Goal: Task Accomplishment & Management: Manage account settings

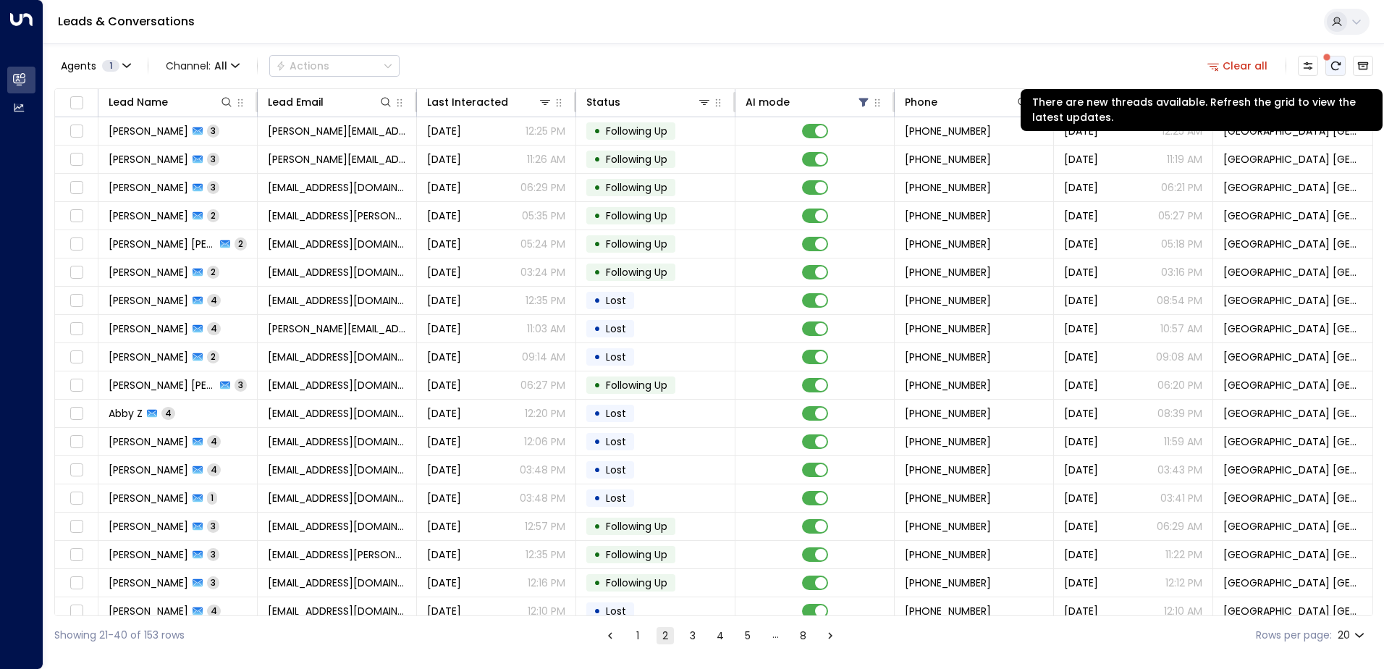
click at [1330, 67] on icon "There are new threads available. Refresh the grid to view the latest updates." at bounding box center [1336, 66] width 12 height 12
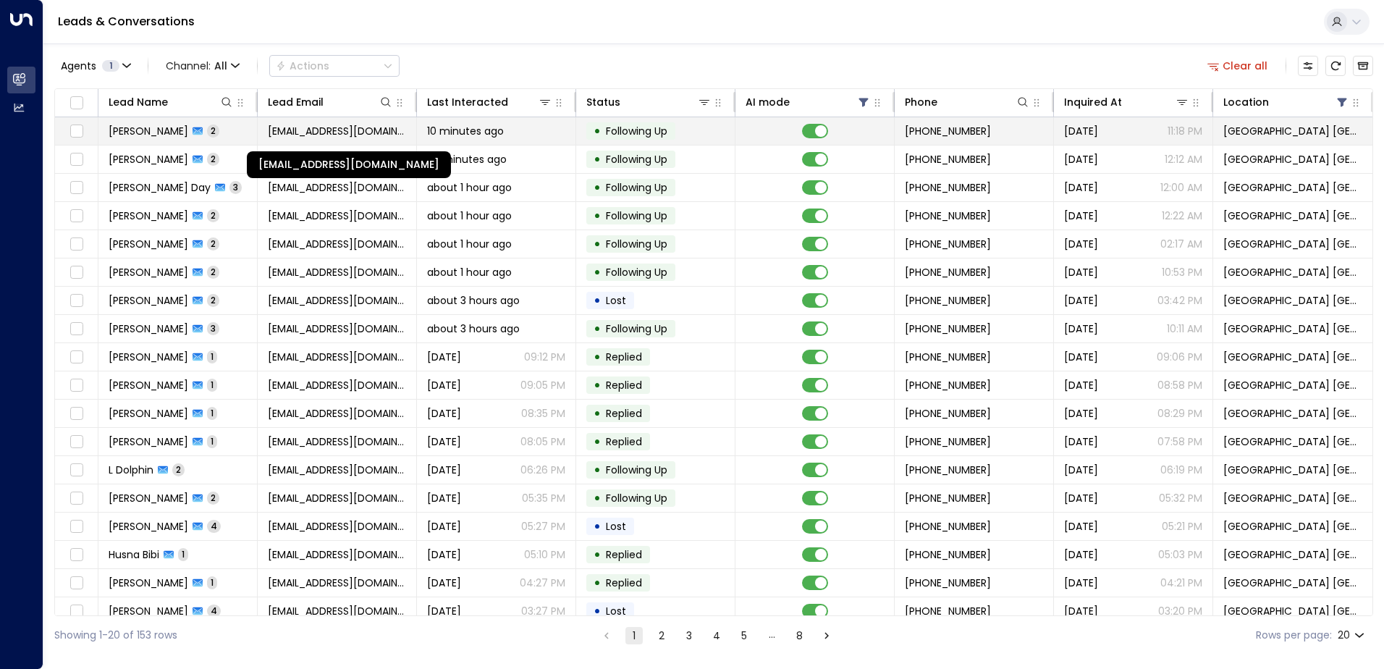
click at [360, 129] on span "martinjohn6420@outlook.com" at bounding box center [337, 131] width 138 height 14
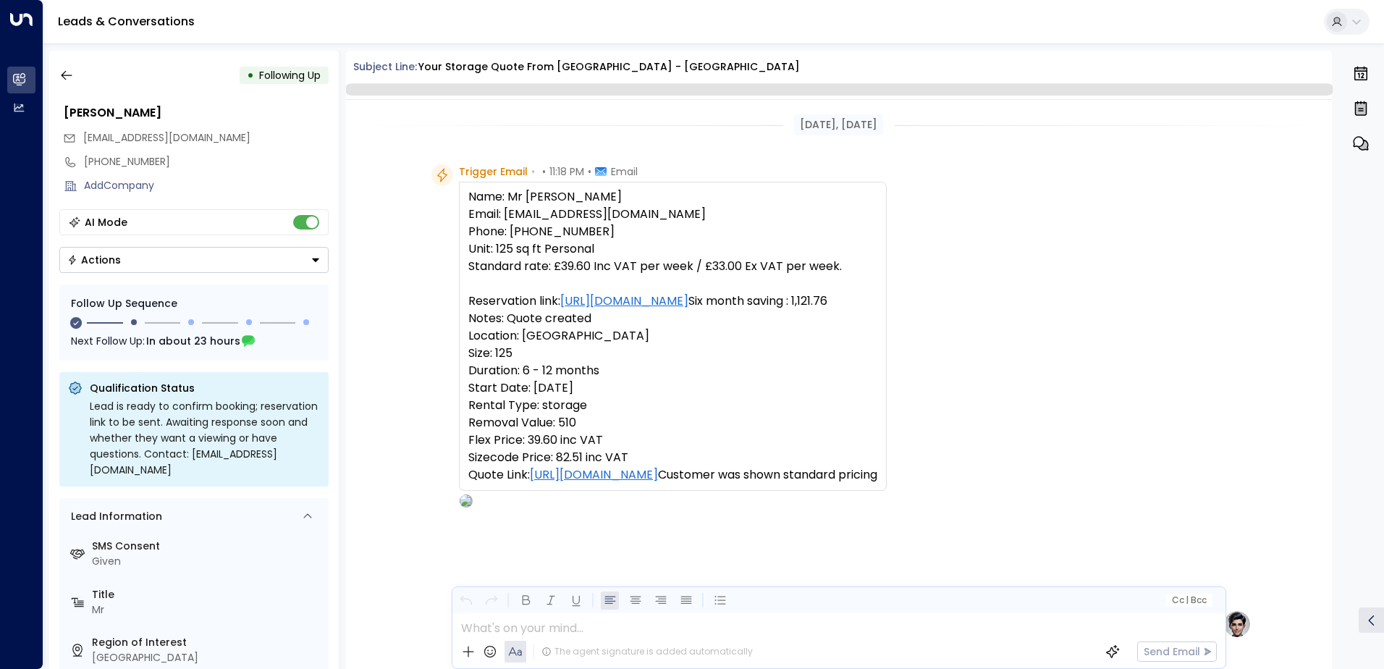
scroll to position [845, 0]
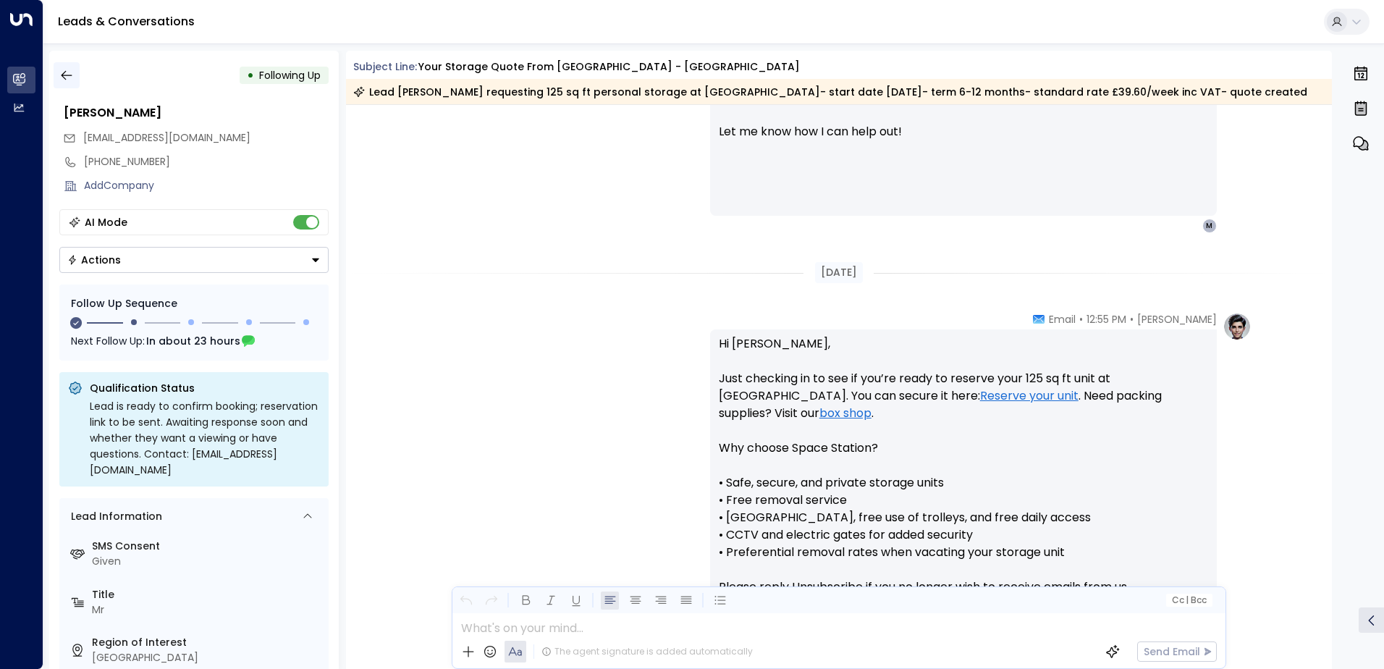
click at [70, 75] on icon "button" at bounding box center [66, 75] width 14 height 14
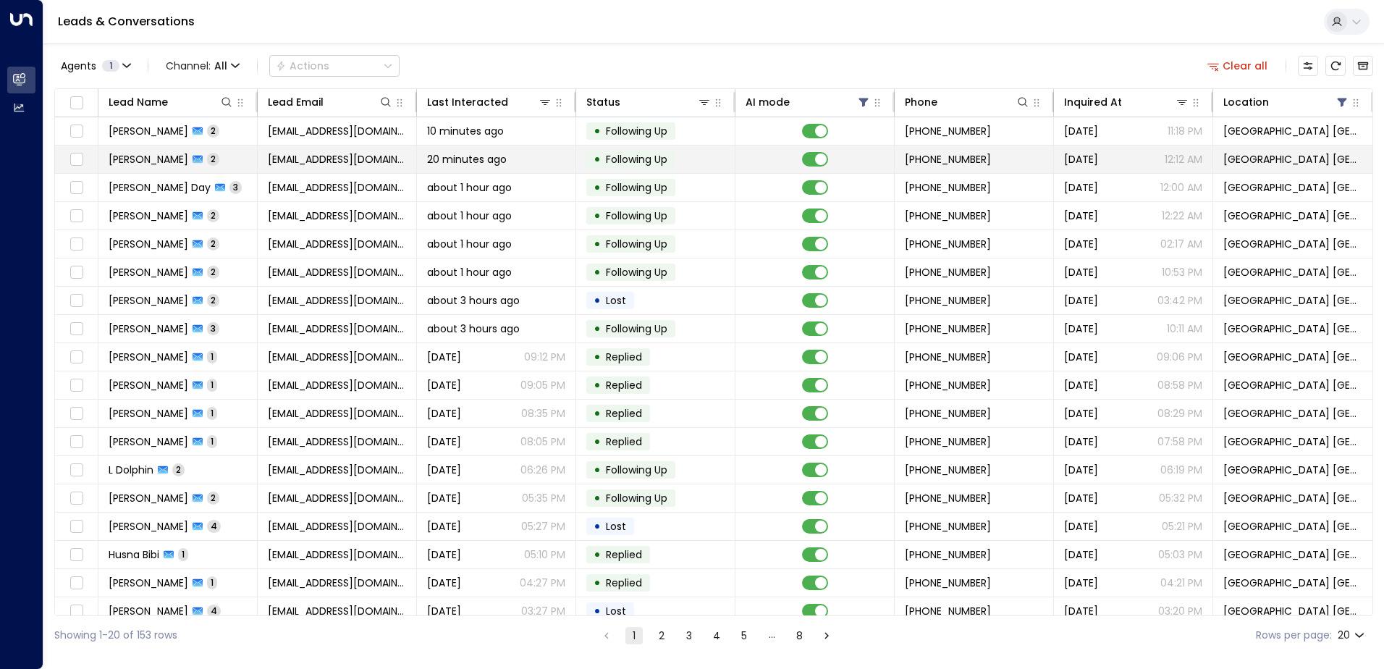
click at [352, 167] on td "davidtatlow@aol.com" at bounding box center [337, 160] width 159 height 28
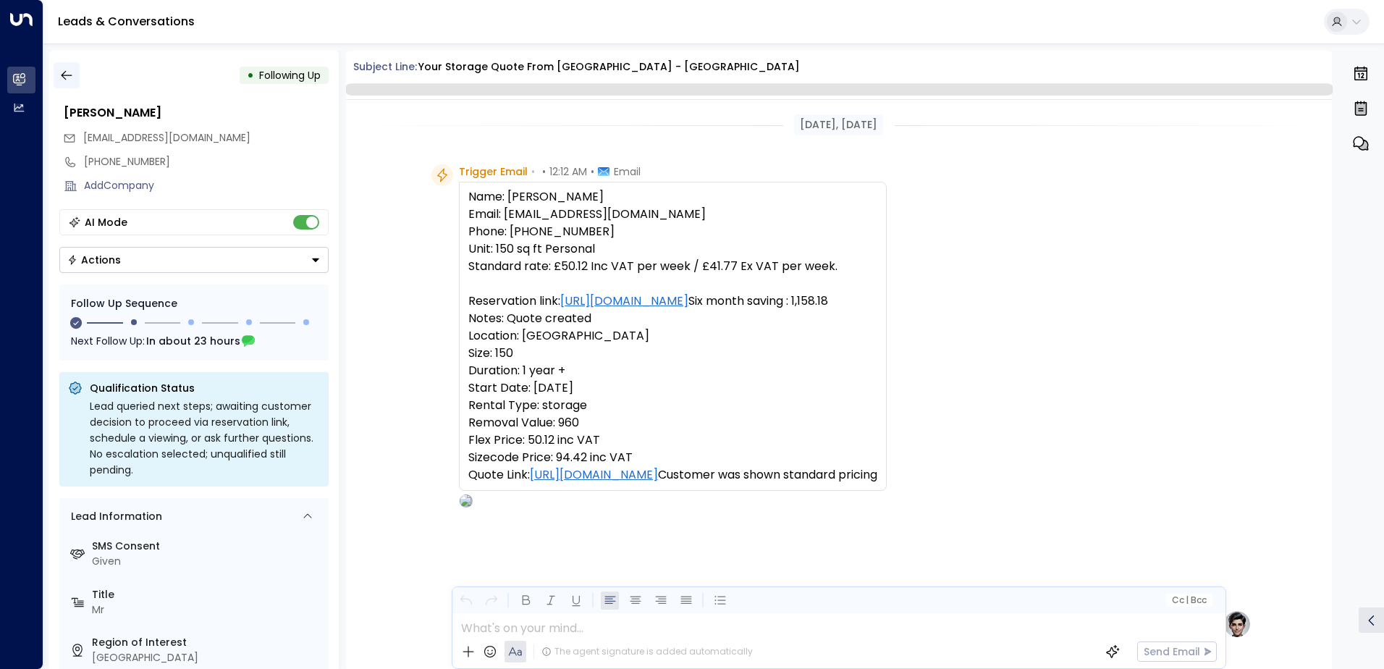
scroll to position [1161, 0]
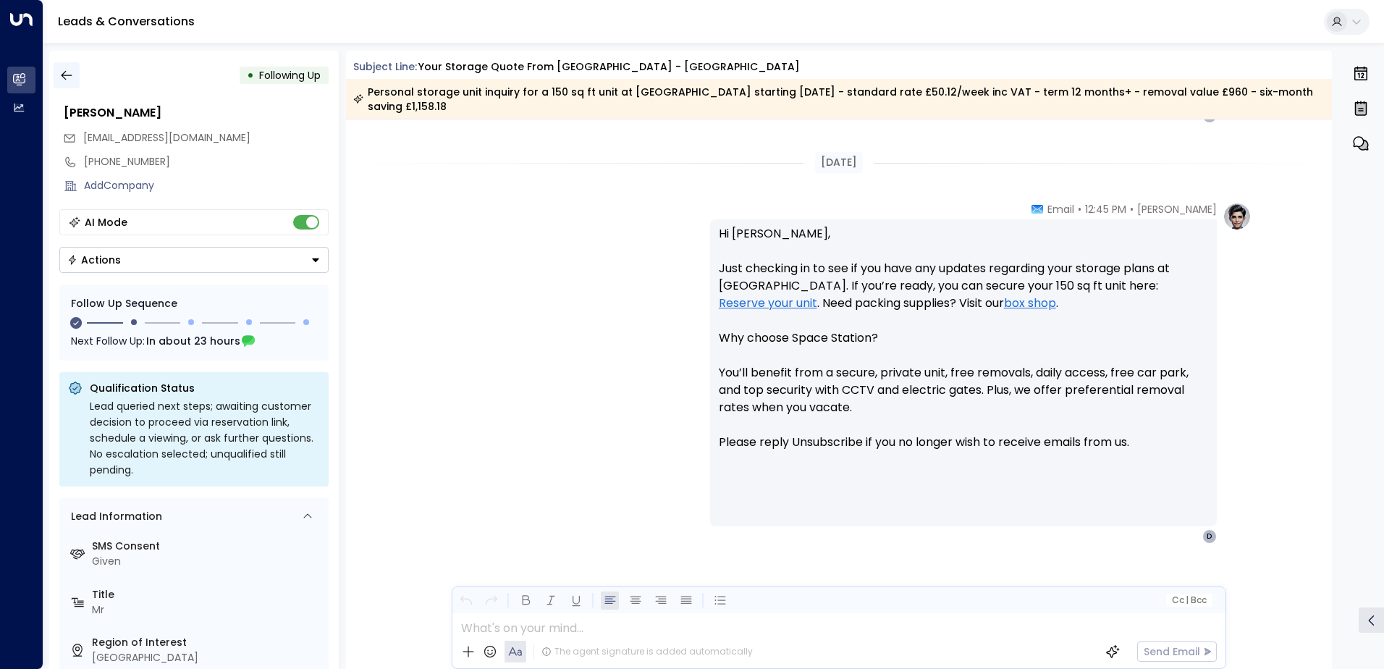
click at [70, 70] on icon "button" at bounding box center [66, 75] width 14 height 14
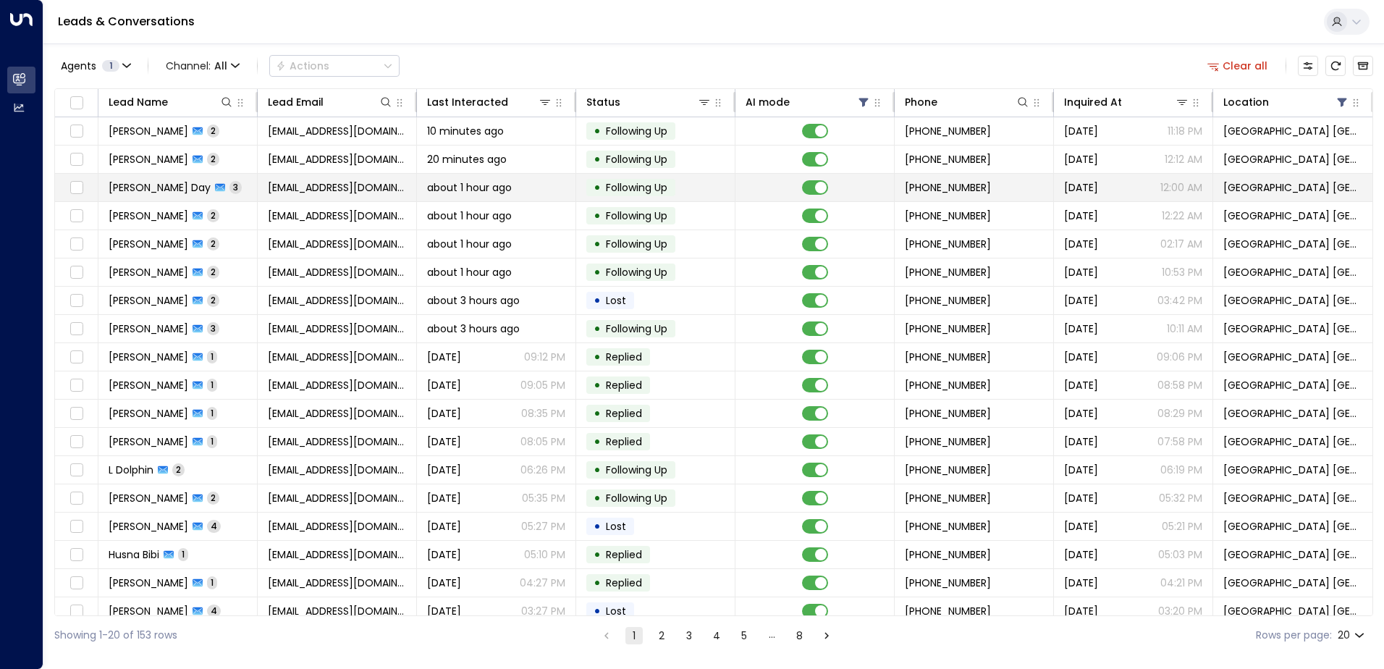
click at [309, 193] on span "[EMAIL_ADDRESS][DOMAIN_NAME]" at bounding box center [337, 187] width 138 height 14
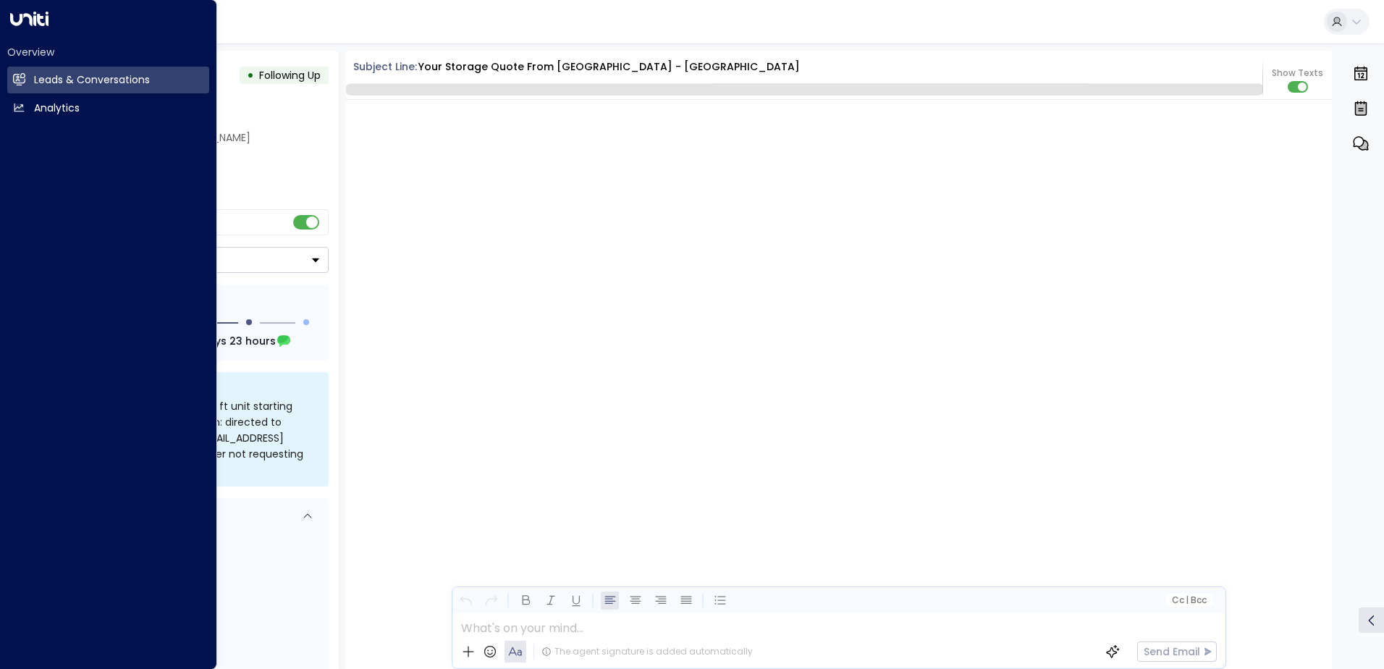
scroll to position [1595, 0]
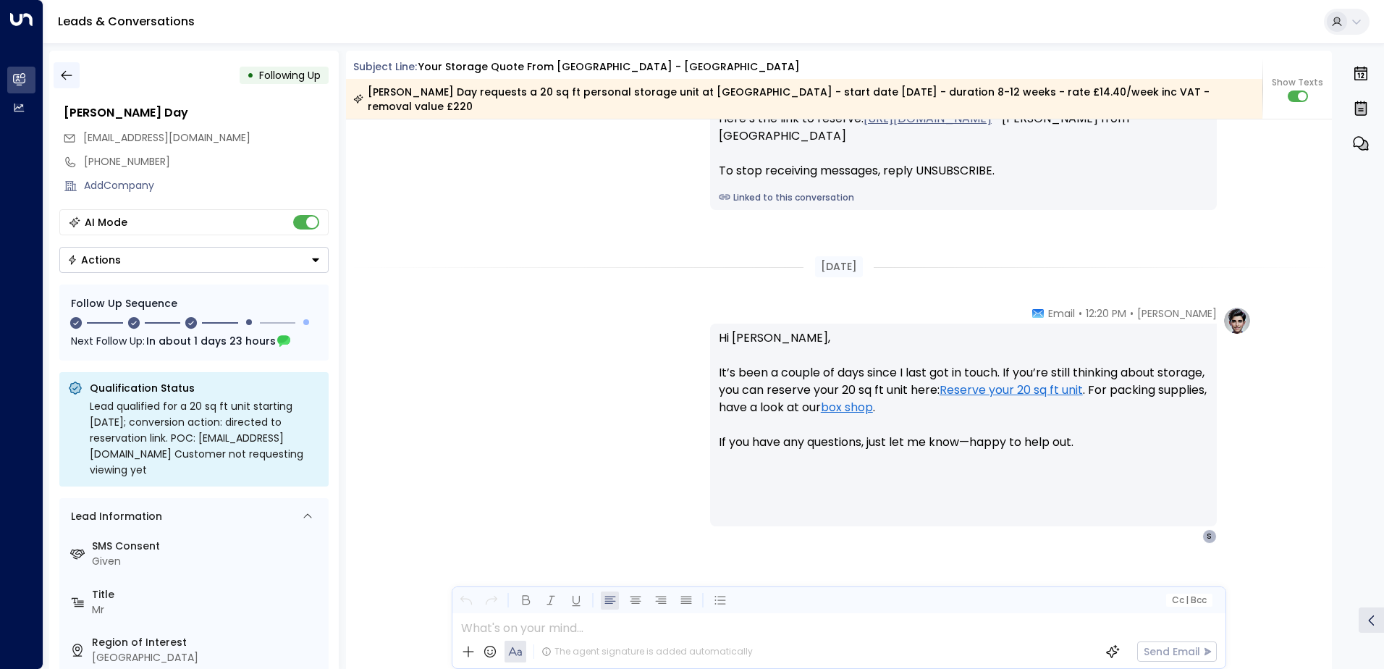
click at [69, 79] on icon "button" at bounding box center [66, 75] width 14 height 14
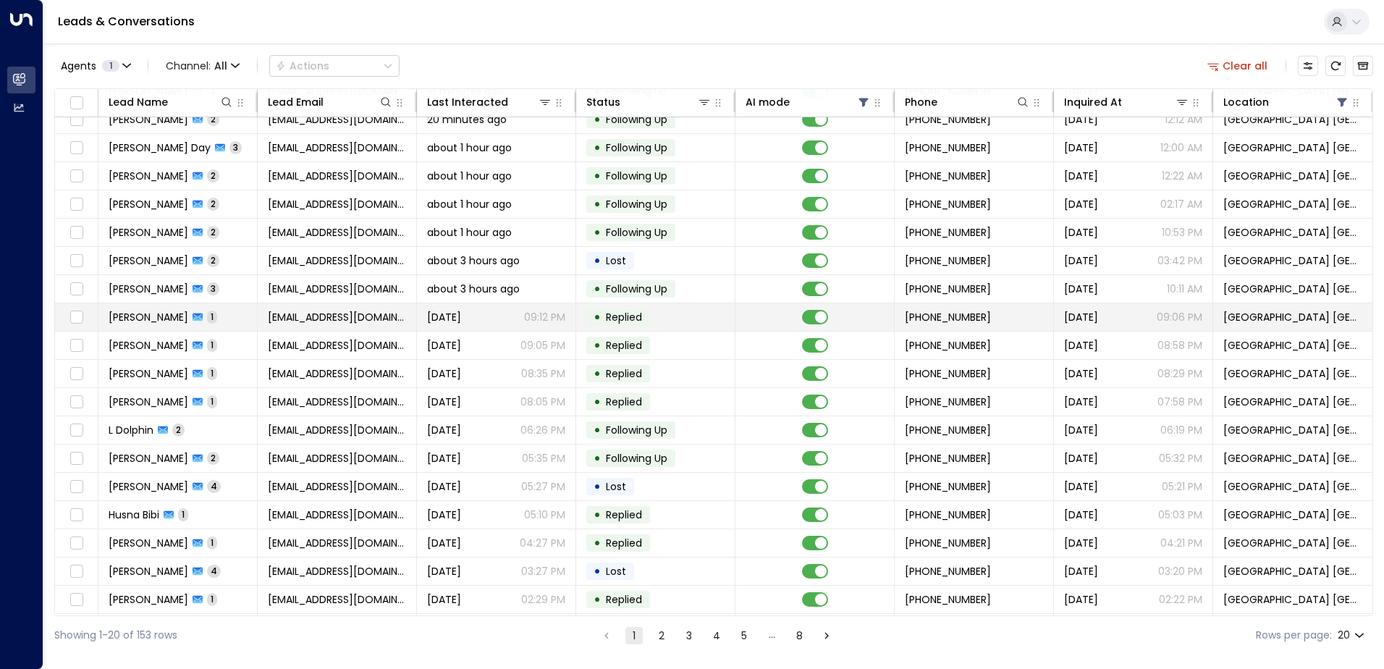
scroll to position [71, 0]
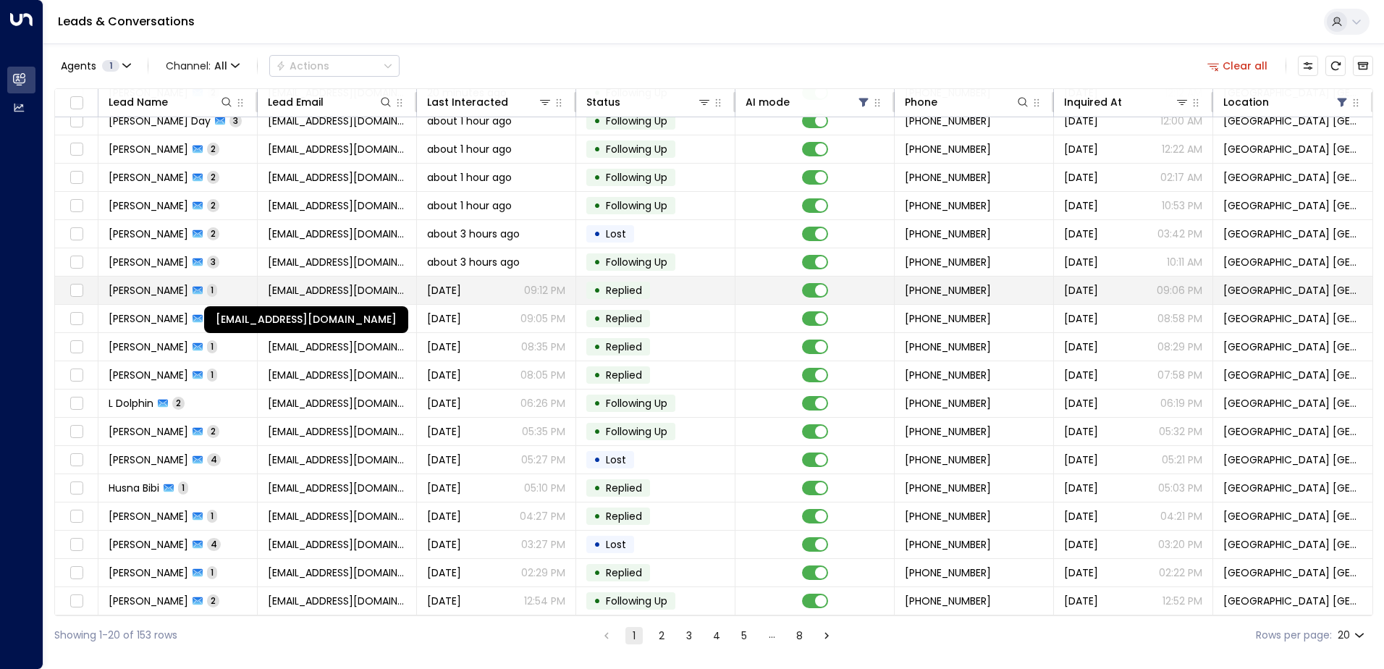
click at [275, 291] on span "[EMAIL_ADDRESS][DOMAIN_NAME]" at bounding box center [337, 290] width 138 height 14
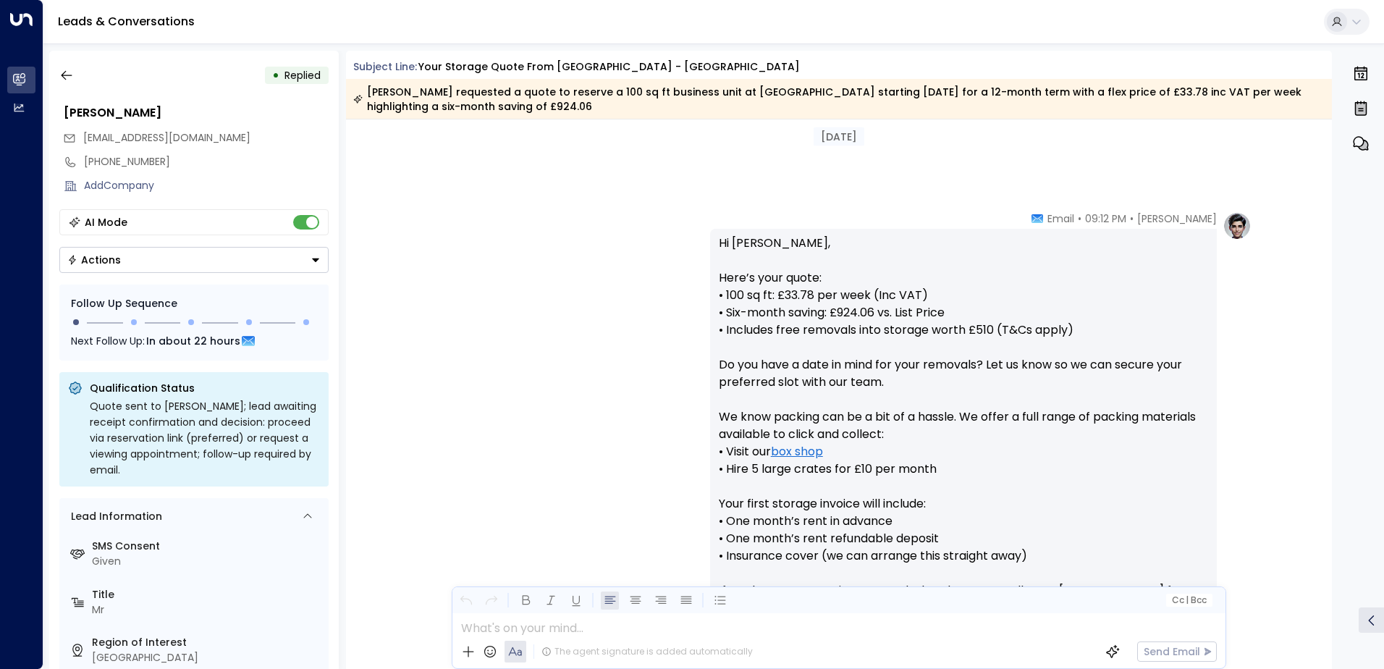
scroll to position [434, 0]
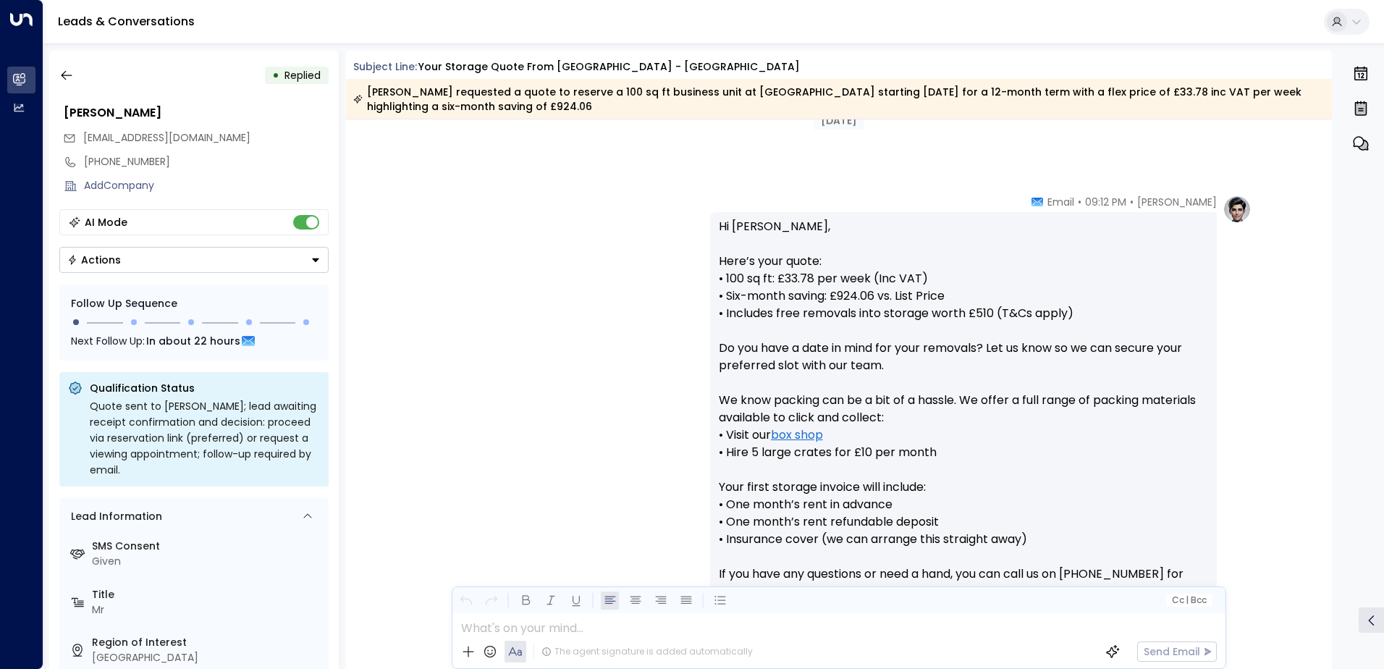
click at [201, 261] on button "Actions" at bounding box center [193, 260] width 269 height 26
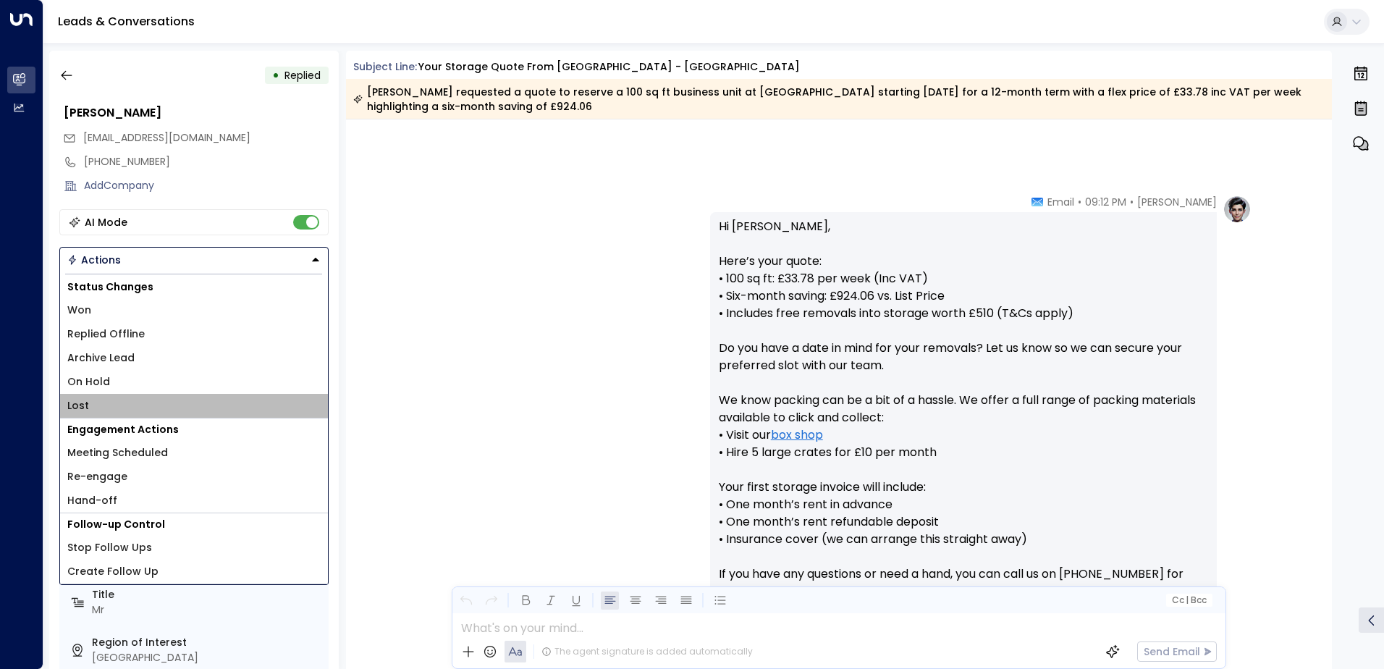
click at [70, 395] on li "Lost" at bounding box center [194, 406] width 268 height 24
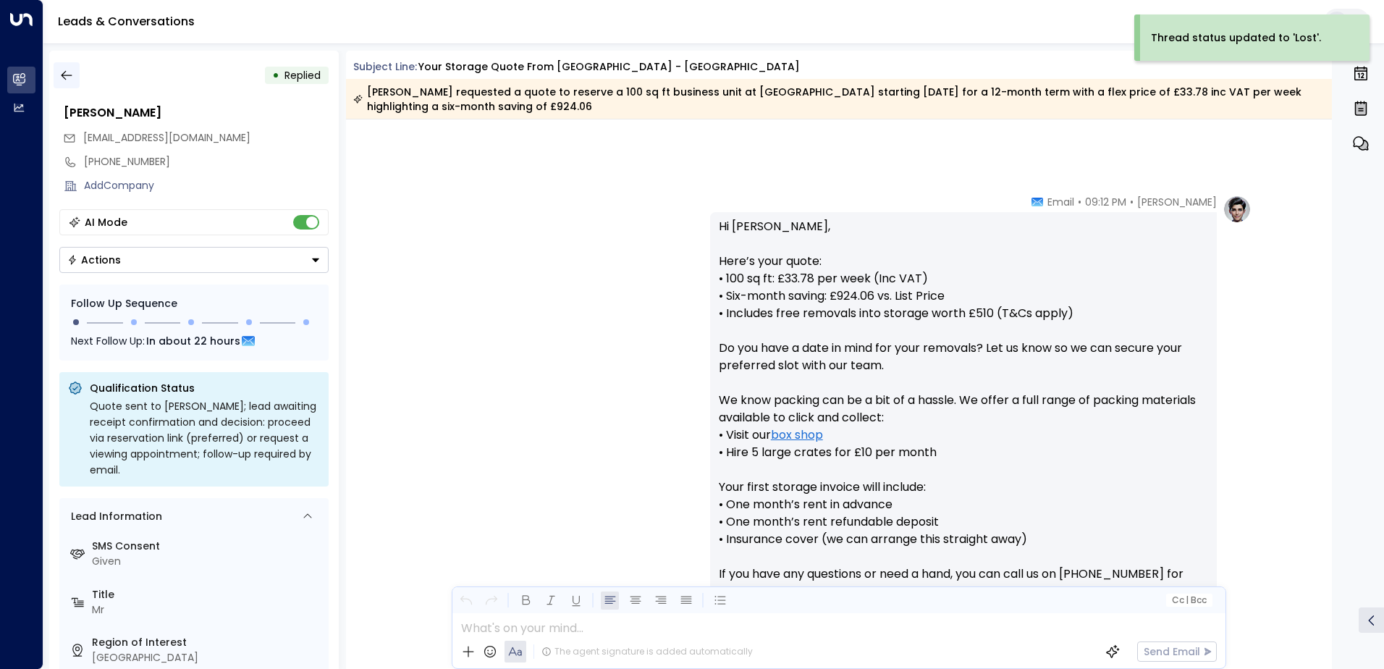
click at [62, 70] on icon "button" at bounding box center [66, 75] width 14 height 14
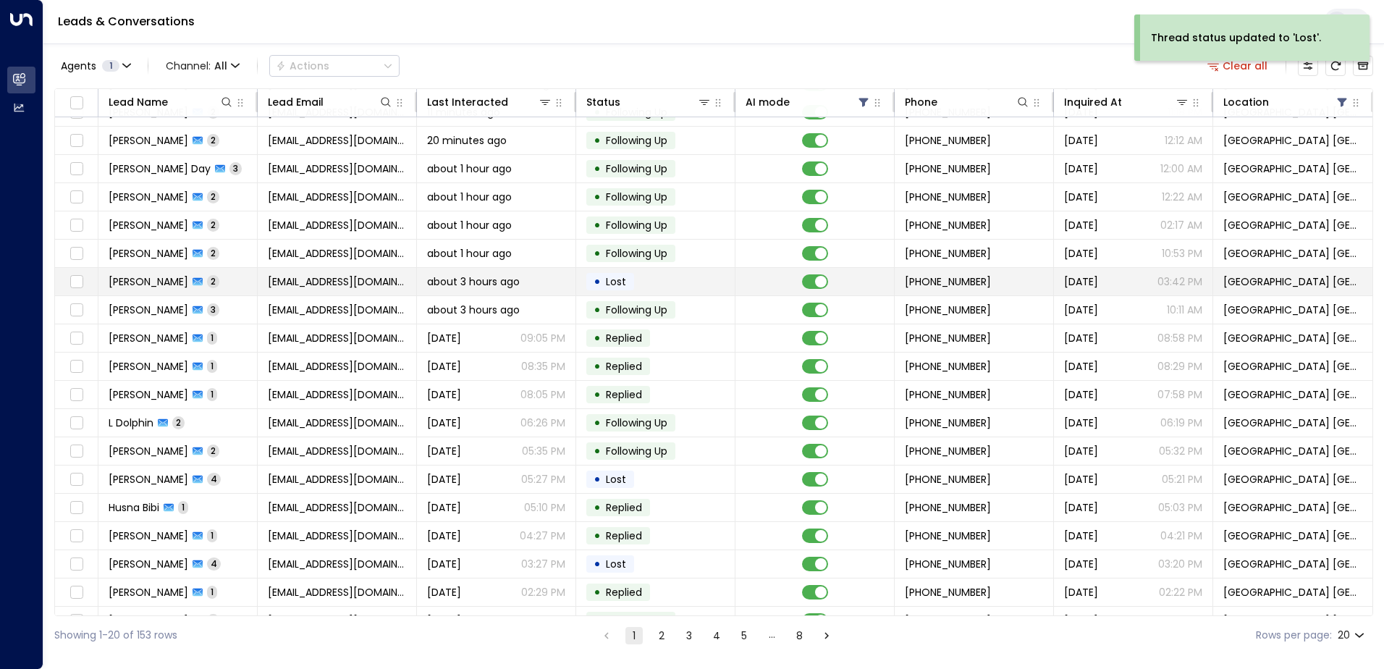
scroll to position [71, 0]
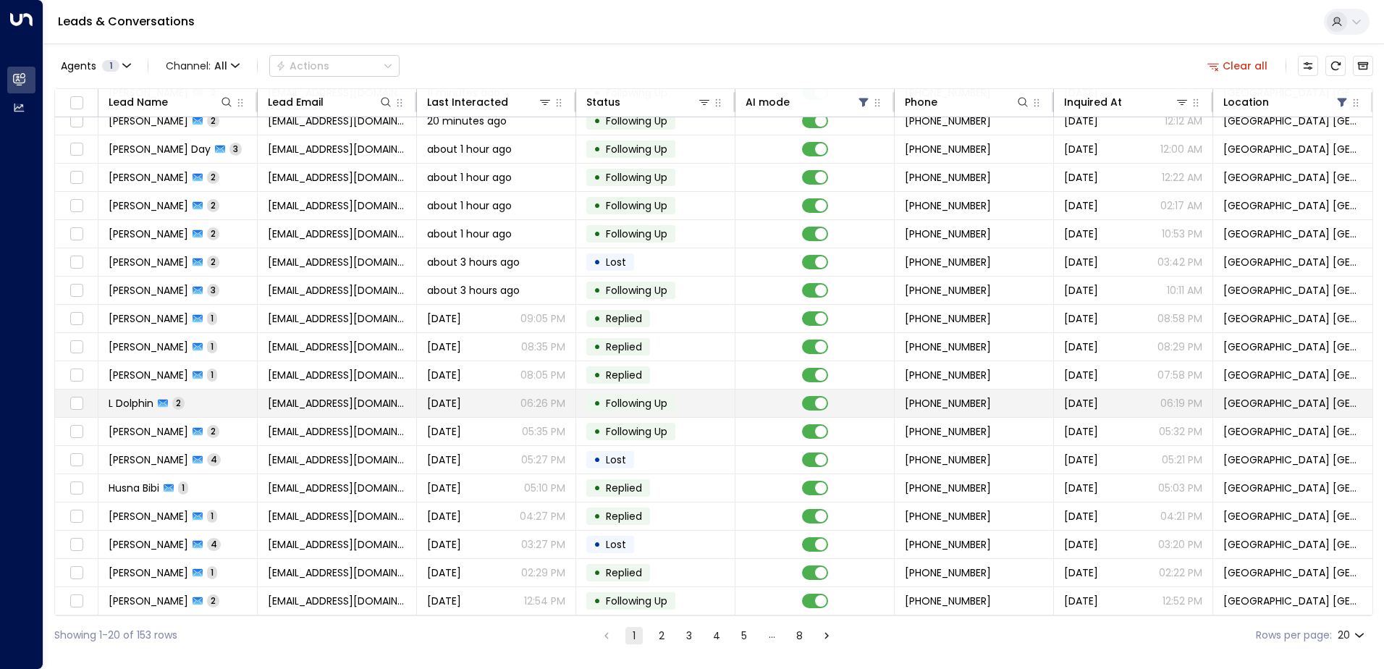
click at [295, 406] on td "[EMAIL_ADDRESS][DOMAIN_NAME]" at bounding box center [337, 404] width 159 height 28
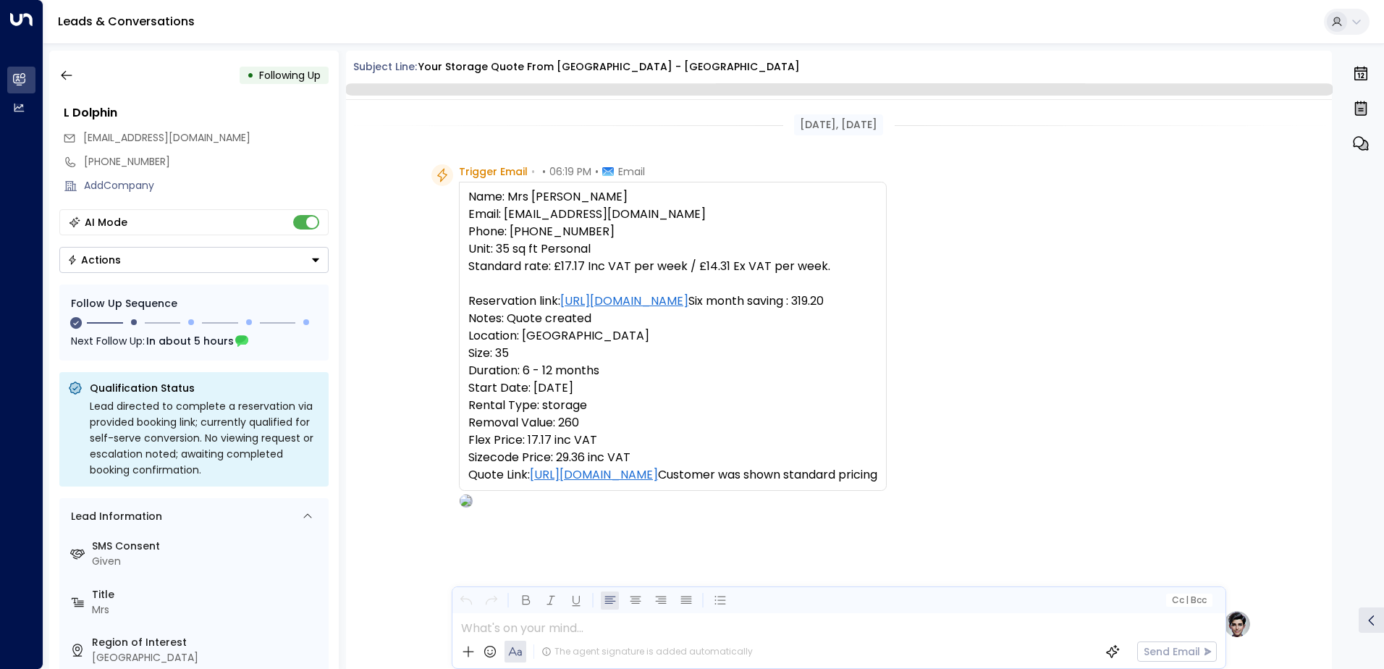
scroll to position [1036, 0]
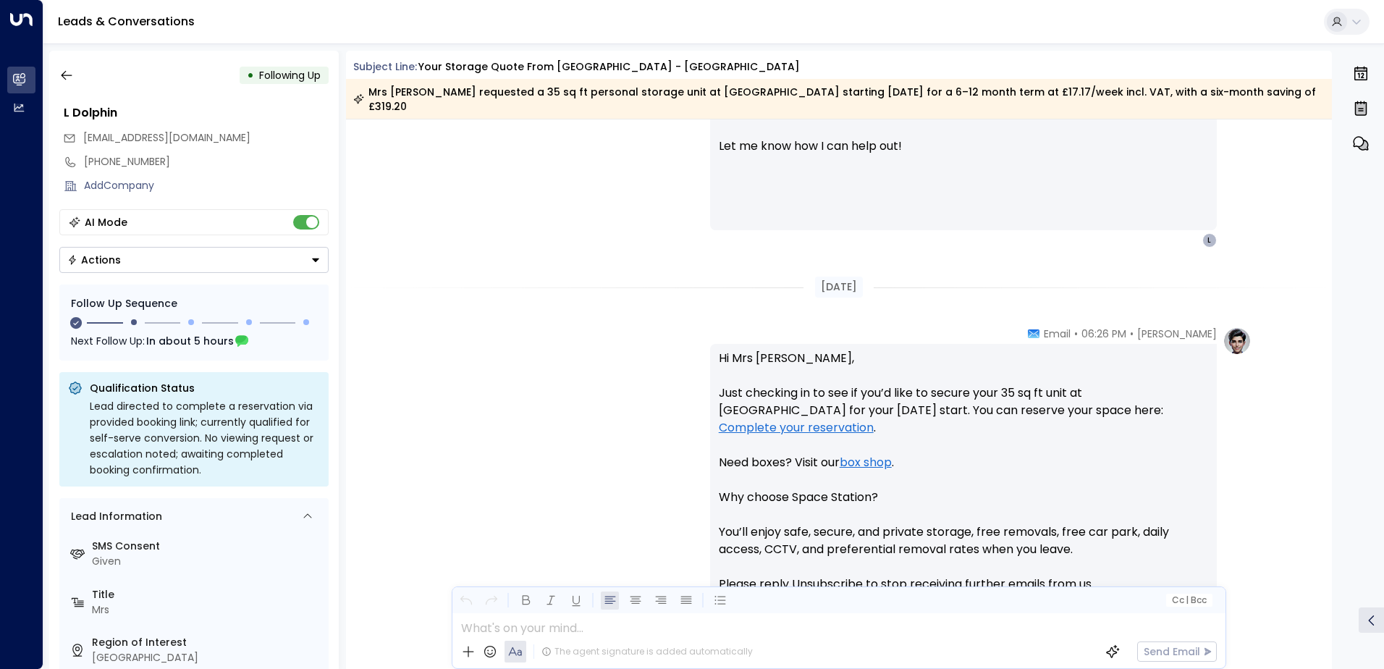
click at [111, 255] on div "Actions" at bounding box center [94, 259] width 54 height 13
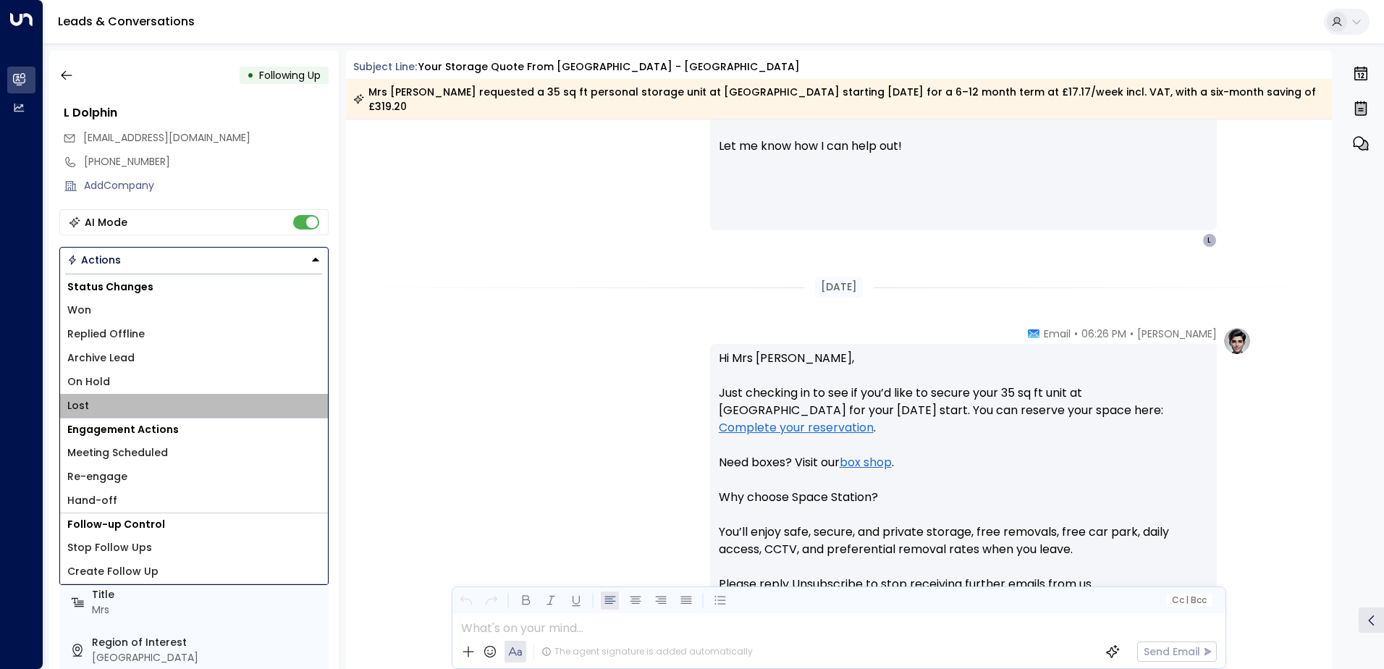
click at [76, 396] on li "Lost" at bounding box center [194, 406] width 268 height 24
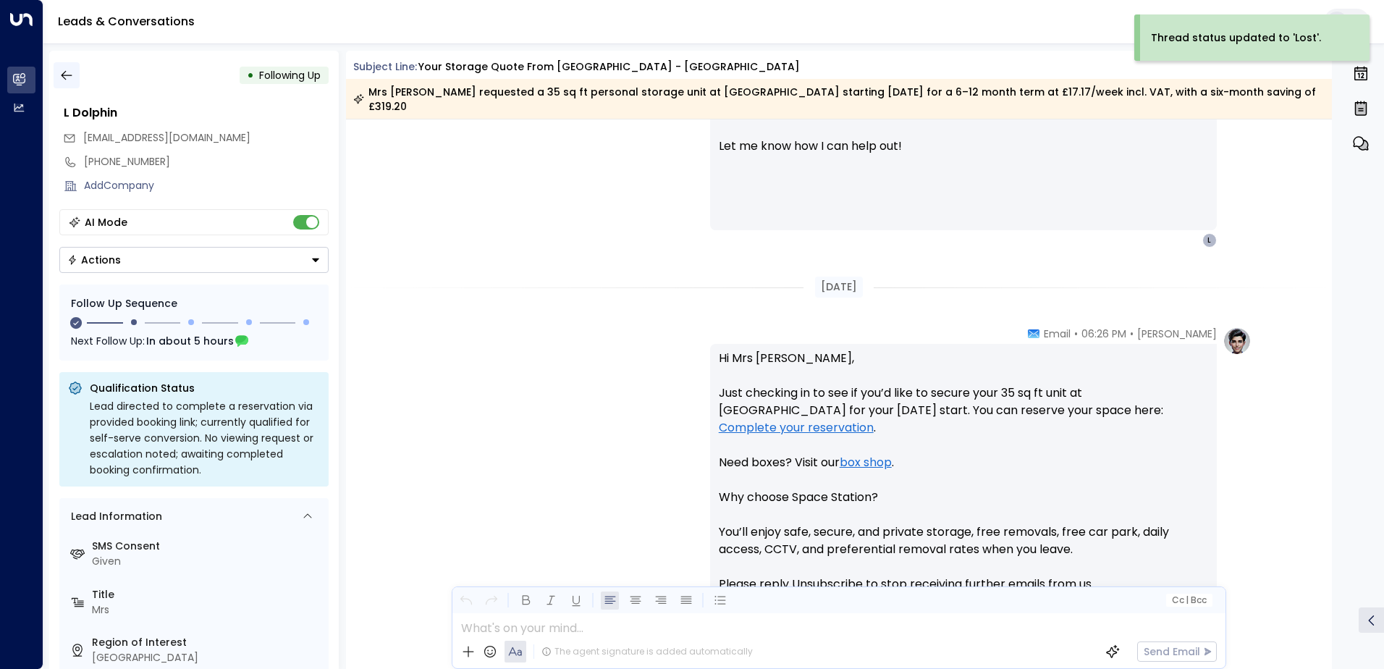
click at [67, 75] on icon "button" at bounding box center [66, 75] width 14 height 14
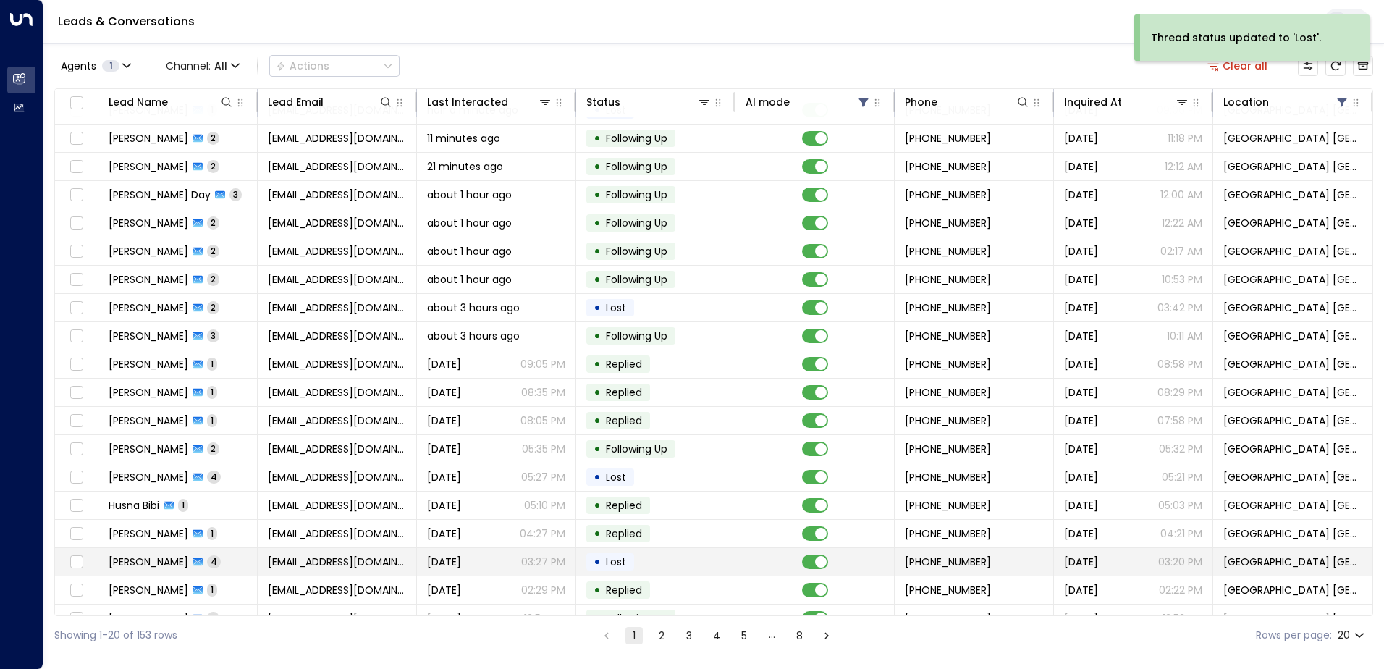
scroll to position [71, 0]
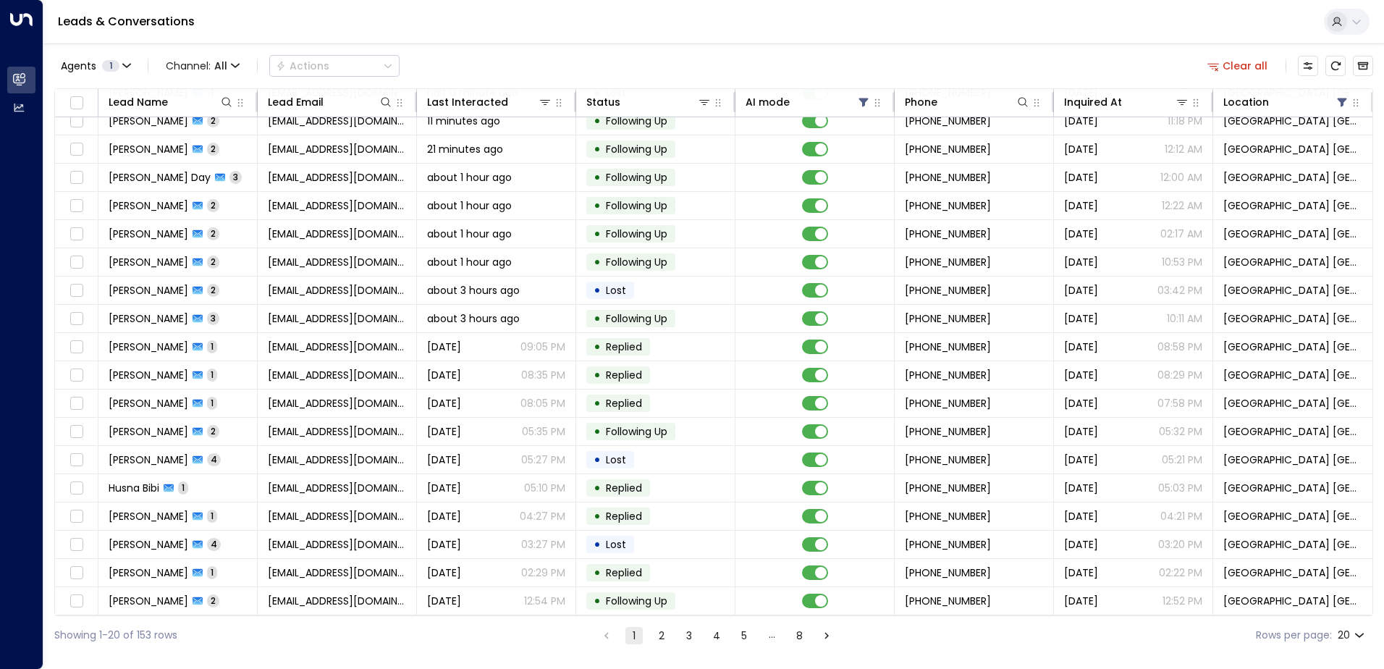
click at [672, 636] on ul "1 2 3 4 5 … 8" at bounding box center [716, 635] width 239 height 18
click at [661, 637] on button "2" at bounding box center [661, 635] width 17 height 17
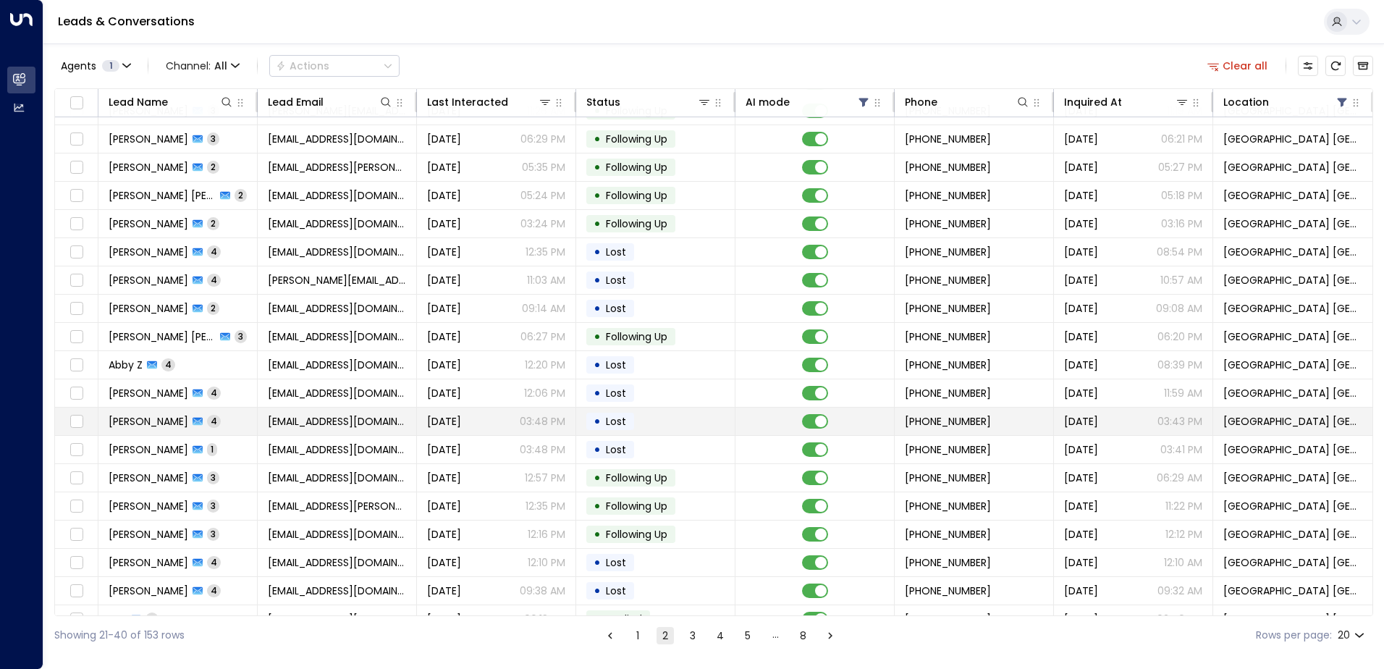
scroll to position [71, 0]
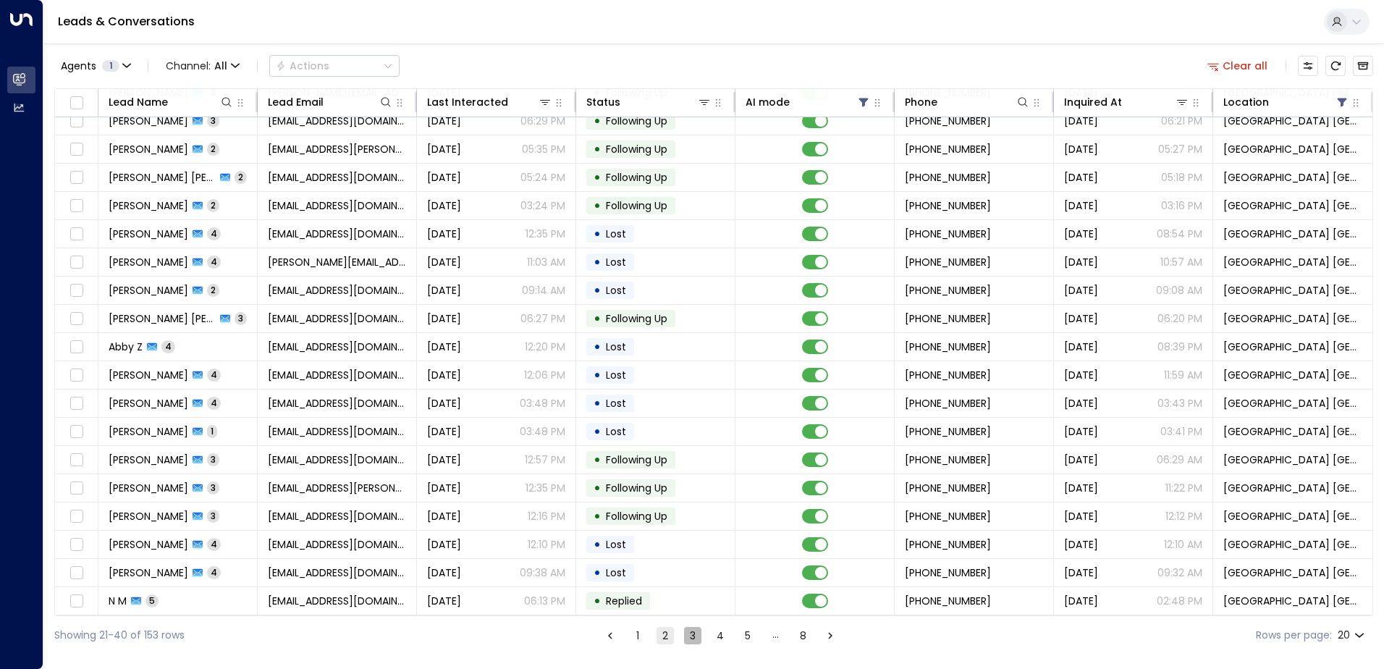
click at [688, 633] on button "3" at bounding box center [692, 635] width 17 height 17
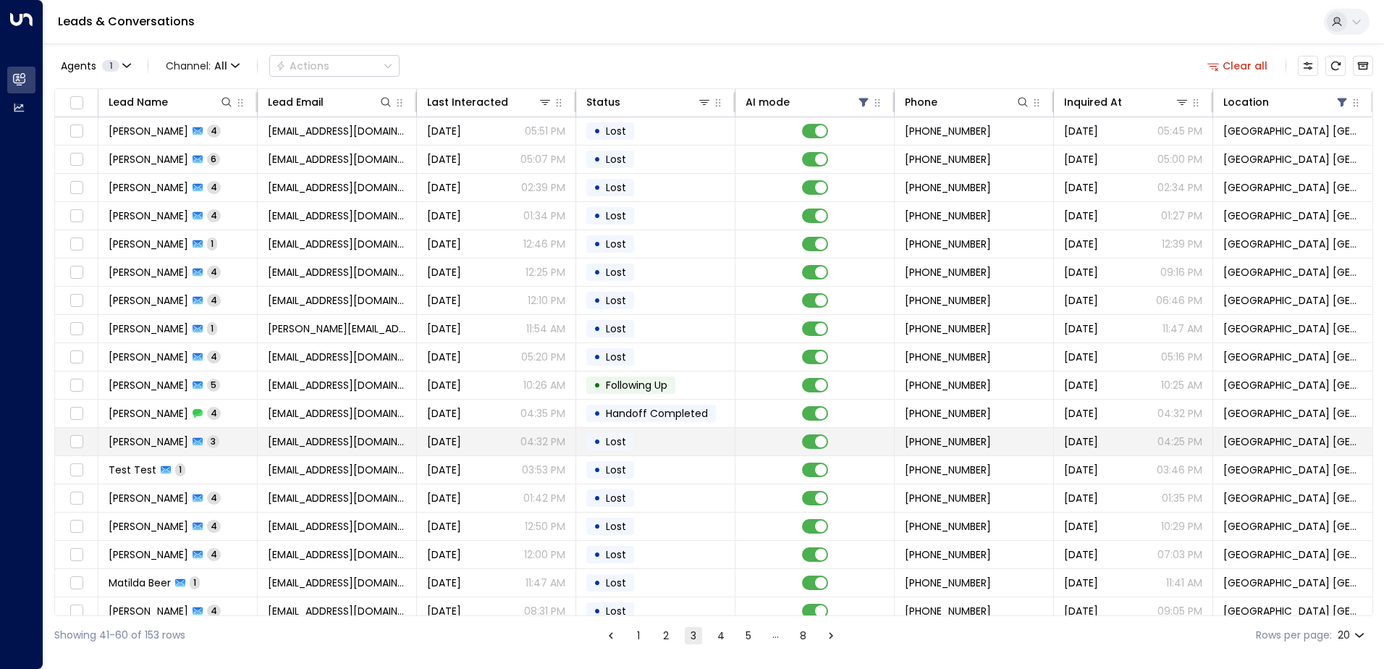
scroll to position [71, 0]
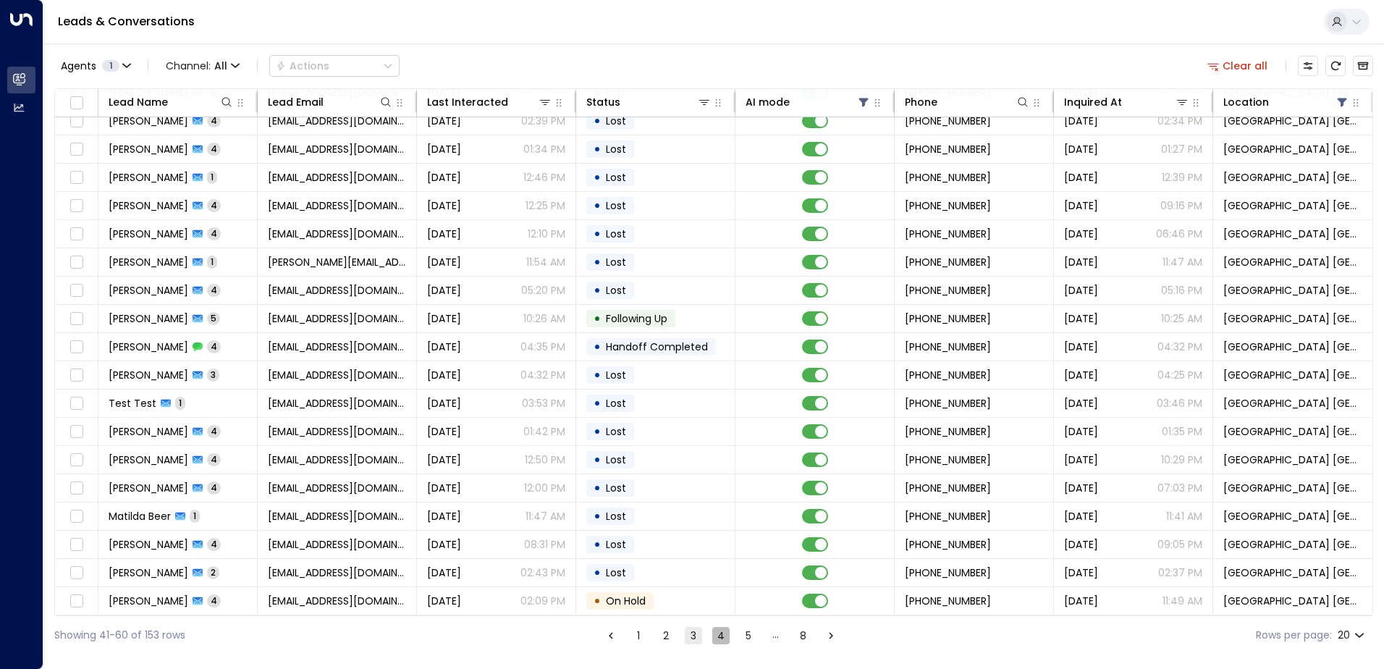
click at [712, 631] on button "4" at bounding box center [720, 635] width 17 height 17
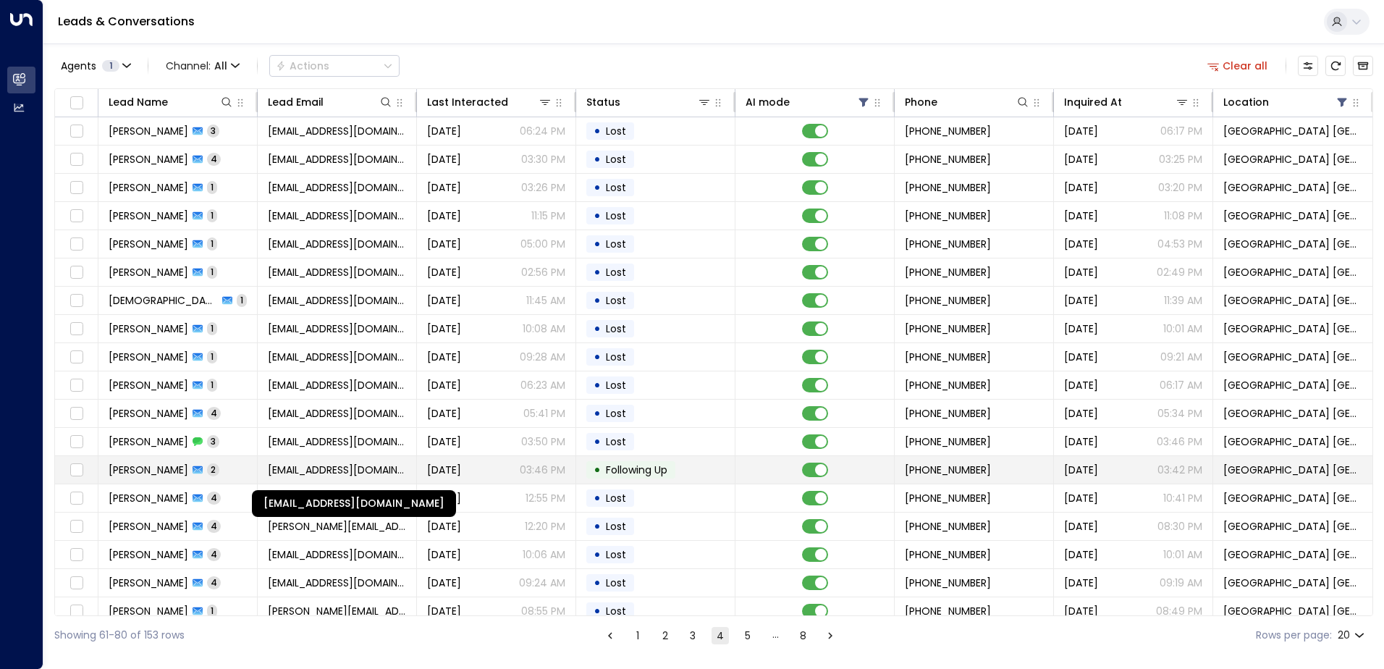
click at [274, 470] on span "[EMAIL_ADDRESS][DOMAIN_NAME]" at bounding box center [337, 470] width 138 height 14
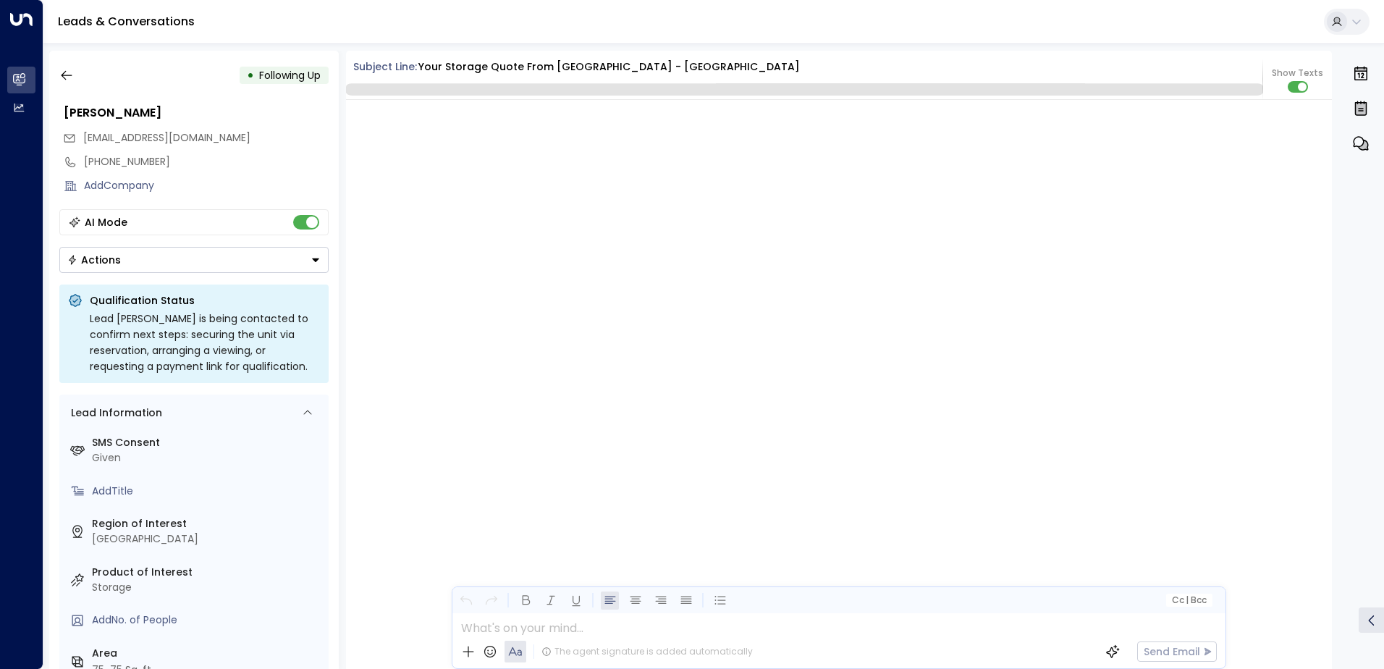
scroll to position [1520, 0]
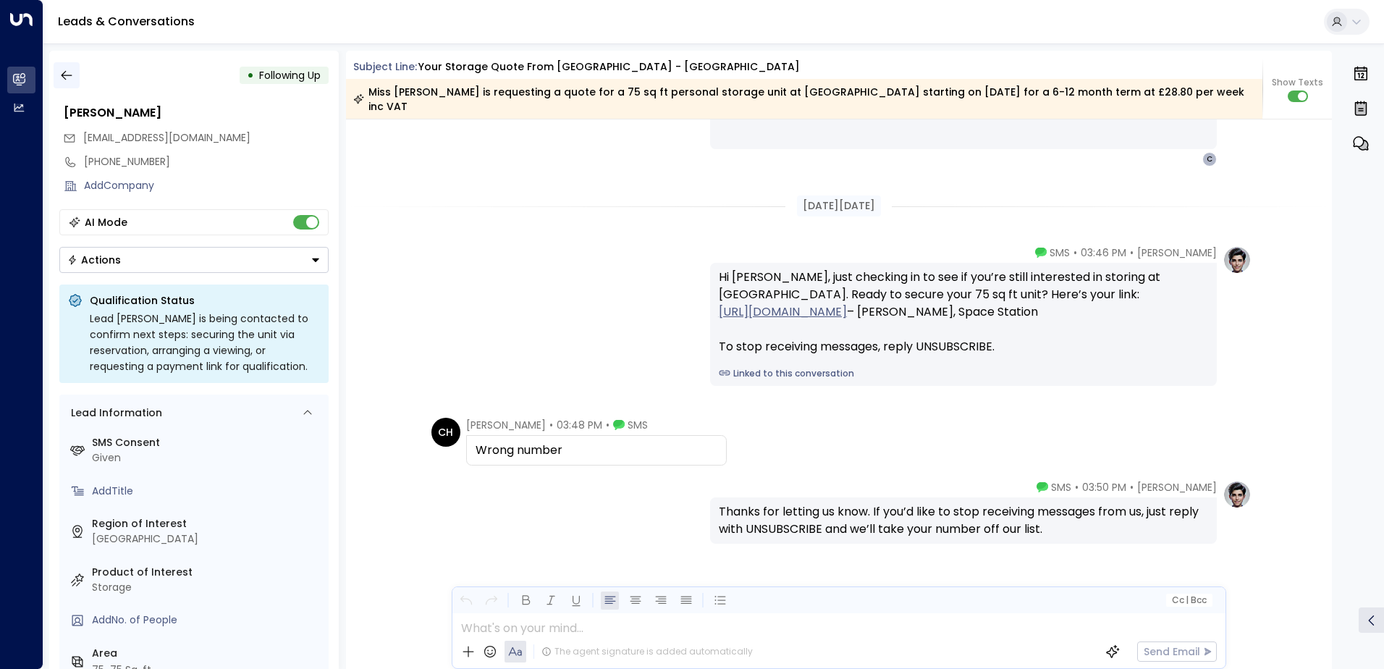
click at [67, 77] on icon "button" at bounding box center [66, 75] width 14 height 14
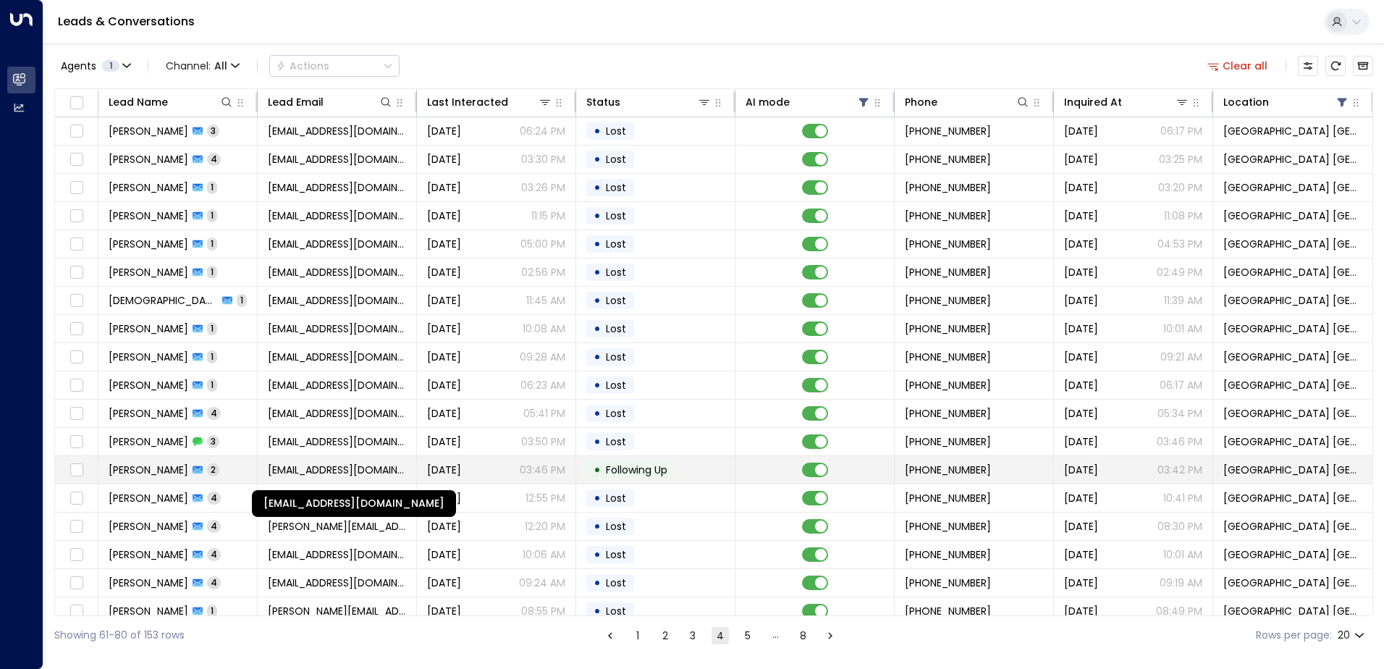
click at [329, 473] on span "[EMAIL_ADDRESS][DOMAIN_NAME]" at bounding box center [337, 470] width 138 height 14
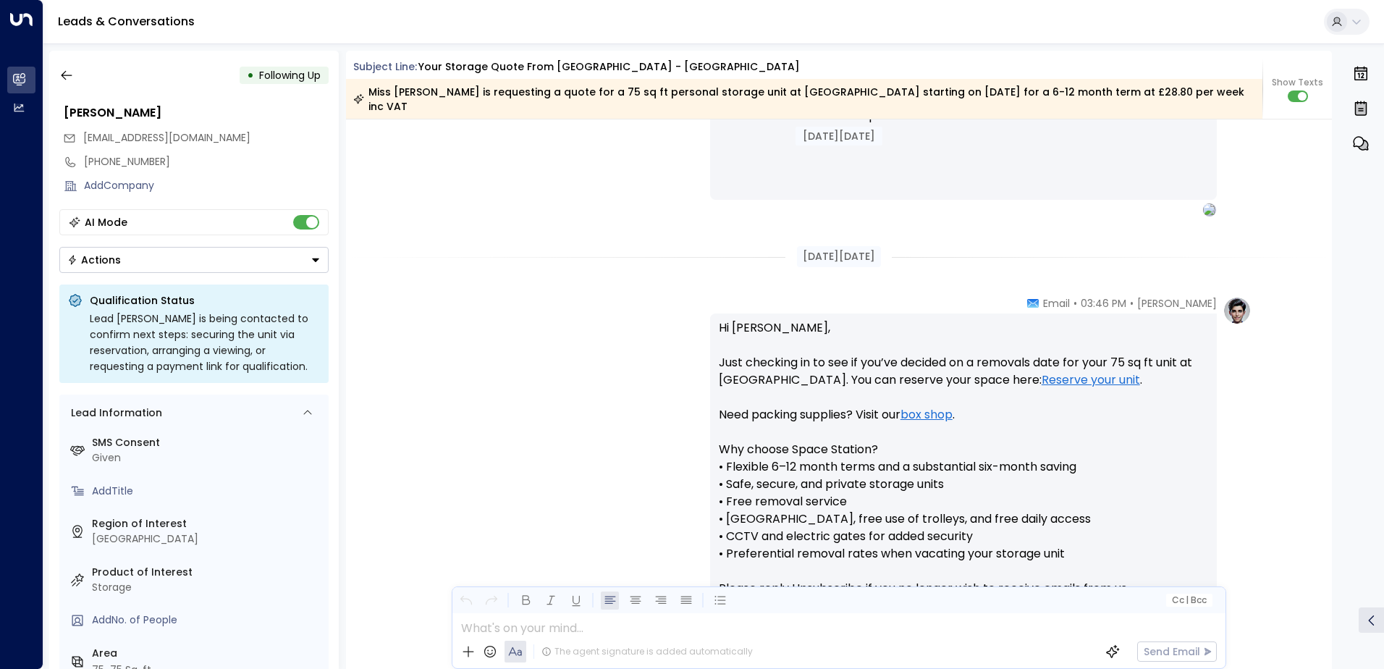
scroll to position [770, 0]
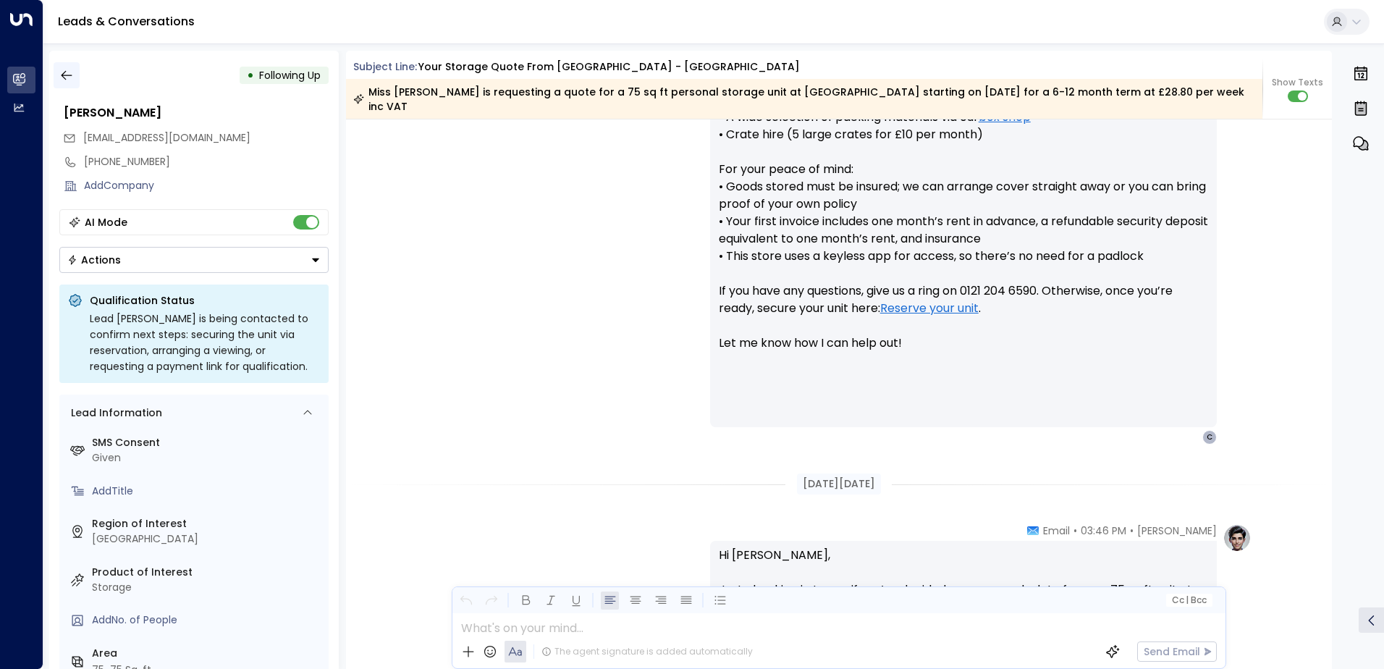
click at [62, 77] on icon "button" at bounding box center [66, 75] width 14 height 14
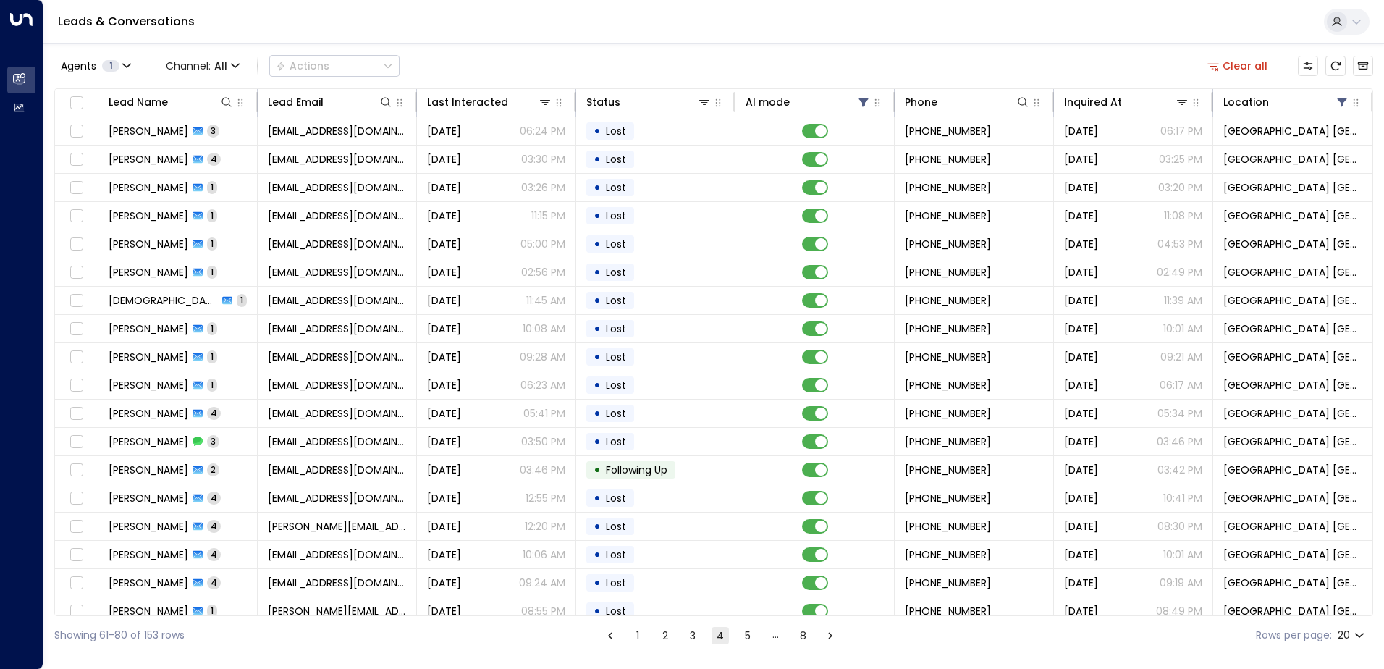
click at [745, 633] on button "5" at bounding box center [747, 635] width 17 height 17
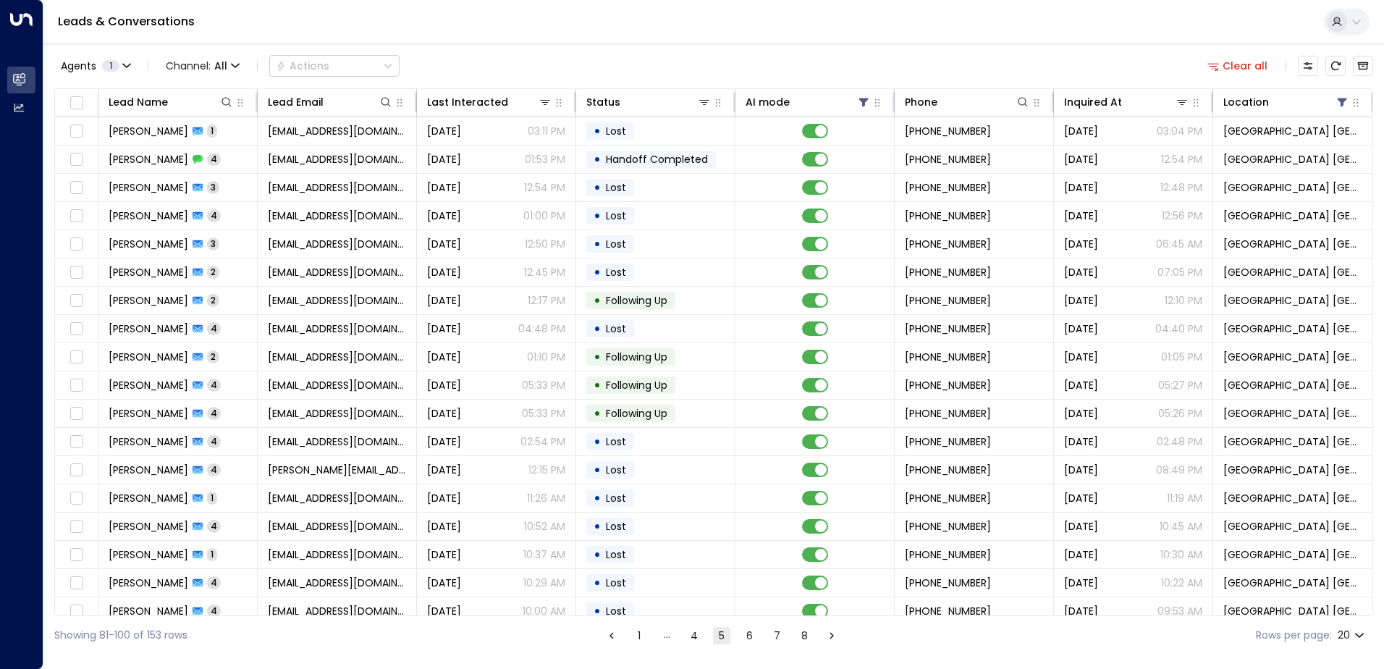
scroll to position [71, 0]
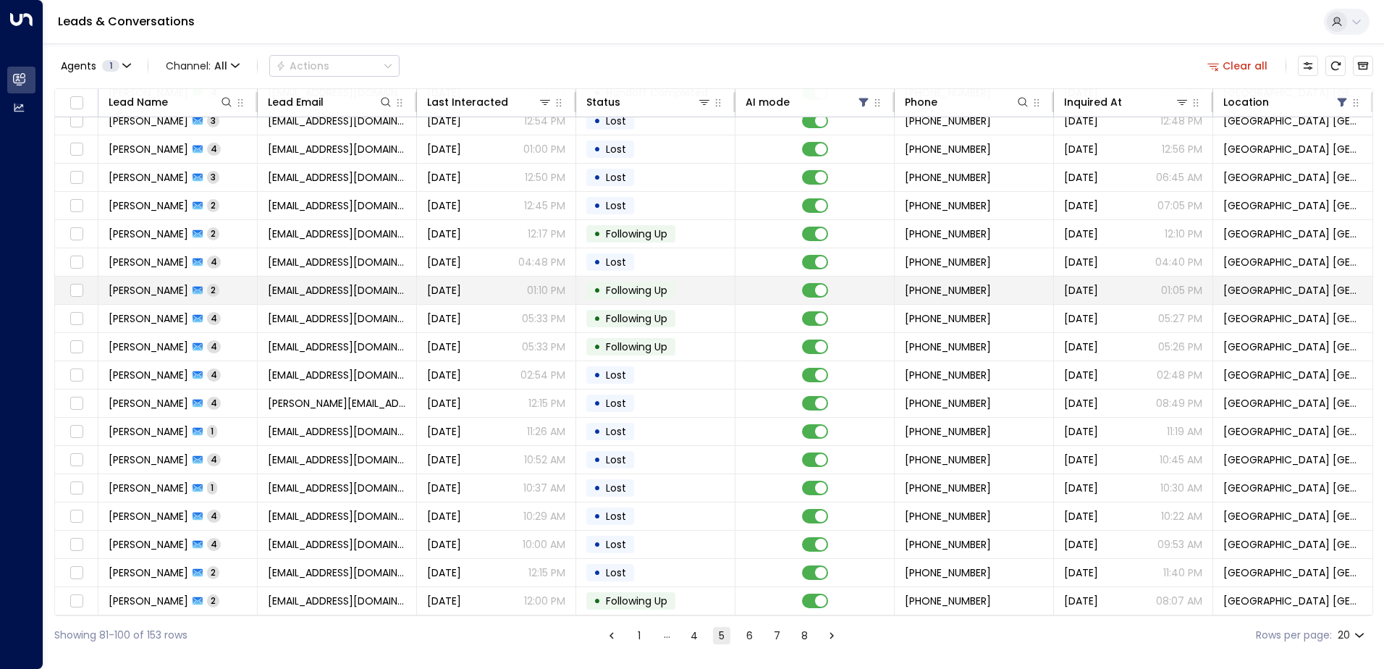
click at [505, 284] on div "Aug 03, 2025 01:10 PM" at bounding box center [496, 290] width 138 height 14
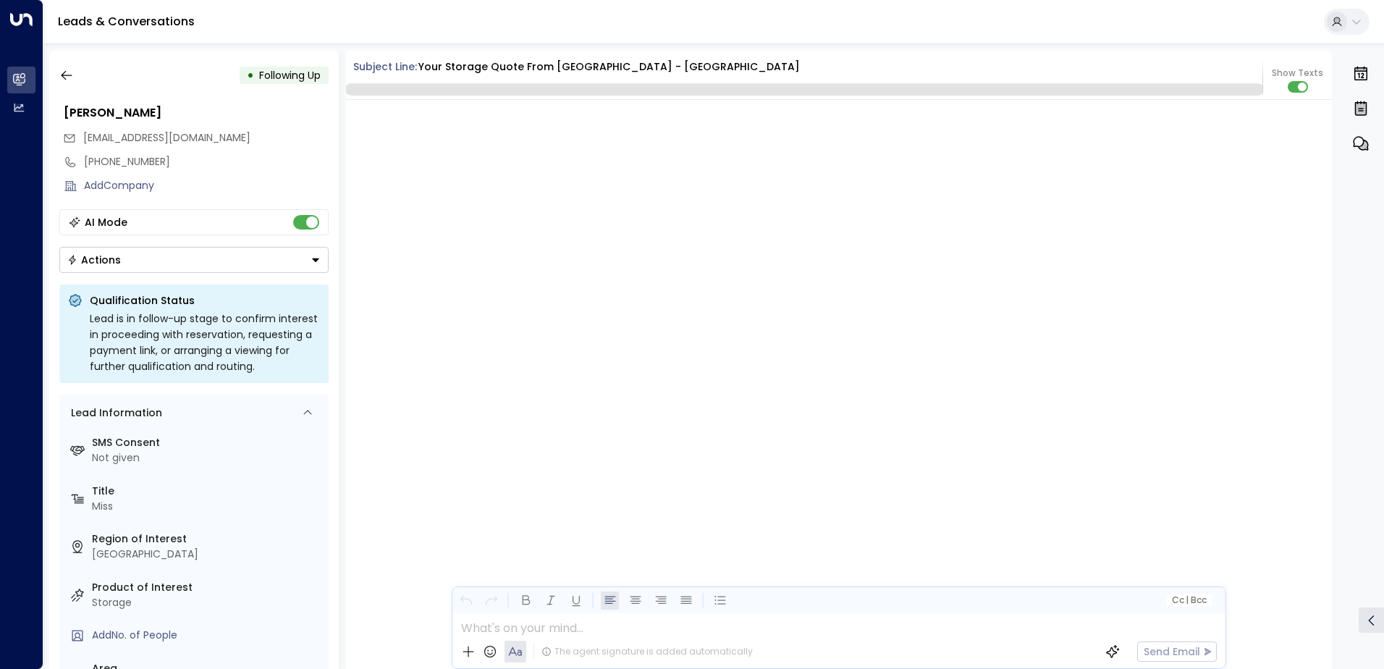
scroll to position [1390, 0]
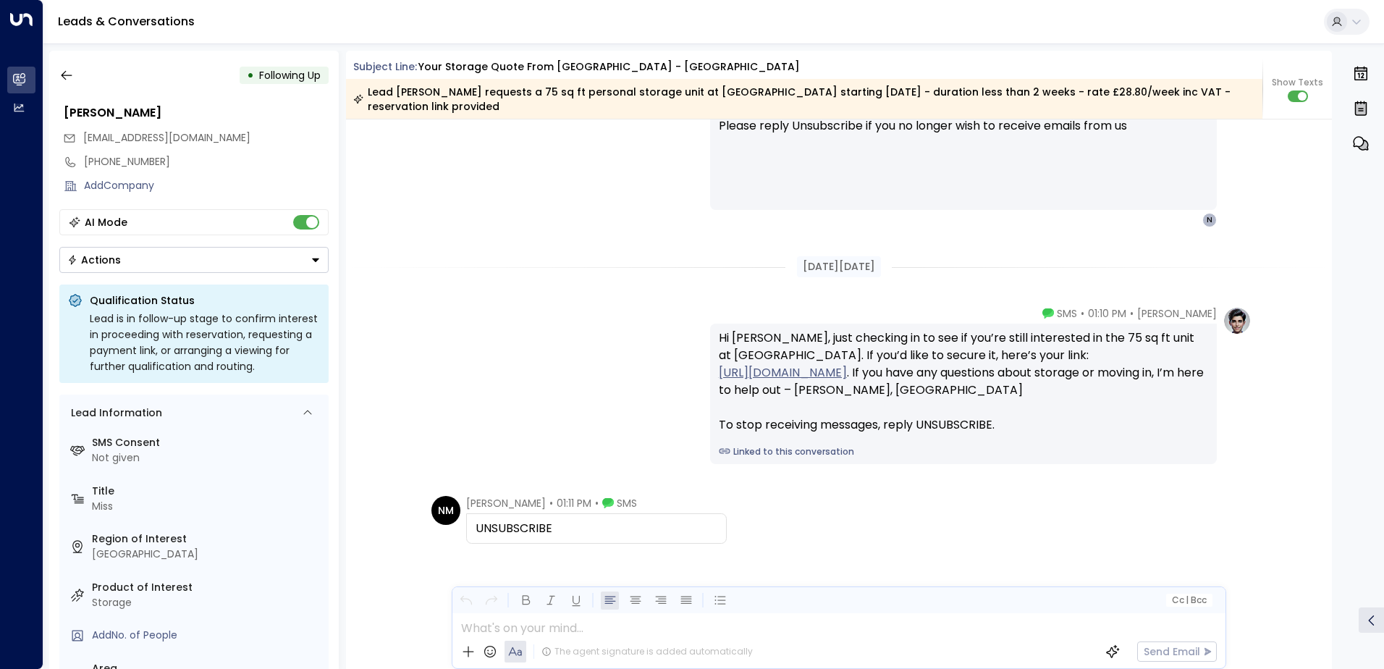
click at [125, 265] on button "Actions" at bounding box center [193, 260] width 269 height 26
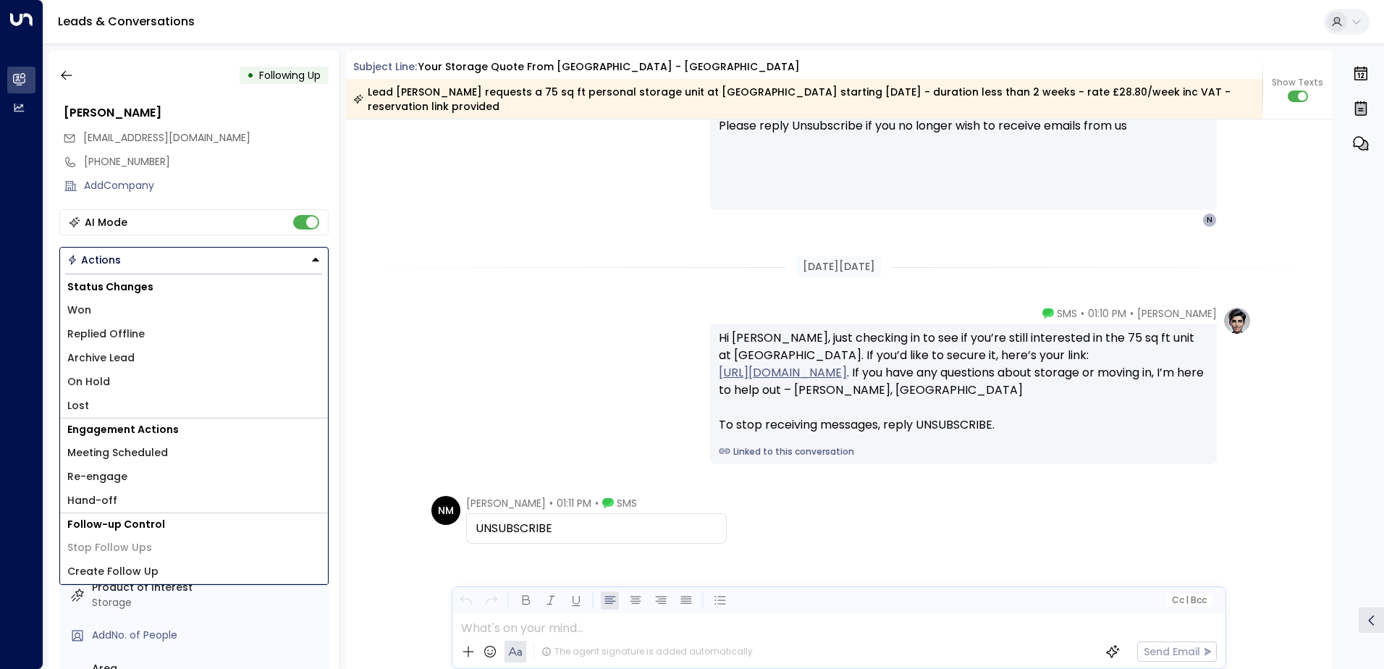
click at [97, 401] on li "Lost" at bounding box center [194, 406] width 268 height 24
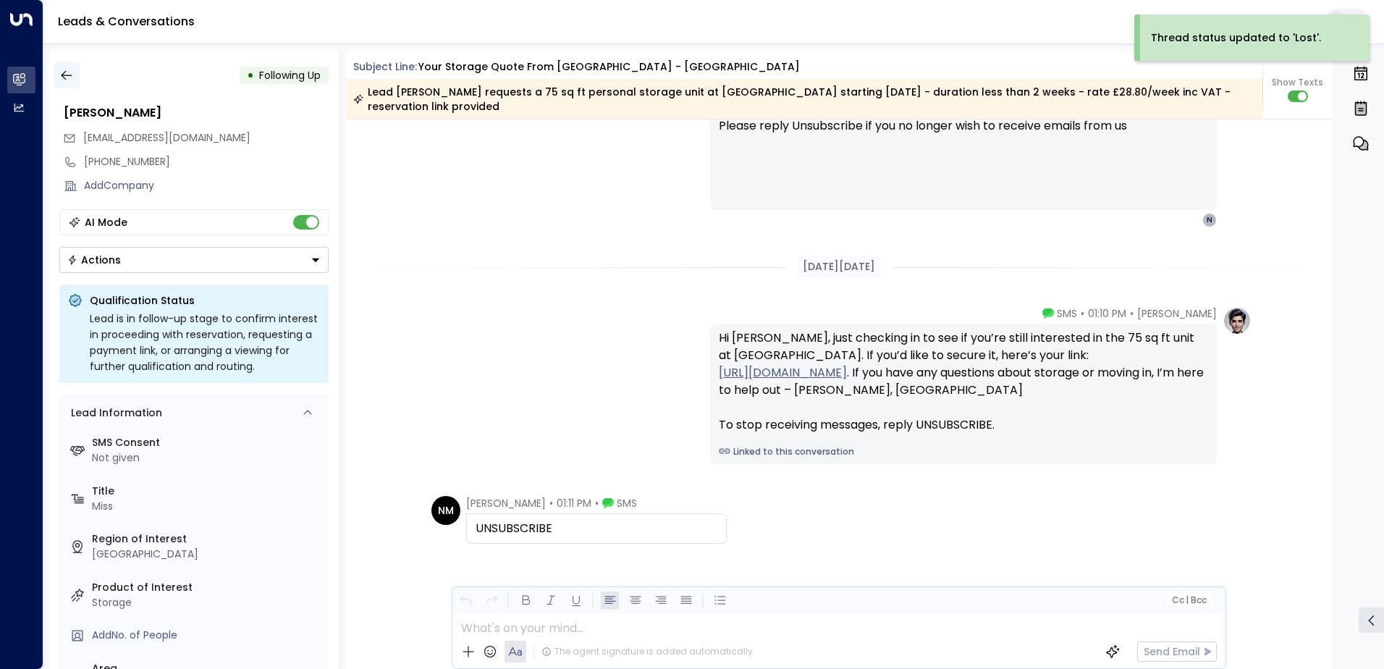
click at [72, 72] on icon "button" at bounding box center [66, 75] width 14 height 14
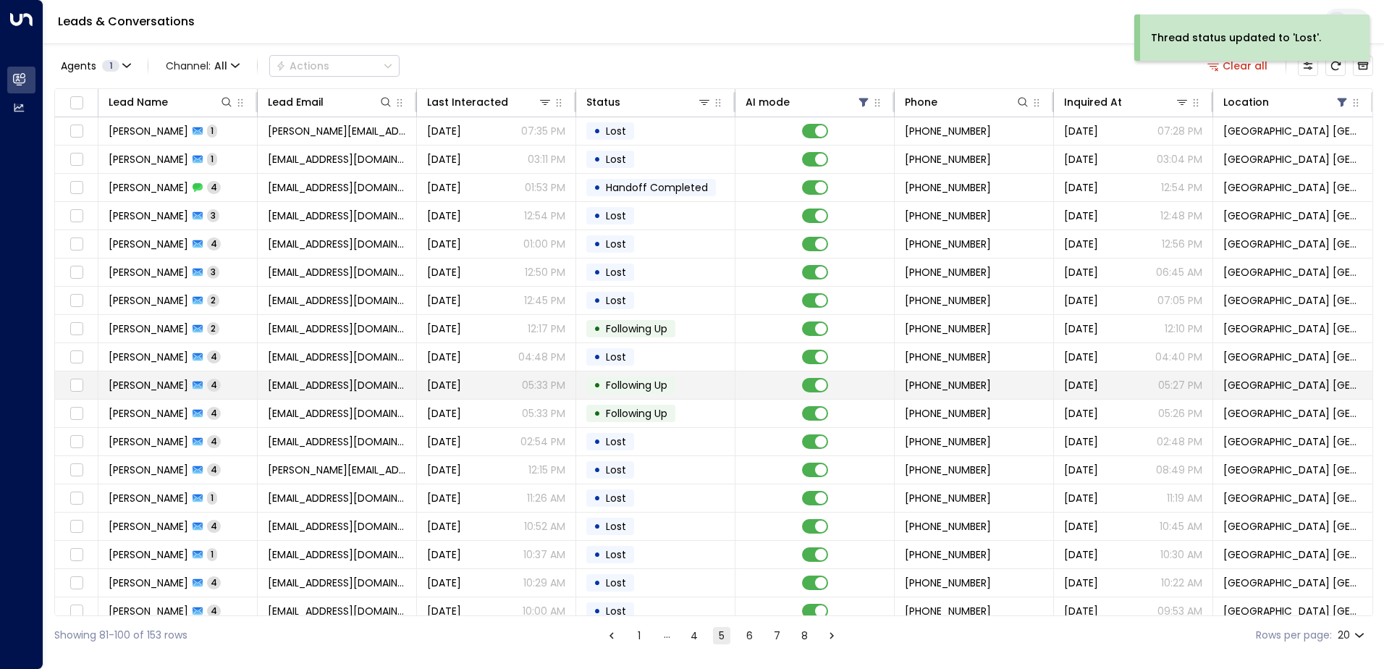
click at [148, 388] on span "[PERSON_NAME]" at bounding box center [149, 385] width 80 height 14
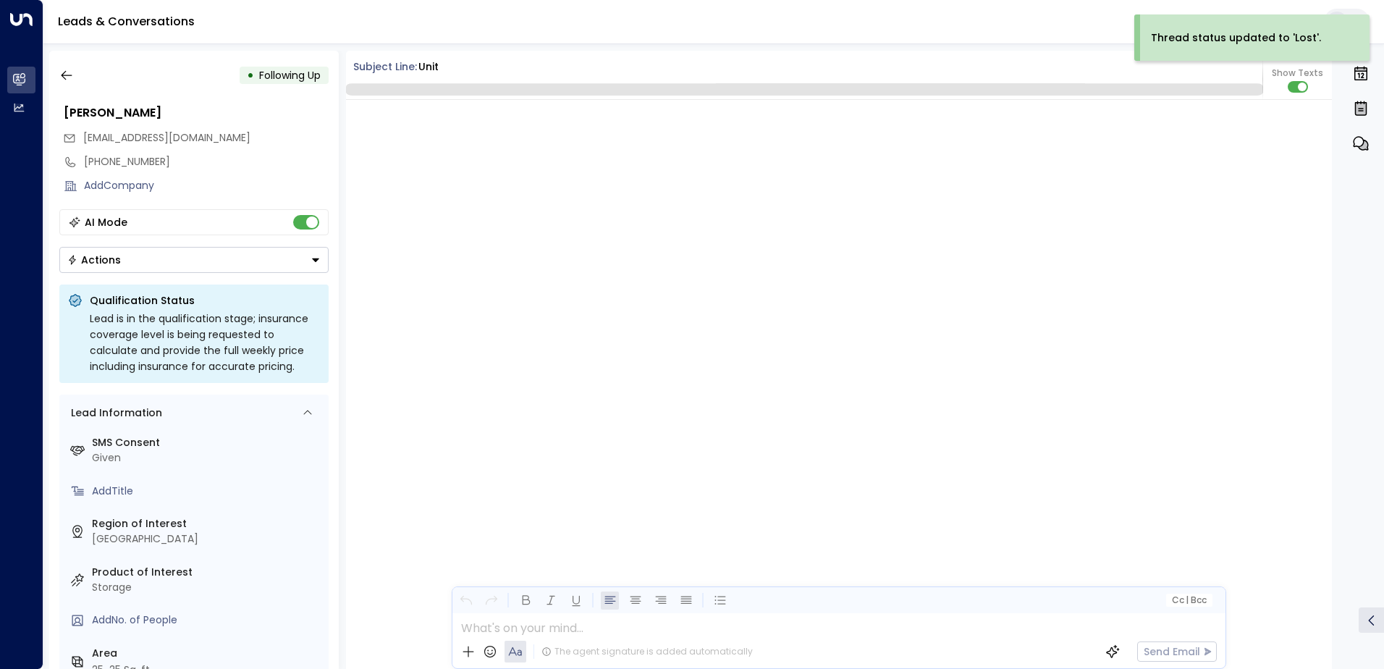
scroll to position [1447, 0]
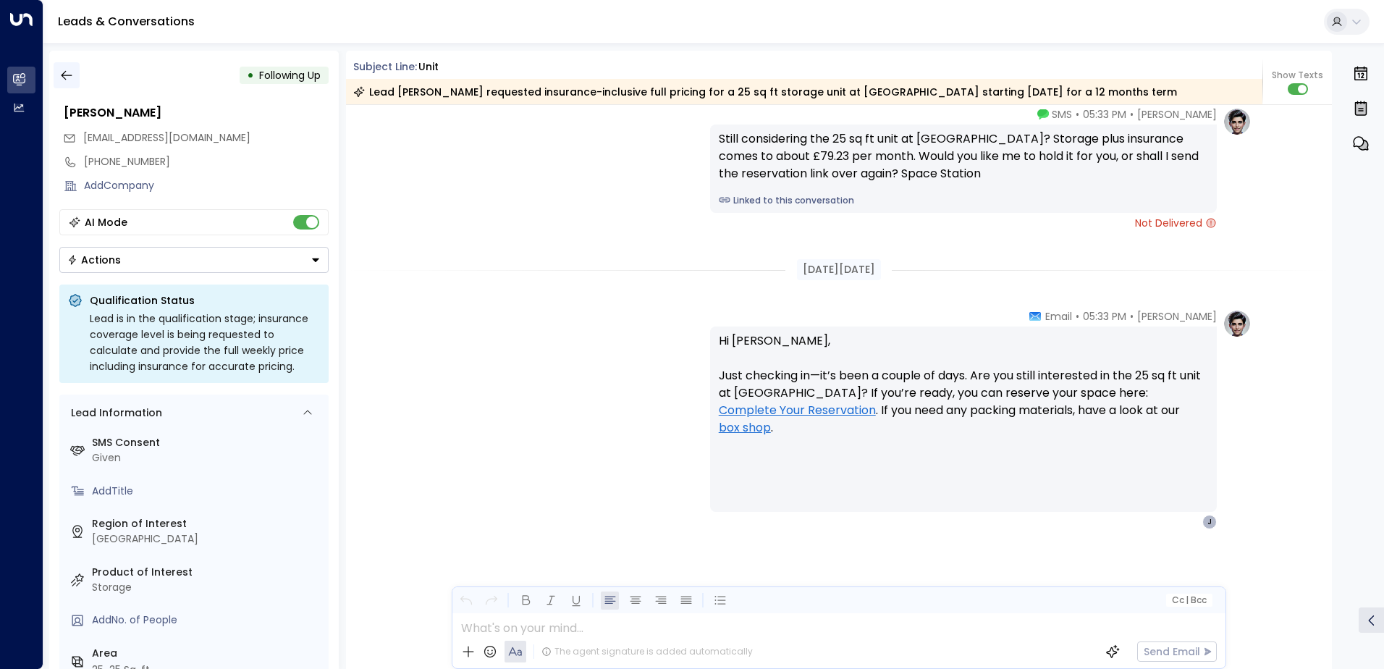
click at [72, 72] on icon "button" at bounding box center [66, 75] width 14 height 14
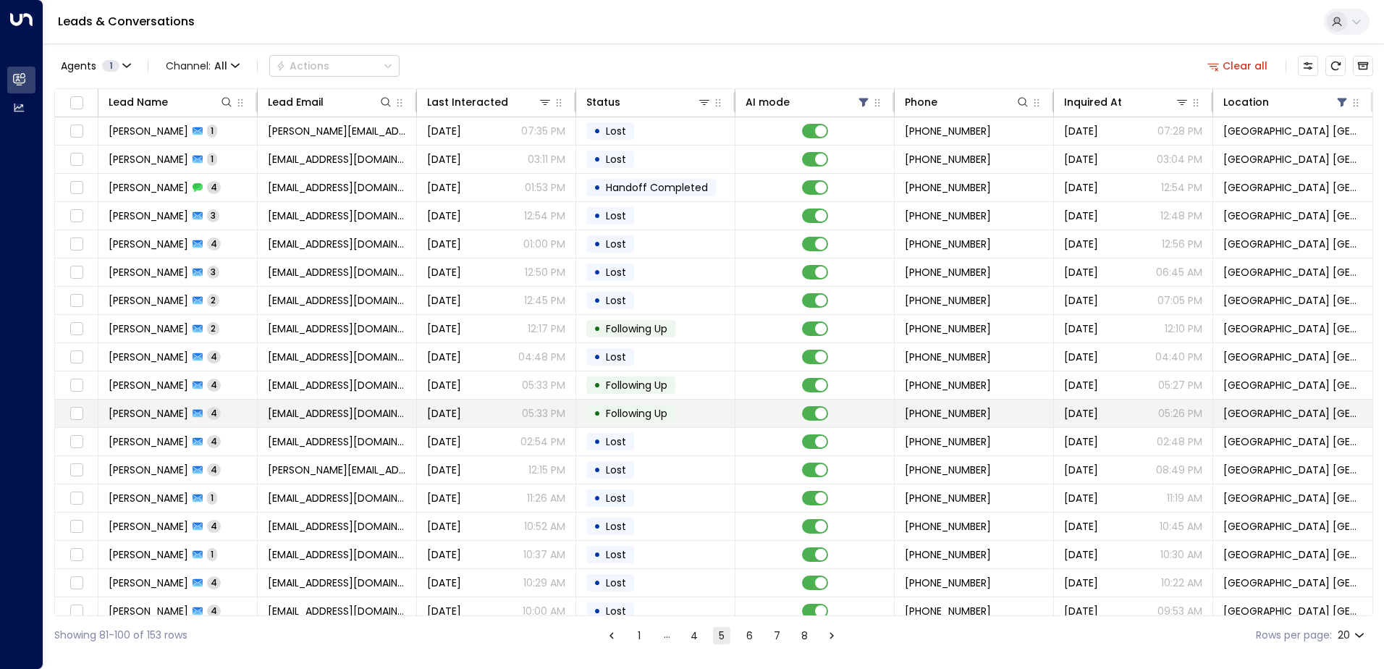
click at [171, 413] on span "[PERSON_NAME]" at bounding box center [149, 413] width 80 height 14
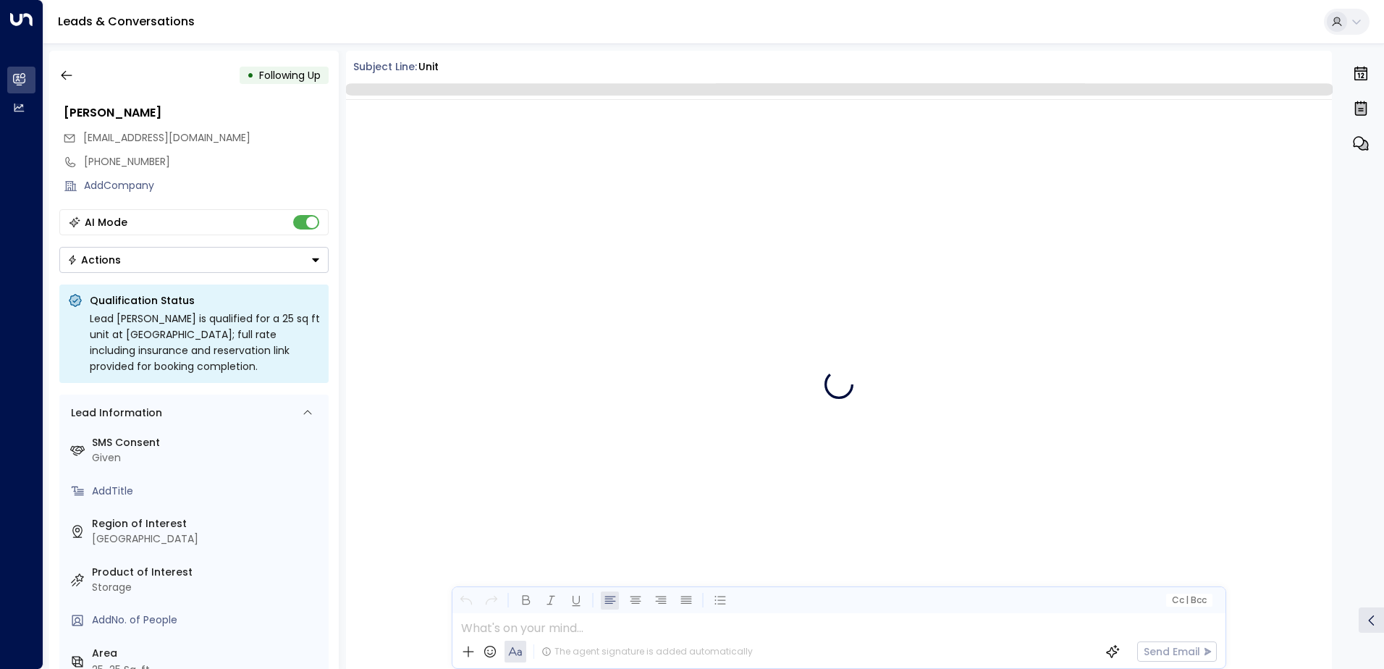
scroll to position [1620, 0]
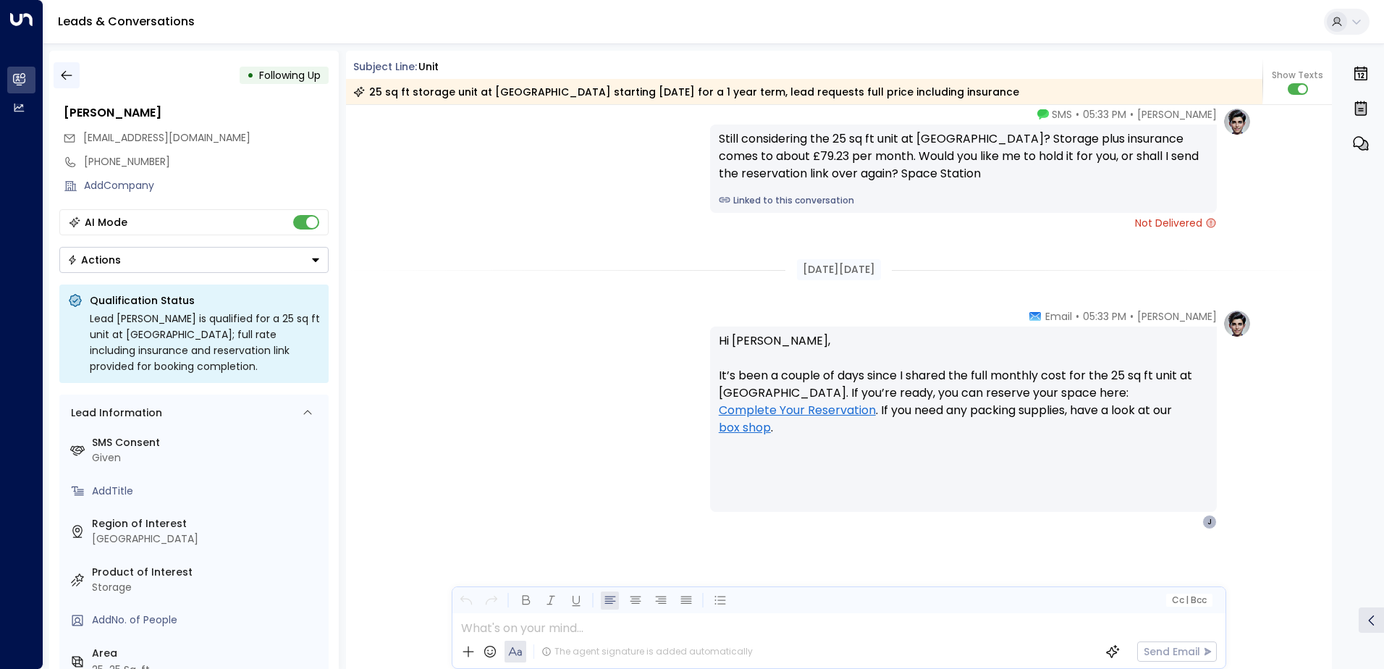
click at [67, 74] on icon "button" at bounding box center [66, 75] width 14 height 14
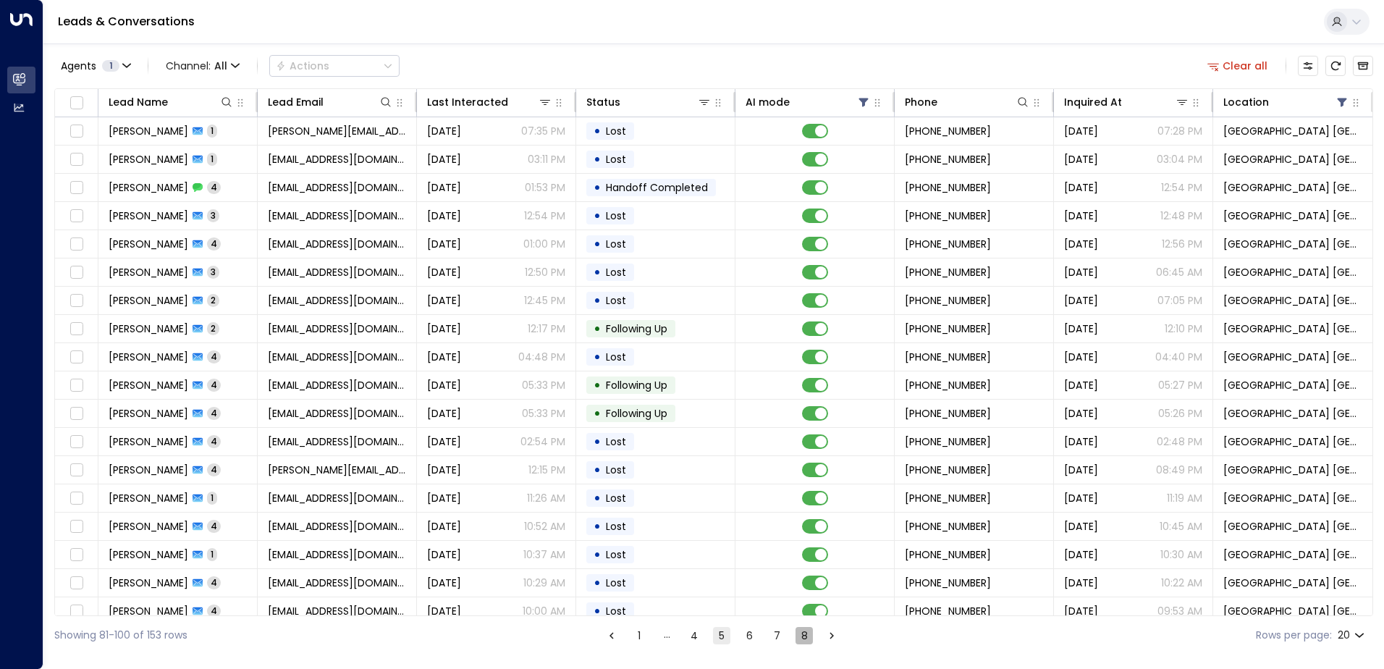
click at [804, 641] on button "8" at bounding box center [804, 635] width 17 height 17
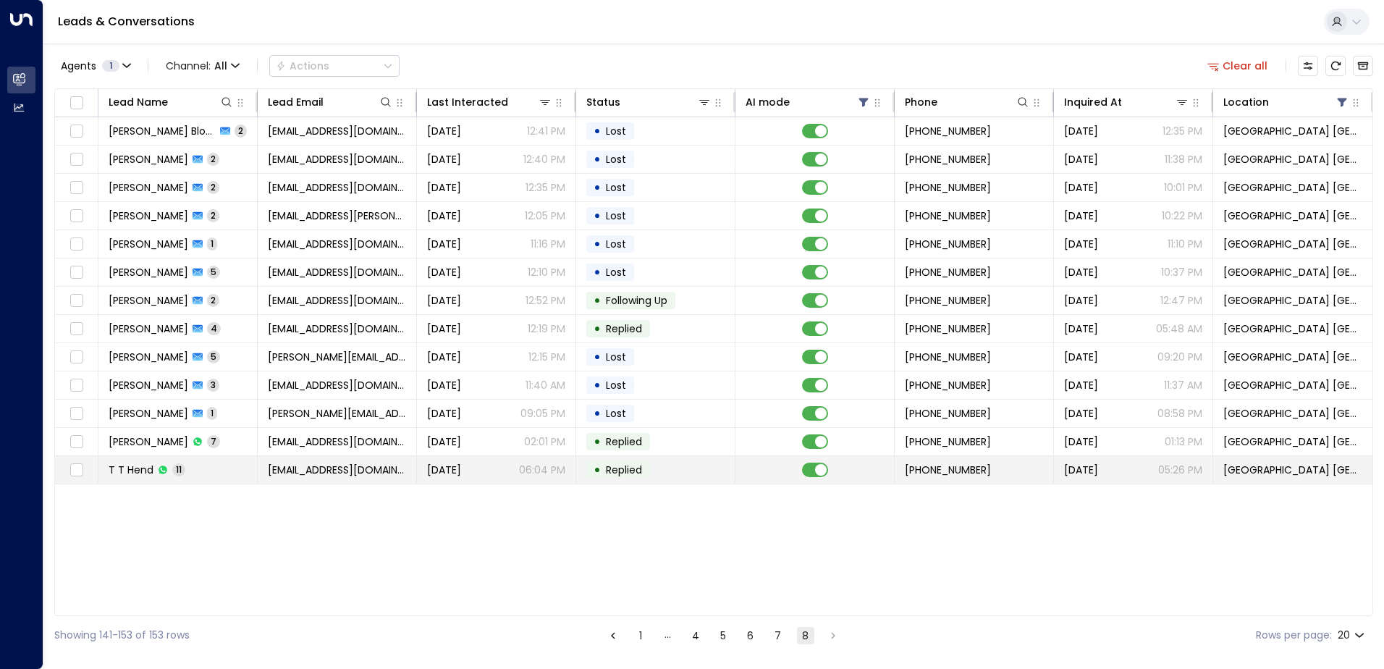
click at [235, 471] on td "T T Hend 11" at bounding box center [177, 470] width 159 height 28
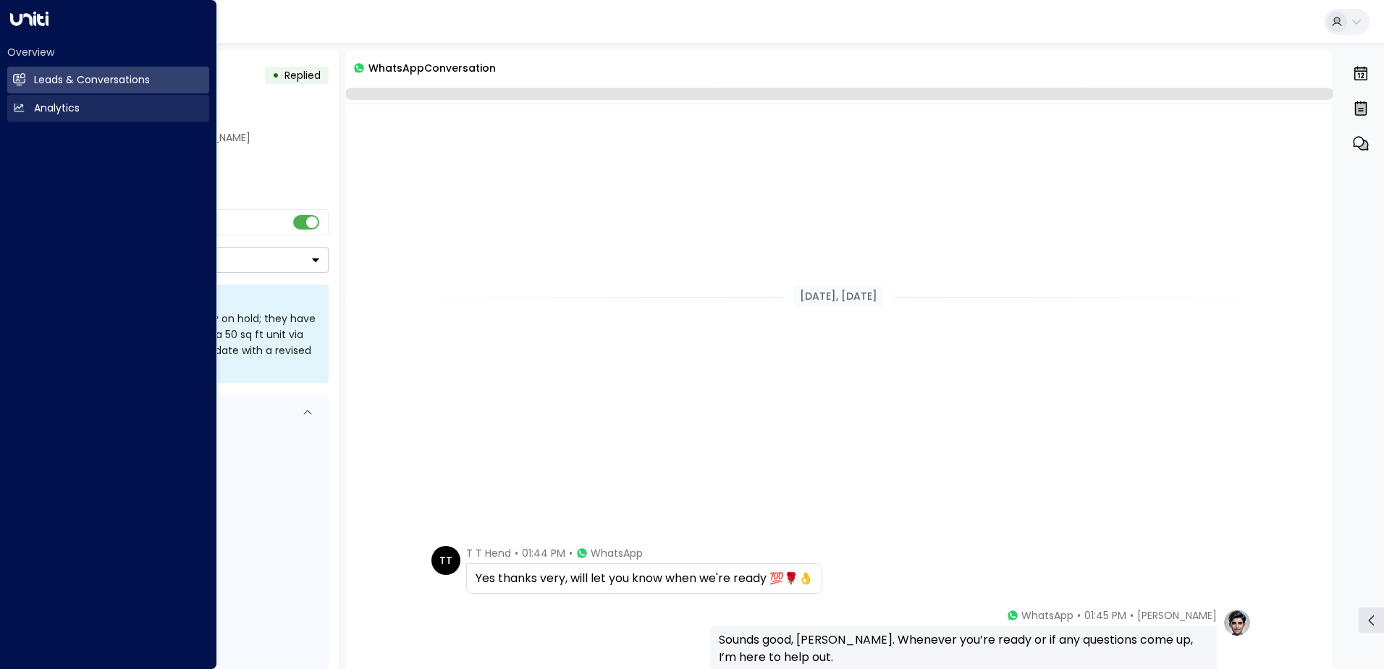
scroll to position [604, 0]
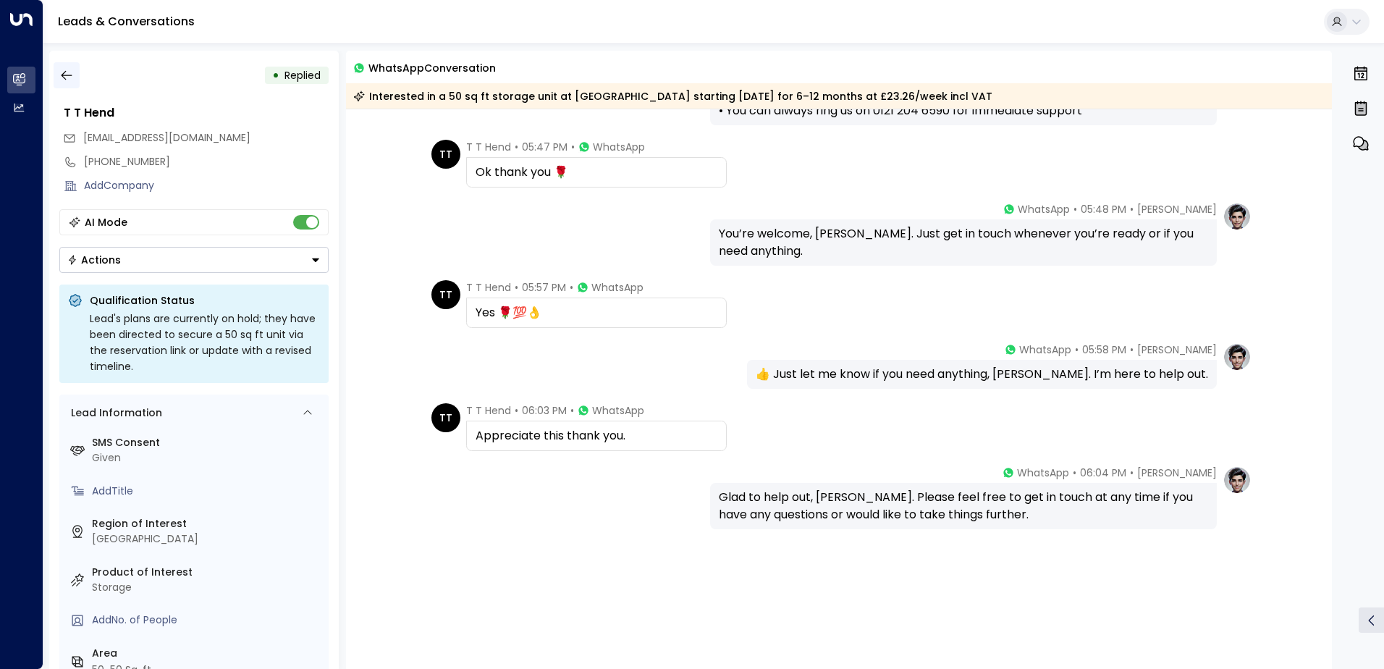
click at [67, 77] on icon "button" at bounding box center [66, 75] width 14 height 14
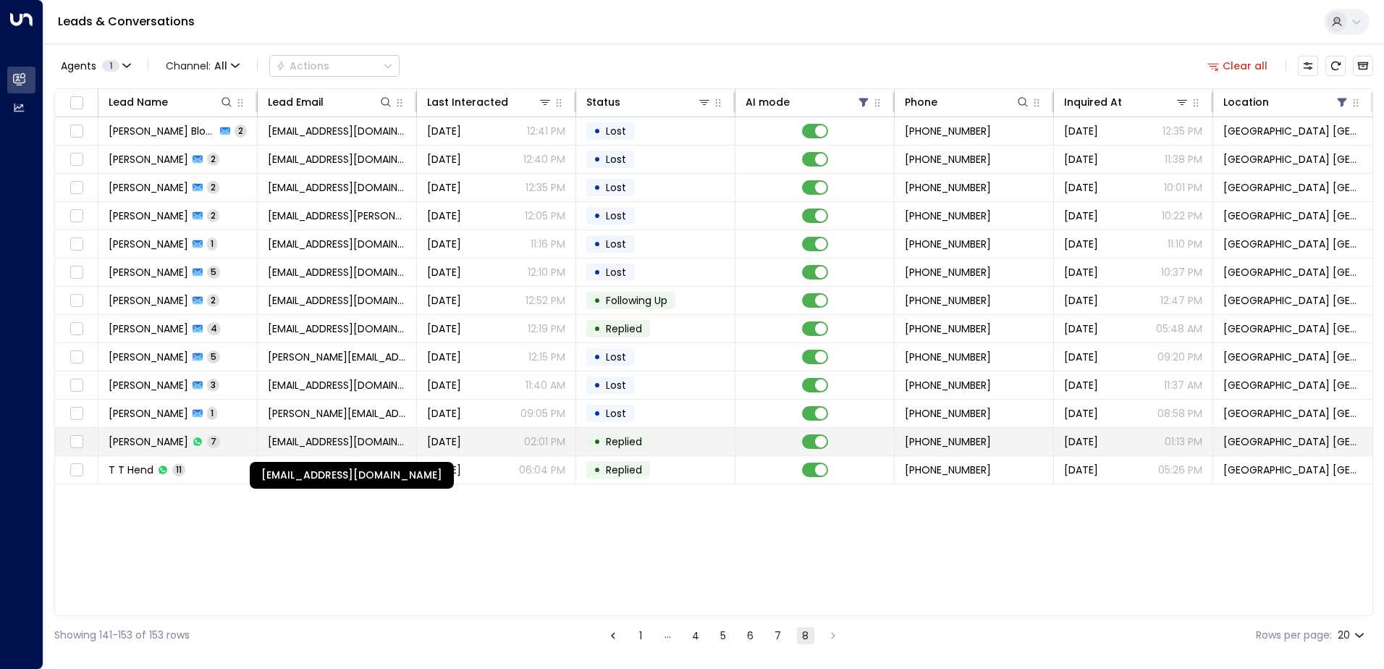
click at [274, 434] on span "[EMAIL_ADDRESS][DOMAIN_NAME]" at bounding box center [337, 441] width 138 height 14
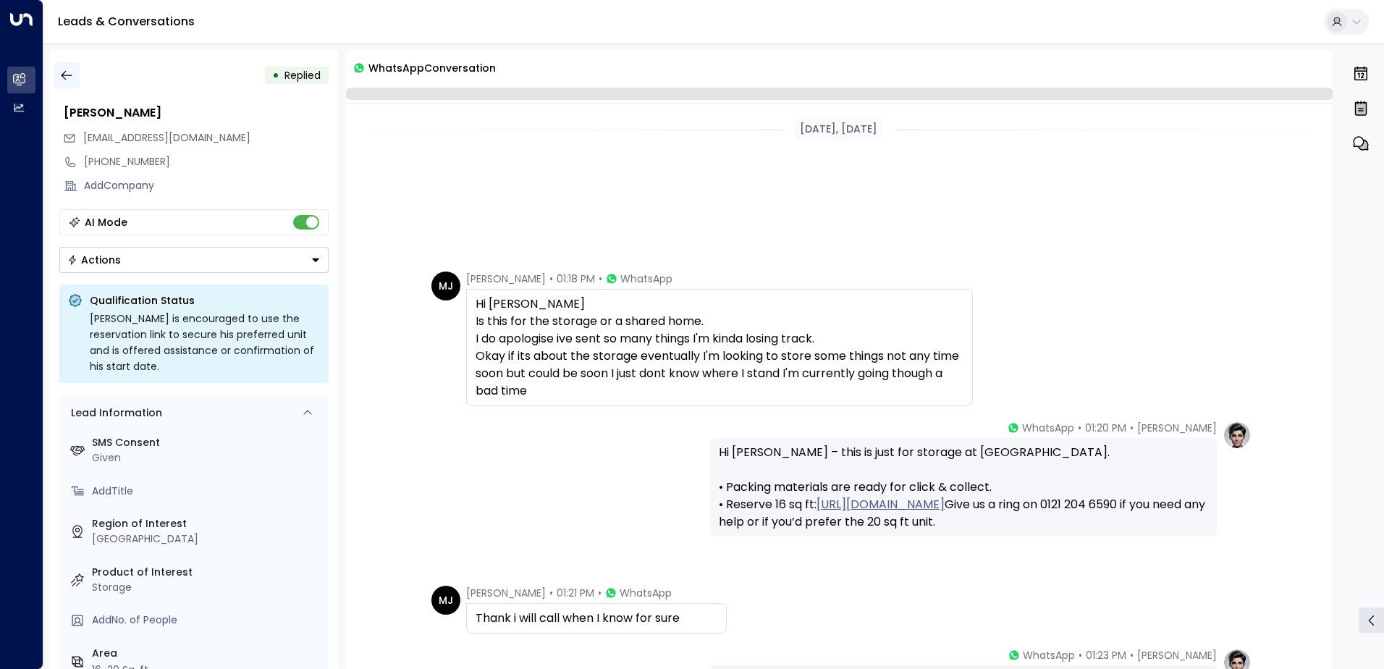
scroll to position [328, 0]
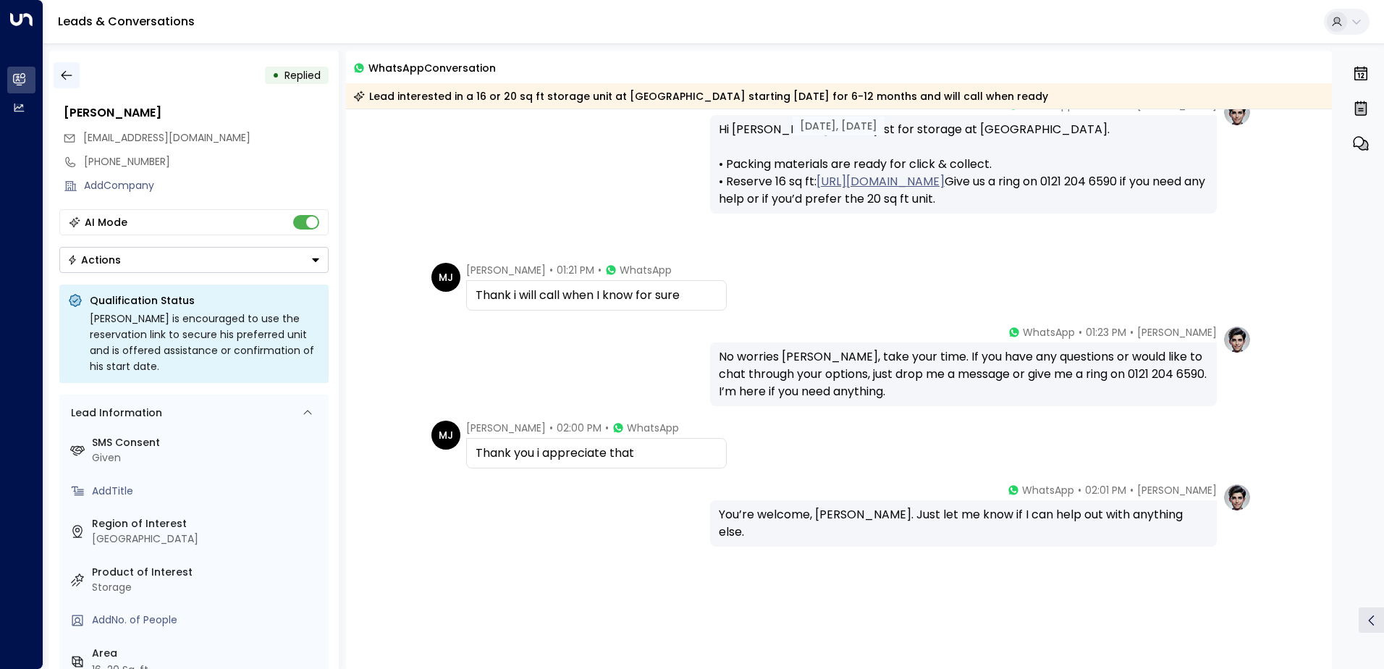
click at [69, 70] on icon "button" at bounding box center [66, 75] width 14 height 14
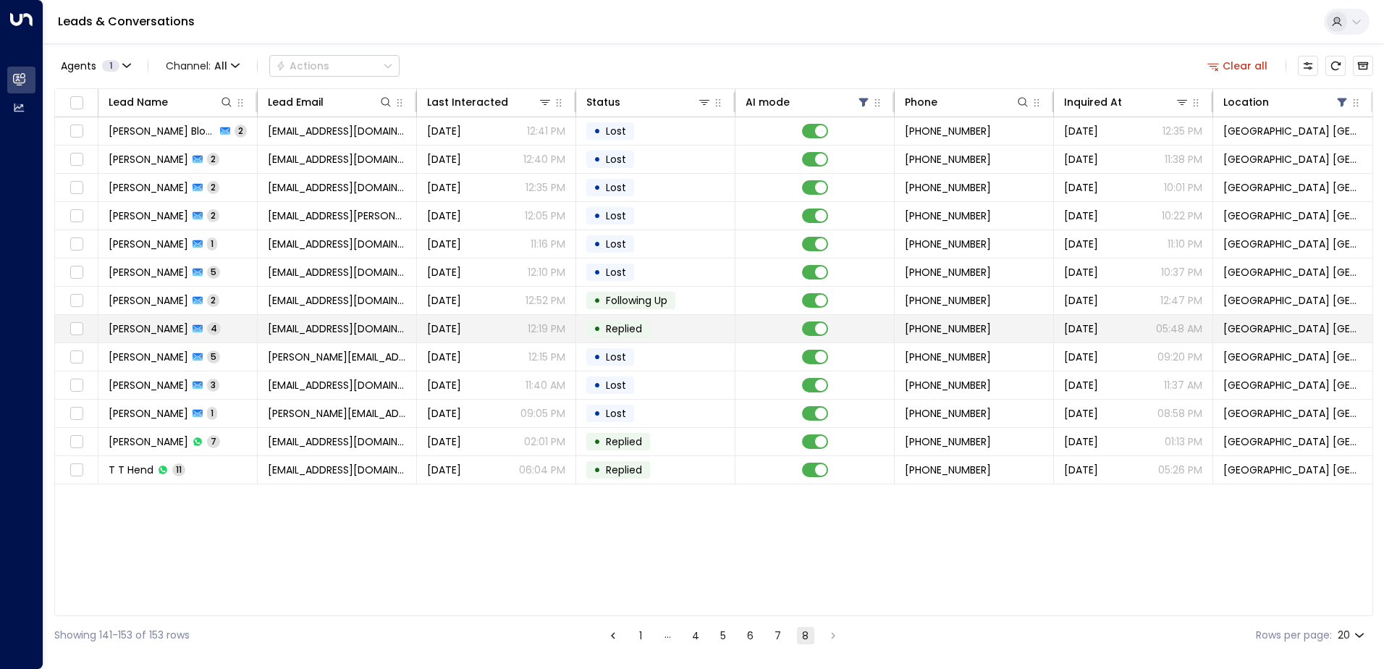
click at [552, 327] on p "12:19 PM" at bounding box center [547, 328] width 38 height 14
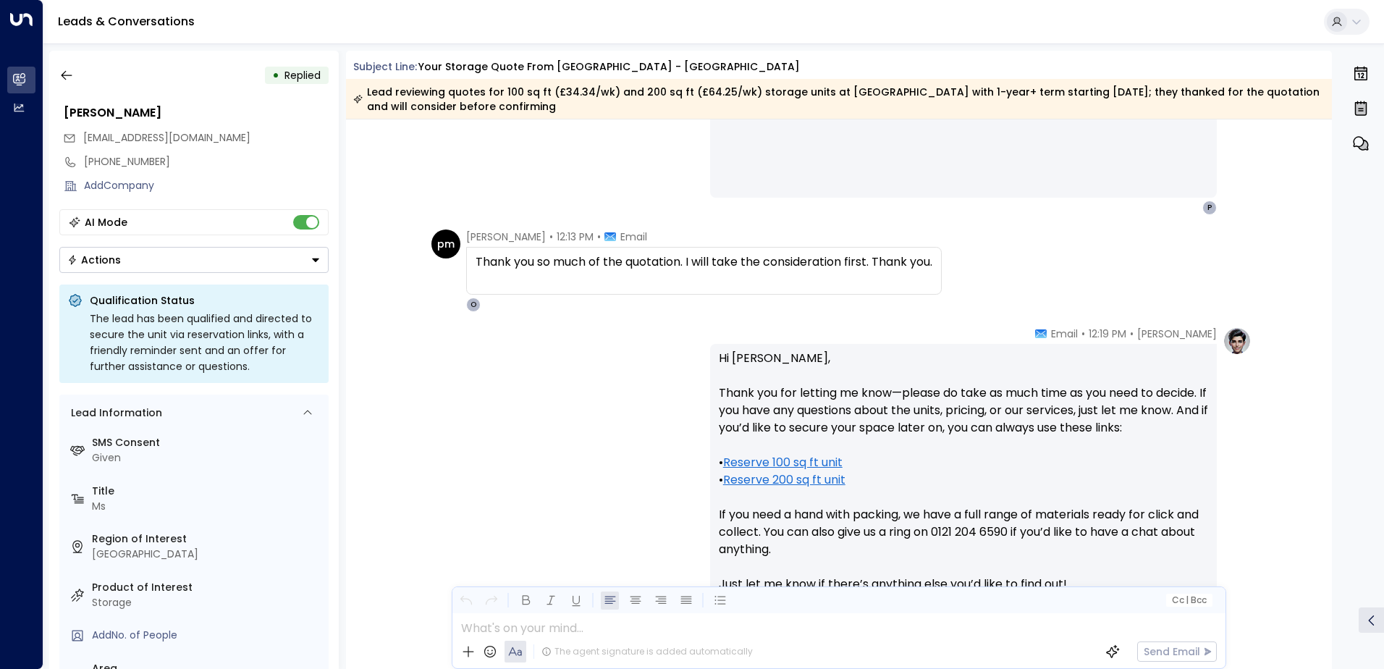
scroll to position [1390, 0]
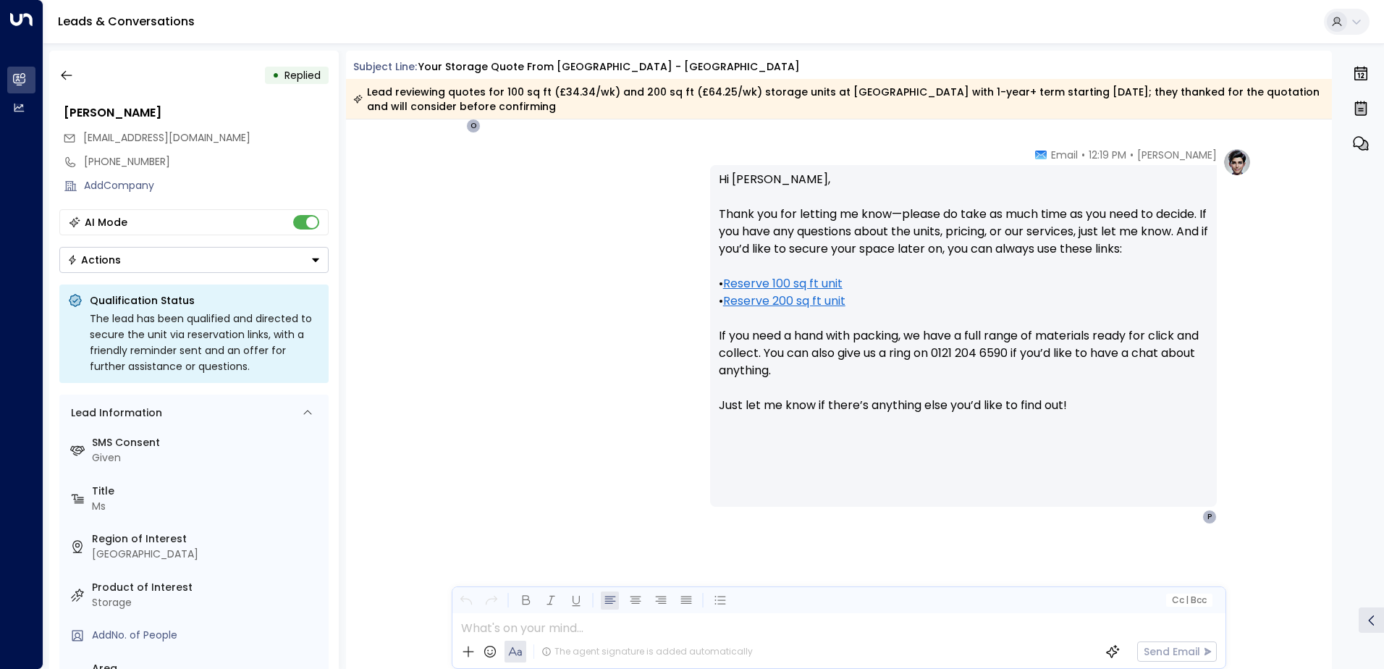
click at [203, 258] on button "Actions" at bounding box center [193, 260] width 269 height 26
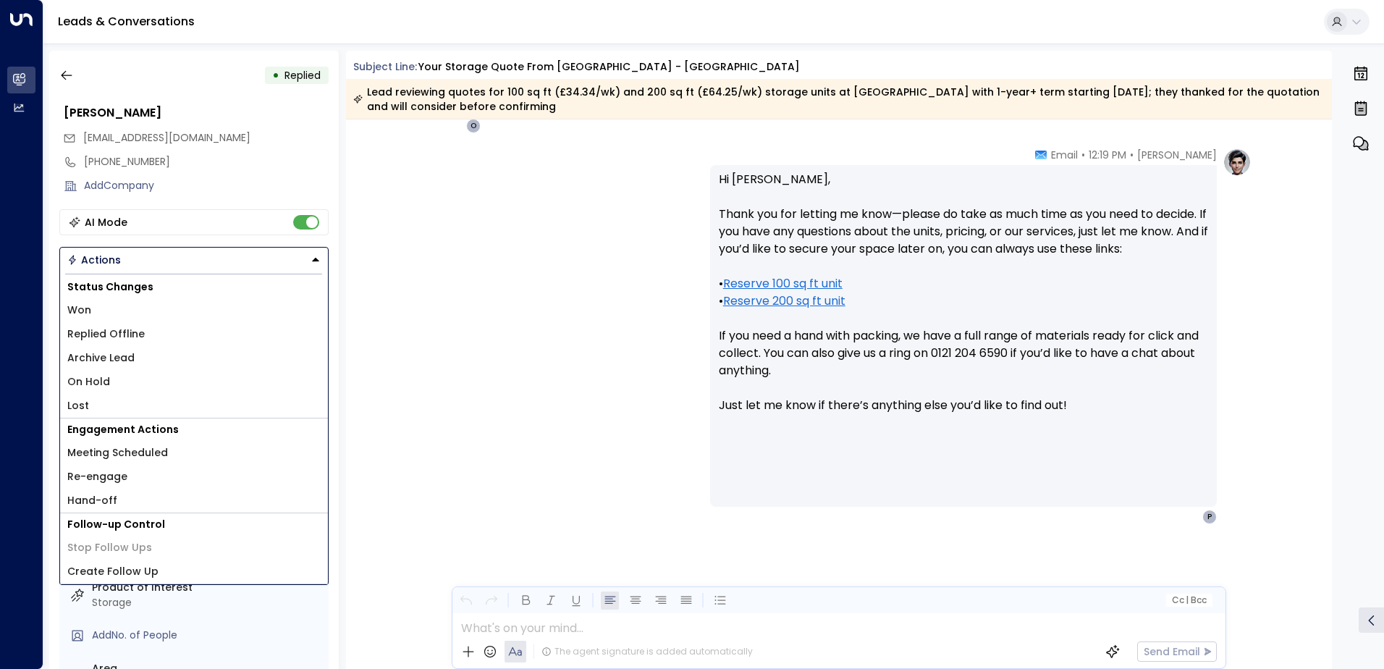
click at [122, 468] on li "Re-engage" at bounding box center [194, 477] width 268 height 24
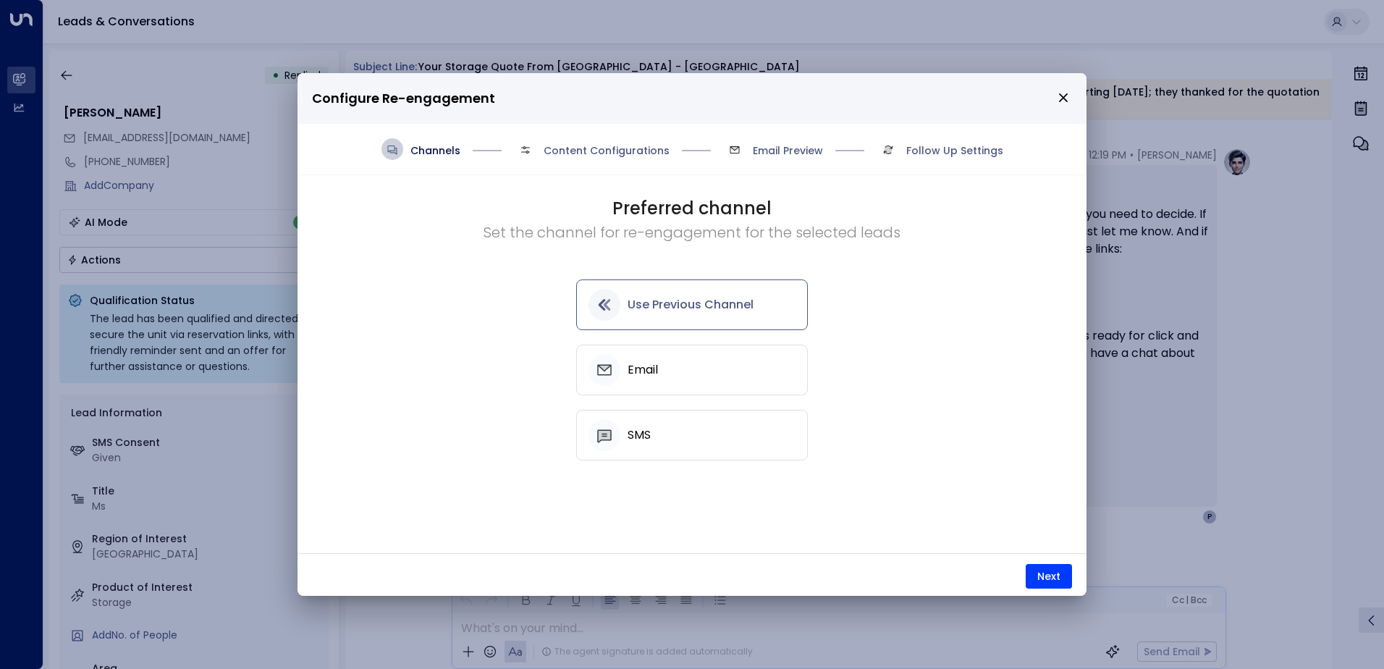
click at [683, 300] on h5 "Use Previous Channel" at bounding box center [691, 304] width 126 height 13
click at [1037, 573] on button "Next" at bounding box center [1049, 576] width 46 height 25
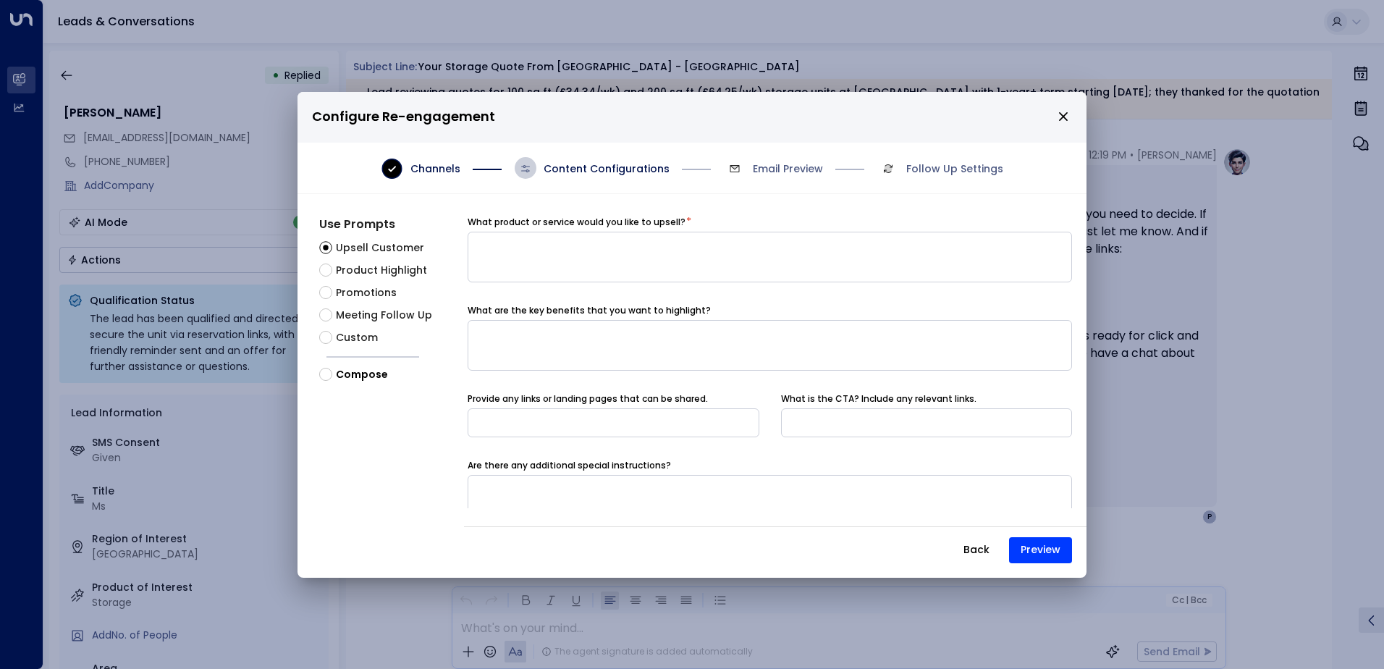
click at [344, 311] on span "Meeting Follow Up" at bounding box center [384, 315] width 96 height 15
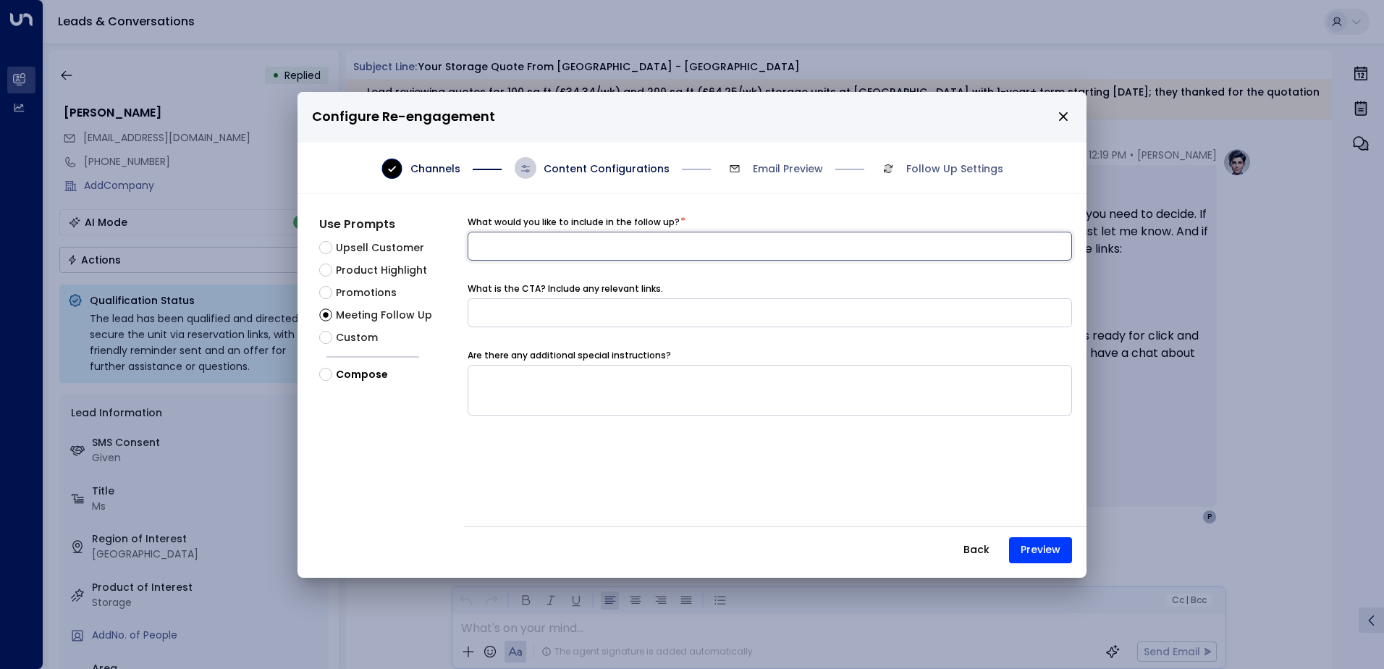
click at [538, 252] on input at bounding box center [770, 246] width 605 height 29
type input "**********"
click at [1041, 554] on button "Preview" at bounding box center [1040, 550] width 63 height 26
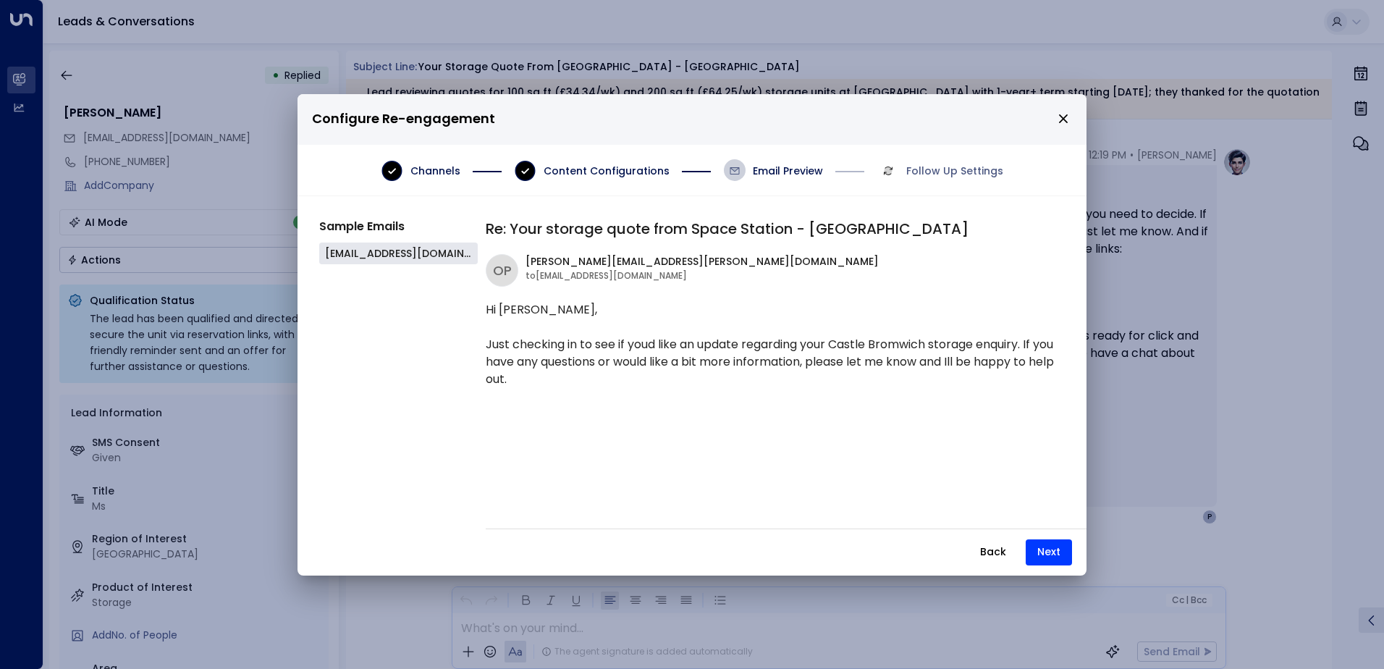
click at [985, 552] on button "Back" at bounding box center [993, 552] width 51 height 26
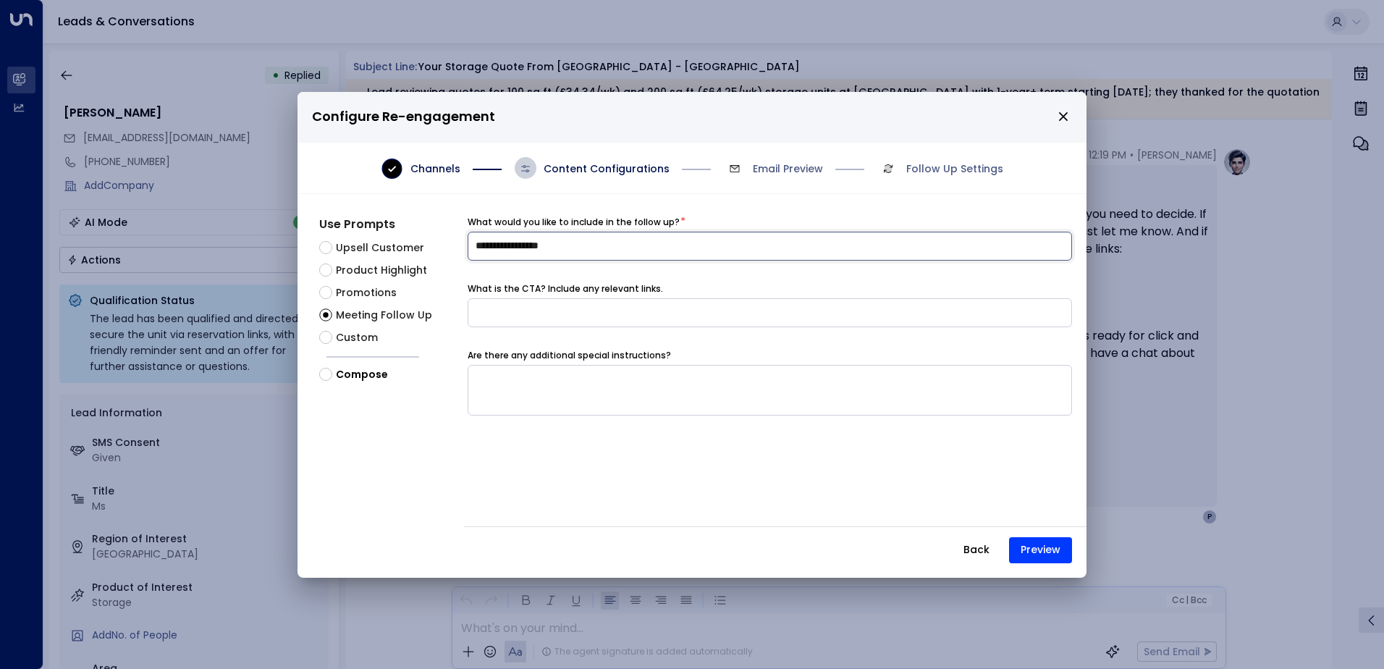
click at [471, 247] on input "**********" at bounding box center [770, 246] width 605 height 29
click at [573, 248] on input "**********" at bounding box center [770, 246] width 605 height 29
type input "**********"
click at [1026, 544] on button "Preview" at bounding box center [1040, 550] width 63 height 26
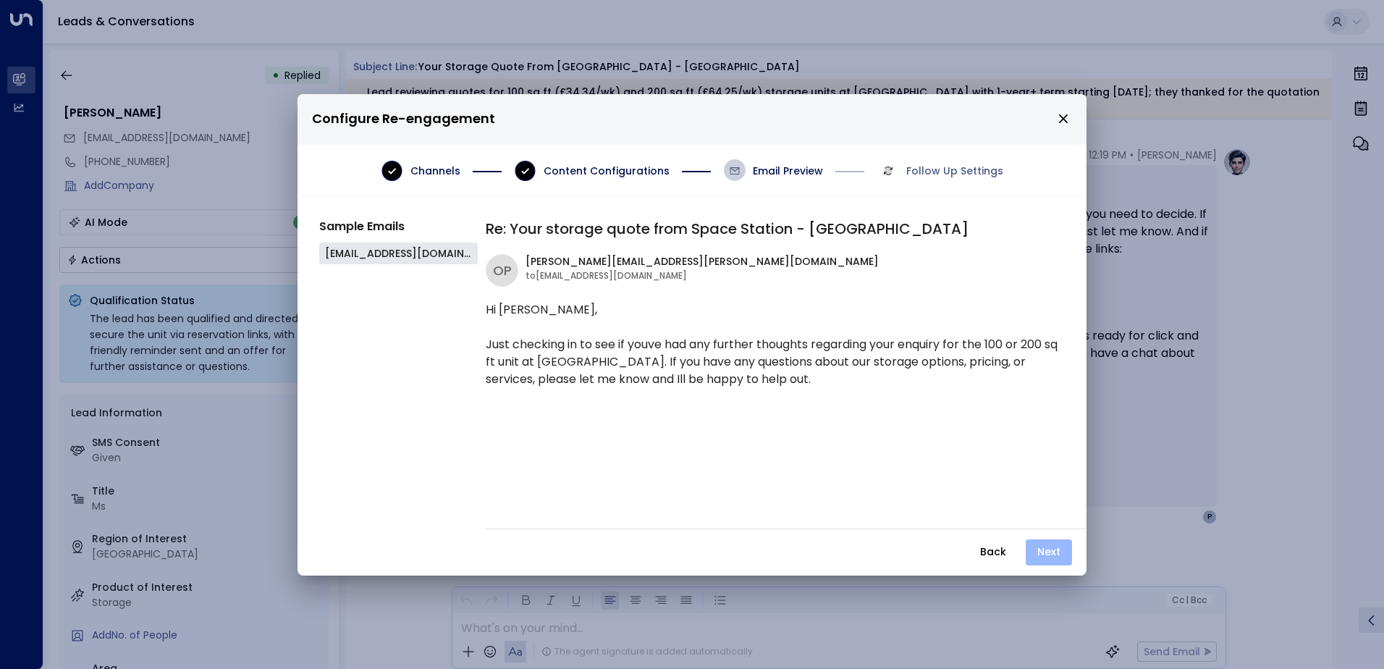
click at [1051, 550] on button "Next" at bounding box center [1049, 552] width 46 height 26
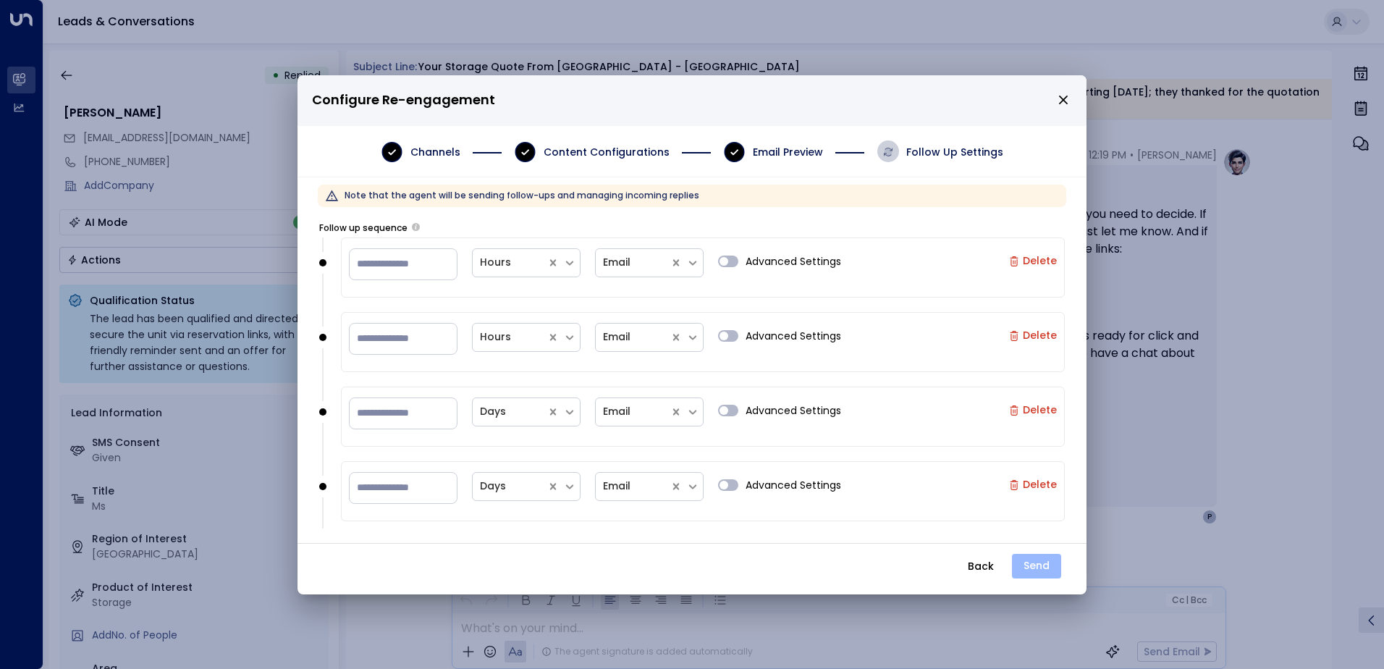
click at [1048, 558] on button "Send" at bounding box center [1036, 566] width 49 height 25
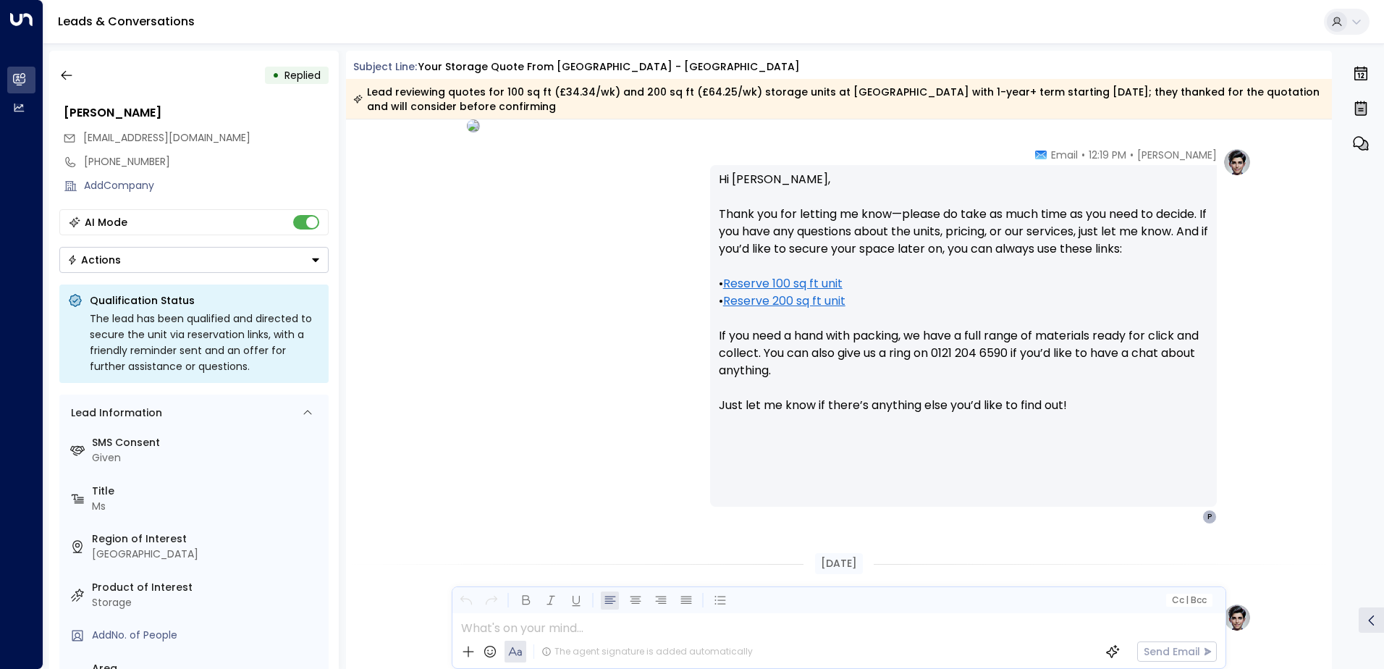
scroll to position [1672, 0]
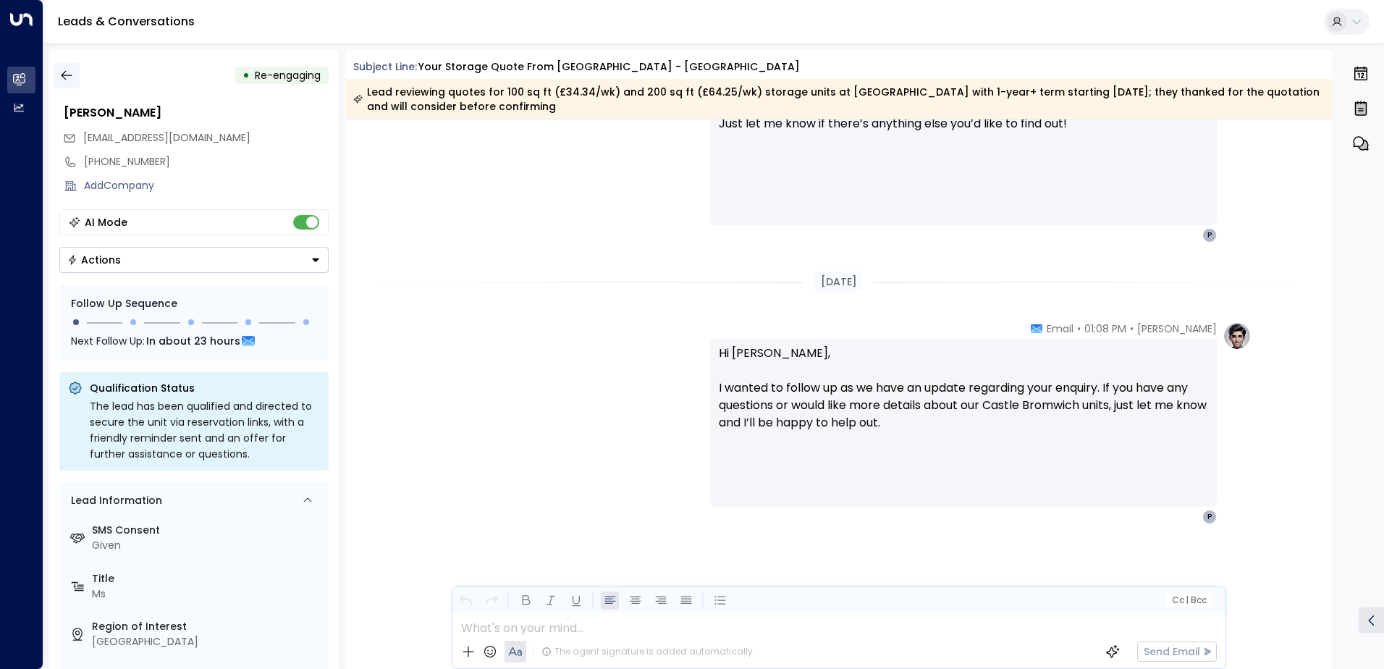
click at [67, 76] on icon "button" at bounding box center [66, 75] width 14 height 14
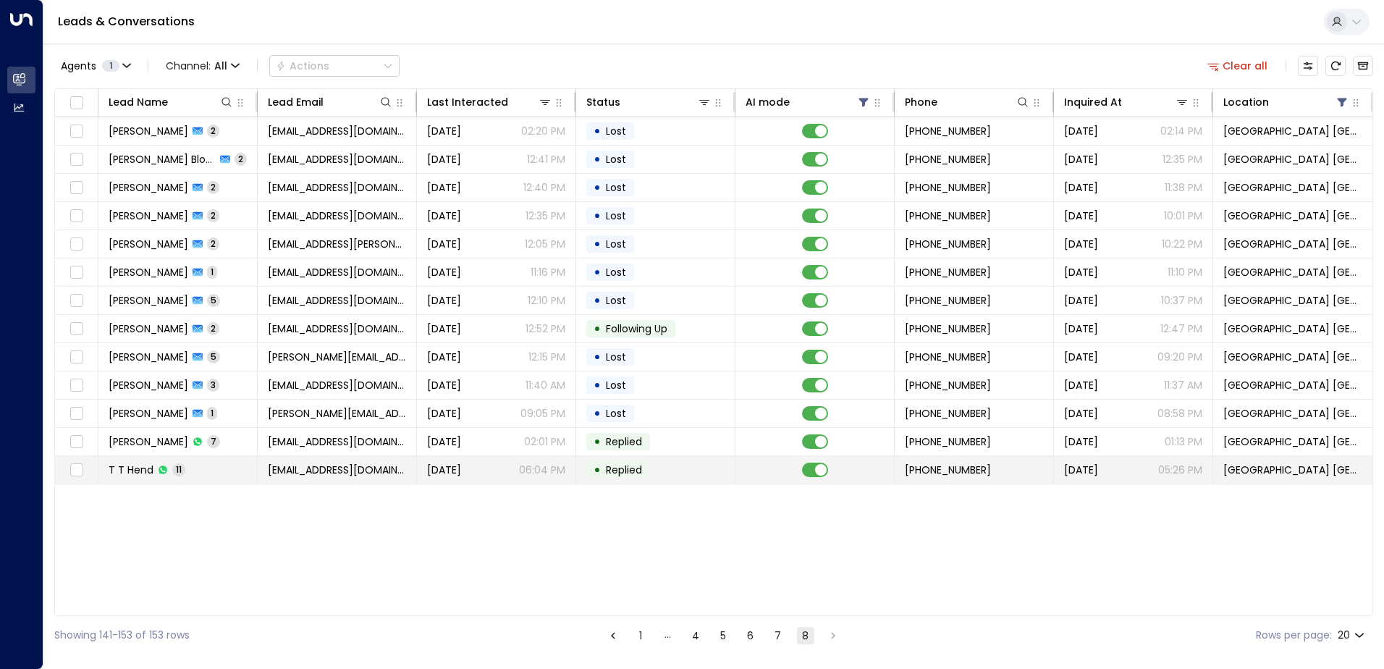
click at [608, 460] on td "• Replied" at bounding box center [655, 470] width 159 height 28
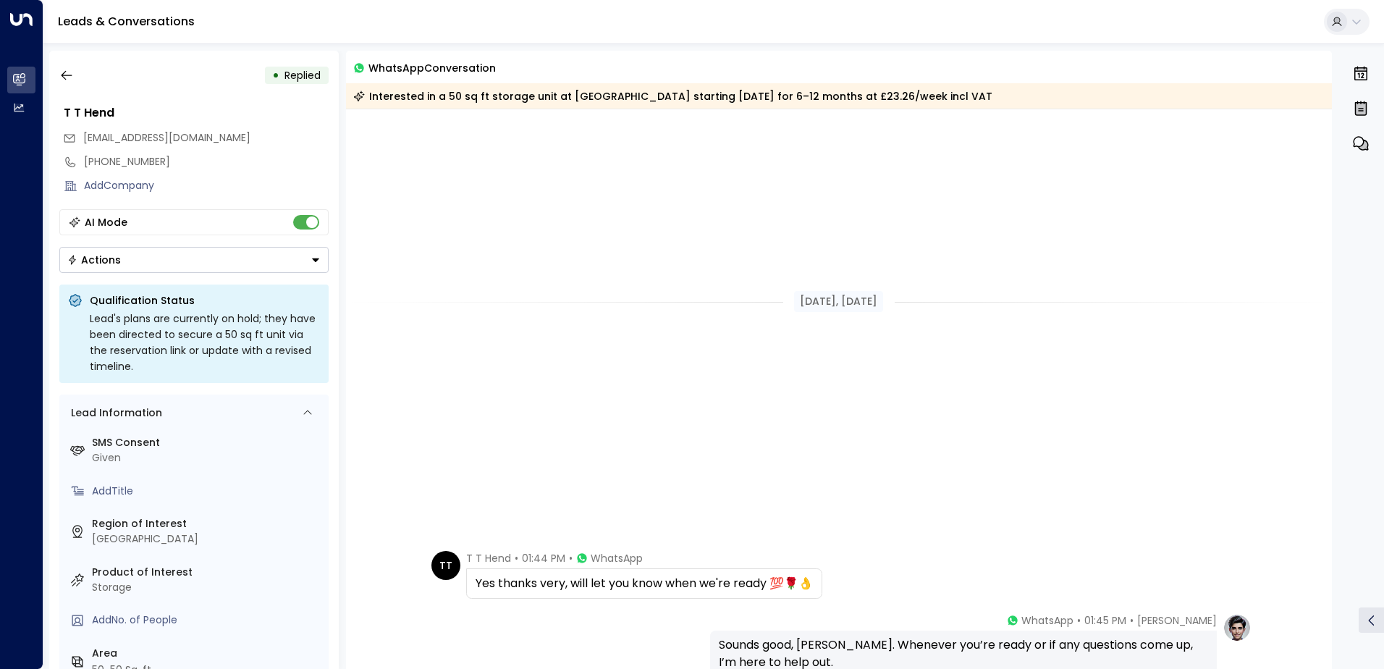
scroll to position [609, 0]
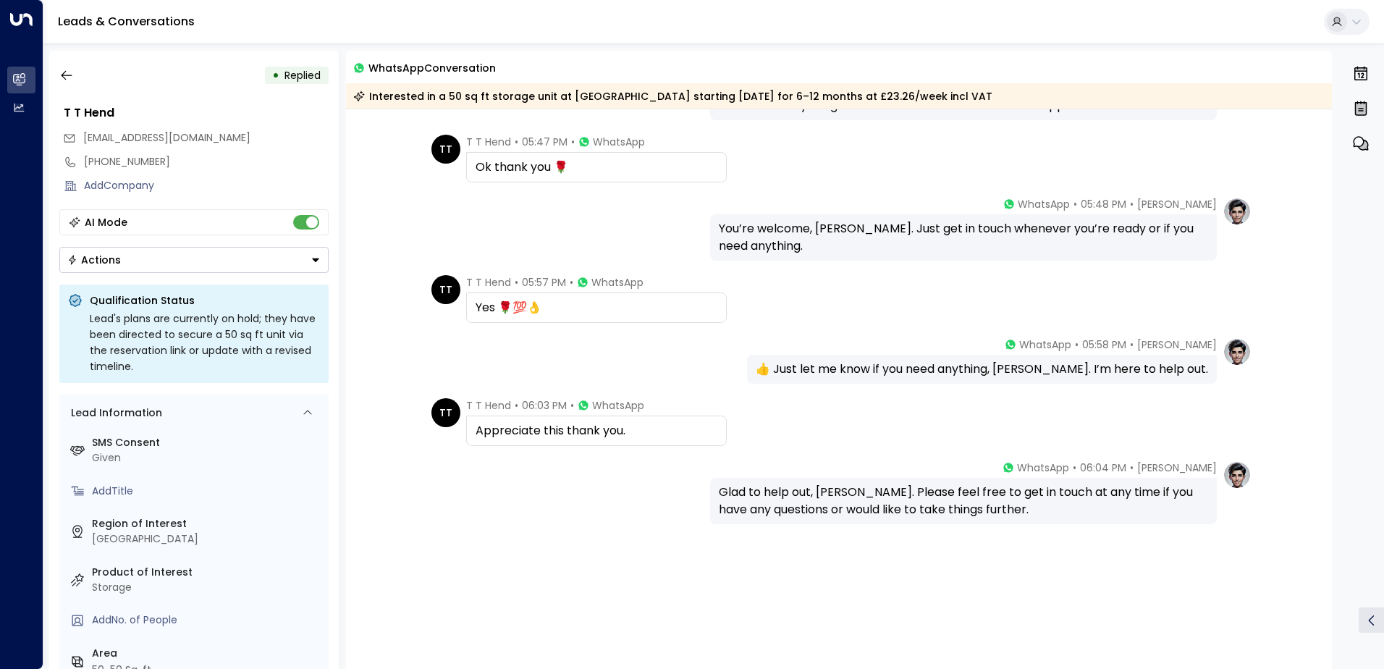
click at [144, 262] on button "Actions" at bounding box center [193, 260] width 269 height 26
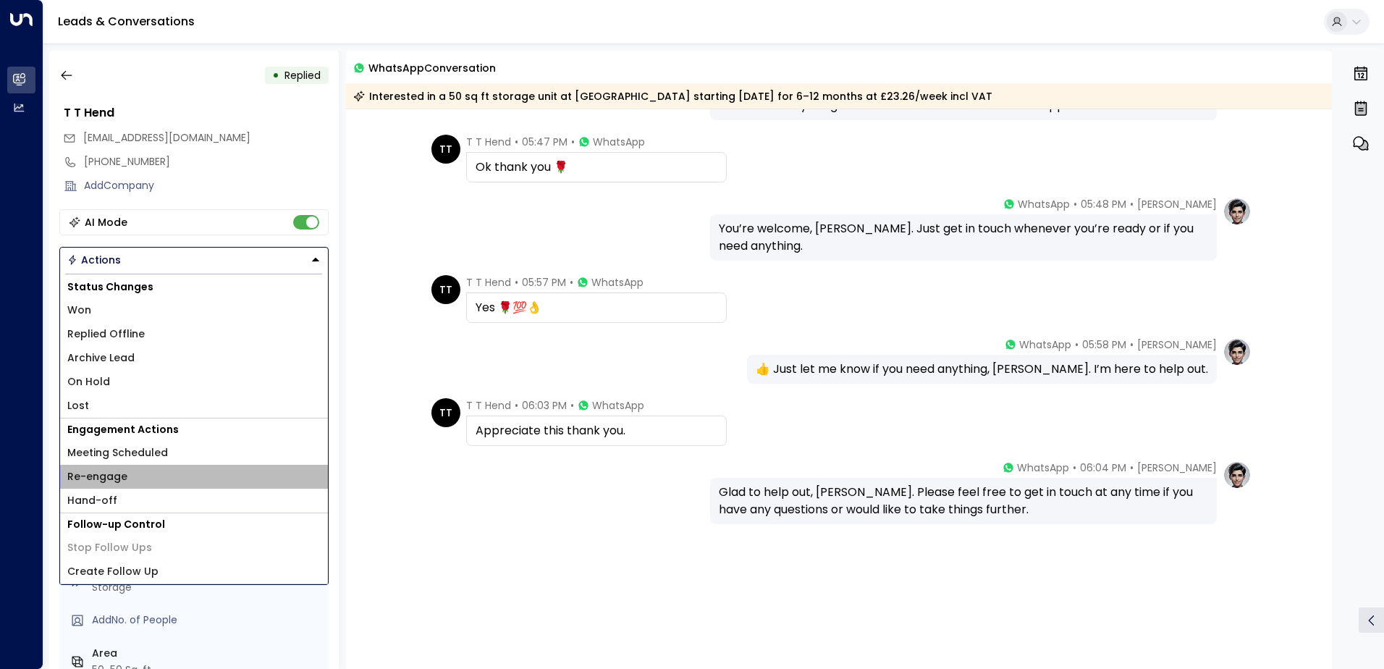
click at [89, 468] on li "Re-engage" at bounding box center [194, 477] width 268 height 24
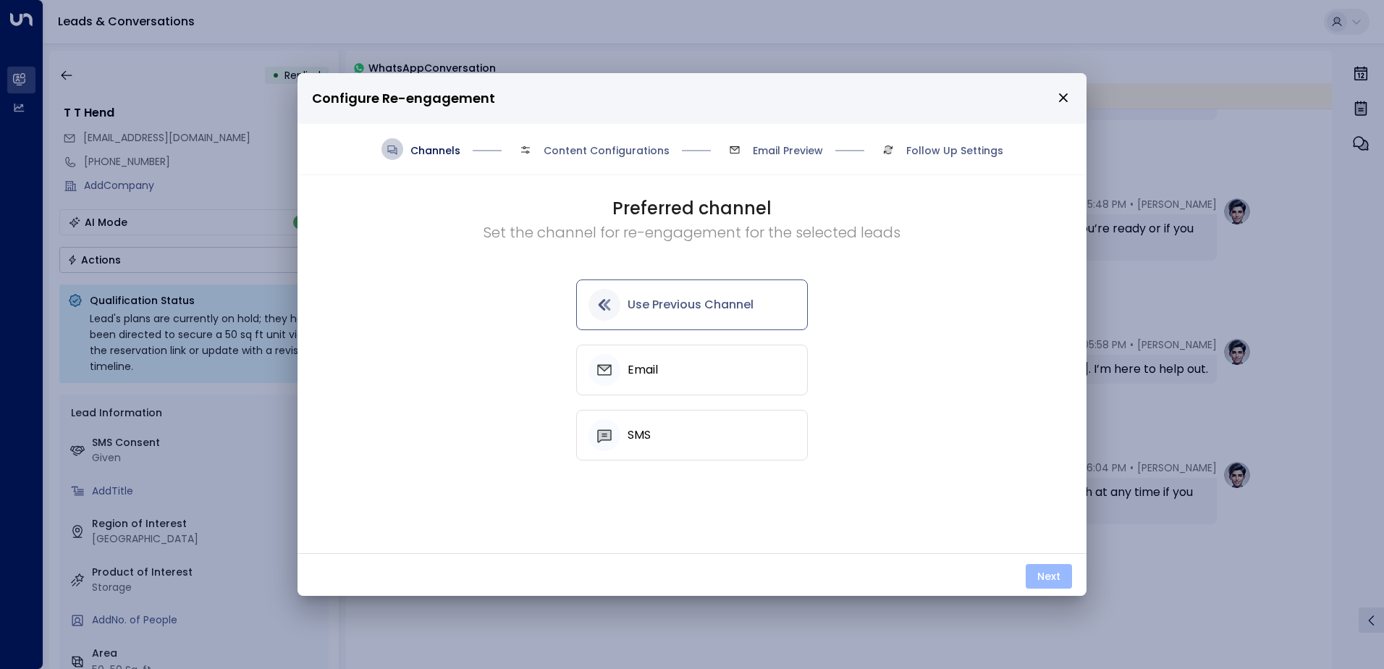
click at [1035, 571] on button "Next" at bounding box center [1049, 576] width 46 height 25
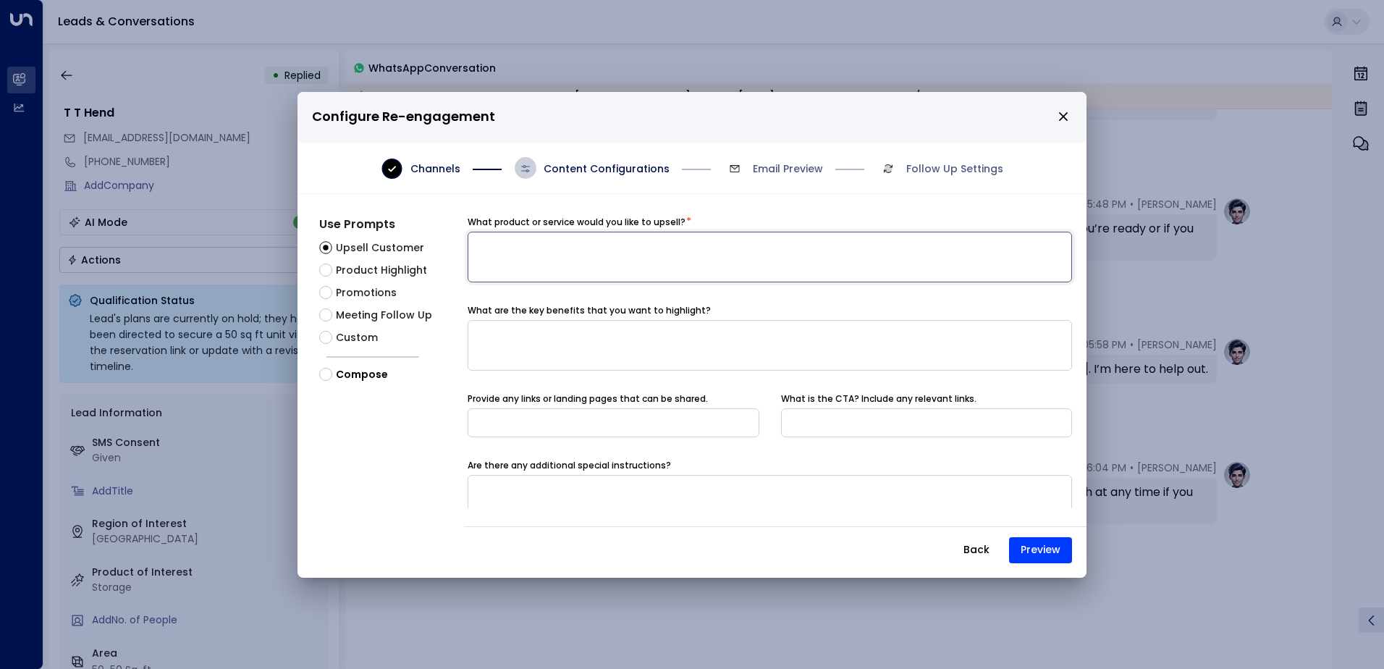
click at [508, 253] on textarea at bounding box center [770, 257] width 605 height 51
drag, startPoint x: 727, startPoint y: 245, endPoint x: 462, endPoint y: 240, distance: 265.0
click at [456, 238] on div "**********" at bounding box center [692, 393] width 789 height 355
type textarea "**********"
click at [382, 315] on span "Meeting Follow Up" at bounding box center [384, 315] width 96 height 15
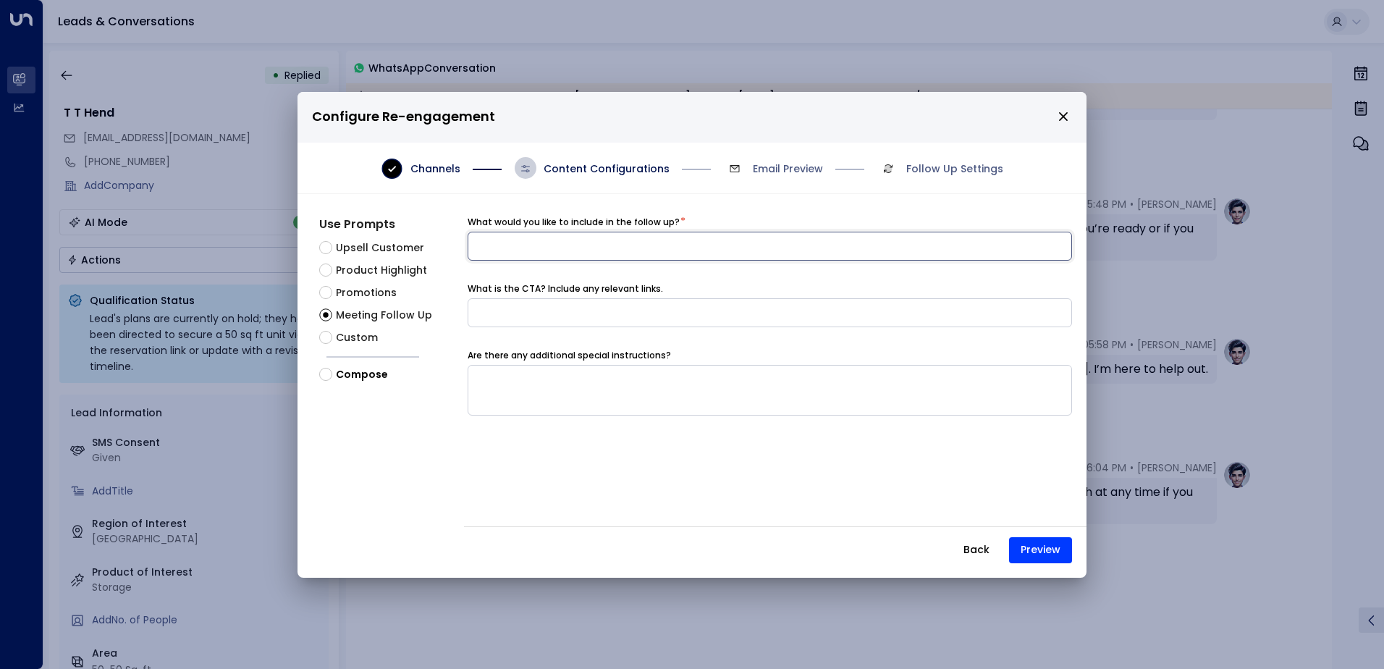
click at [522, 243] on input at bounding box center [770, 246] width 605 height 29
paste input "**********"
type input "**********"
click at [1032, 544] on button "Preview" at bounding box center [1040, 550] width 63 height 26
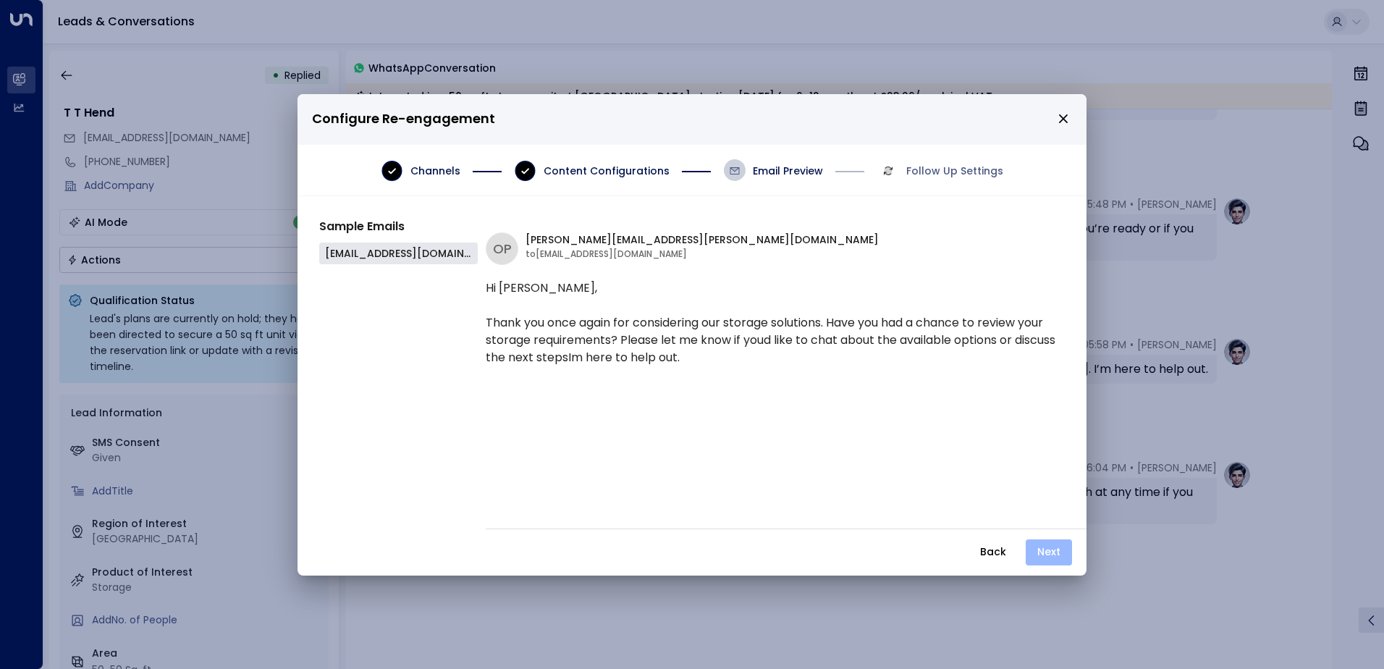
click at [1044, 553] on button "Next" at bounding box center [1049, 552] width 46 height 26
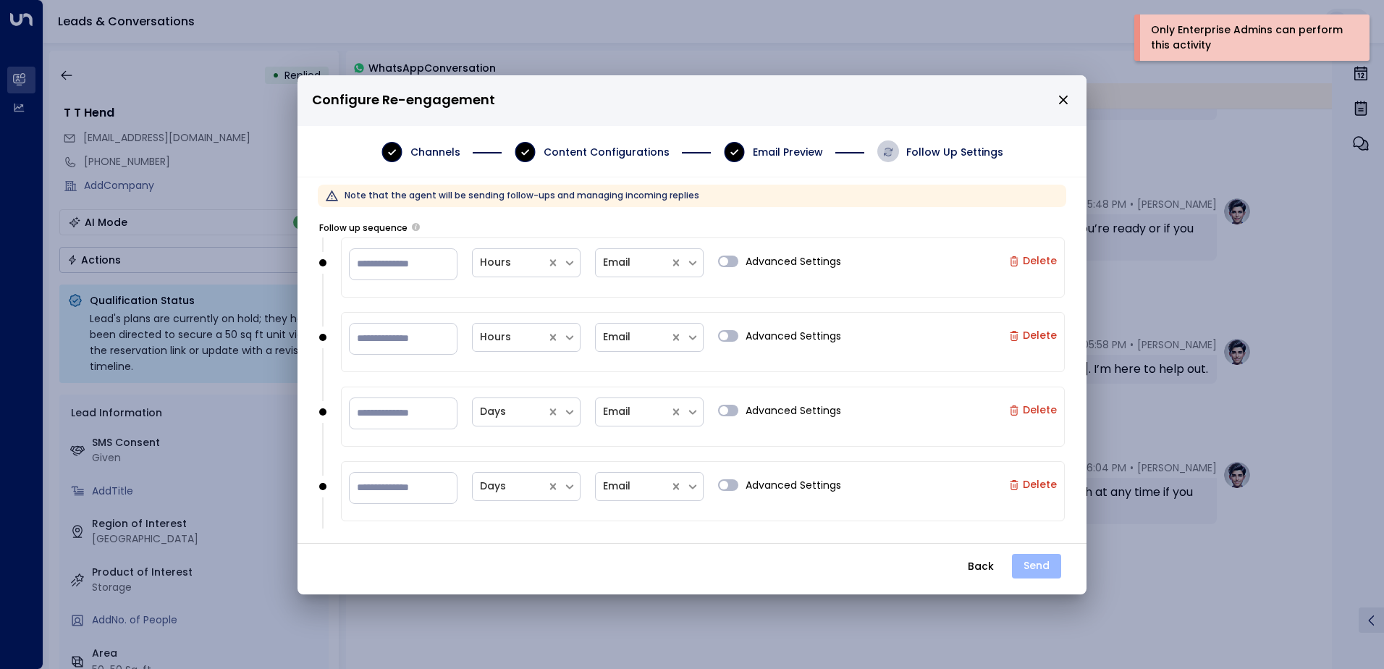
click at [1033, 565] on button "Send" at bounding box center [1036, 566] width 49 height 25
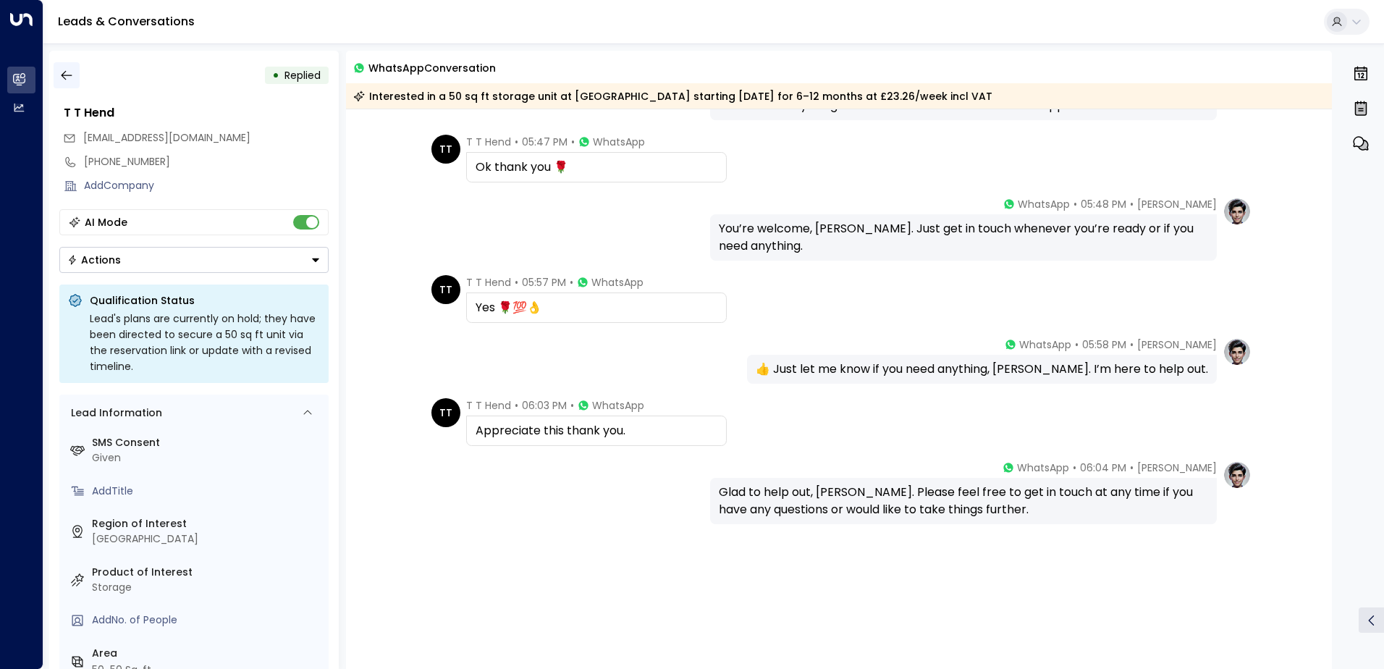
click at [69, 80] on icon "button" at bounding box center [66, 75] width 14 height 14
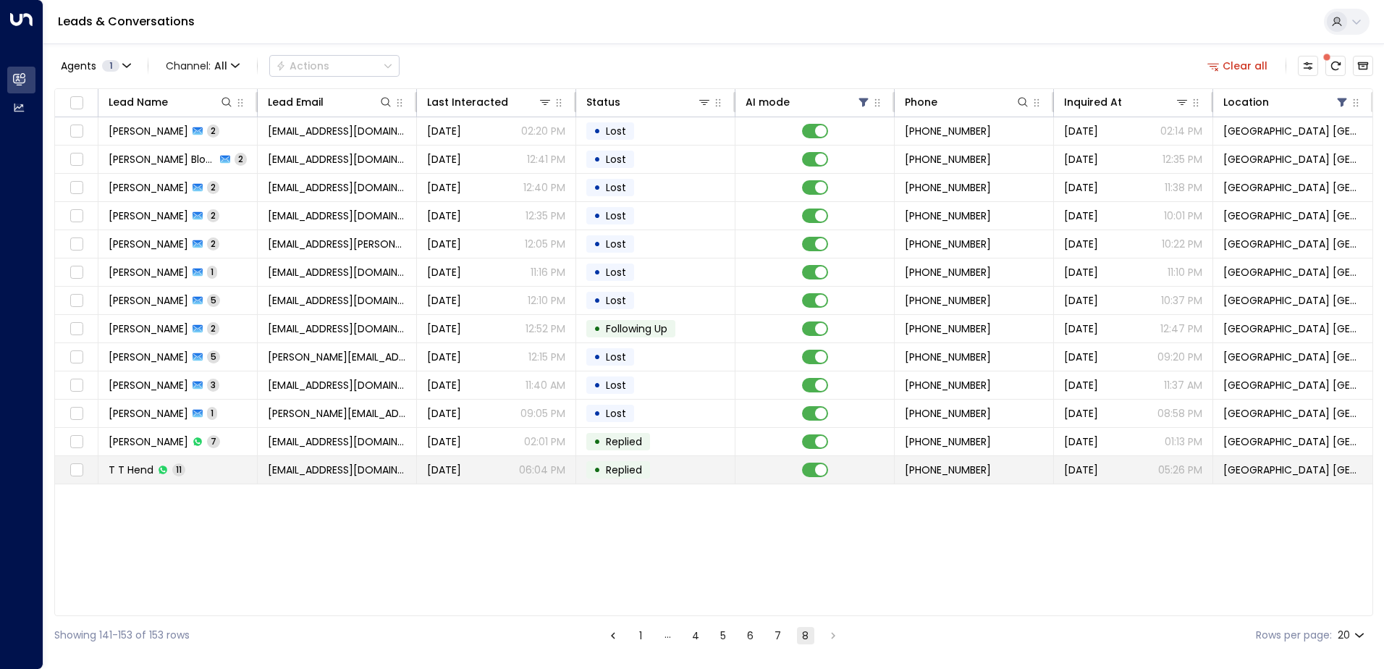
click at [461, 468] on span "Jun 20, 2025" at bounding box center [444, 470] width 34 height 14
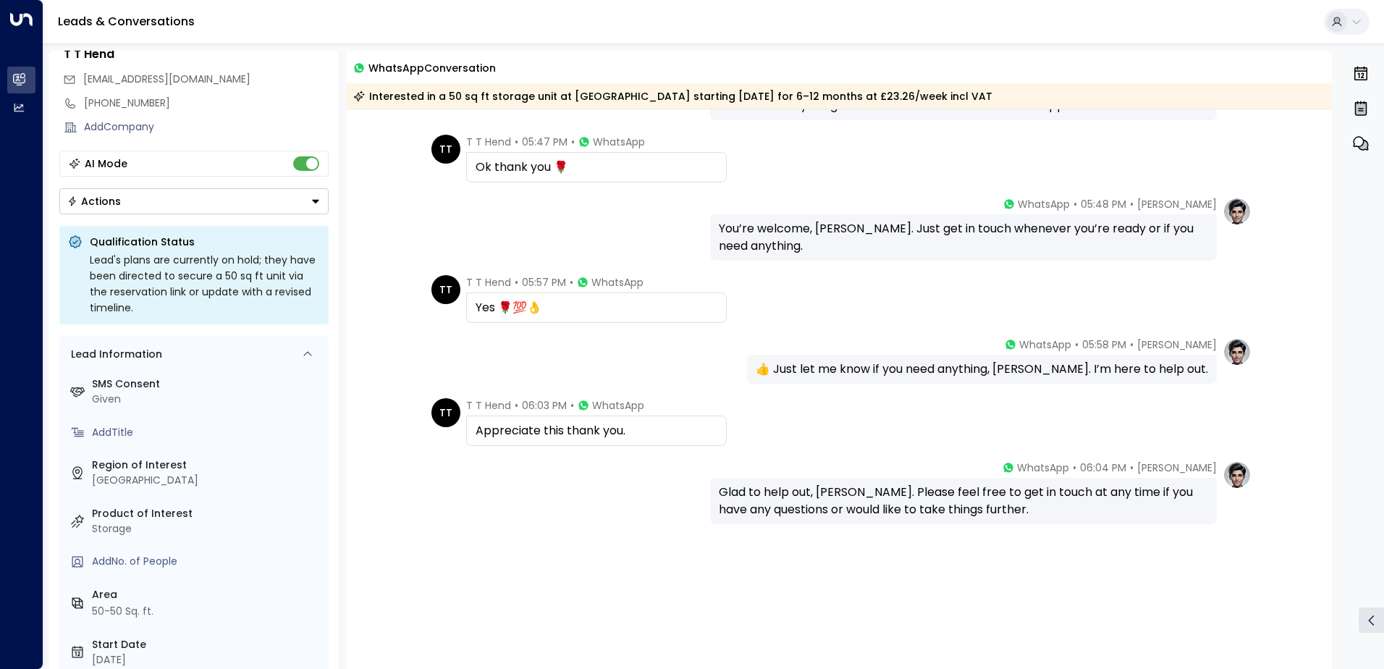
scroll to position [117, 0]
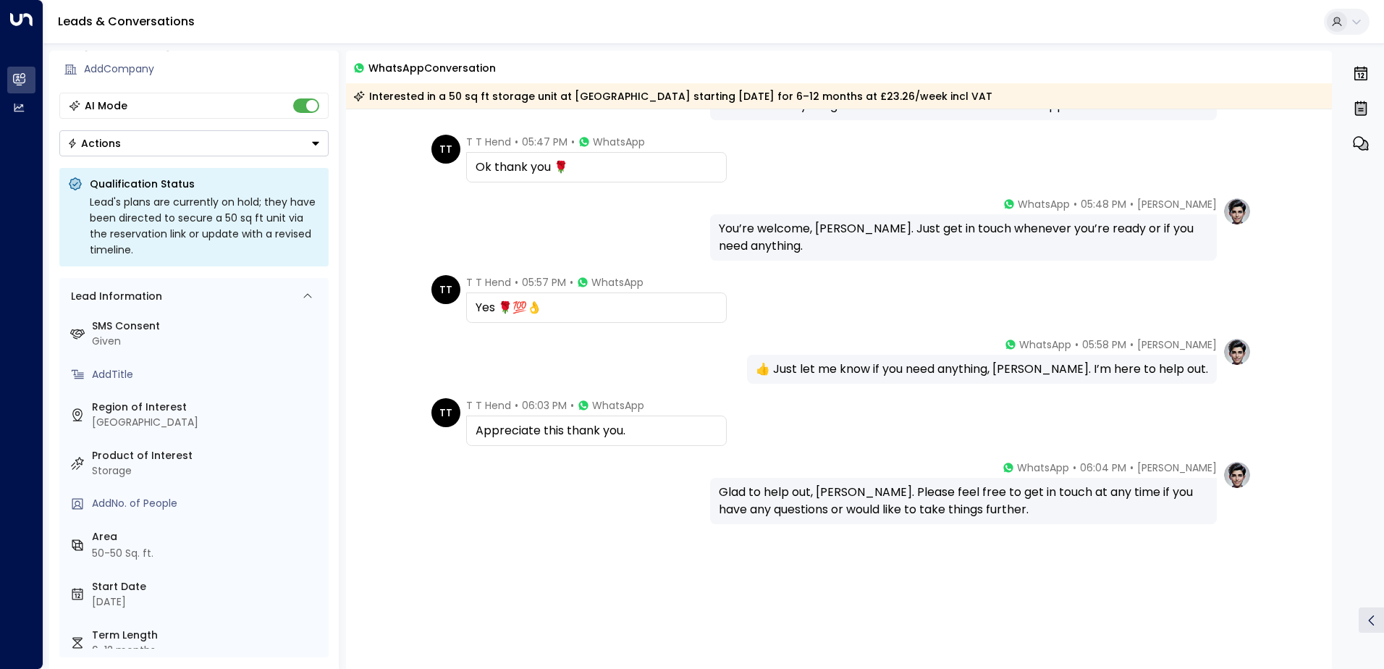
click at [102, 138] on div "Actions" at bounding box center [94, 143] width 54 height 13
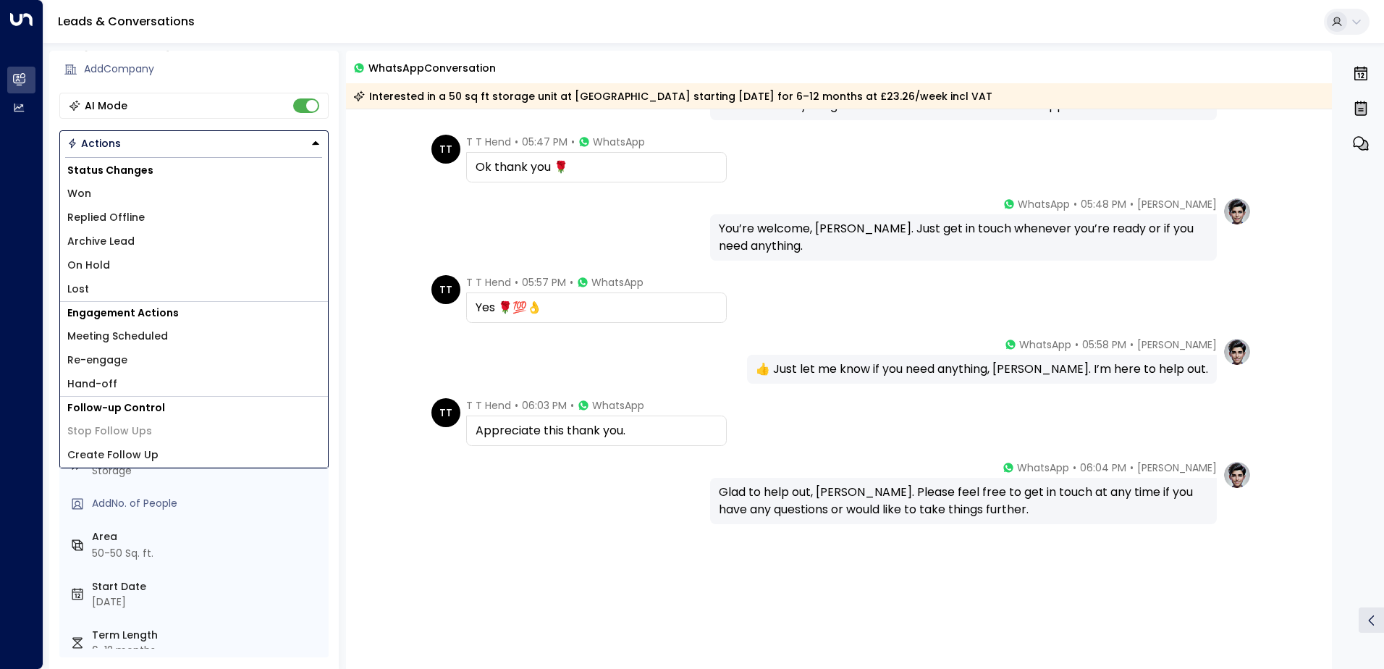
click at [130, 366] on li "Re-engage" at bounding box center [194, 360] width 268 height 24
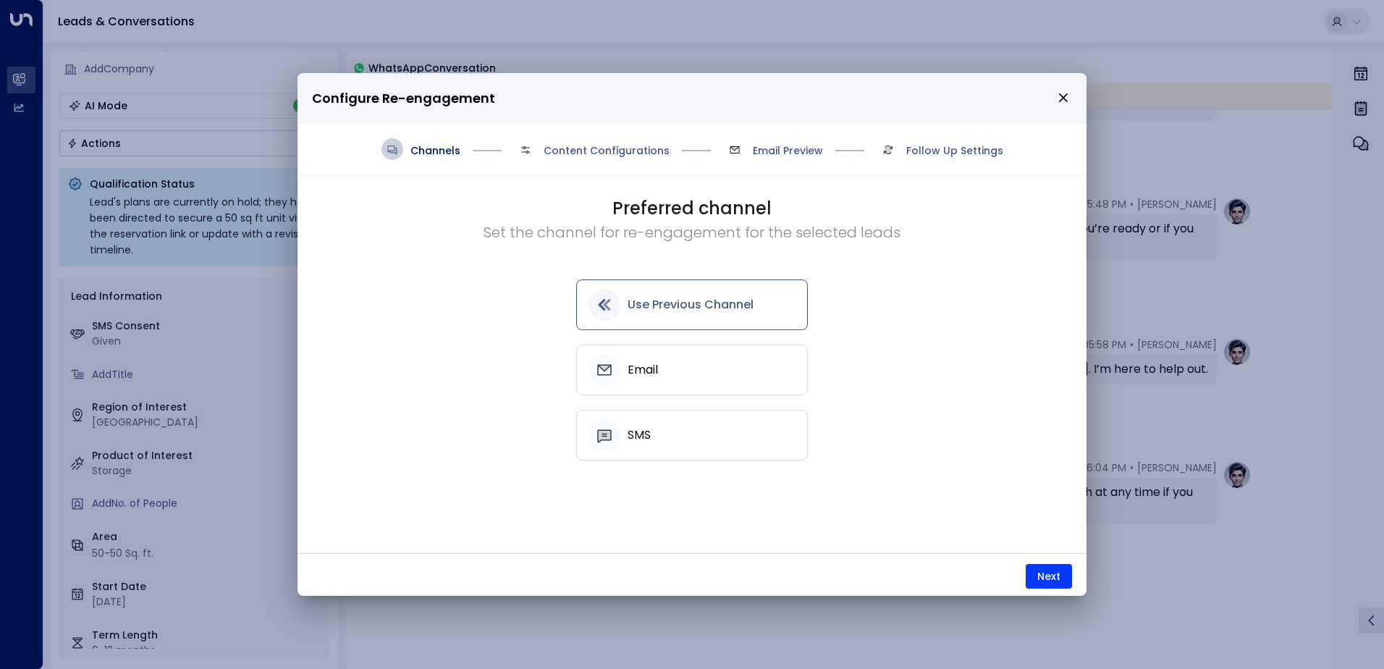
click at [640, 292] on div "Use Previous Channel" at bounding box center [692, 305] width 207 height 32
click at [1039, 579] on button "Next" at bounding box center [1049, 576] width 46 height 25
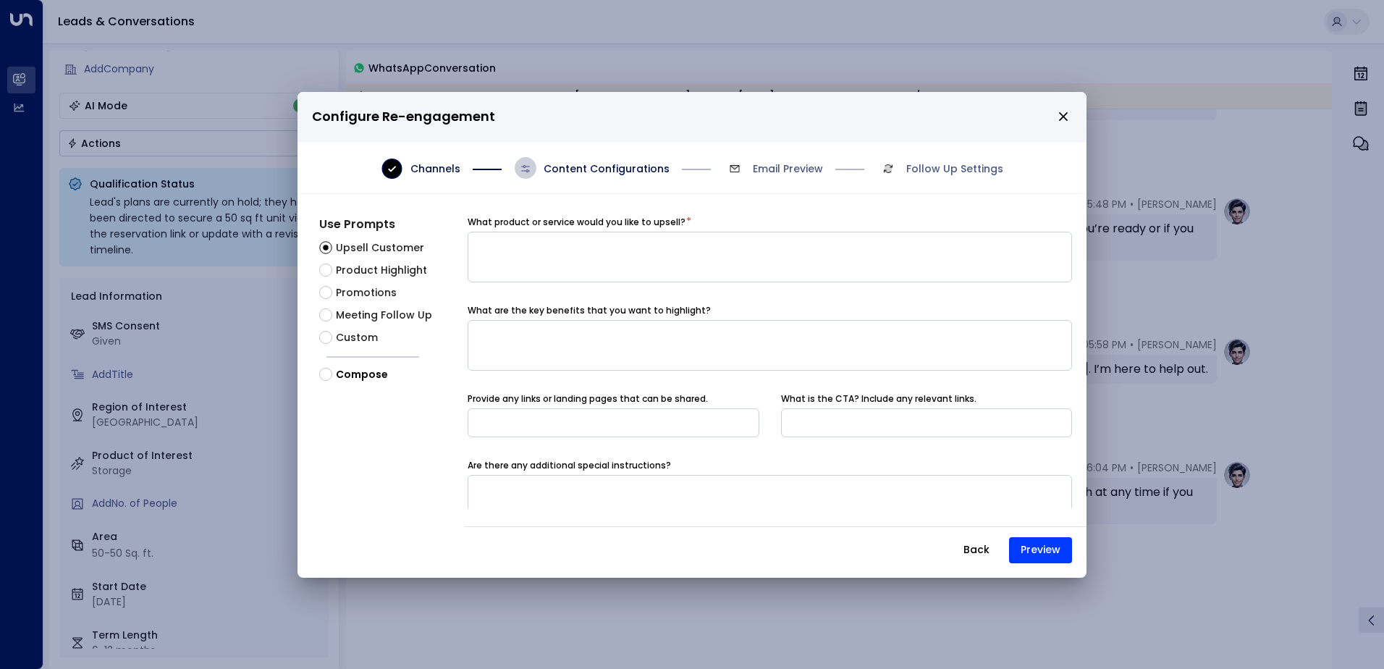
click at [351, 318] on span "Meeting Follow Up" at bounding box center [384, 315] width 96 height 15
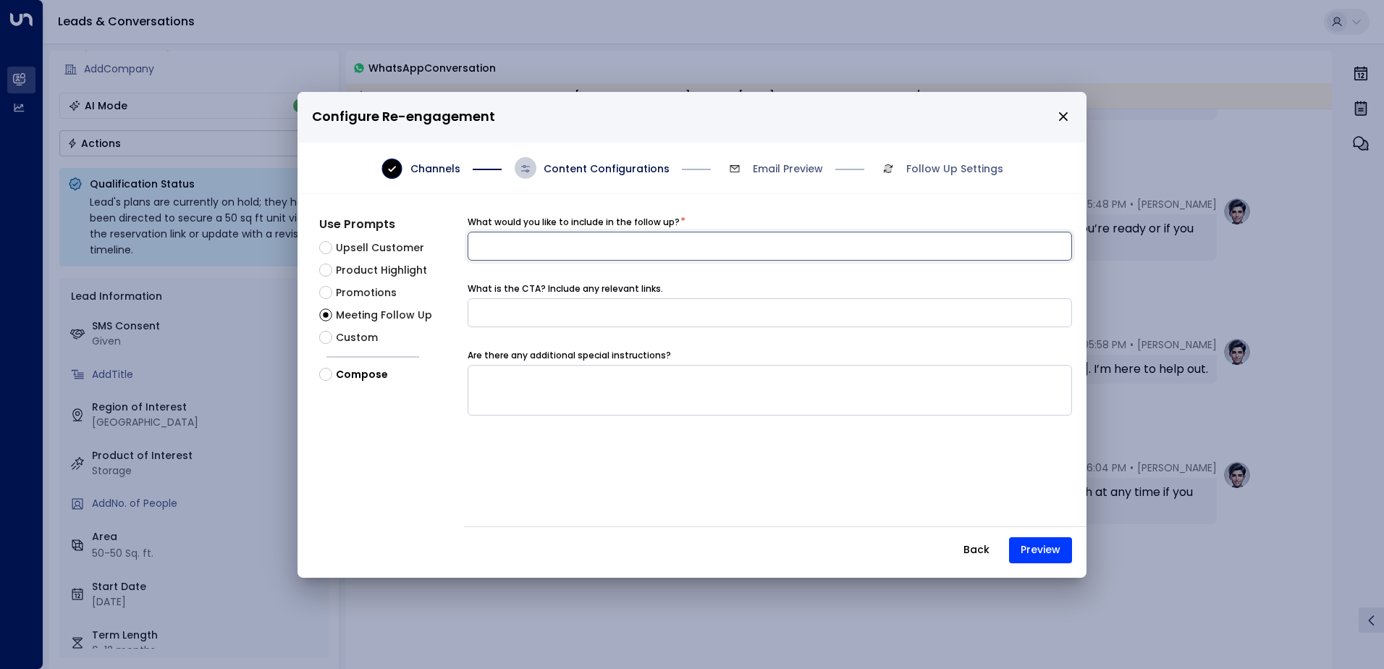
click at [547, 244] on input at bounding box center [770, 246] width 605 height 29
paste input "**********"
type input "**********"
click at [1043, 544] on button "Preview" at bounding box center [1040, 550] width 63 height 26
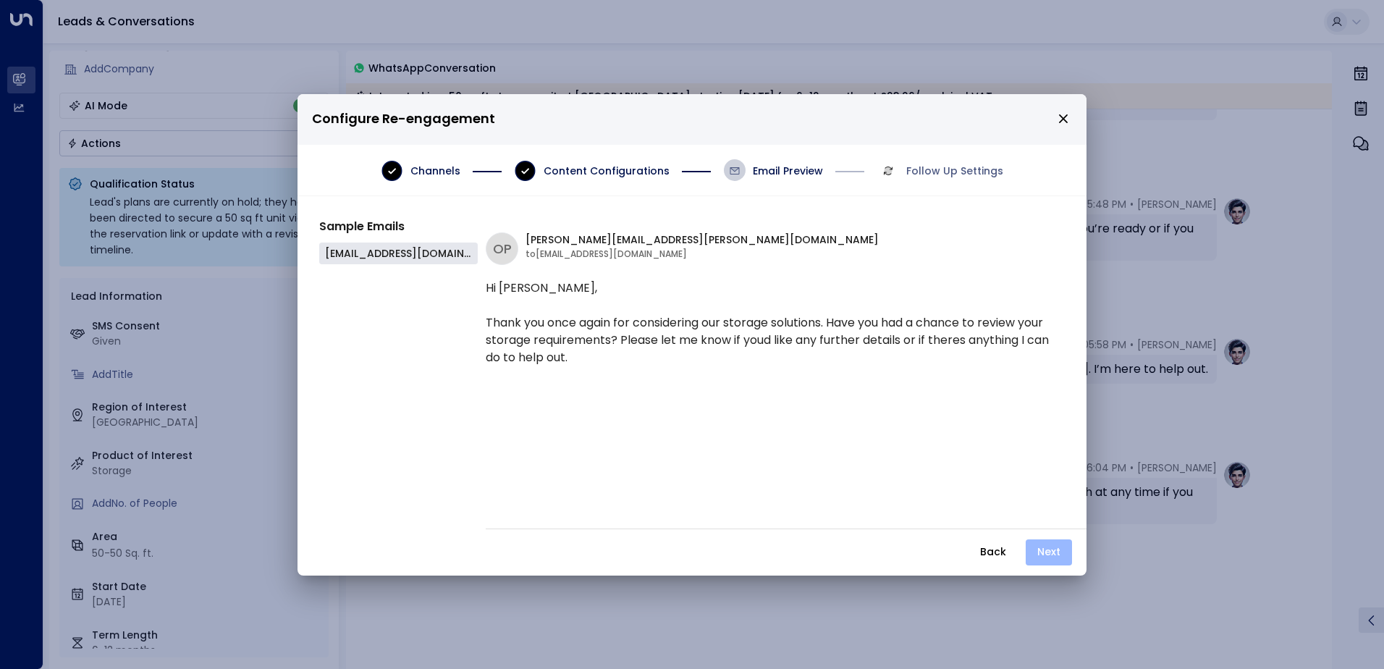
click at [1047, 550] on button "Next" at bounding box center [1049, 552] width 46 height 26
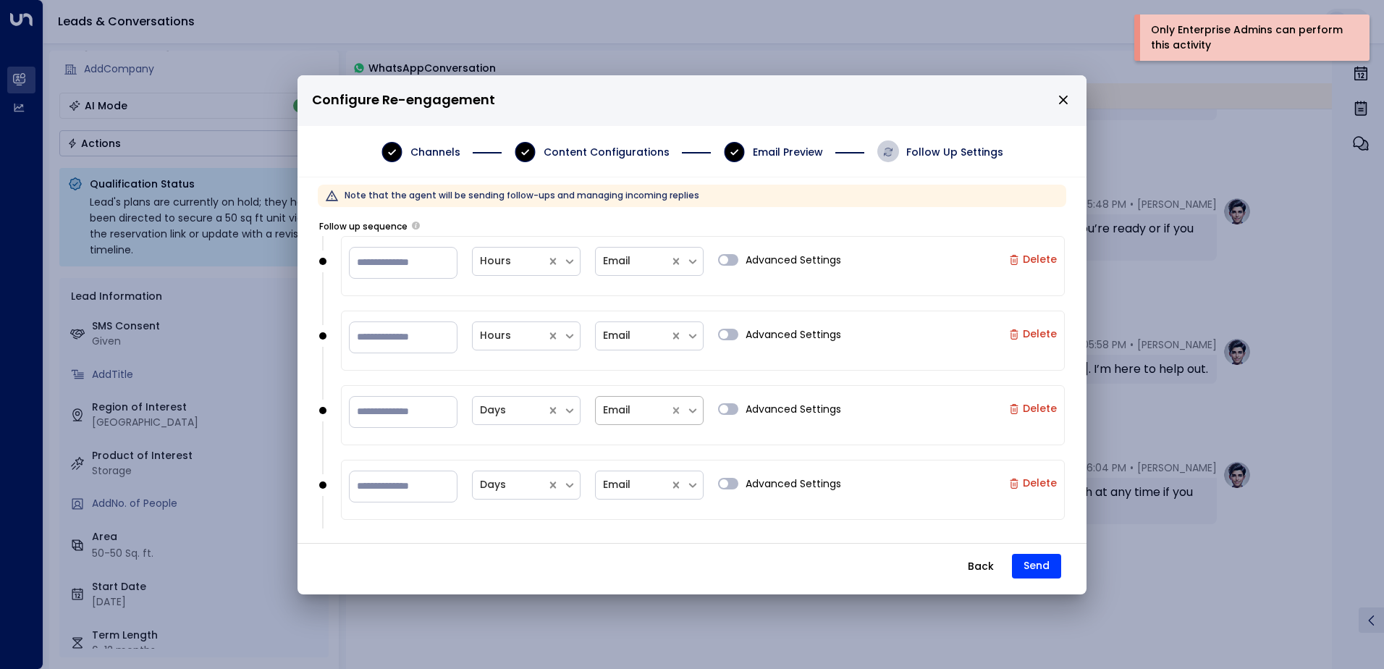
scroll to position [0, 0]
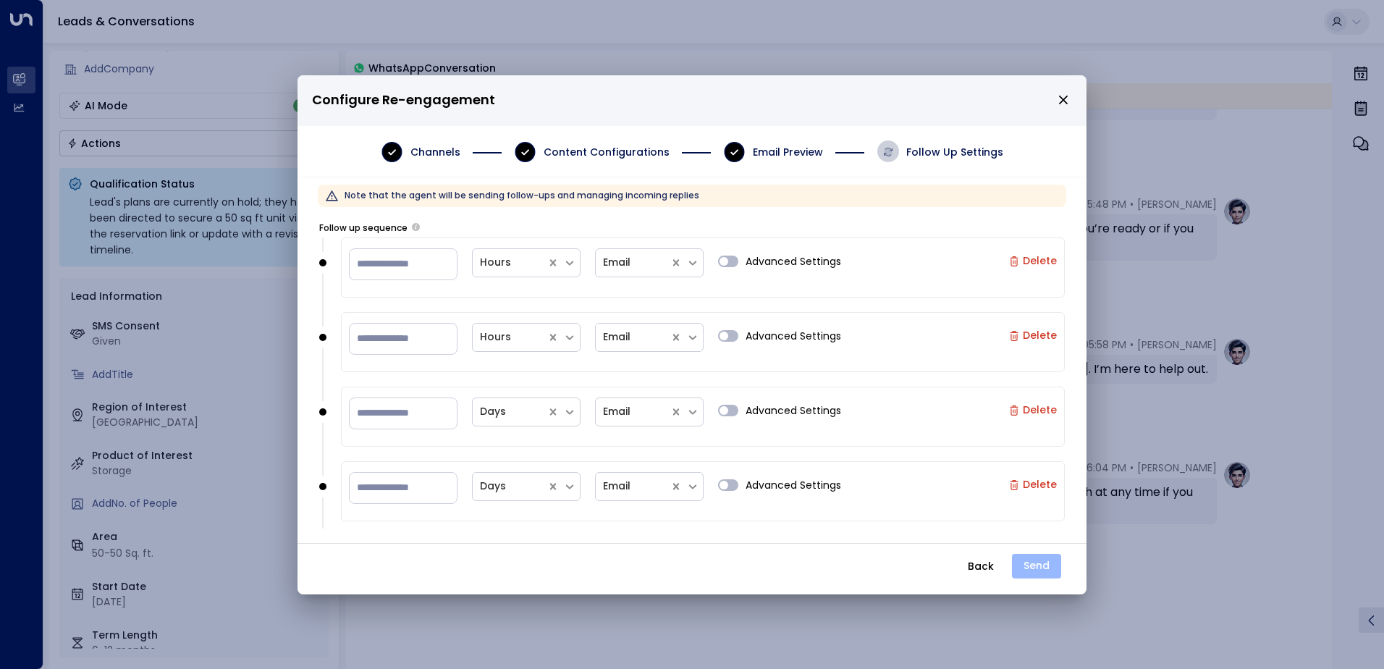
click at [1042, 575] on button "Send" at bounding box center [1036, 566] width 49 height 25
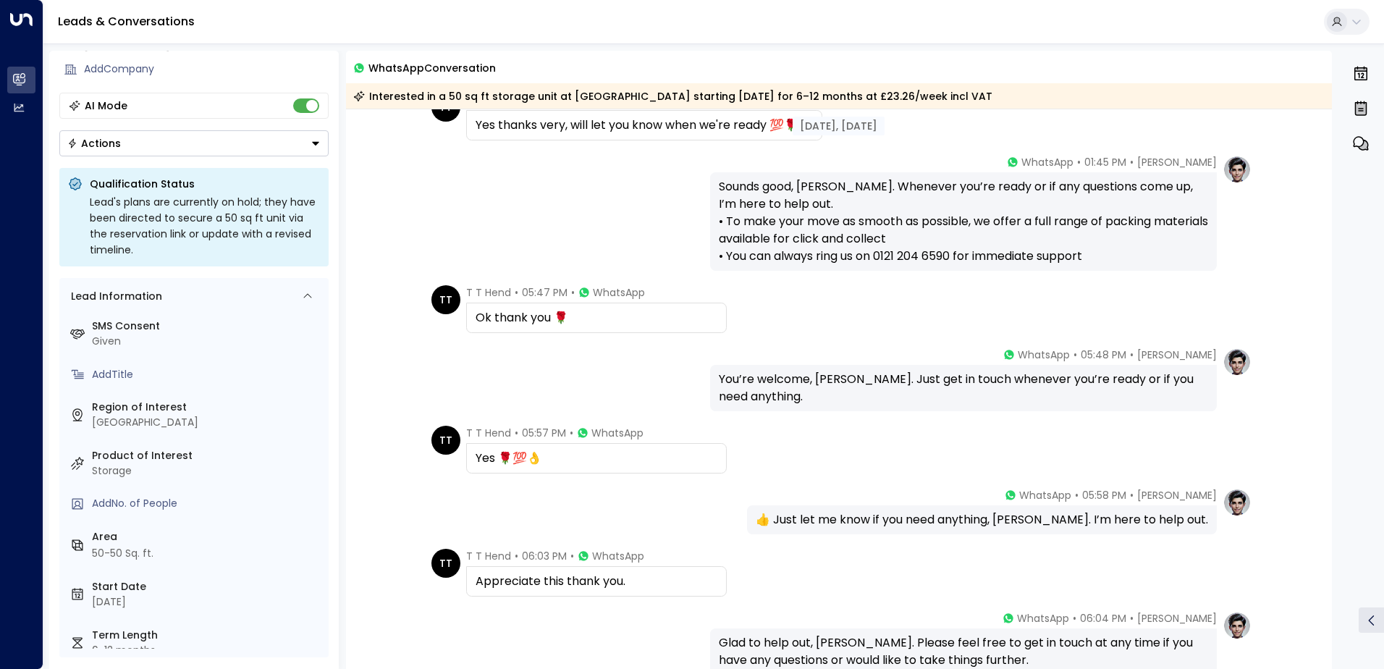
scroll to position [464, 0]
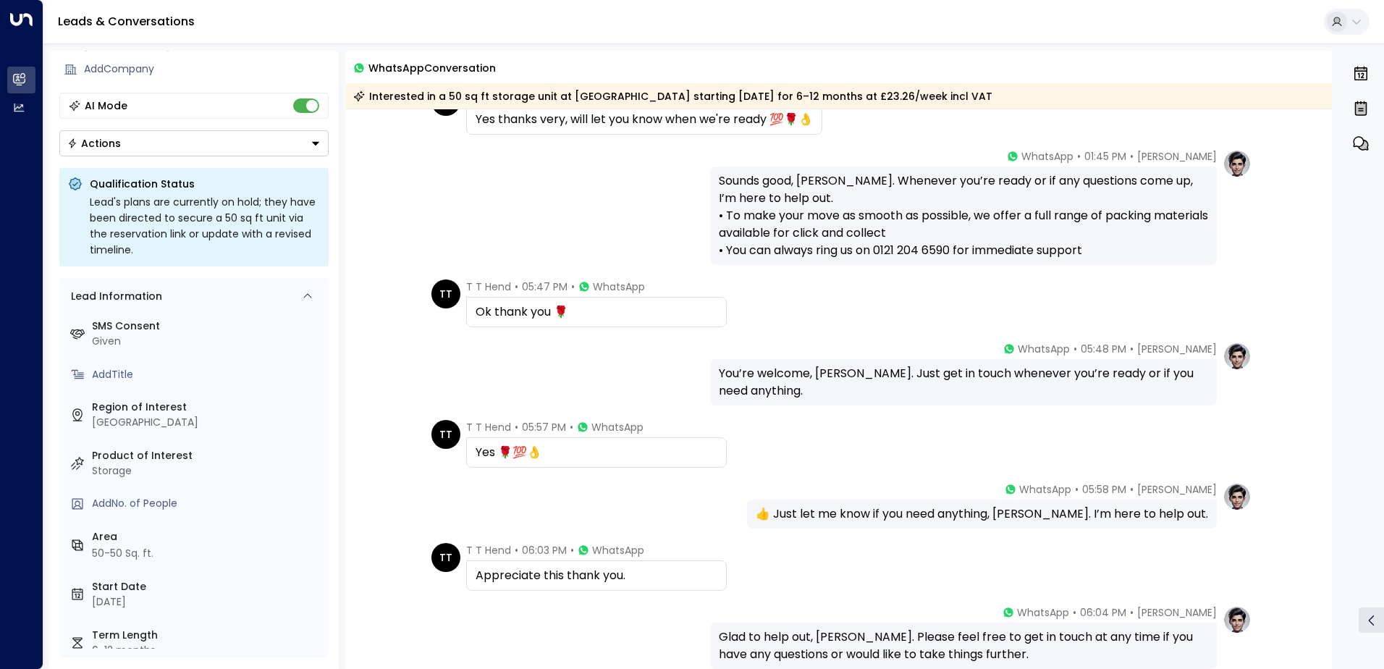
click at [130, 143] on button "Actions" at bounding box center [193, 143] width 269 height 26
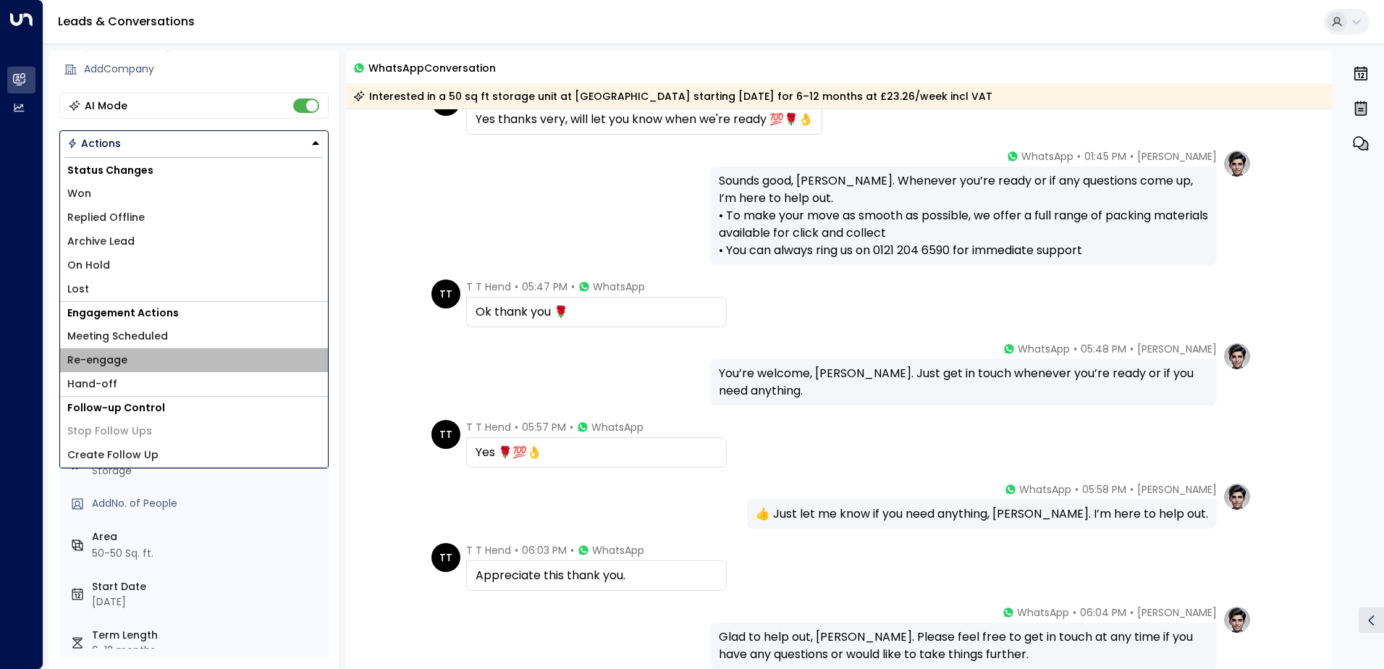
click at [106, 361] on span "Re-engage" at bounding box center [97, 360] width 60 height 15
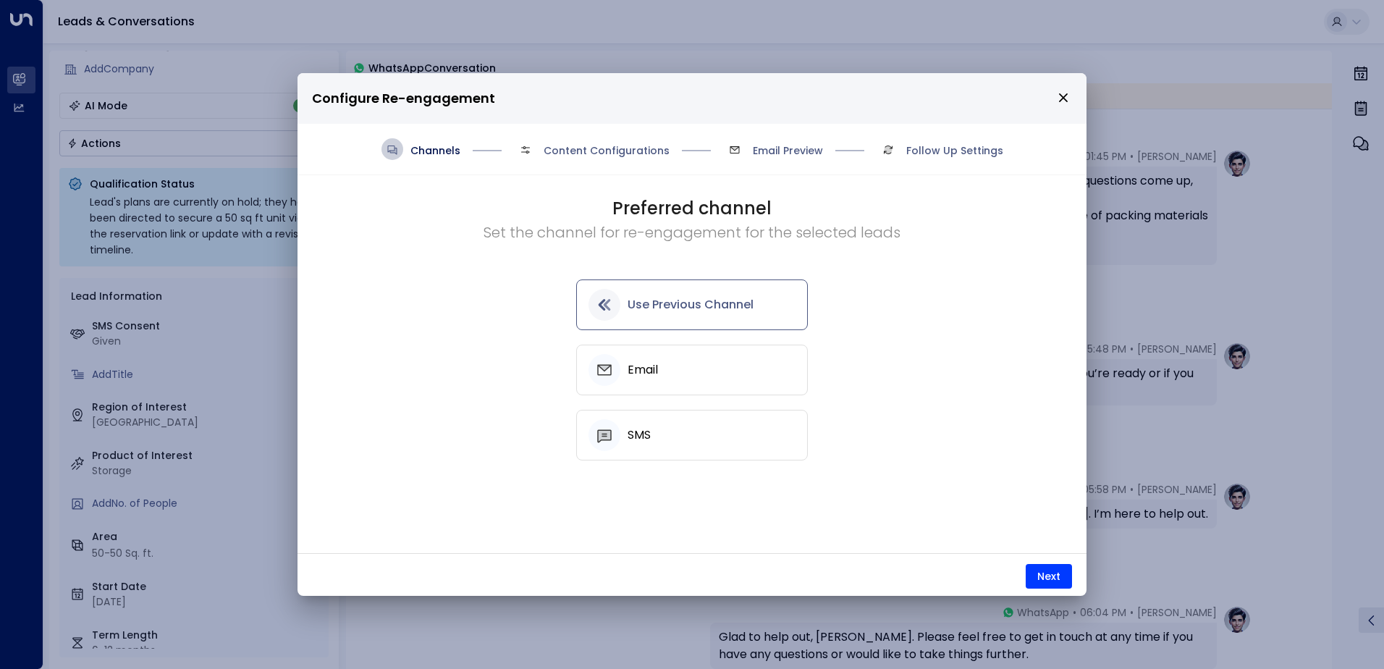
click at [654, 437] on div "SMS" at bounding box center [692, 435] width 207 height 32
click at [1048, 569] on button "Next" at bounding box center [1049, 576] width 46 height 25
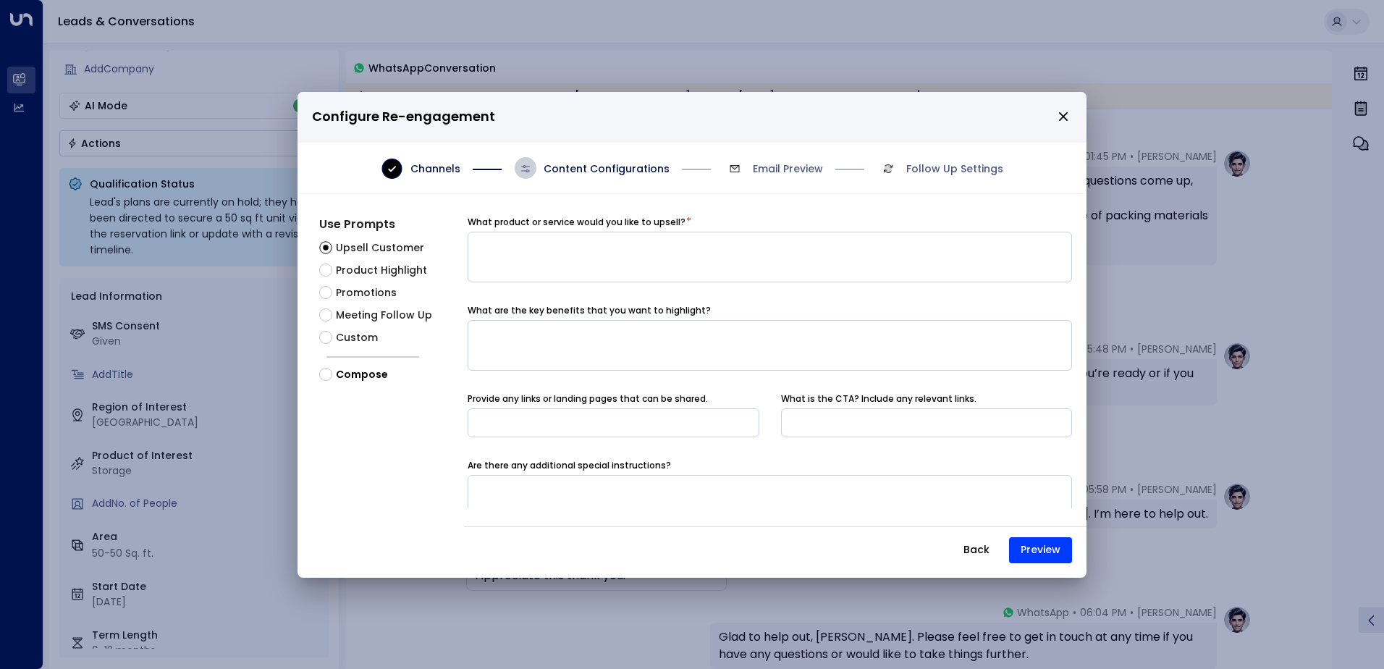
click at [353, 315] on span "Meeting Follow Up" at bounding box center [384, 315] width 96 height 15
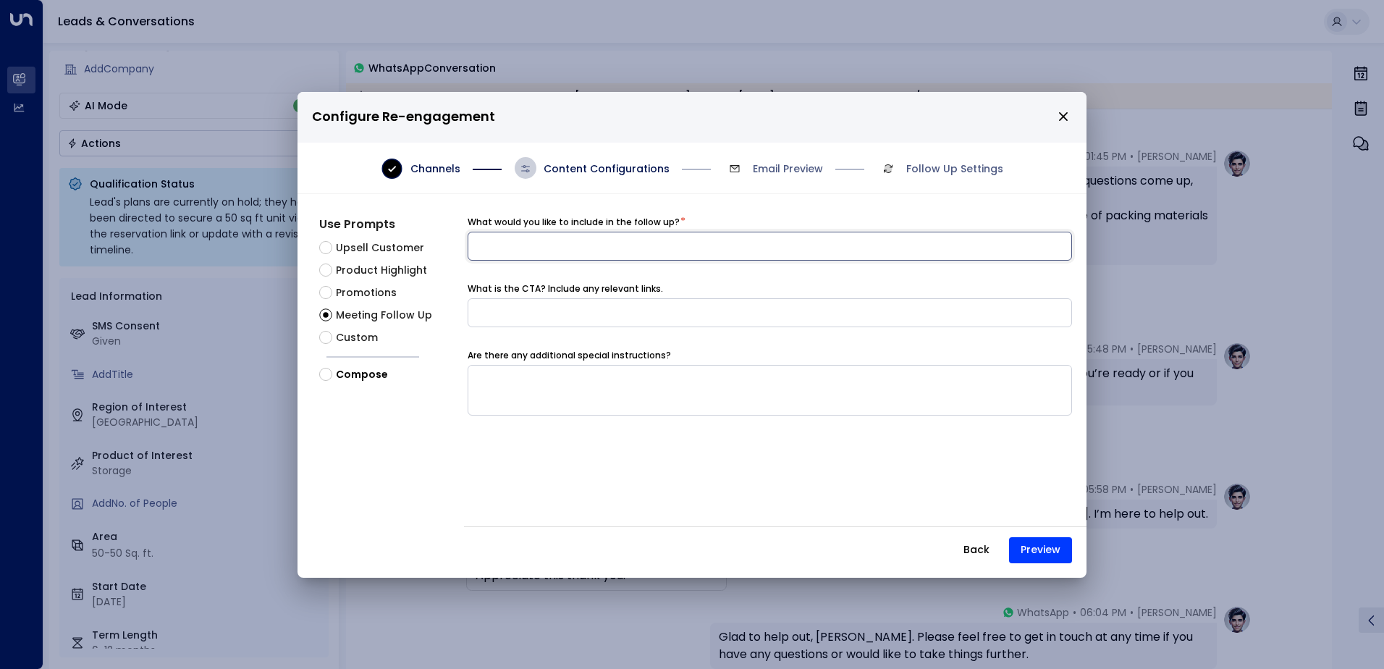
click at [532, 240] on input at bounding box center [770, 246] width 605 height 29
paste input "**********"
type input "**********"
click at [1019, 540] on button "Preview" at bounding box center [1040, 550] width 63 height 26
click at [346, 373] on span "Compose" at bounding box center [362, 374] width 52 height 15
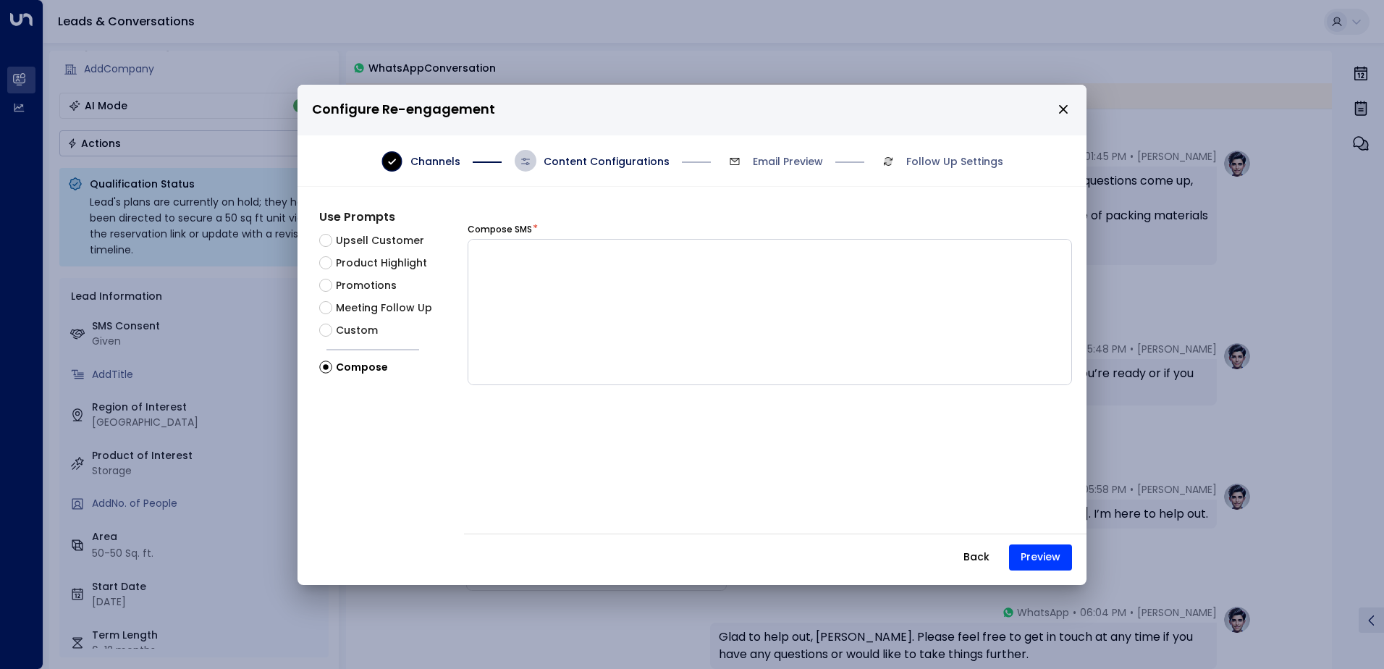
click at [359, 242] on span "Upsell Customer" at bounding box center [380, 240] width 88 height 15
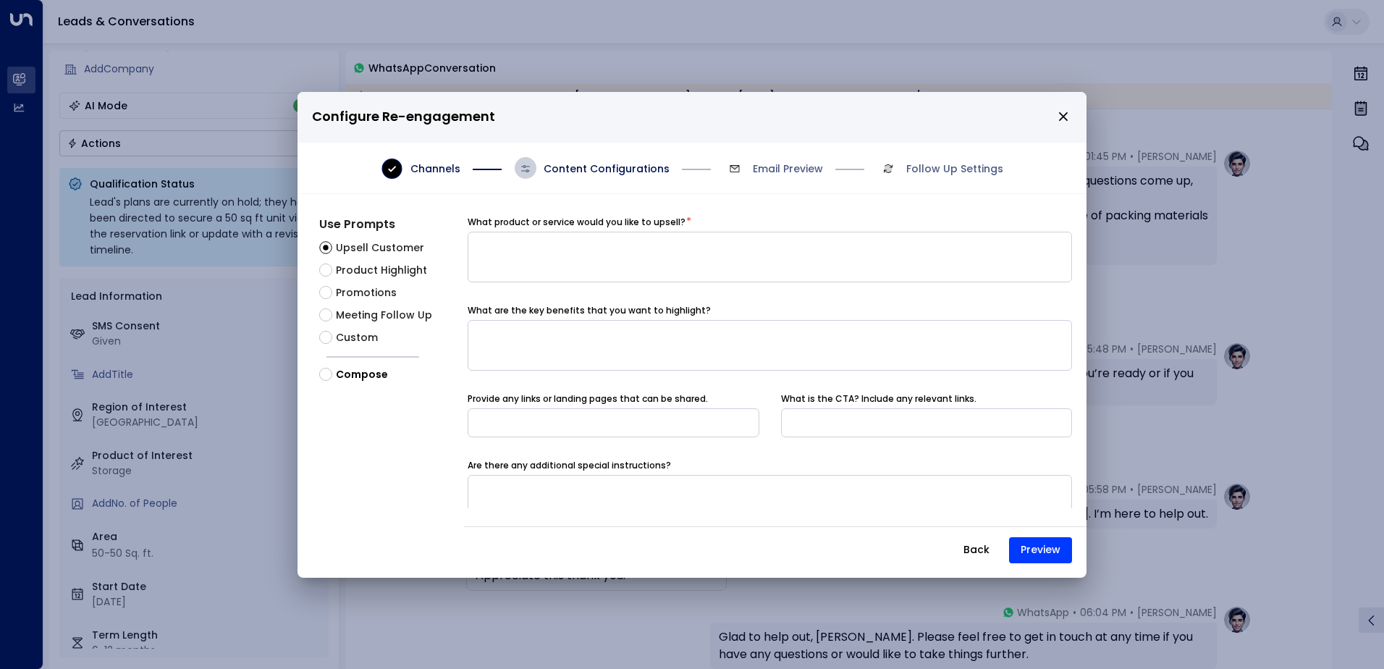
click at [381, 299] on span "Promotions" at bounding box center [366, 292] width 61 height 15
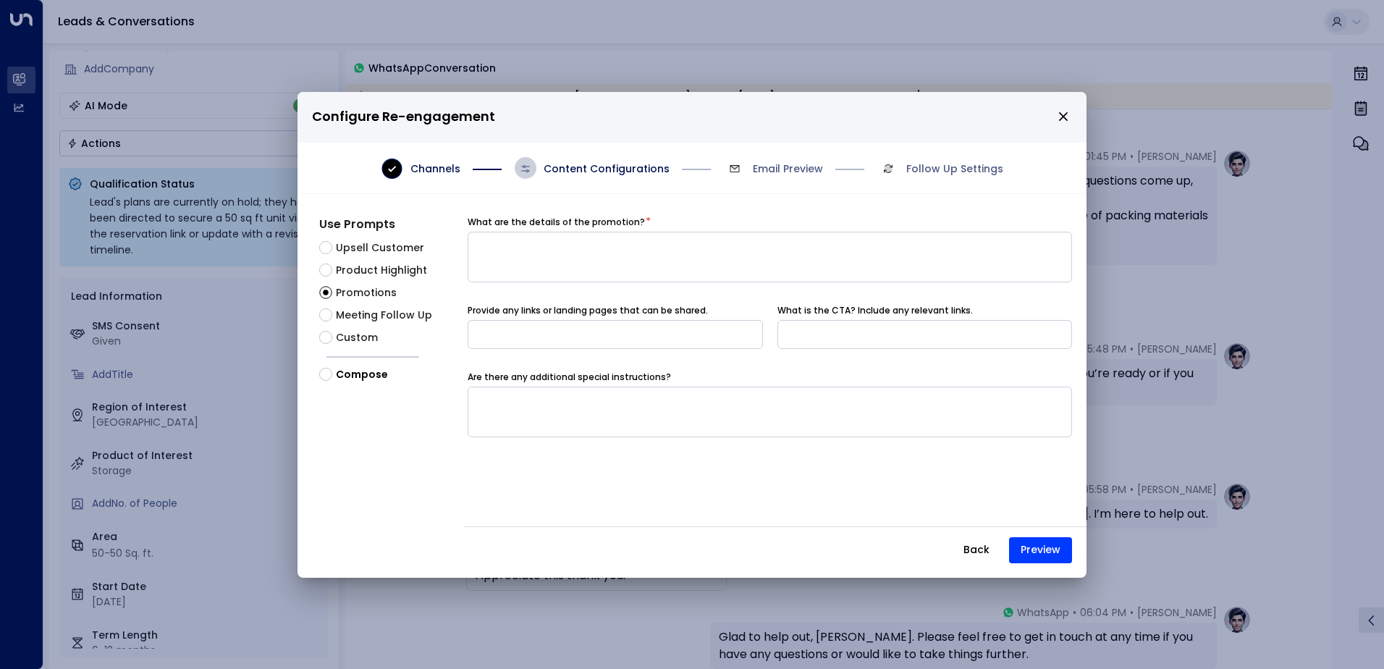
click at [367, 308] on span "Meeting Follow Up" at bounding box center [384, 315] width 96 height 15
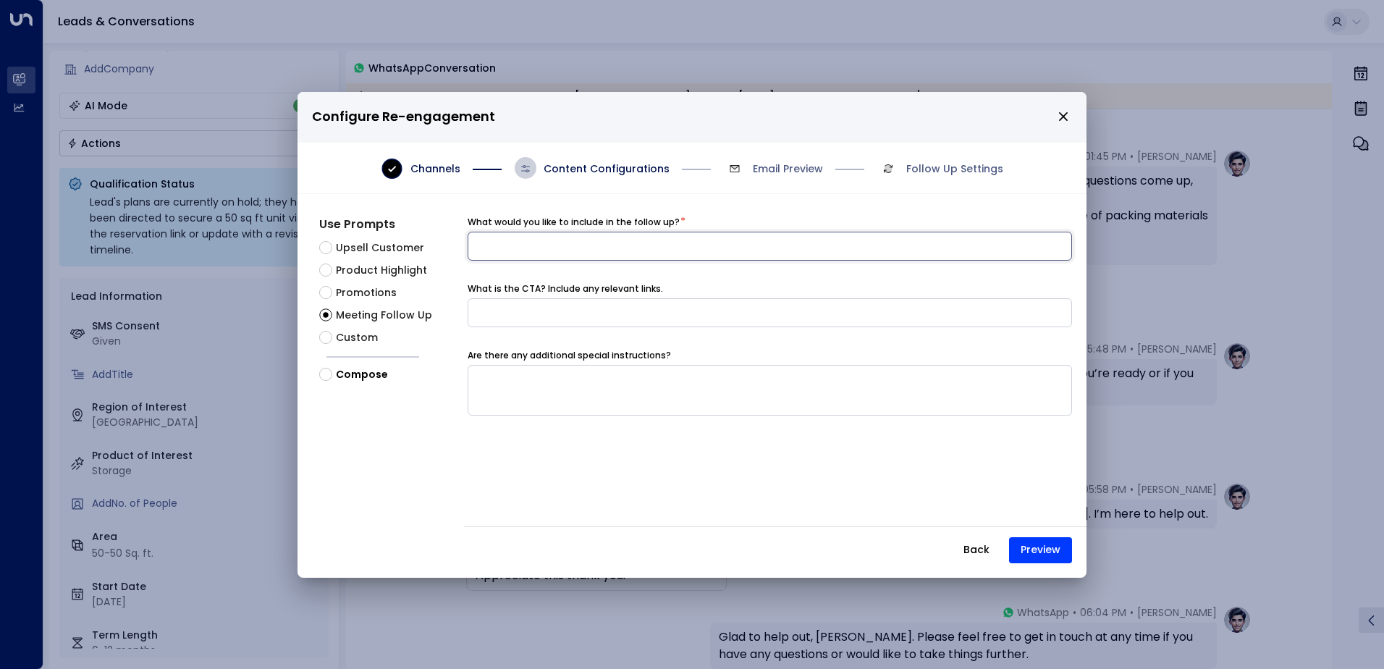
click at [484, 250] on input at bounding box center [770, 246] width 605 height 29
drag, startPoint x: 484, startPoint y: 250, endPoint x: 513, endPoint y: 243, distance: 30.4
click at [513, 243] on input at bounding box center [770, 246] width 605 height 29
type input "**********"
click at [1024, 542] on button "Preview" at bounding box center [1040, 550] width 63 height 26
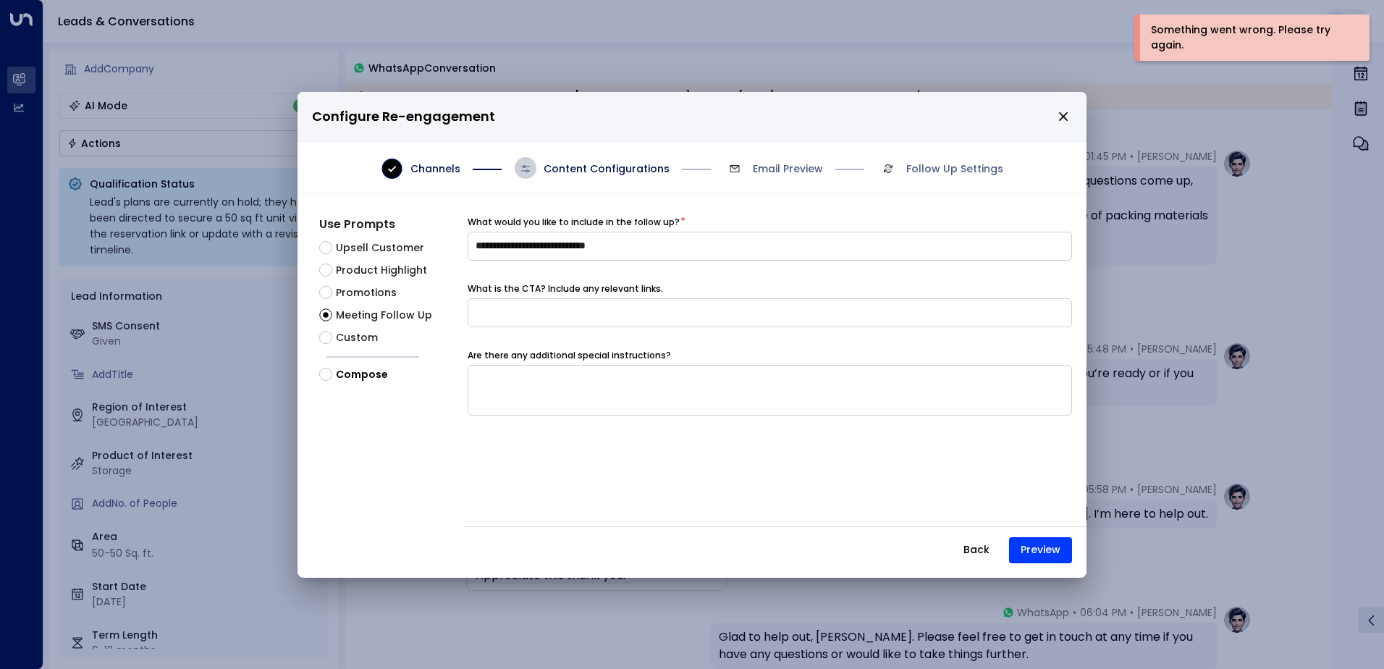
click at [983, 545] on button "Back" at bounding box center [976, 550] width 51 height 26
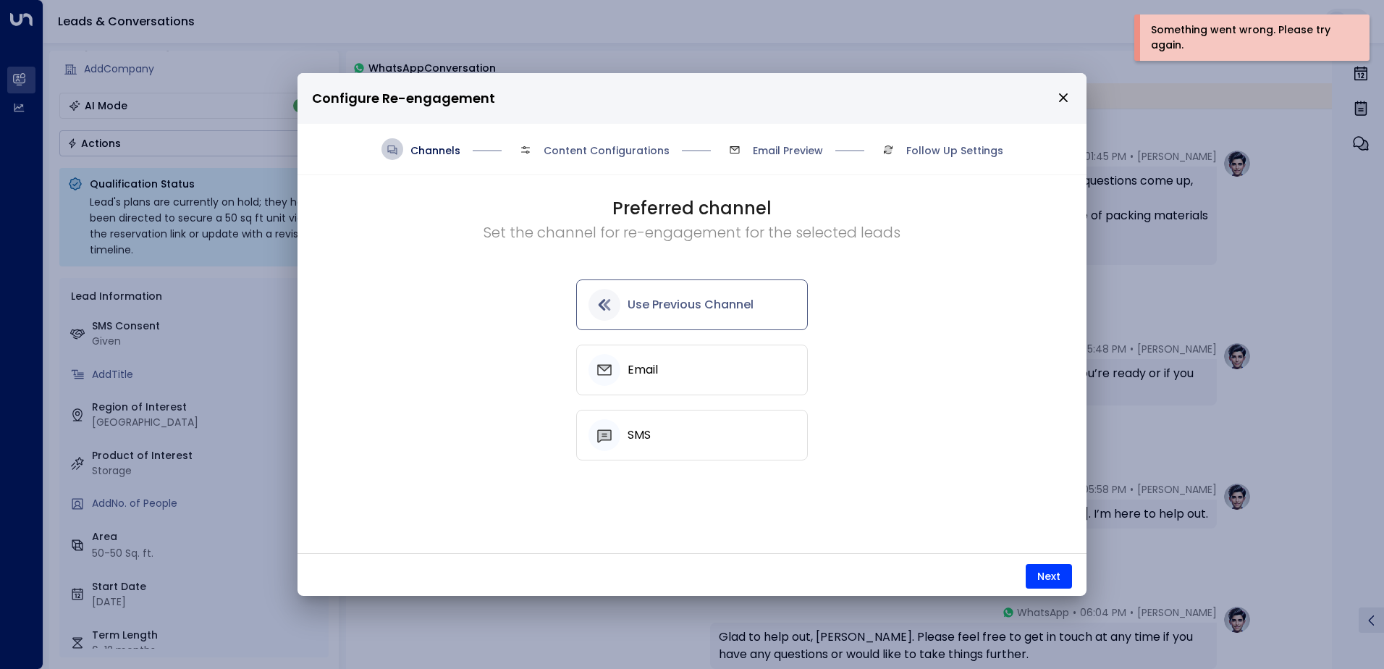
click at [624, 354] on div "Email" at bounding box center [692, 370] width 207 height 32
click at [1041, 579] on button "Next" at bounding box center [1049, 576] width 46 height 25
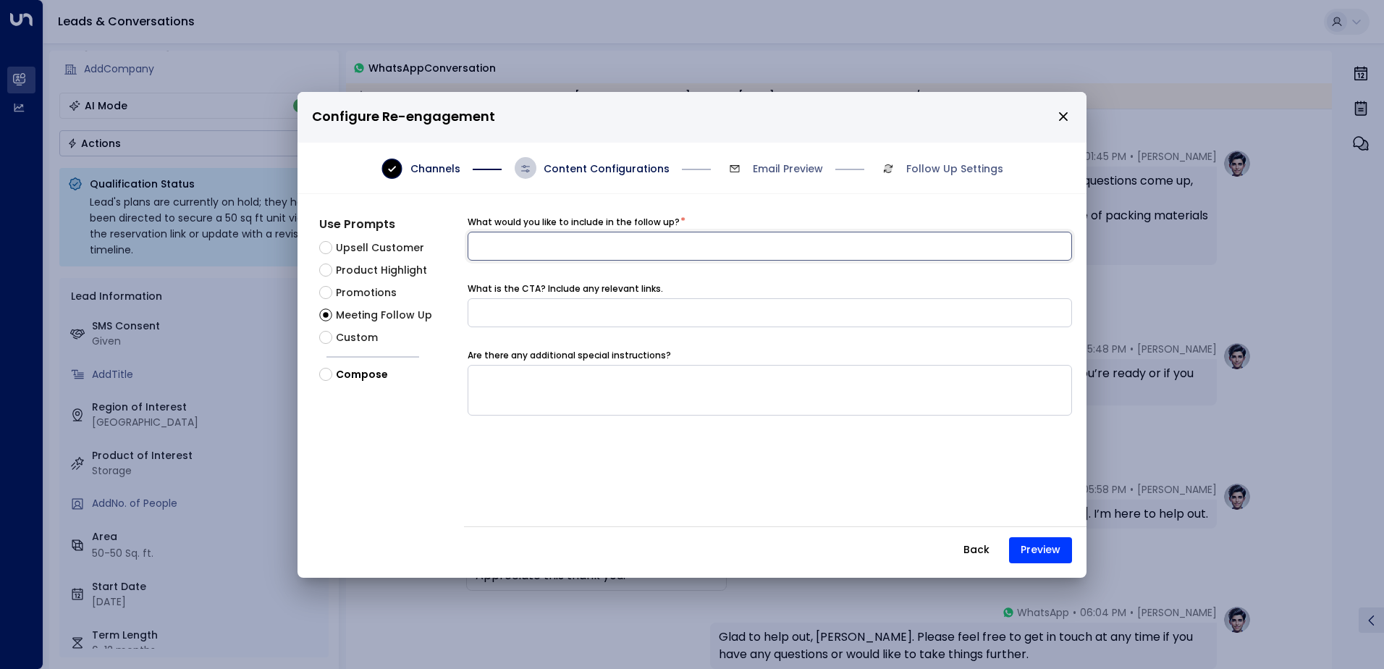
paste input "**********"
type input "**********"
click at [1051, 566] on div "**********" at bounding box center [775, 393] width 623 height 355
click at [1045, 555] on button "Preview" at bounding box center [1040, 550] width 63 height 26
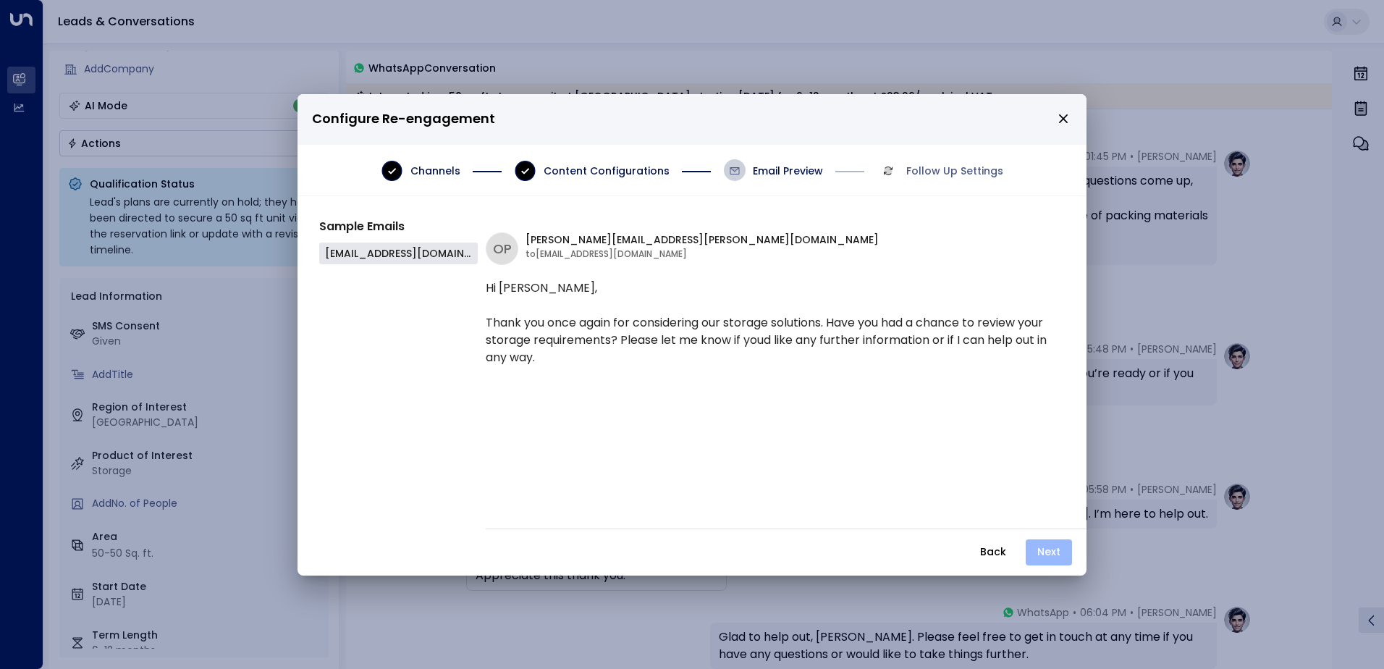
click at [1051, 556] on button "Next" at bounding box center [1049, 552] width 46 height 26
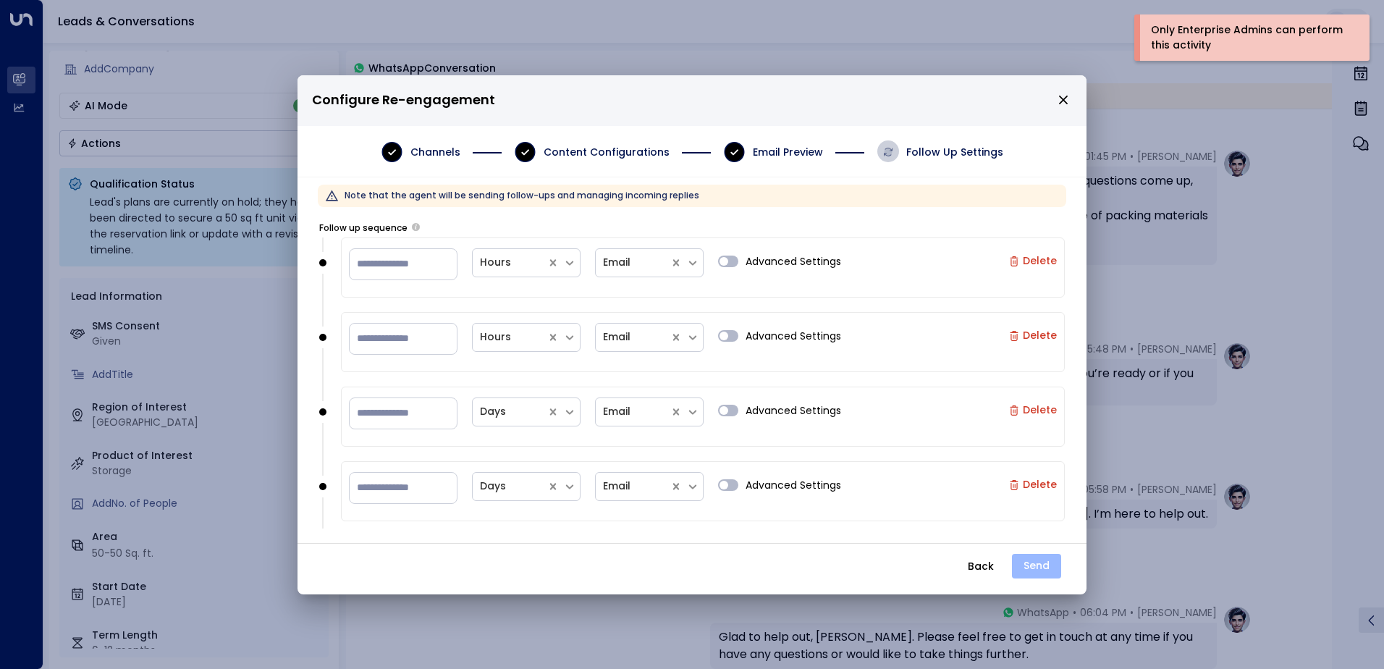
click at [1040, 565] on button "Send" at bounding box center [1036, 566] width 49 height 25
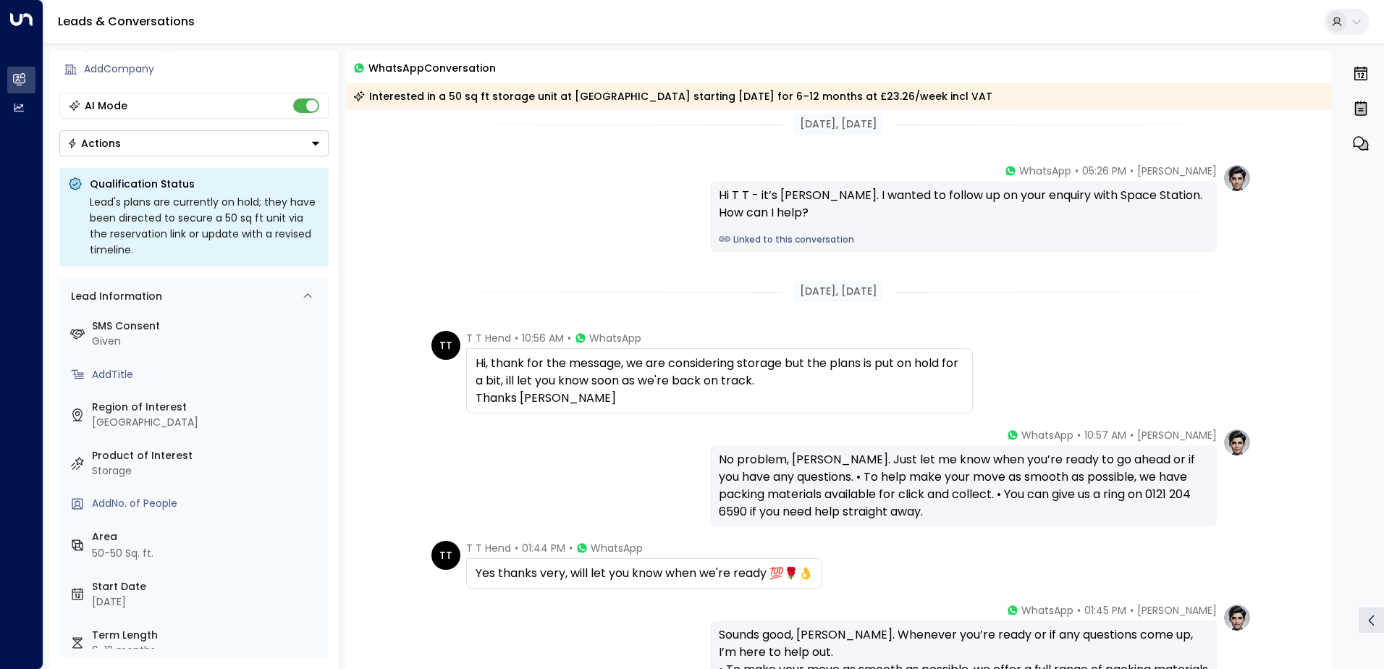
scroll to position [0, 0]
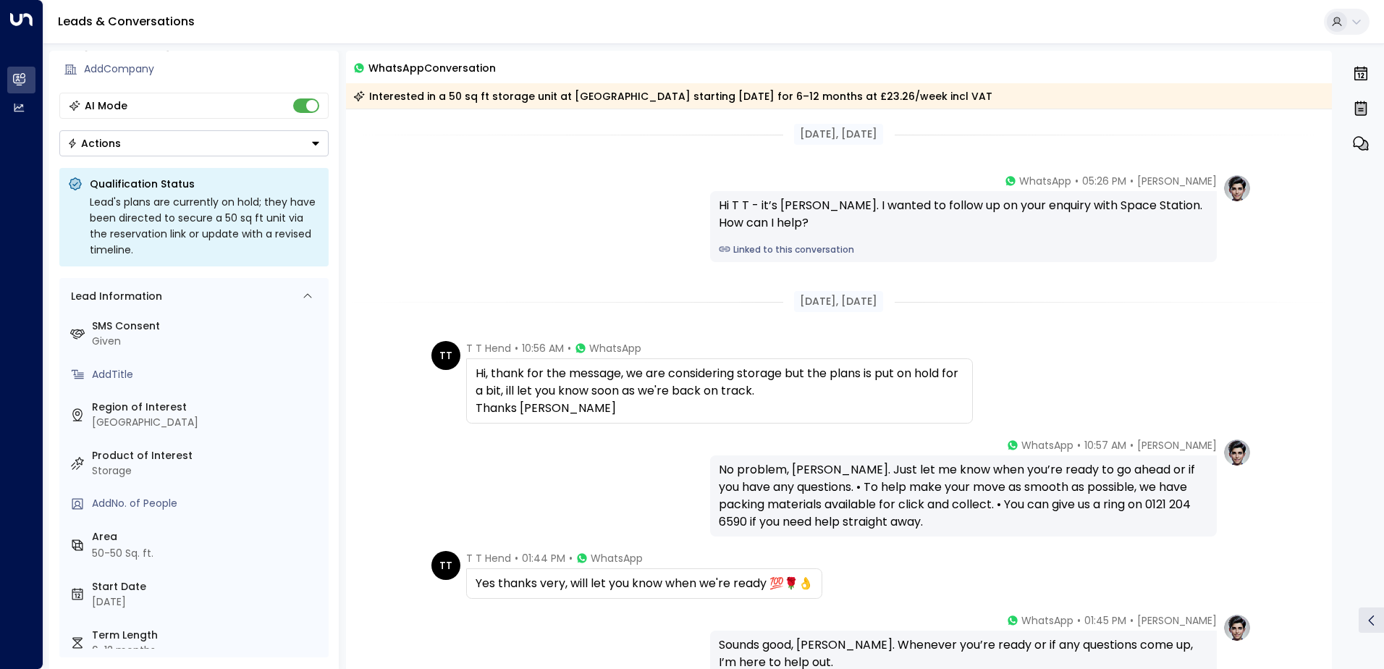
click at [90, 20] on link "Leads & Conversations" at bounding box center [126, 21] width 137 height 17
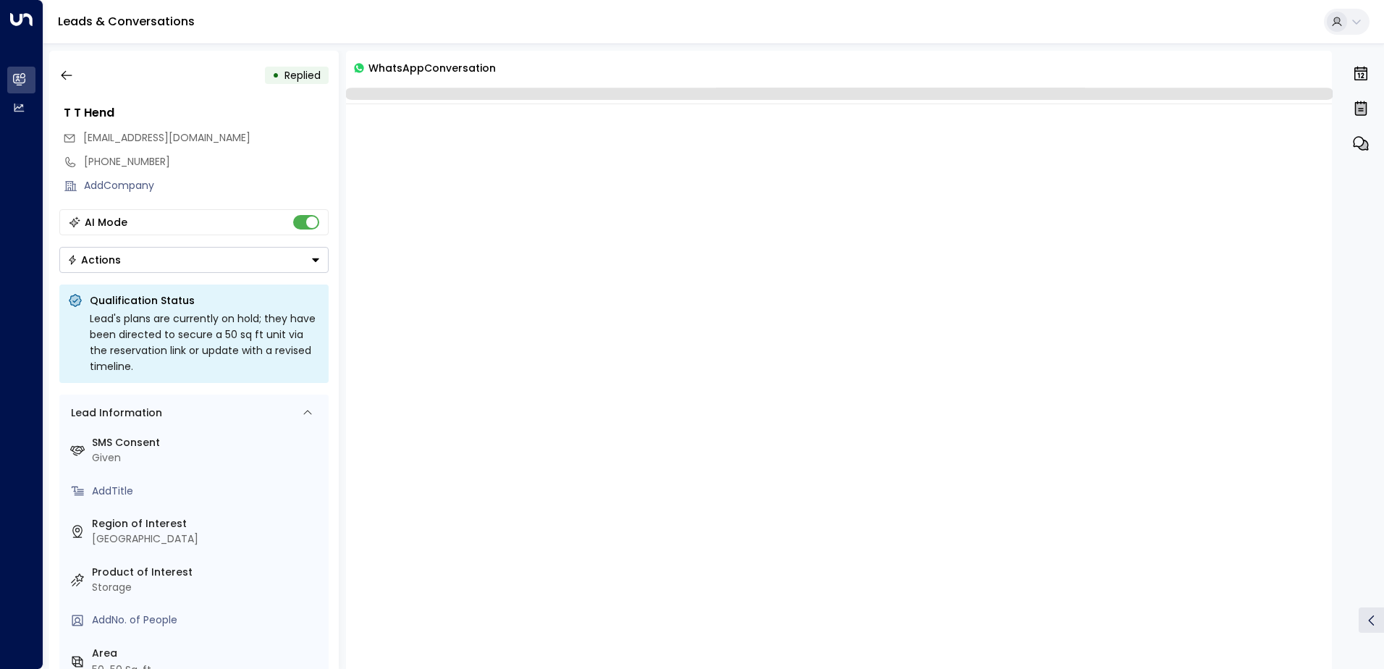
scroll to position [604, 0]
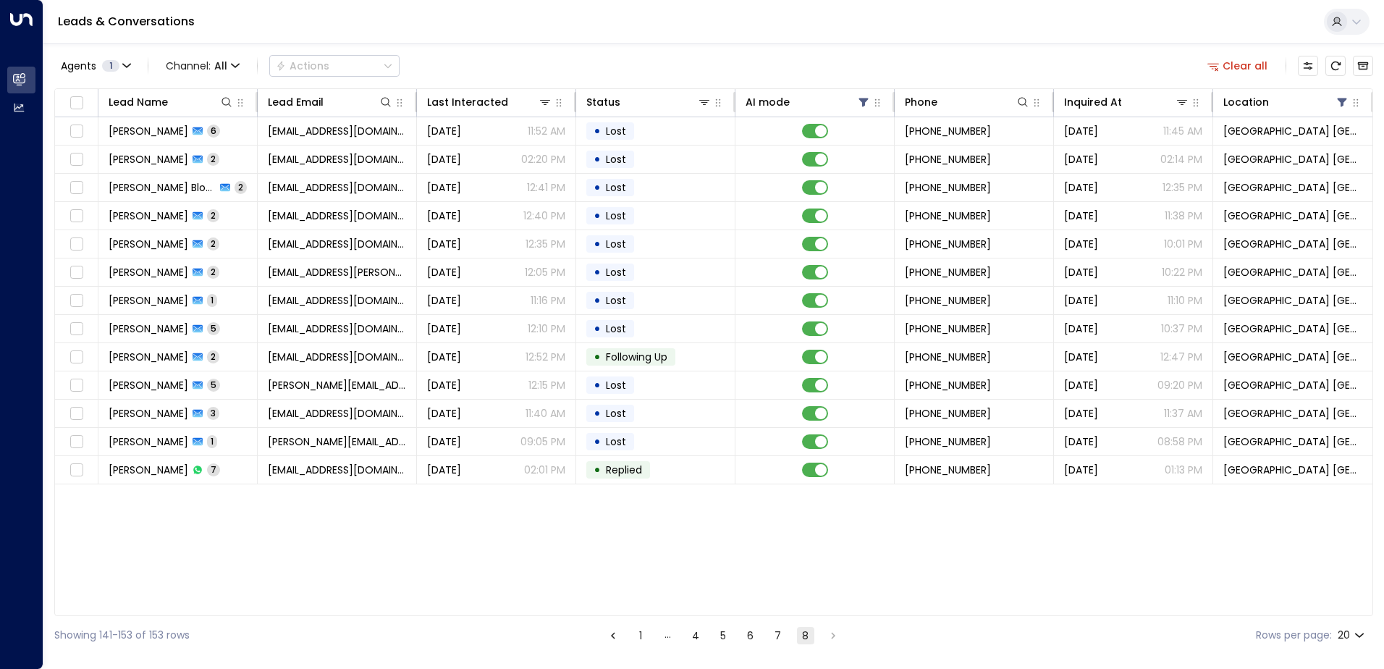
click at [639, 636] on button "1" at bounding box center [640, 635] width 17 height 17
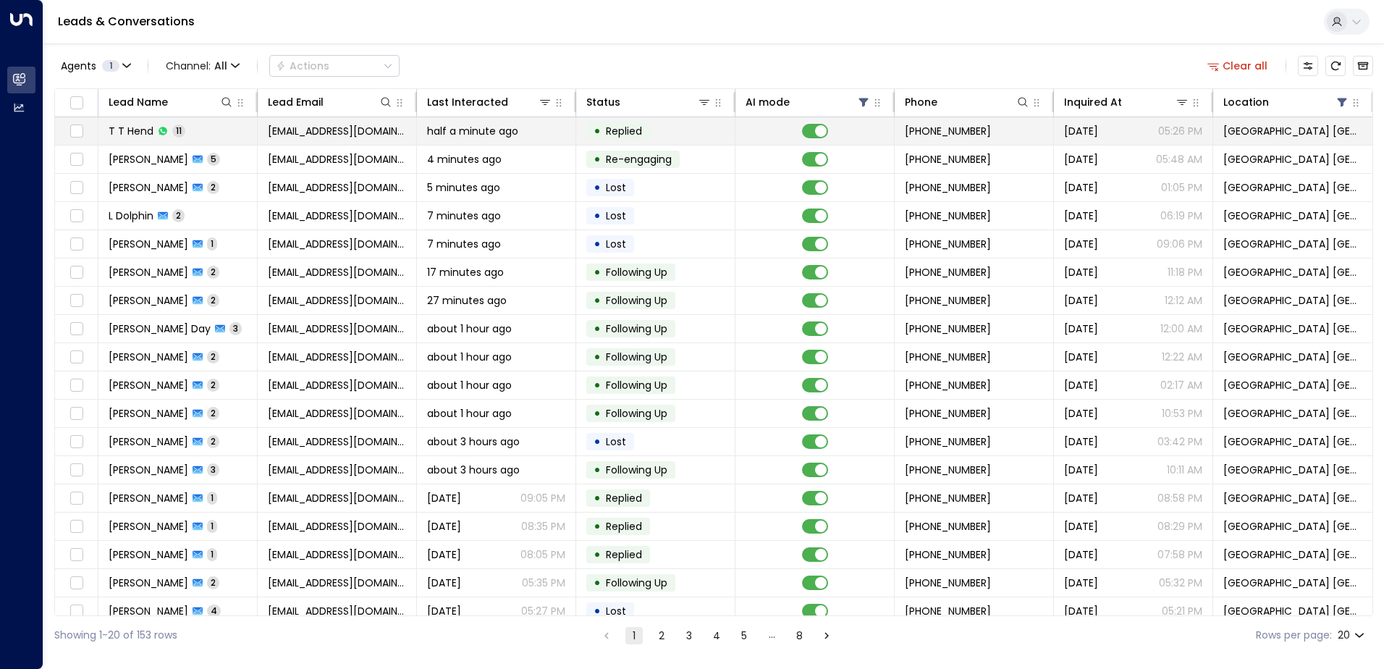
click at [447, 129] on span "half a minute ago" at bounding box center [472, 131] width 91 height 14
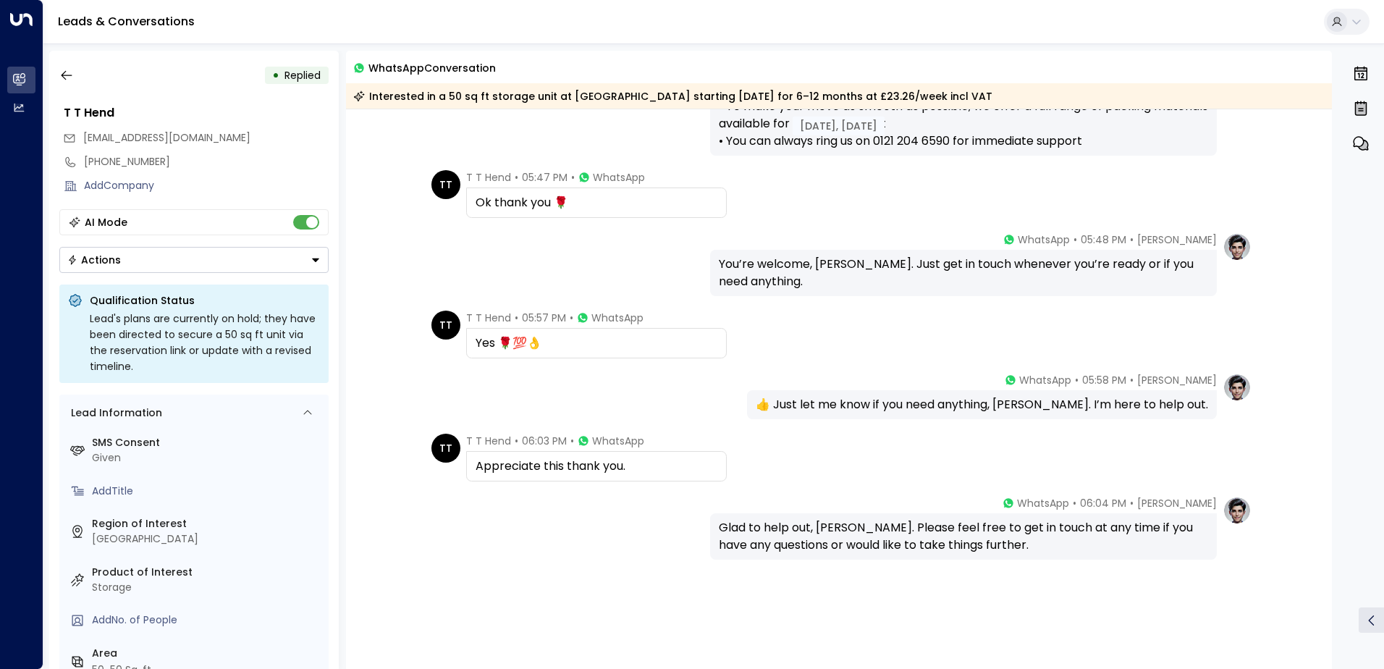
scroll to position [609, 0]
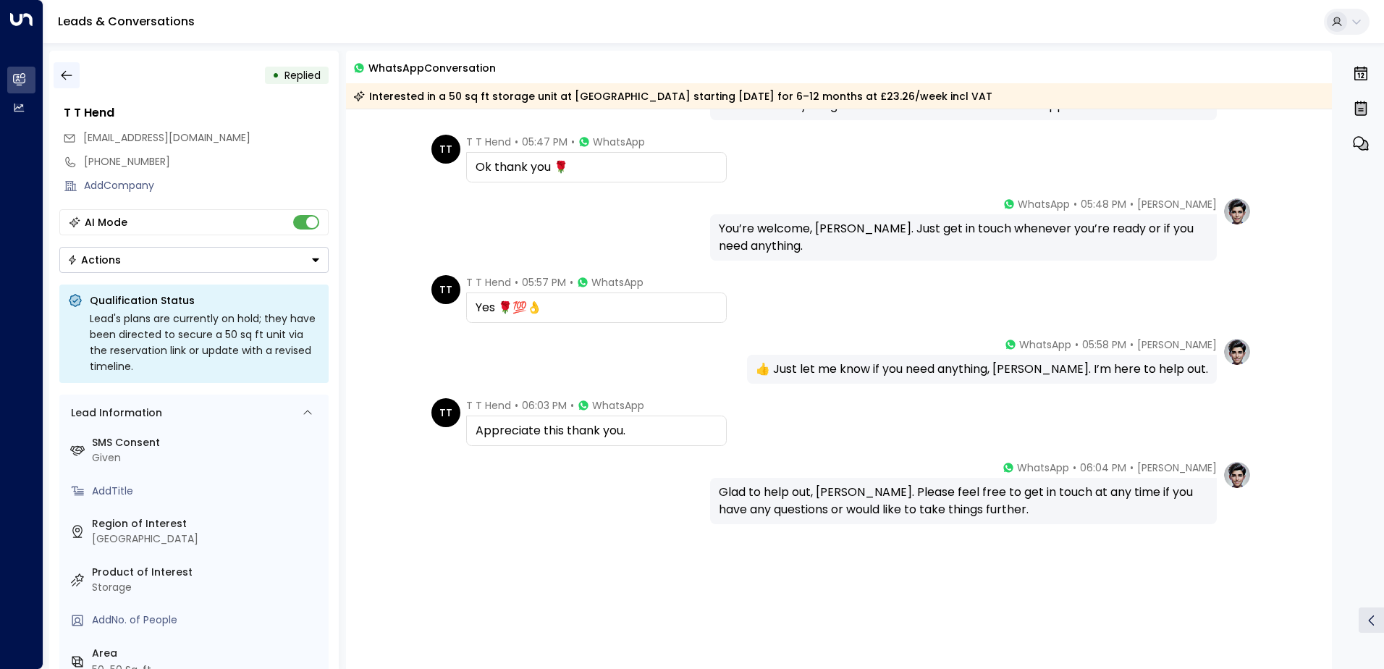
click at [62, 80] on icon "button" at bounding box center [66, 75] width 14 height 14
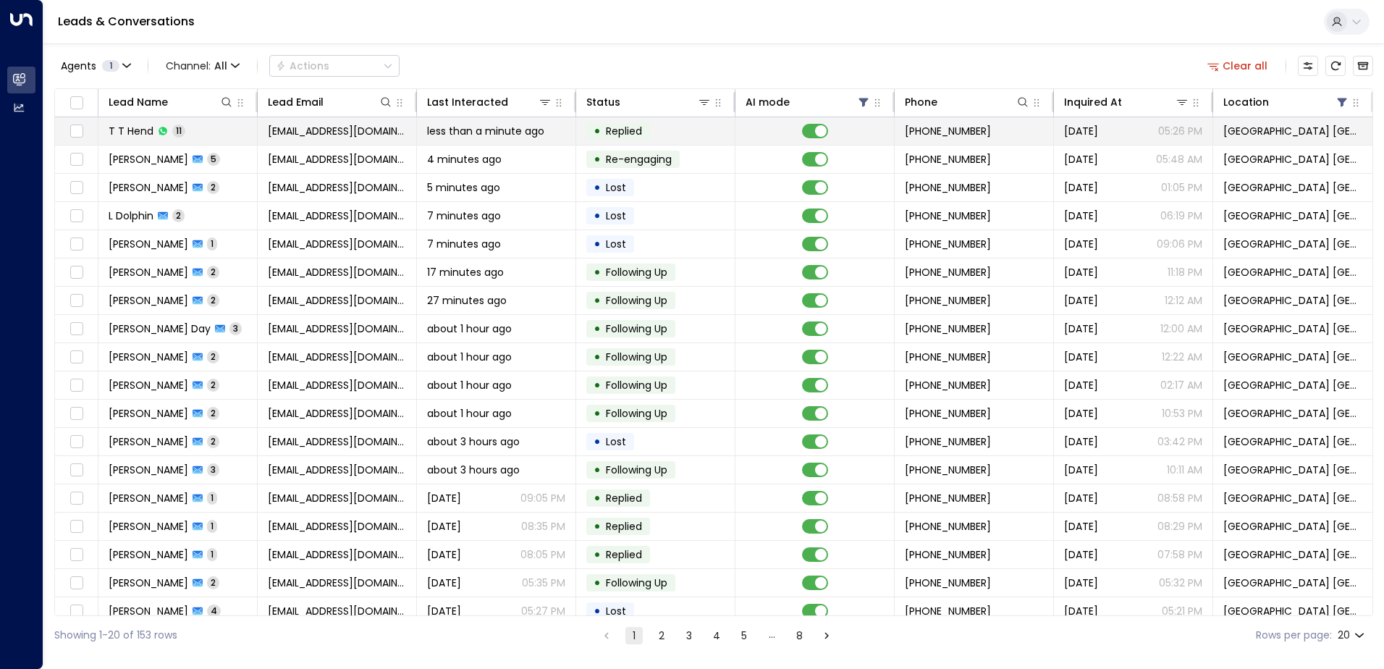
click at [346, 134] on span "dorcashenderson44@gmail.com" at bounding box center [337, 131] width 138 height 14
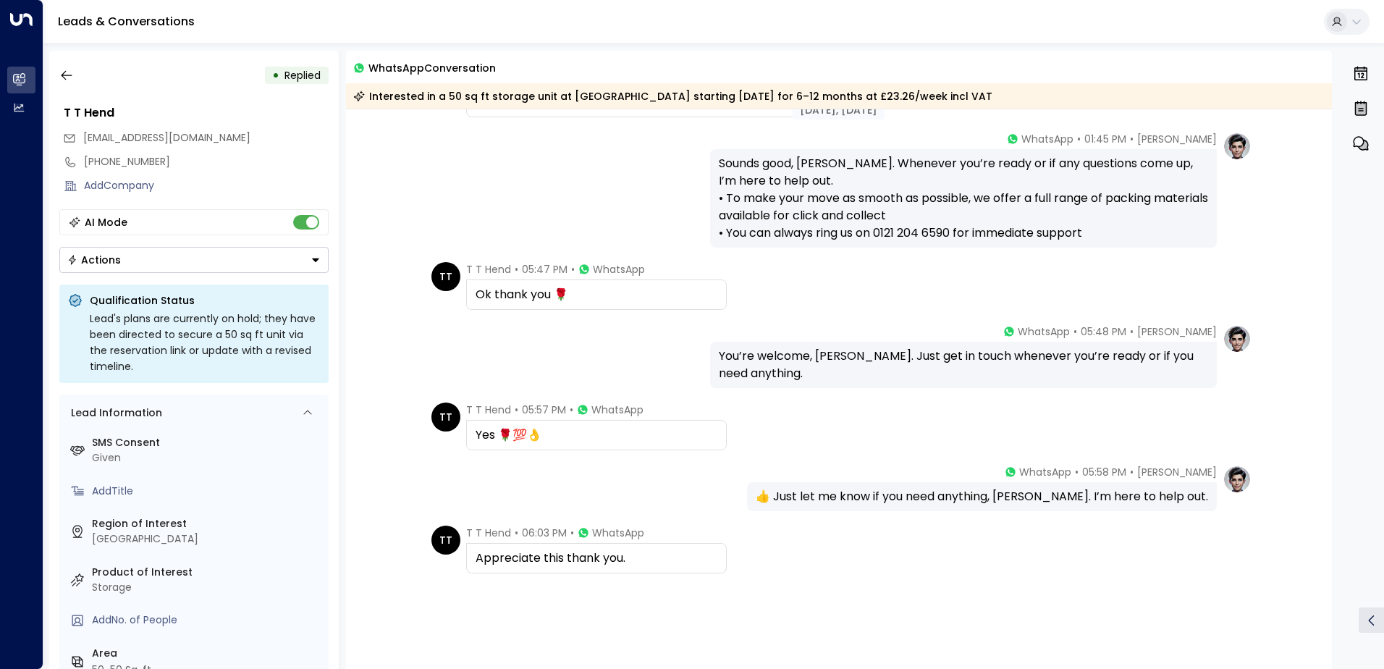
scroll to position [609, 0]
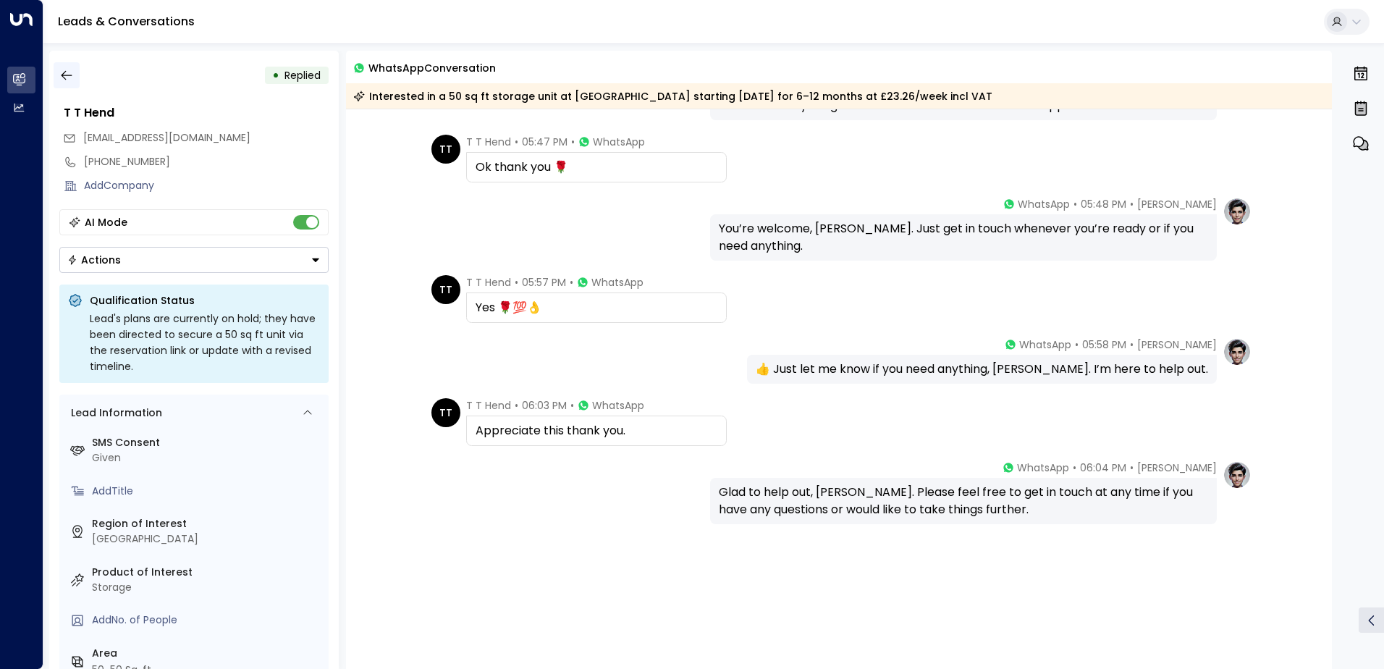
click at [70, 74] on icon "button" at bounding box center [66, 75] width 14 height 14
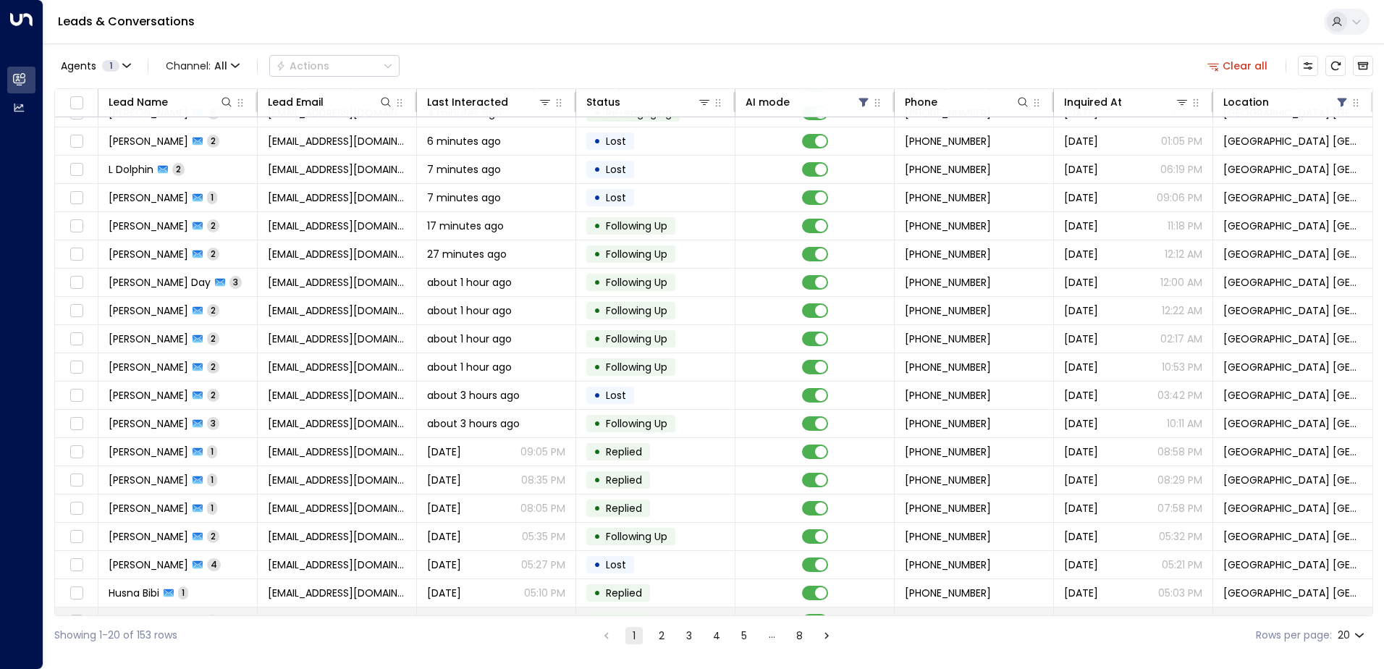
scroll to position [71, 0]
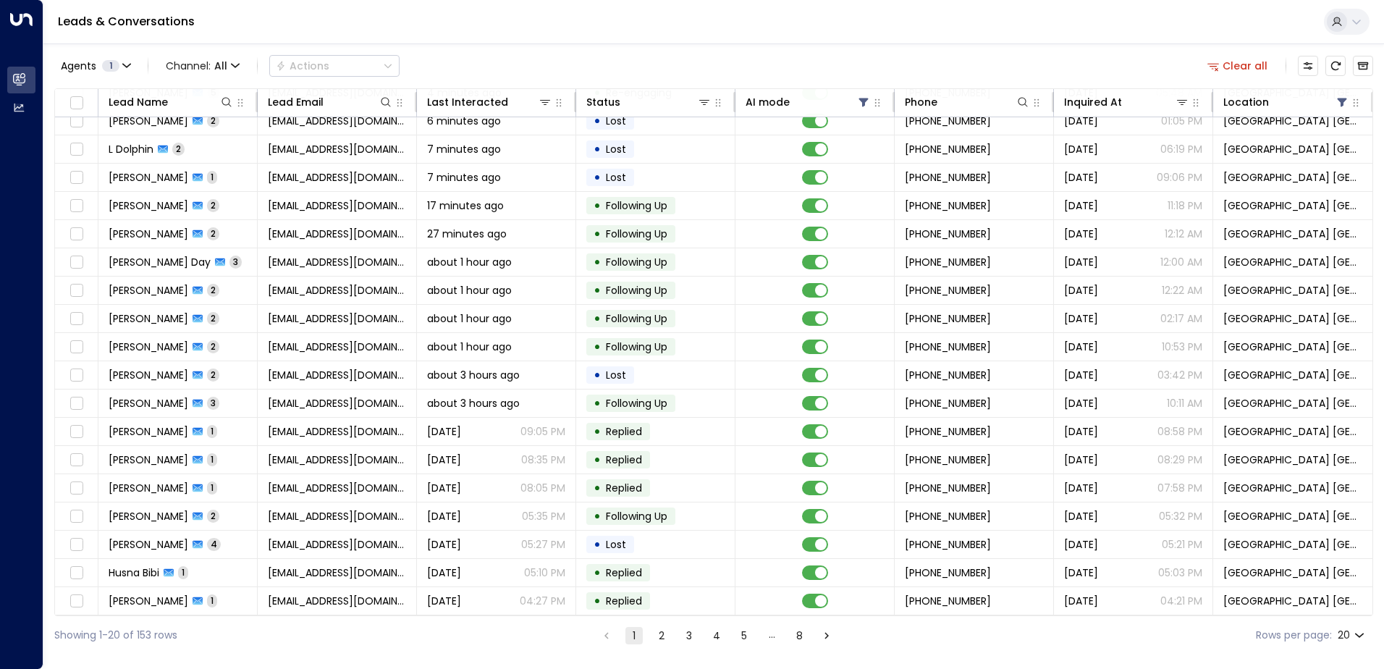
click at [791, 639] on button "8" at bounding box center [799, 635] width 17 height 17
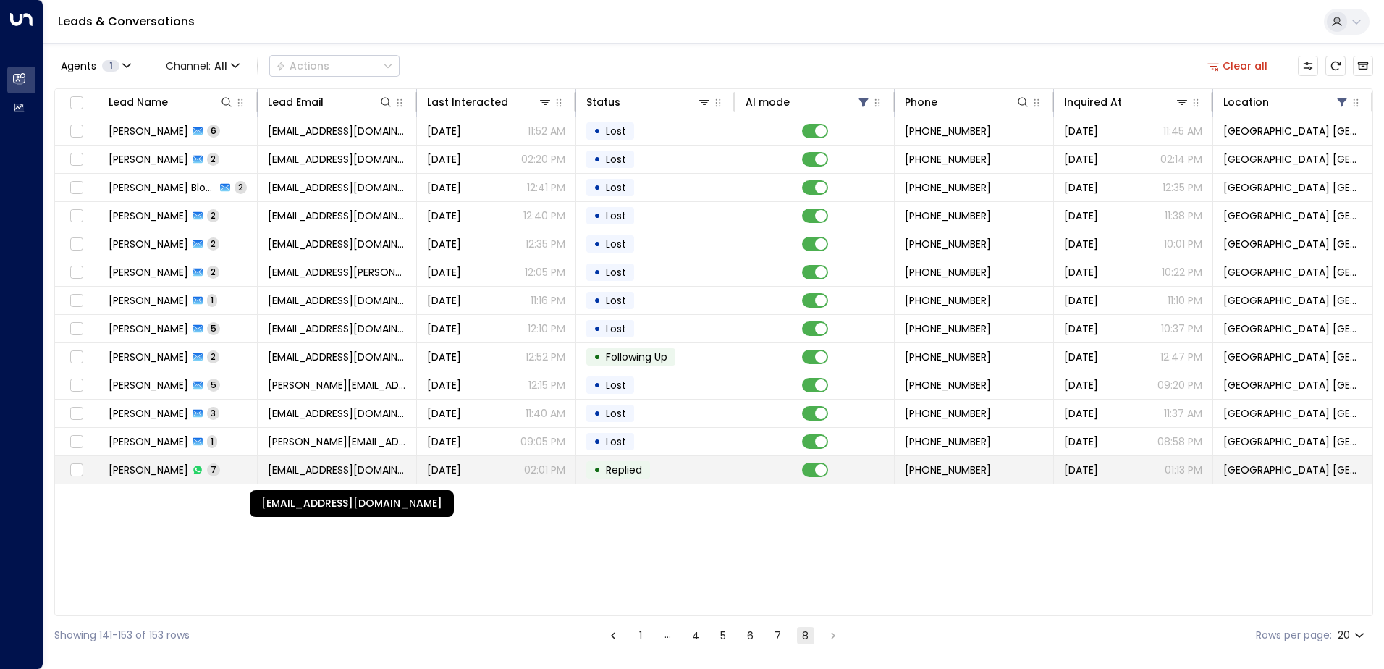
click at [307, 468] on span "martinjenns3427@gmail.com" at bounding box center [337, 470] width 138 height 14
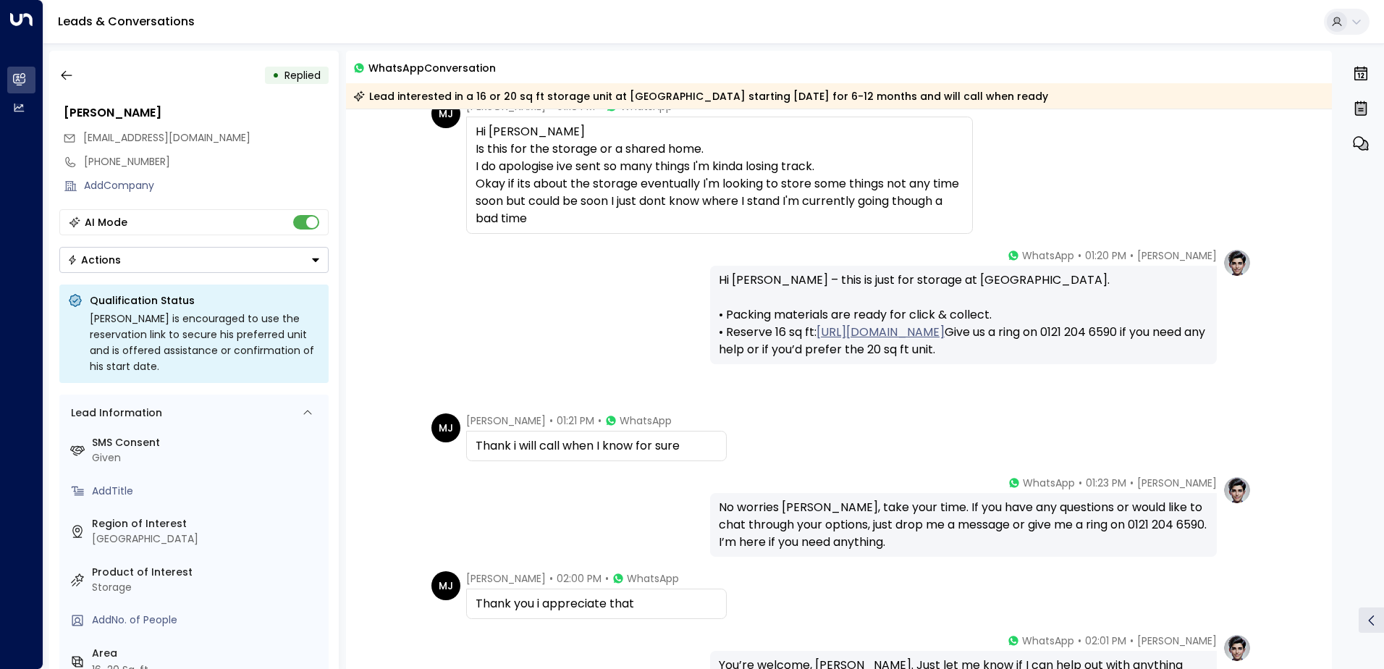
scroll to position [333, 0]
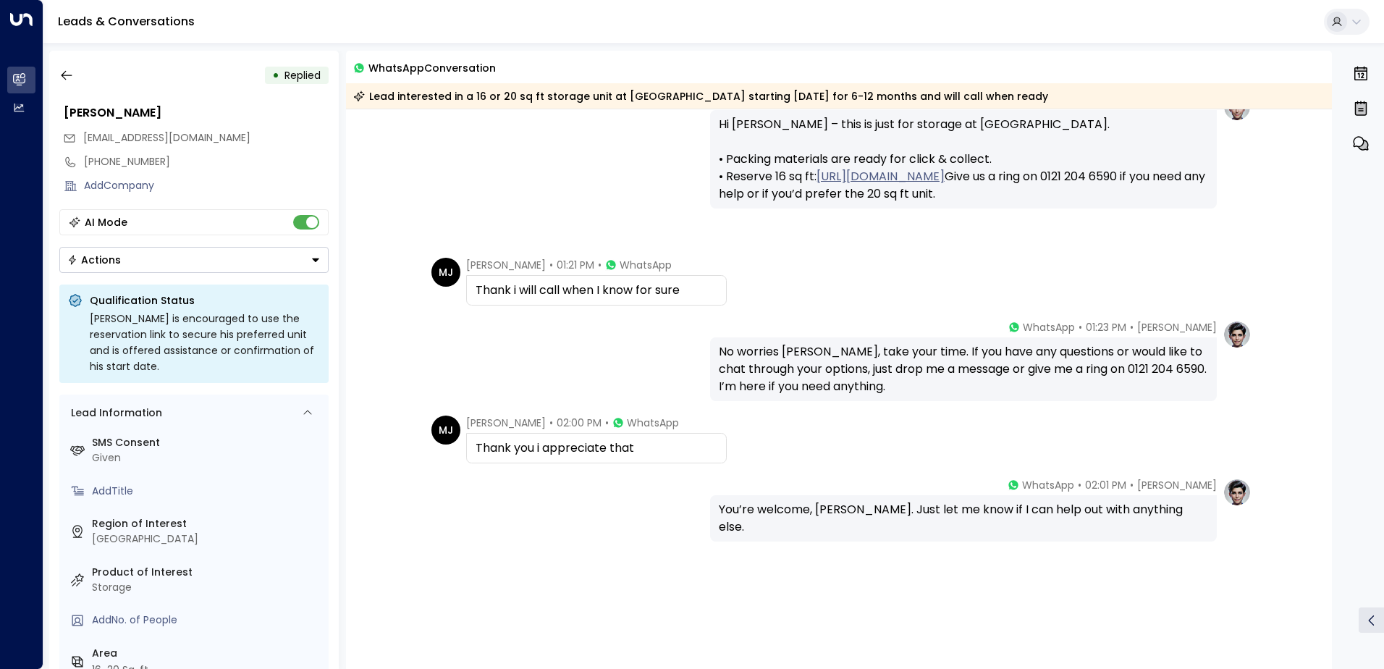
click at [175, 260] on button "Actions" at bounding box center [193, 260] width 269 height 26
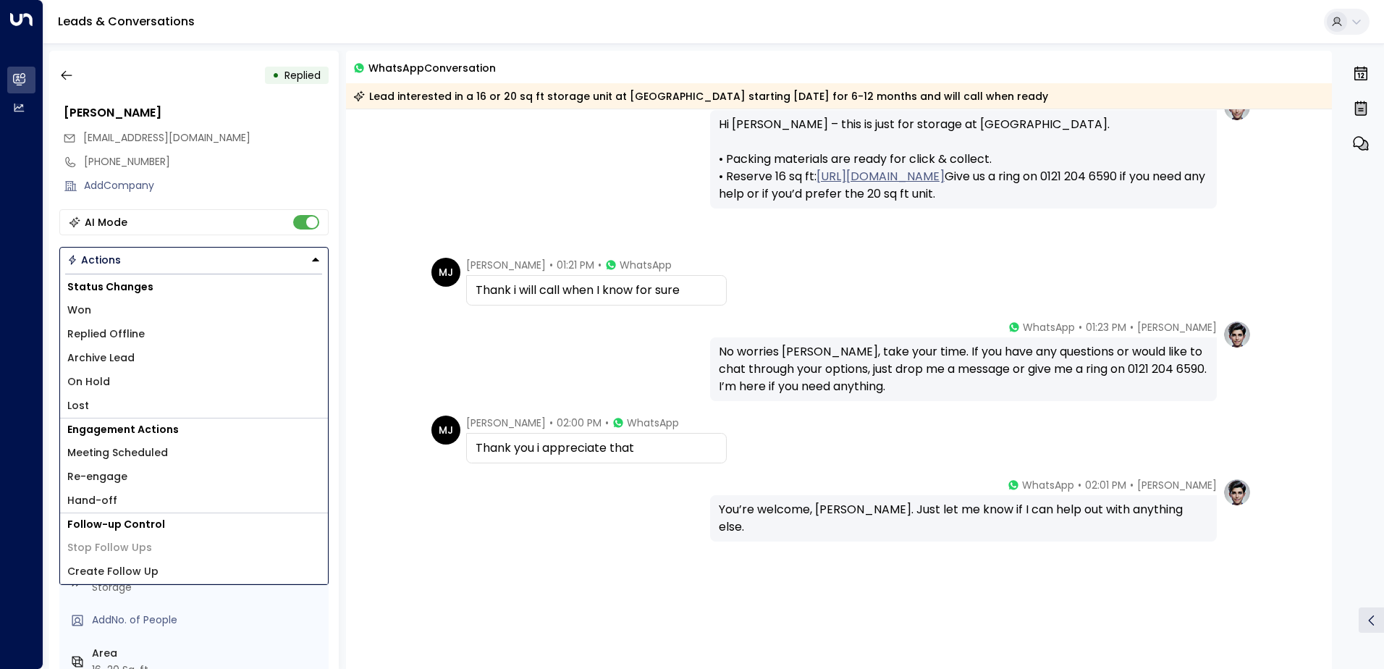
click at [116, 468] on li "Re-engage" at bounding box center [194, 477] width 268 height 24
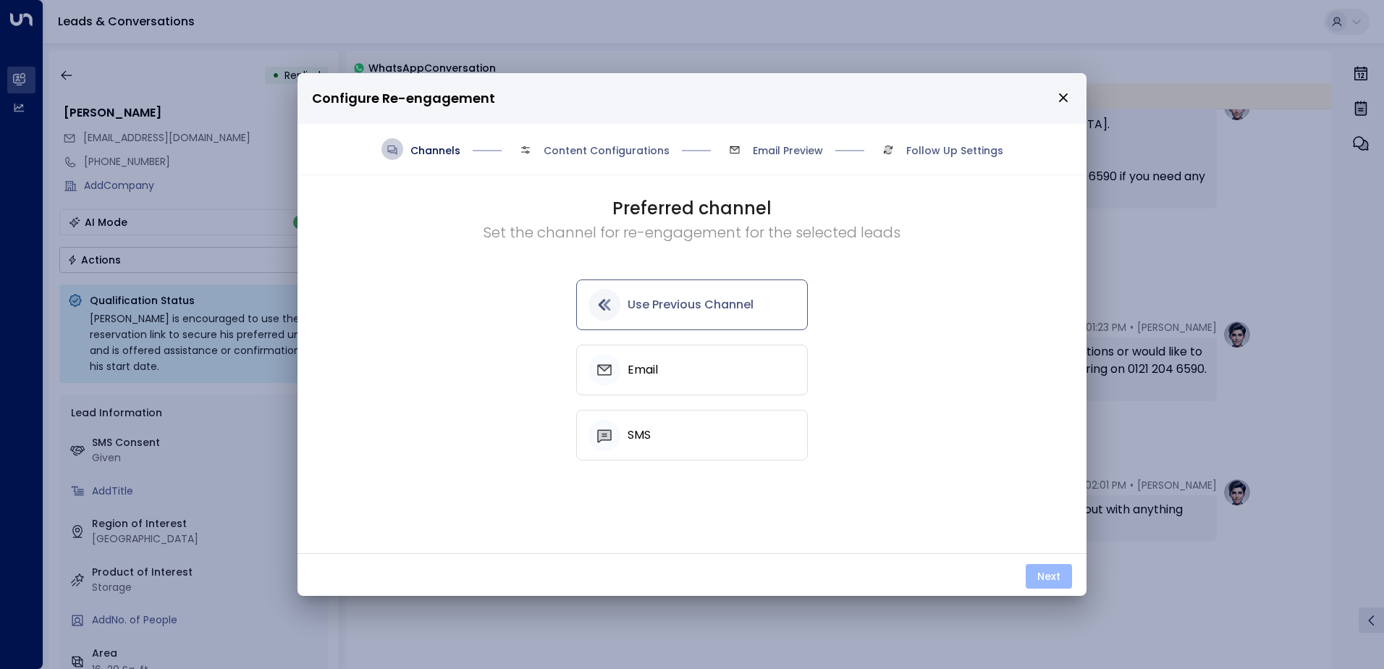
click at [1053, 573] on button "Next" at bounding box center [1049, 576] width 46 height 25
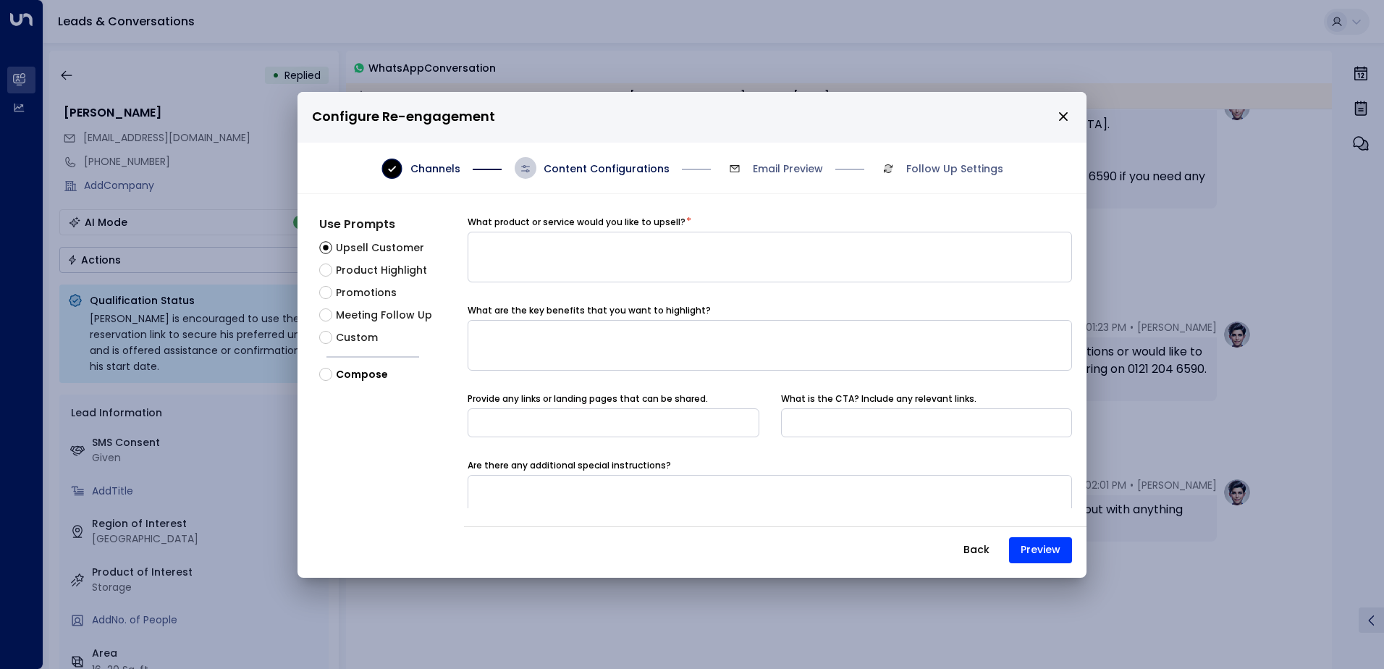
click at [363, 312] on span "Meeting Follow Up" at bounding box center [384, 315] width 96 height 15
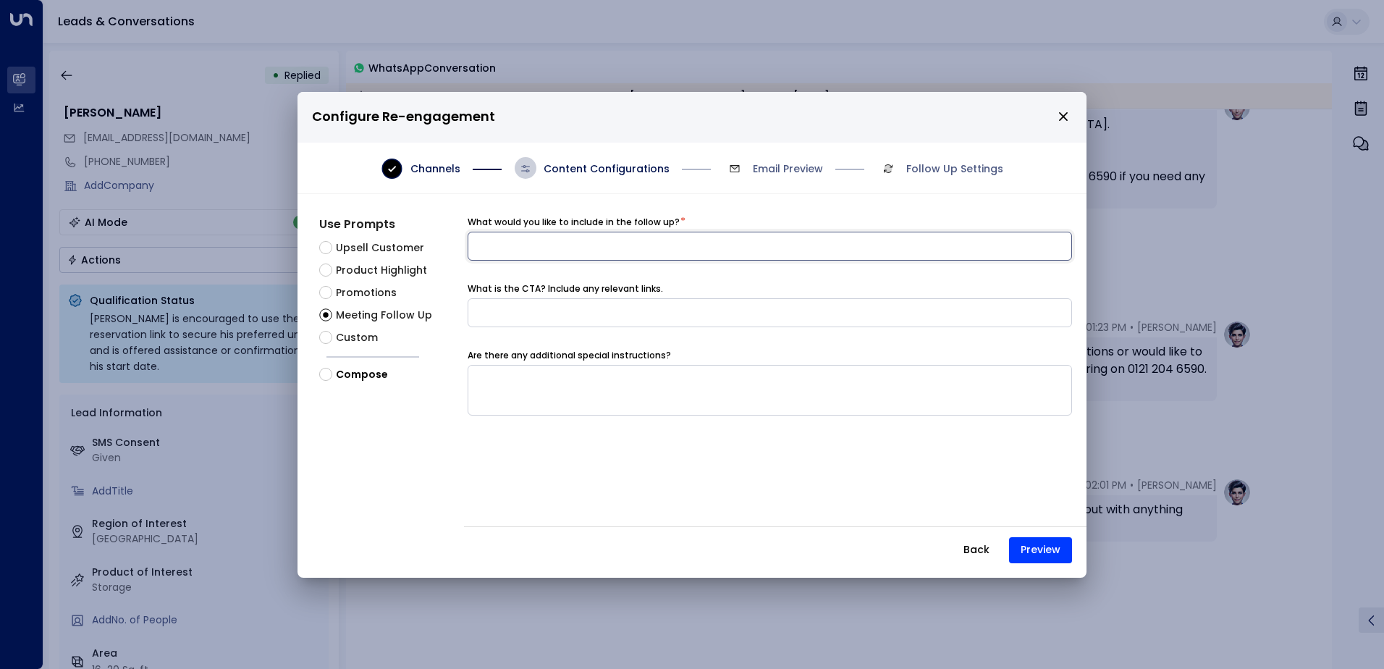
click at [505, 246] on input at bounding box center [770, 246] width 605 height 29
type input "**********"
click at [1038, 544] on button "Preview" at bounding box center [1040, 550] width 63 height 26
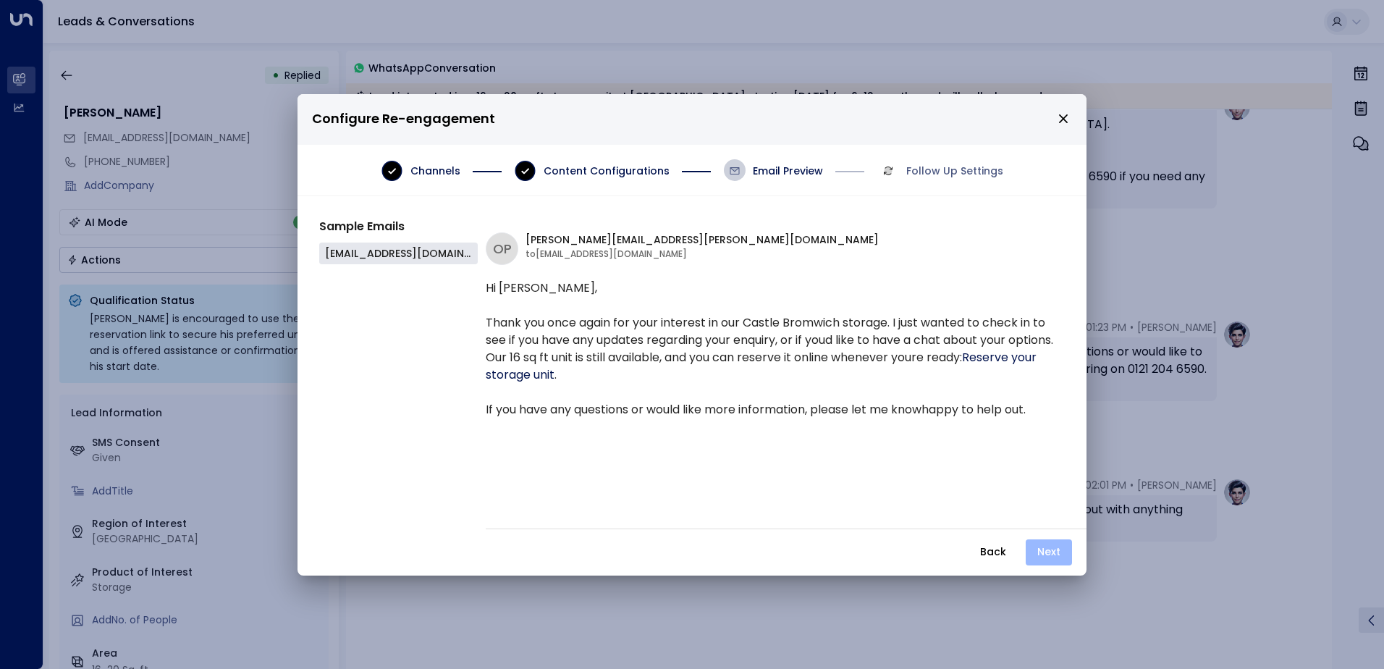
click at [1028, 552] on button "Next" at bounding box center [1049, 552] width 46 height 26
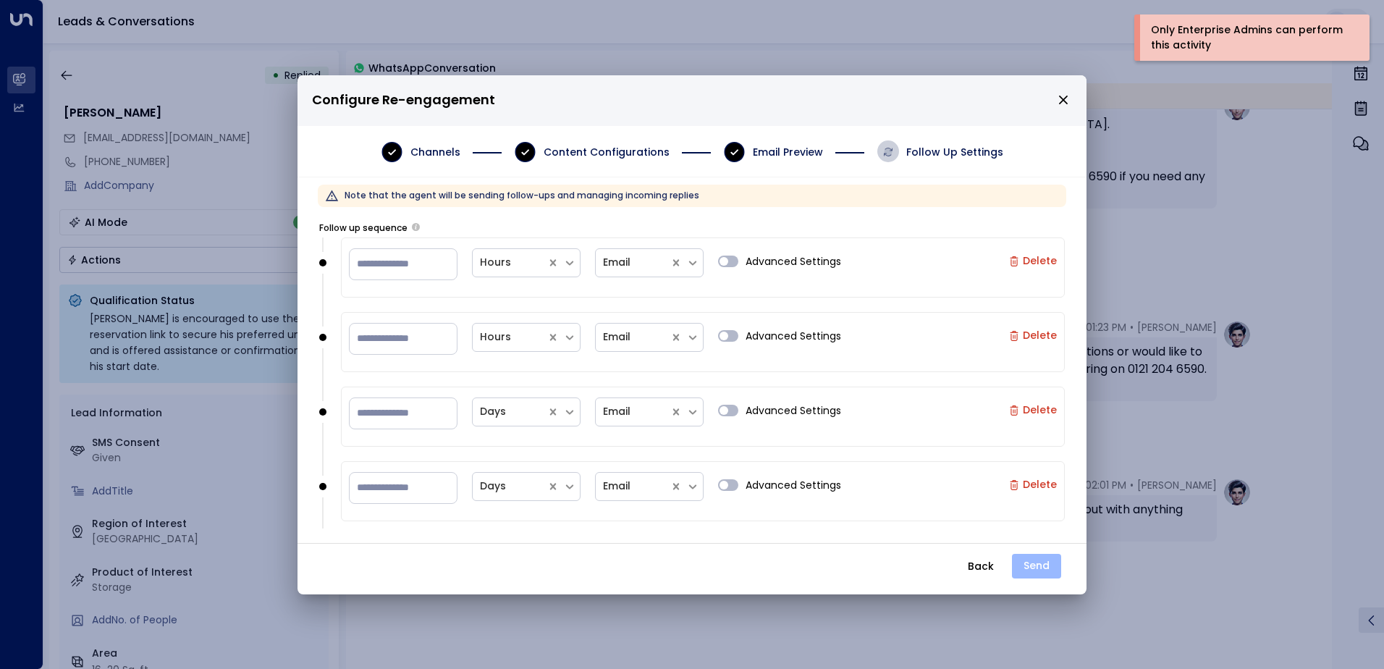
click at [1050, 571] on button "Send" at bounding box center [1036, 566] width 49 height 25
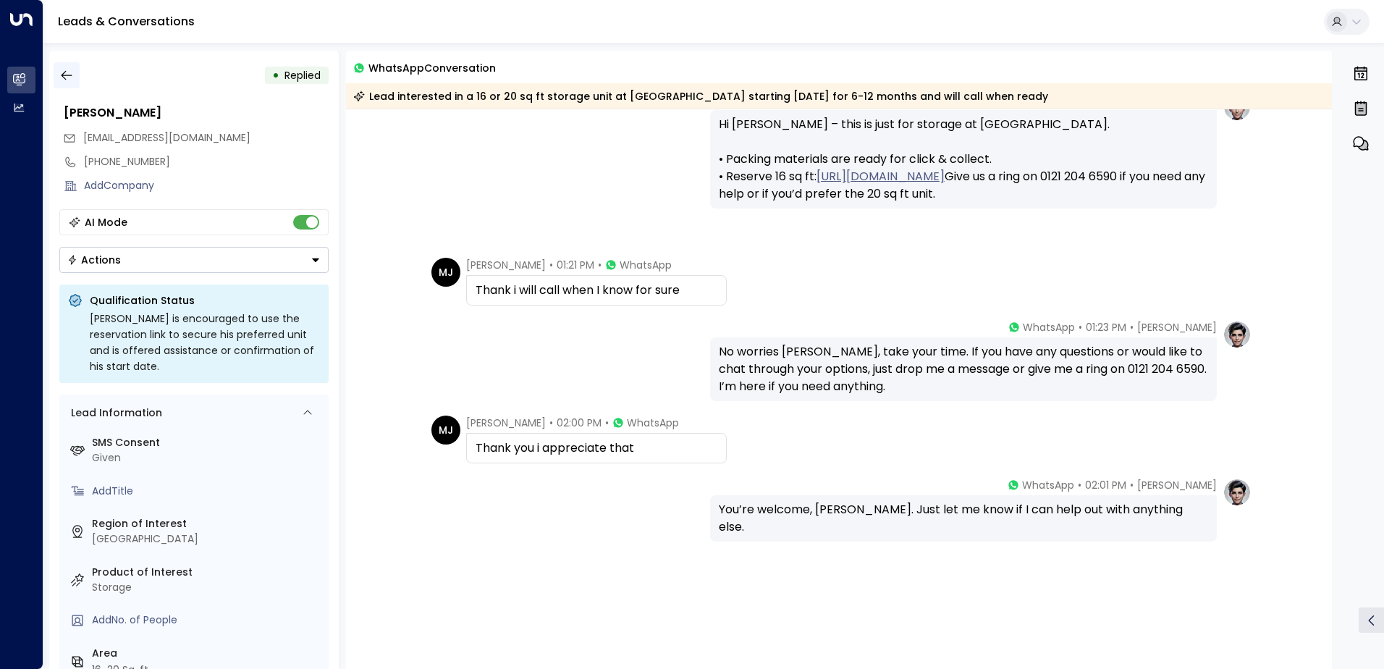
click at [72, 78] on icon "button" at bounding box center [66, 75] width 14 height 14
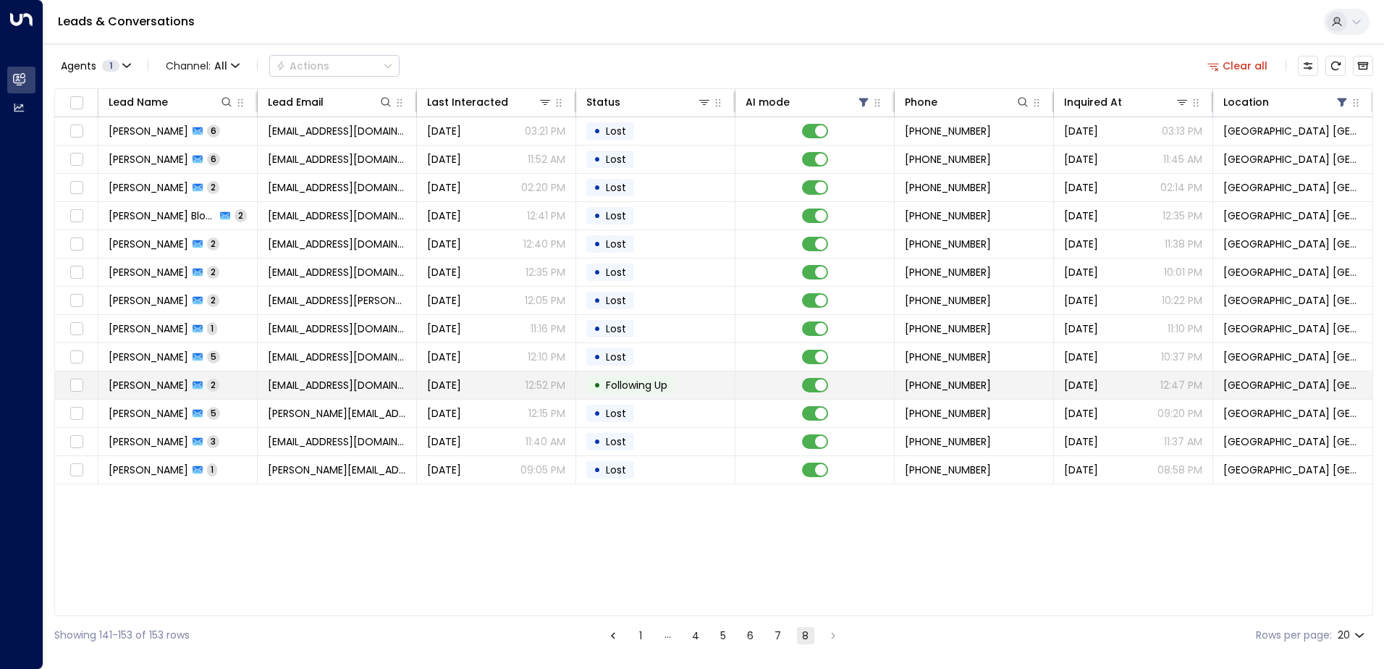
click at [313, 386] on span "[EMAIL_ADDRESS][DOMAIN_NAME]" at bounding box center [337, 385] width 138 height 14
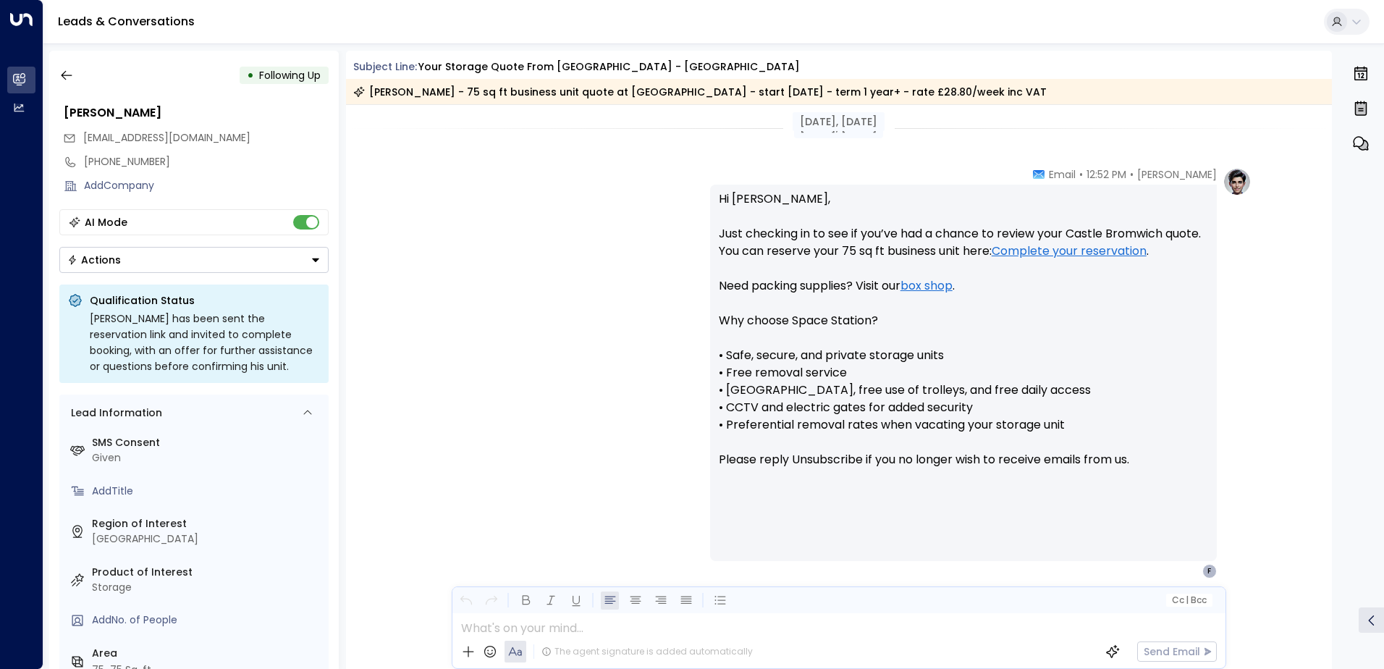
scroll to position [1009, 0]
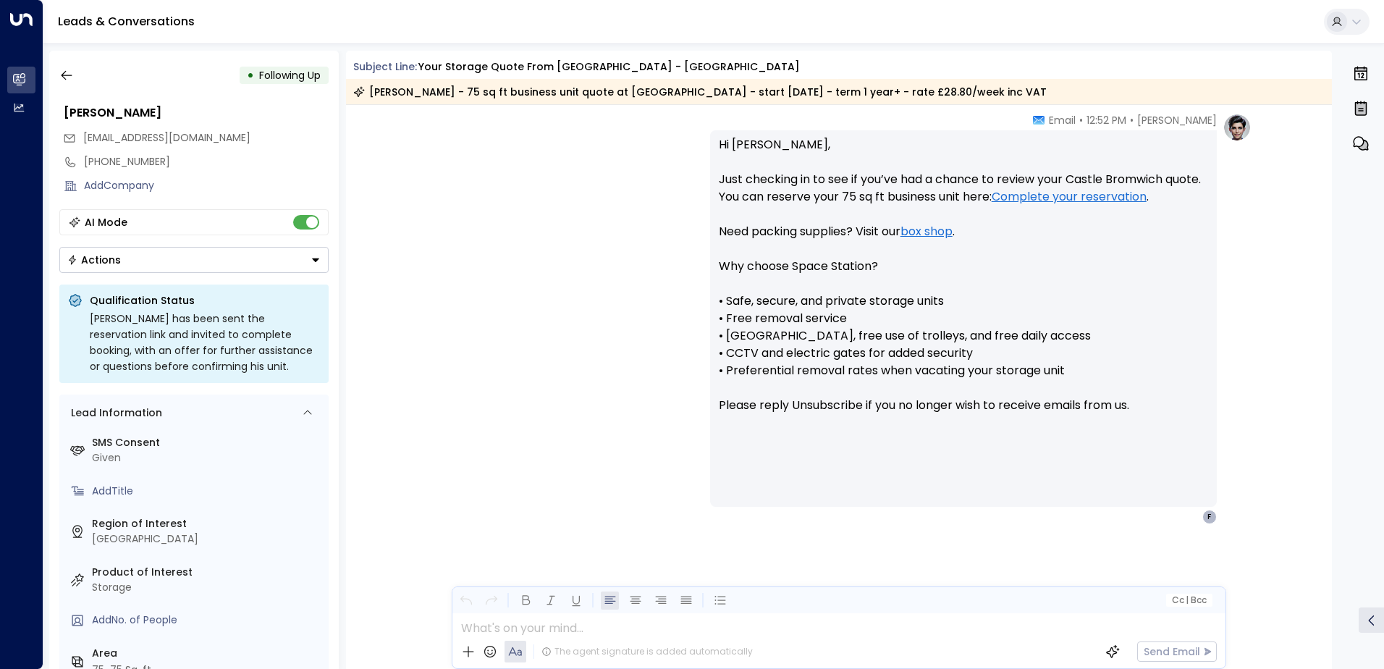
click at [185, 258] on button "Actions" at bounding box center [193, 260] width 269 height 26
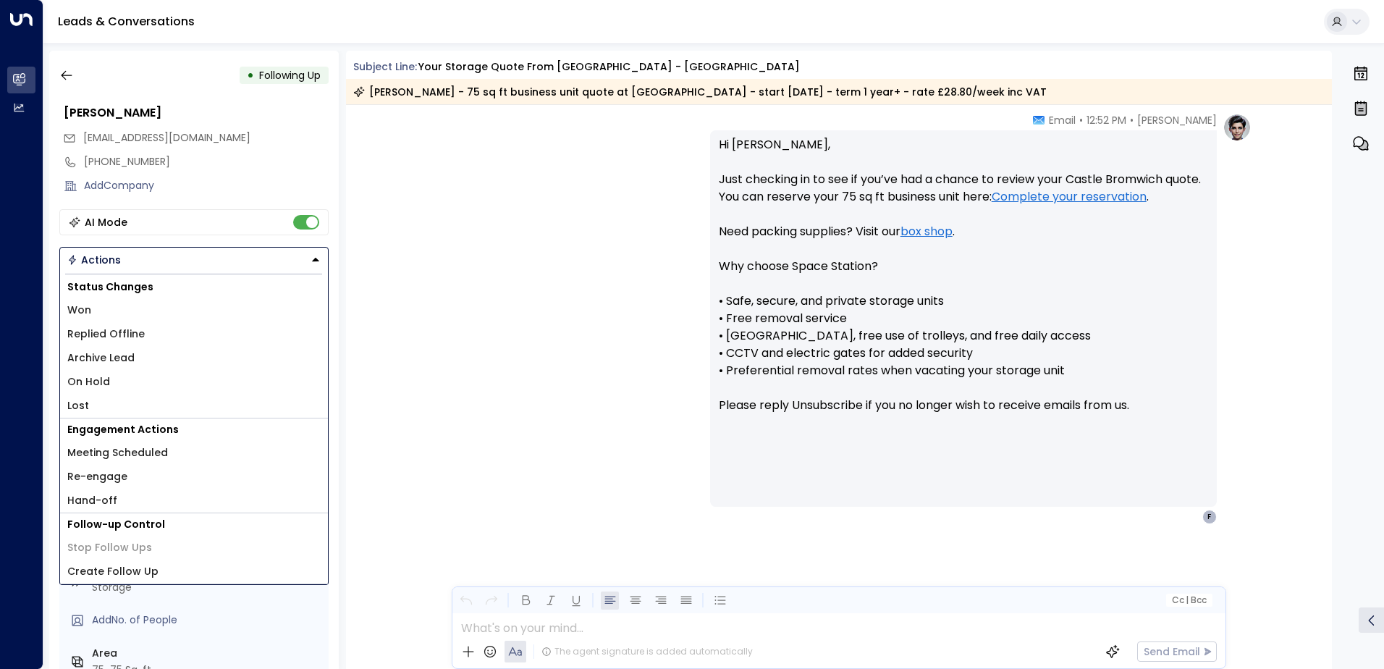
click at [134, 471] on li "Re-engage" at bounding box center [194, 477] width 268 height 24
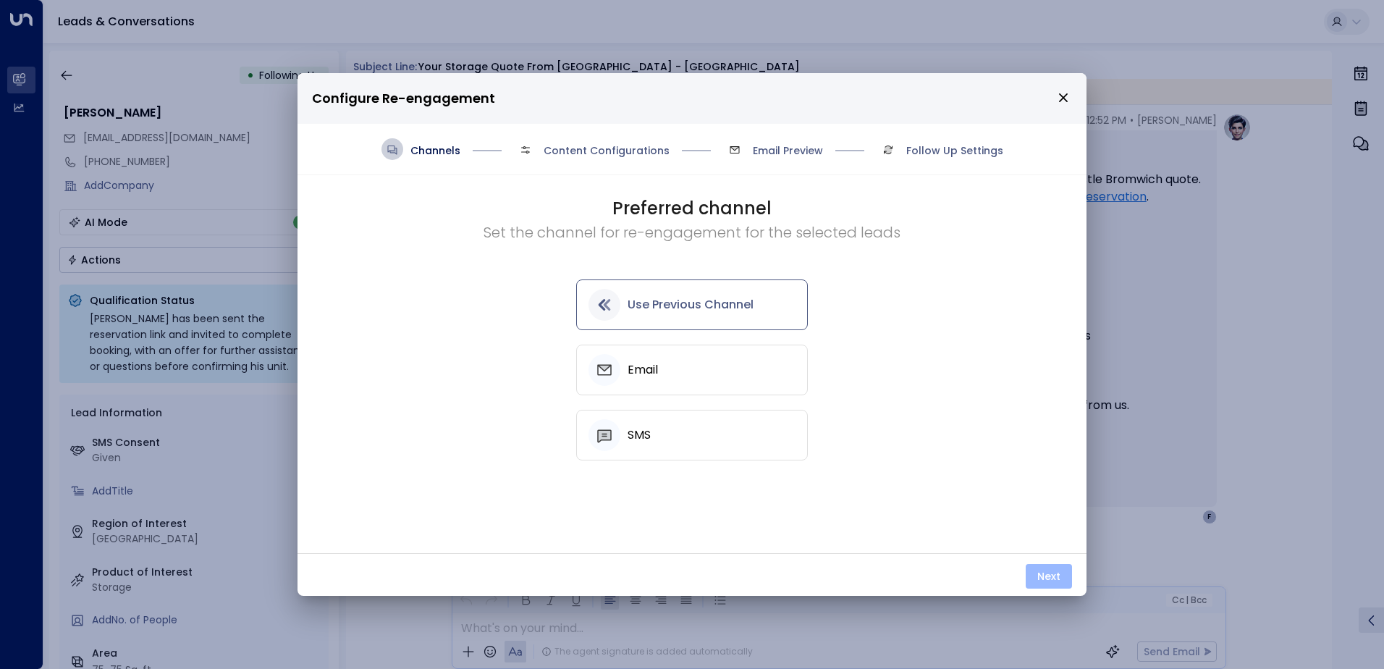
click at [1040, 576] on button "Next" at bounding box center [1049, 576] width 46 height 25
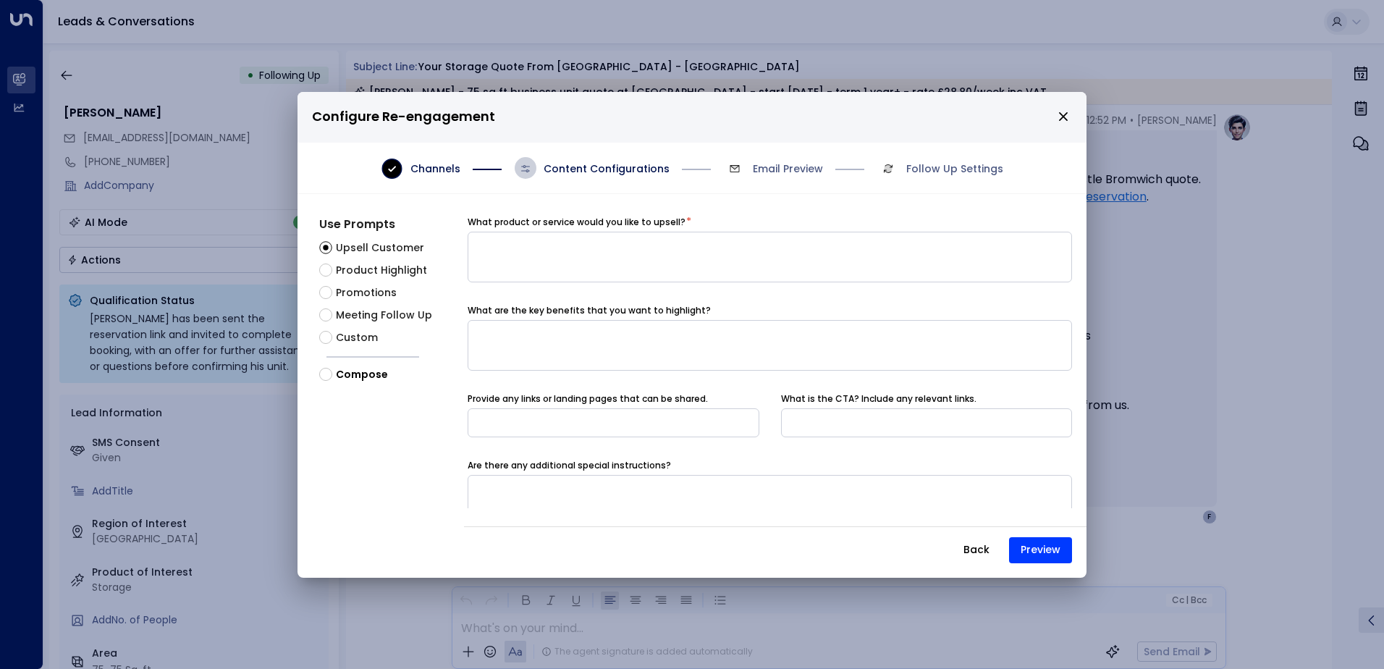
click at [360, 319] on span "Meeting Follow Up" at bounding box center [384, 315] width 96 height 15
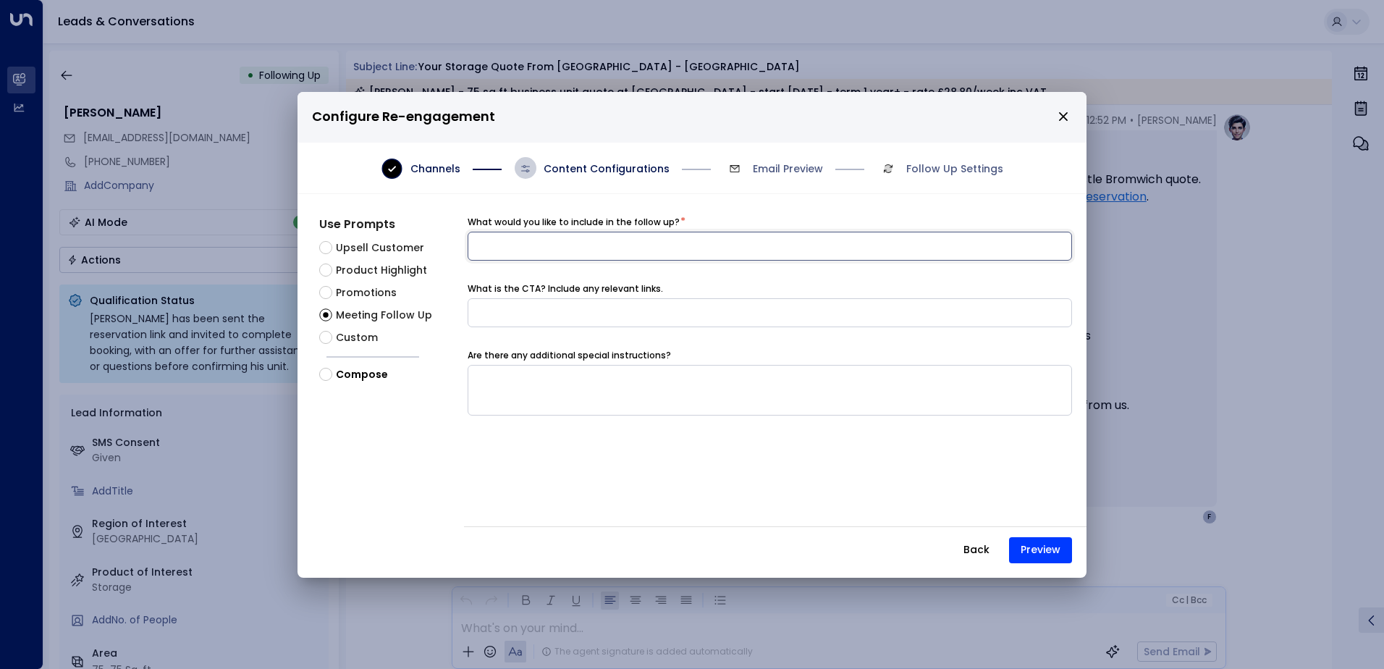
click at [533, 248] on input at bounding box center [770, 246] width 605 height 29
type input "**********"
click at [1034, 560] on button "Preview" at bounding box center [1040, 550] width 63 height 26
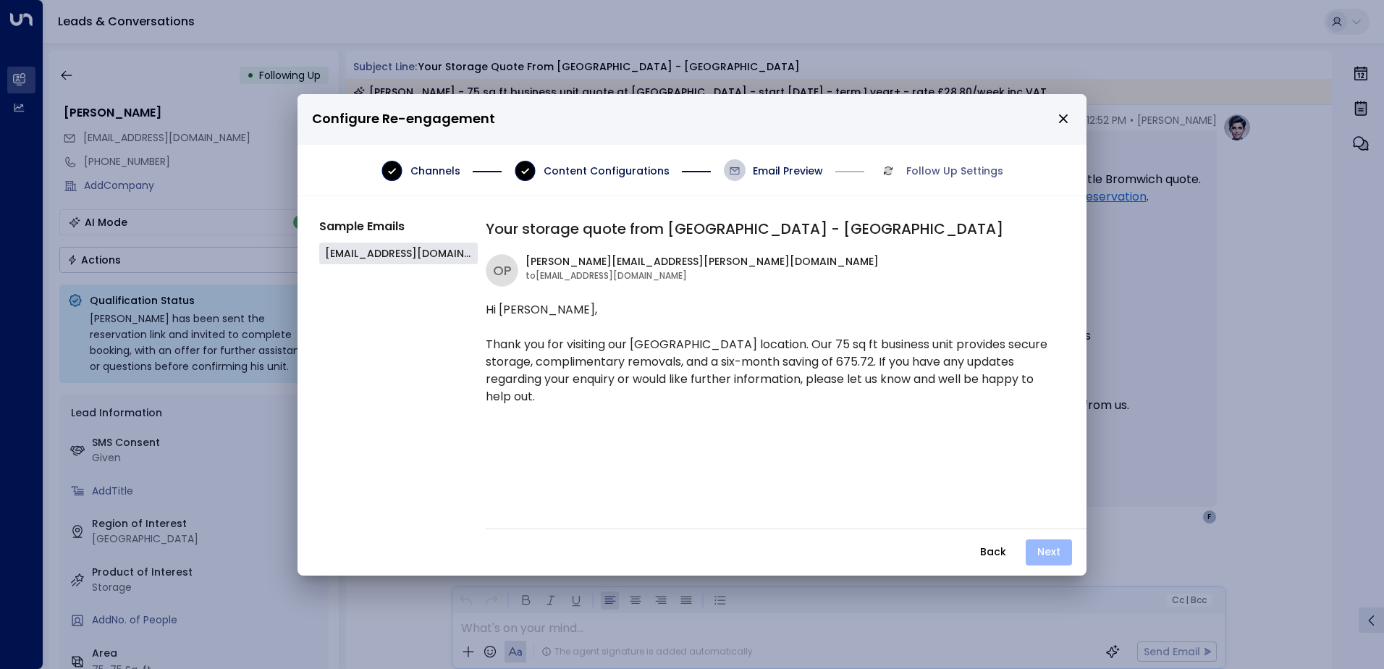
click at [1040, 550] on button "Next" at bounding box center [1049, 552] width 46 height 26
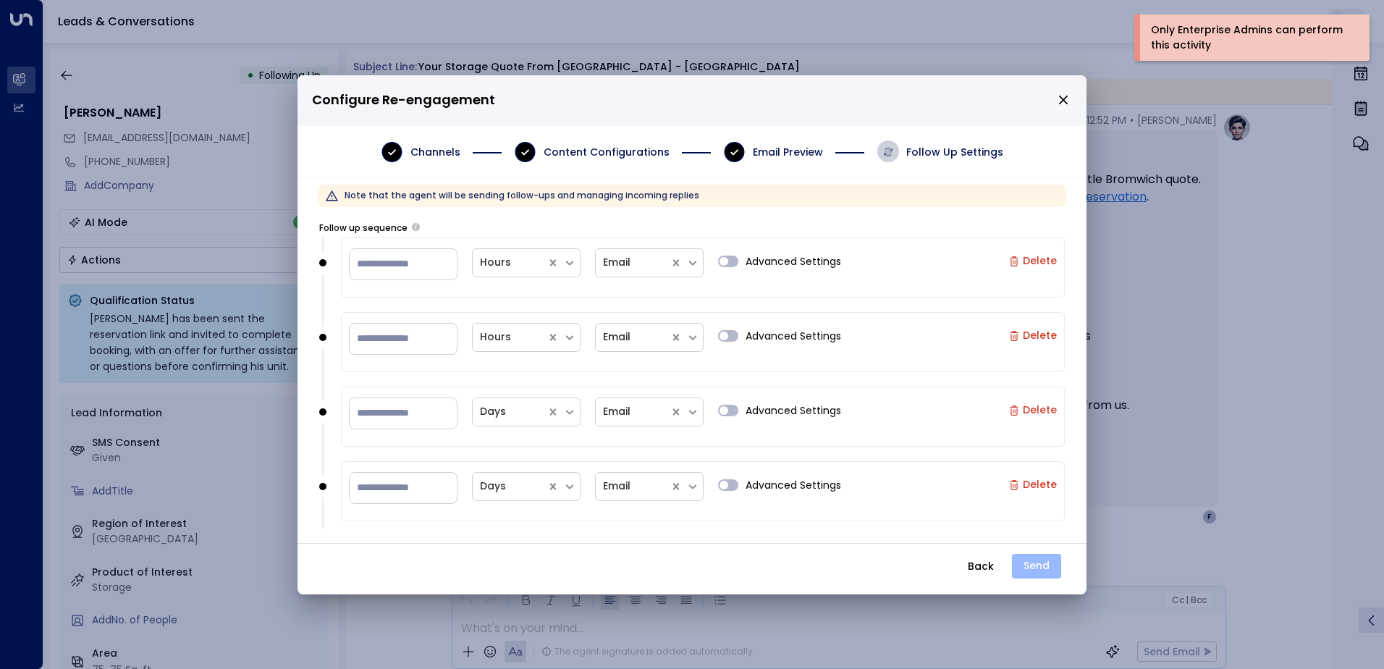
click at [1037, 574] on button "Send" at bounding box center [1036, 566] width 49 height 25
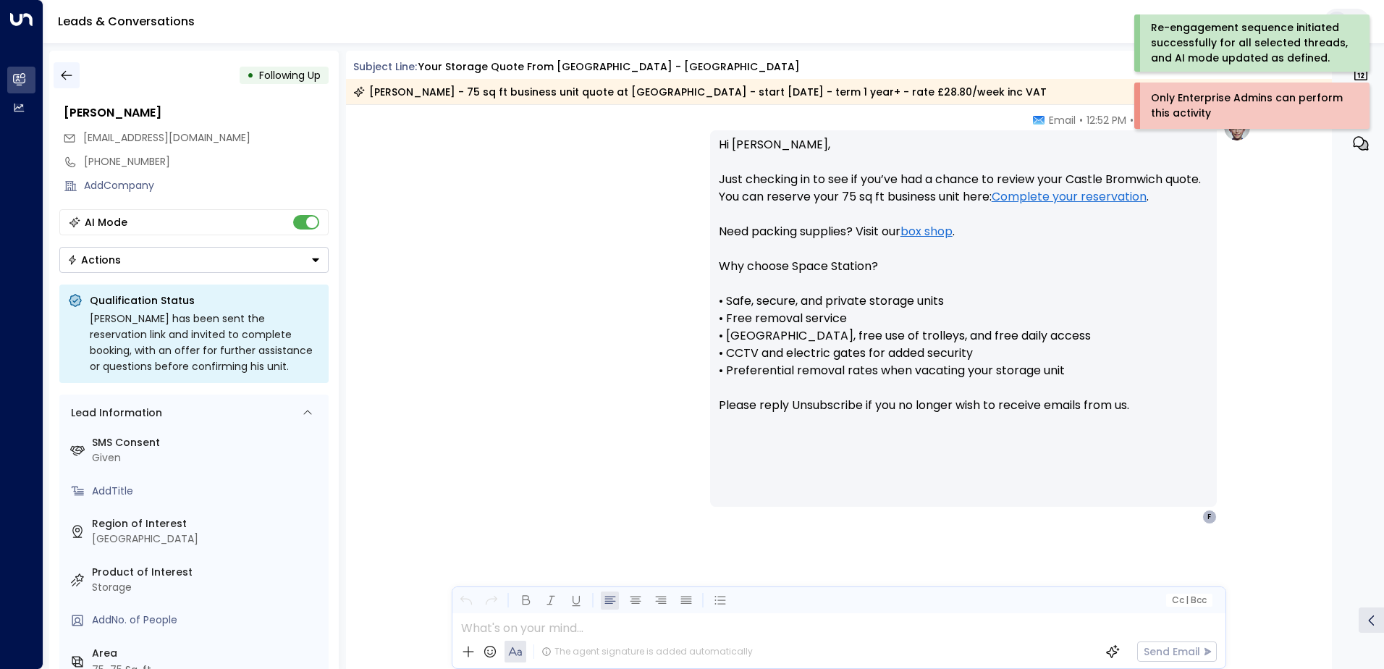
click at [64, 75] on icon "button" at bounding box center [66, 75] width 14 height 14
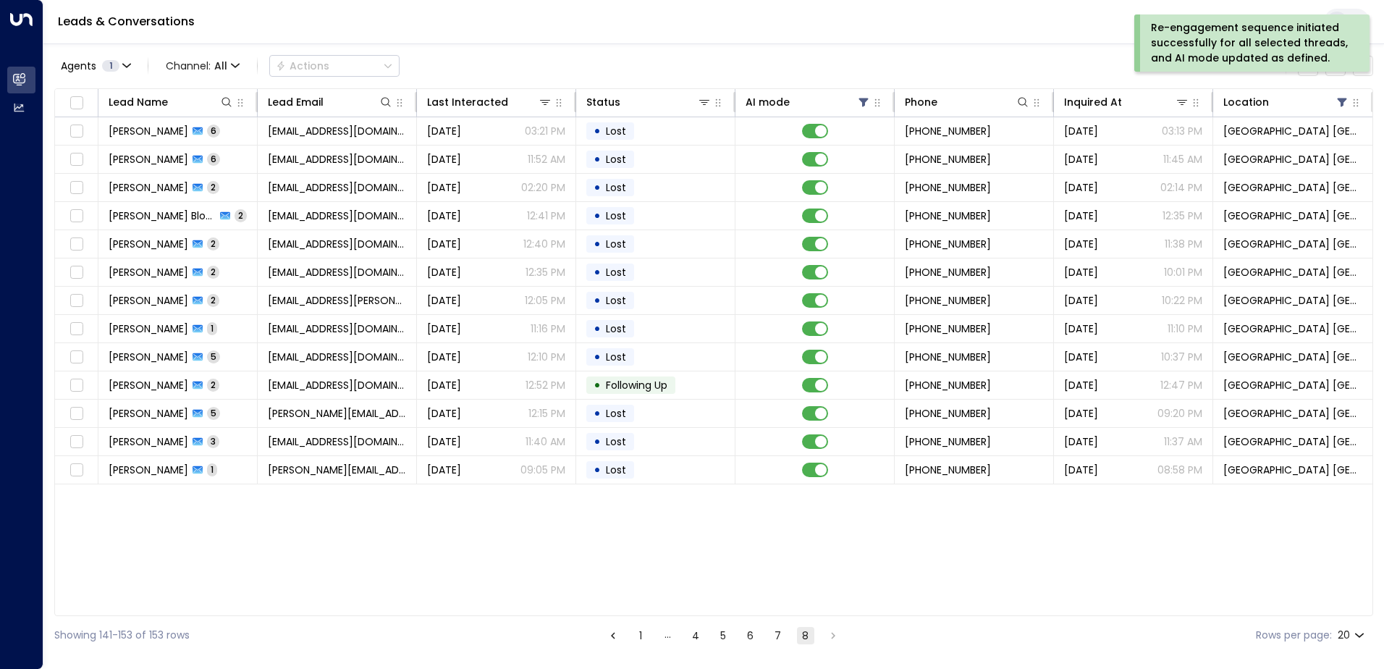
click at [780, 631] on button "7" at bounding box center [778, 635] width 17 height 17
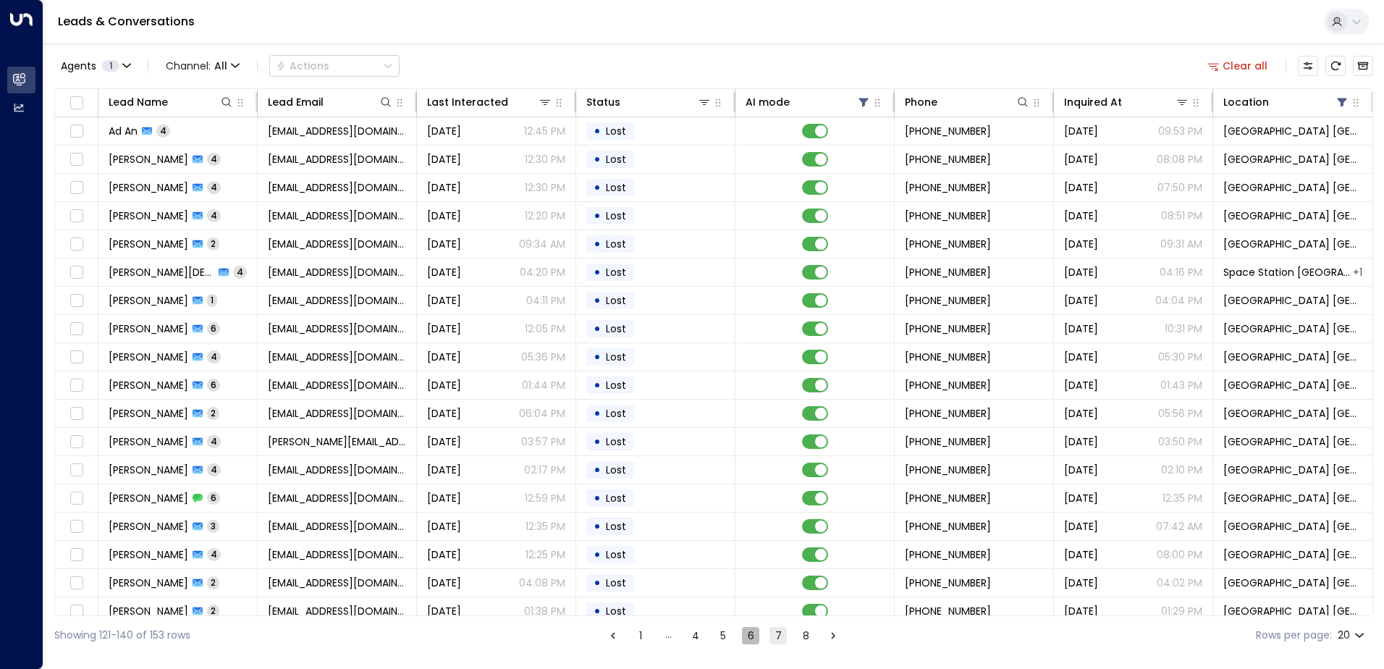
click at [749, 639] on button "6" at bounding box center [750, 635] width 17 height 17
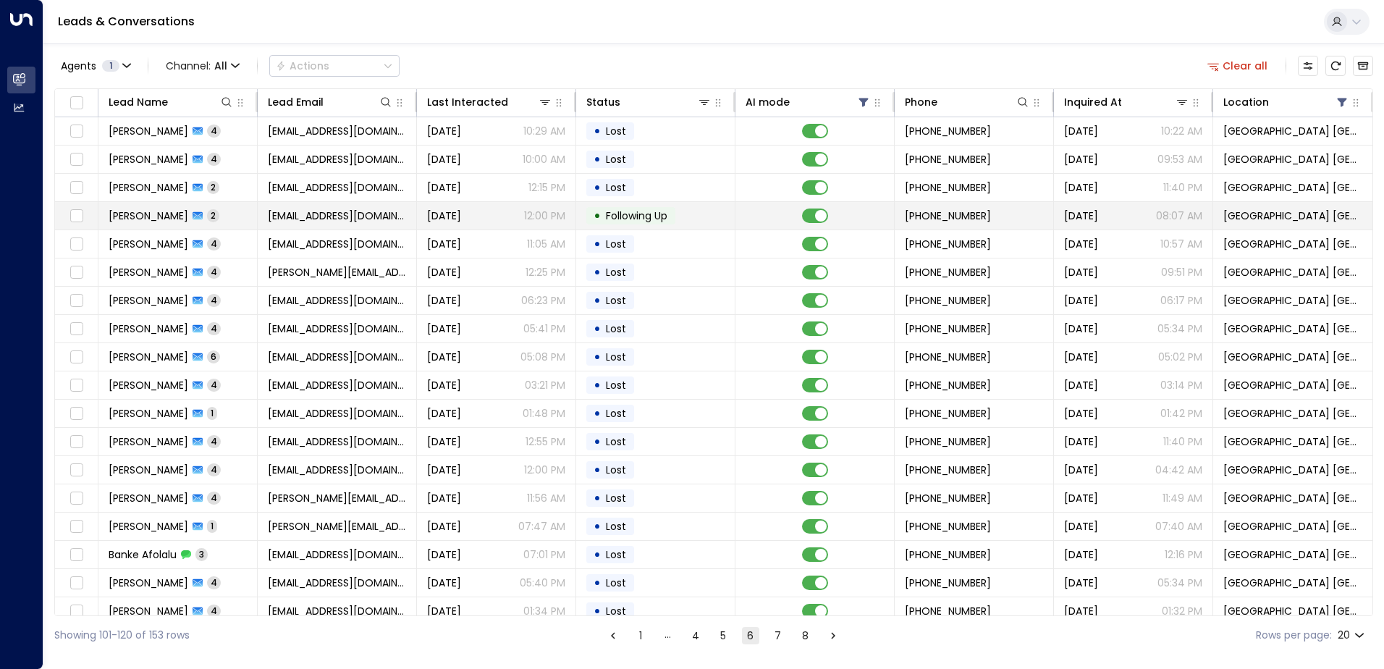
click at [303, 227] on td "ghisingashish1@gmail.com" at bounding box center [337, 216] width 159 height 28
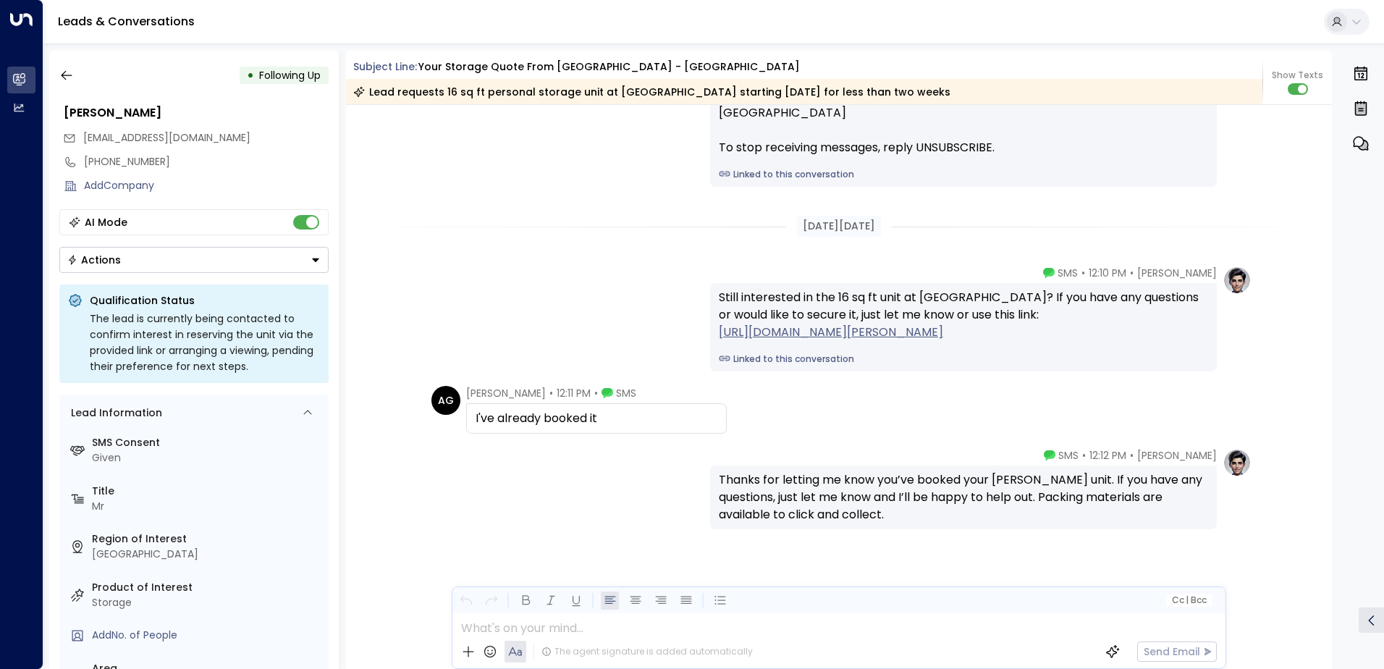
scroll to position [1765, 0]
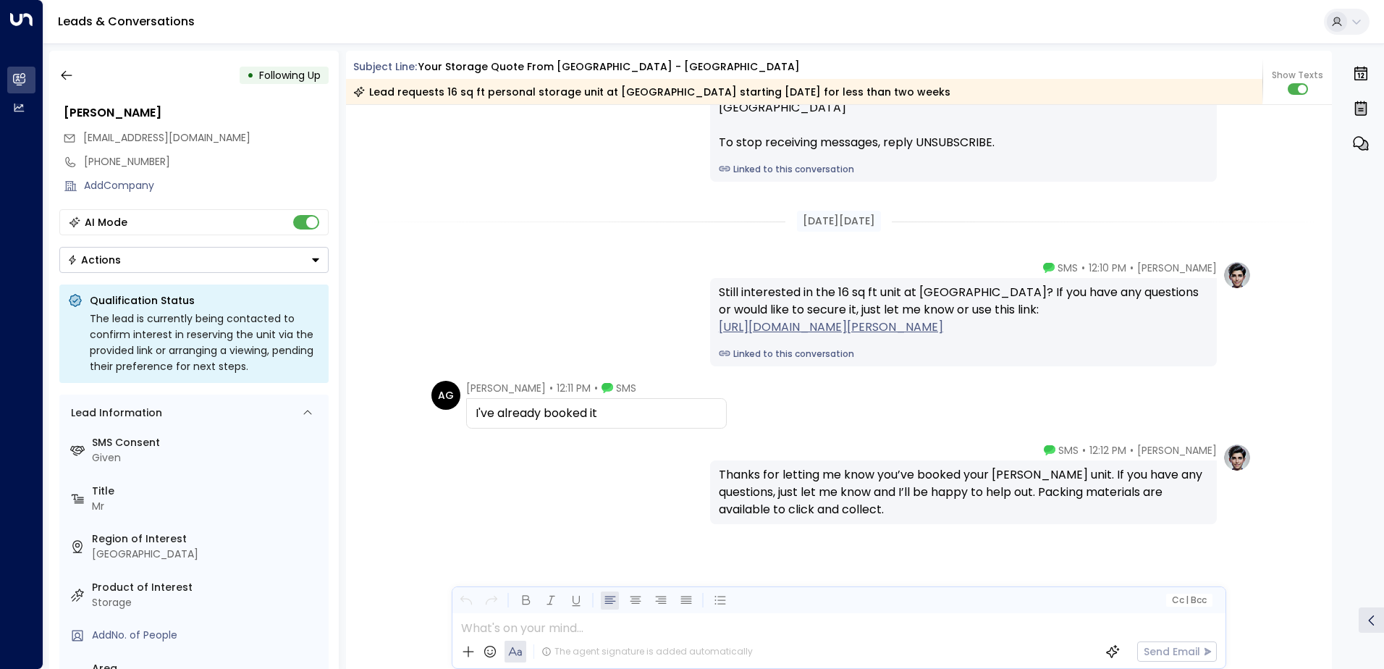
click at [172, 267] on button "Actions" at bounding box center [193, 260] width 269 height 26
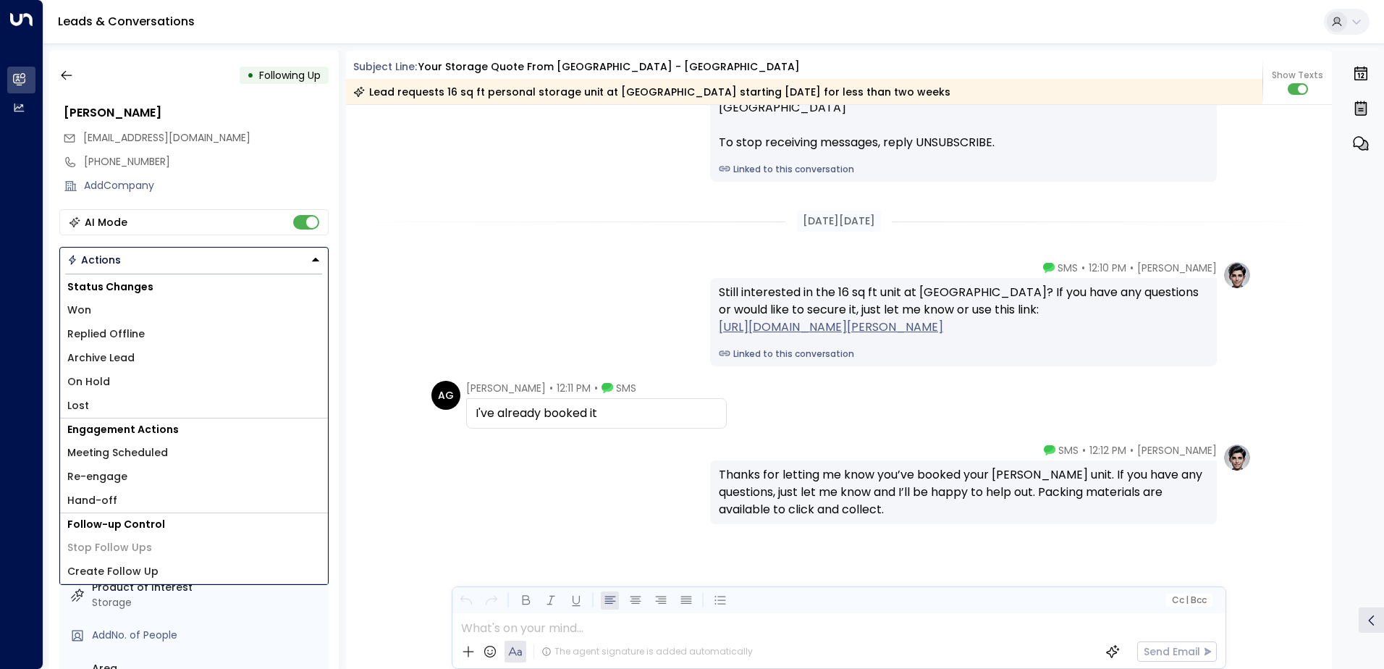
click at [116, 403] on li "Lost" at bounding box center [194, 406] width 268 height 24
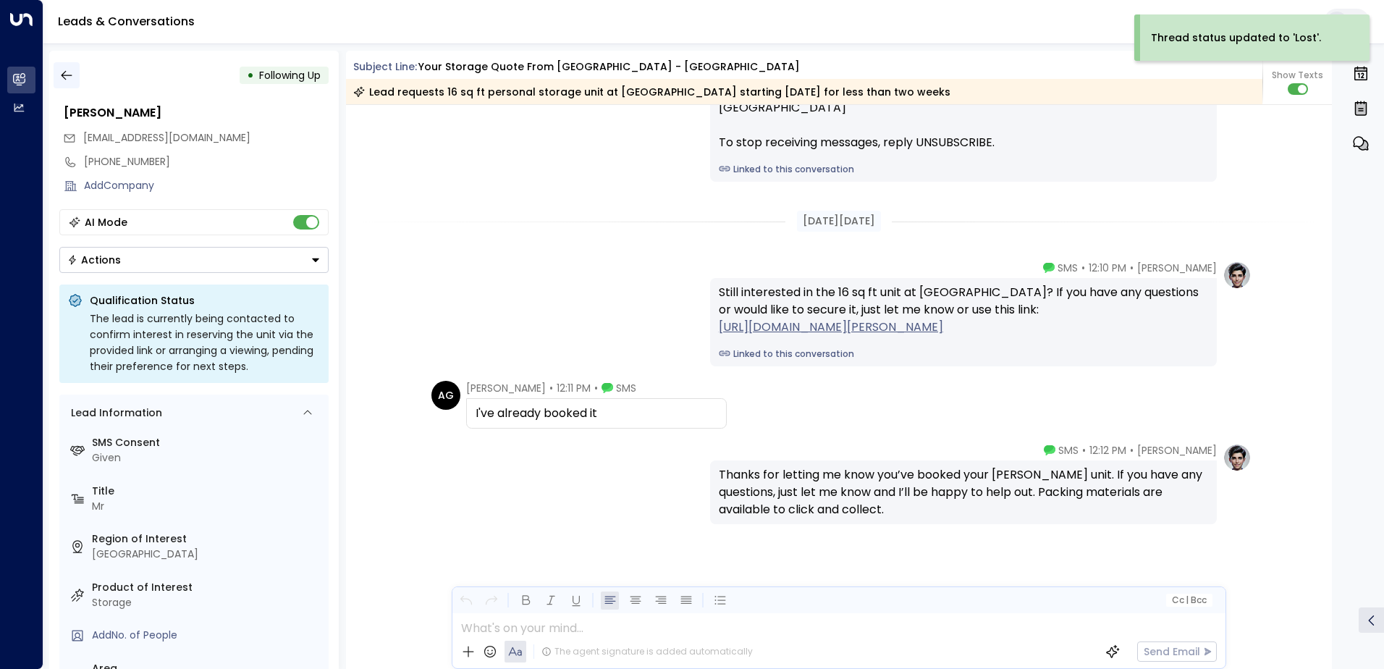
click at [59, 70] on icon "button" at bounding box center [66, 75] width 14 height 14
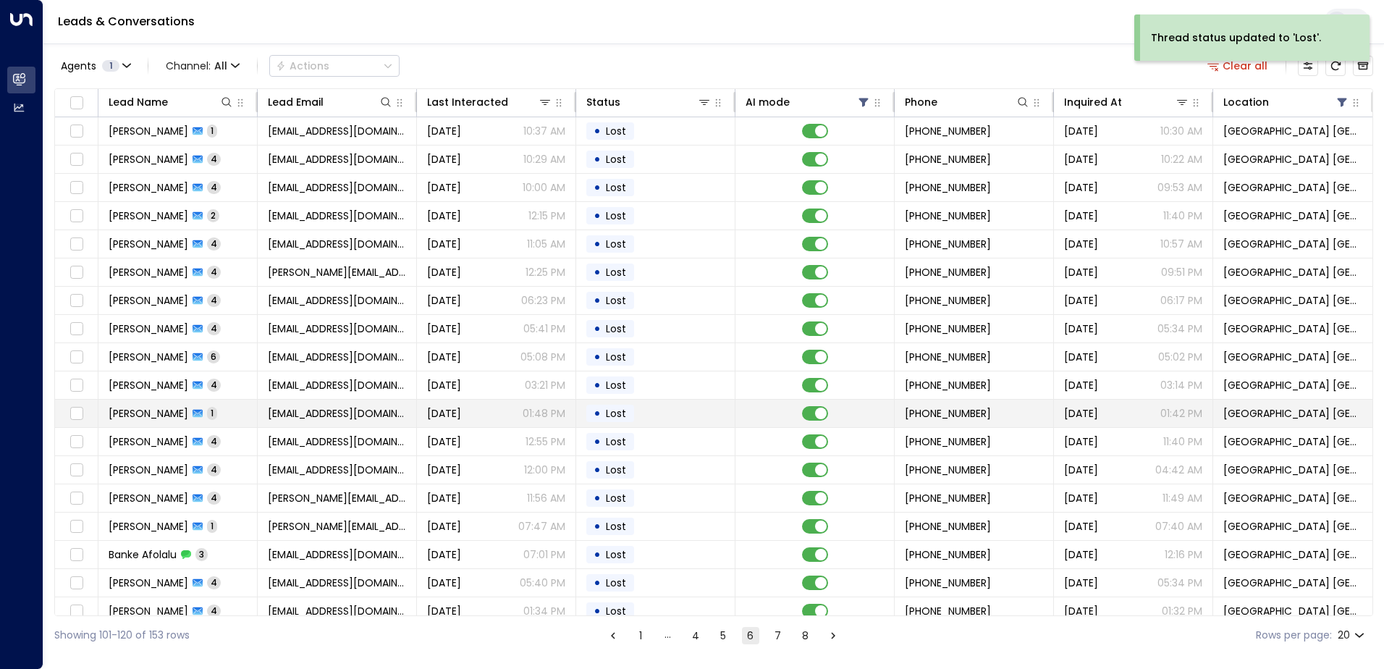
scroll to position [71, 0]
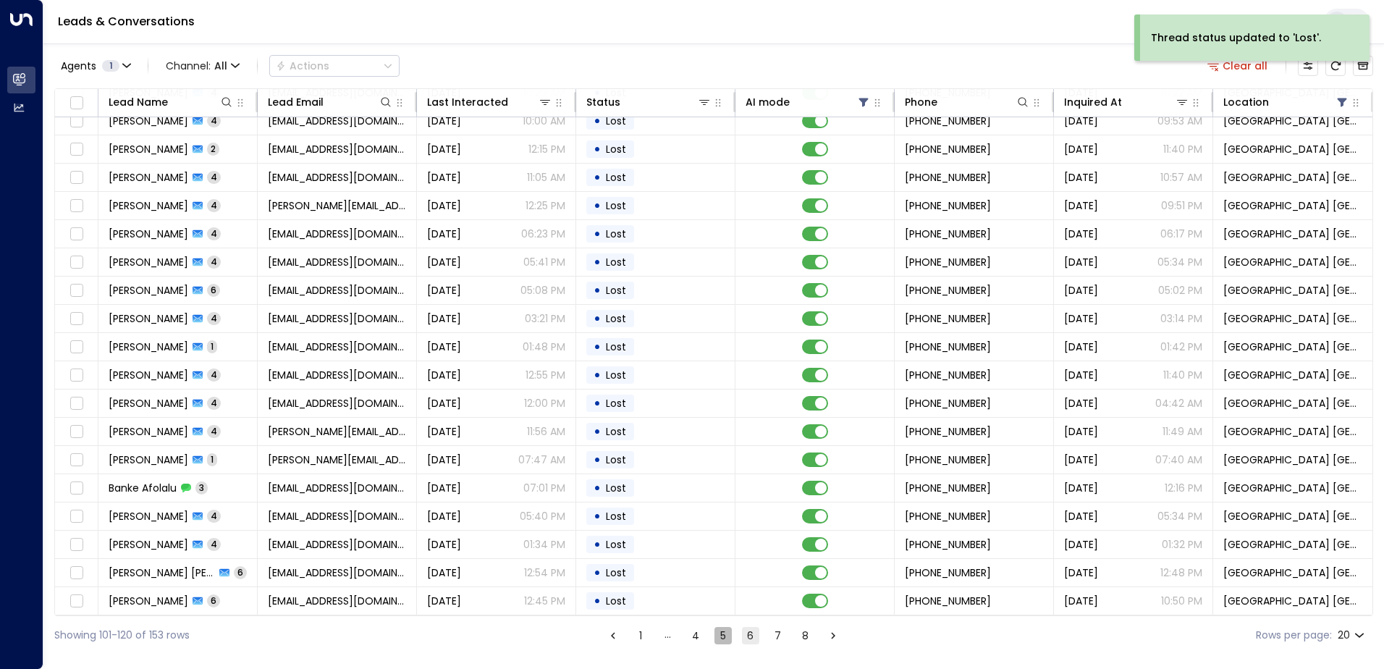
click at [716, 634] on button "5" at bounding box center [723, 635] width 17 height 17
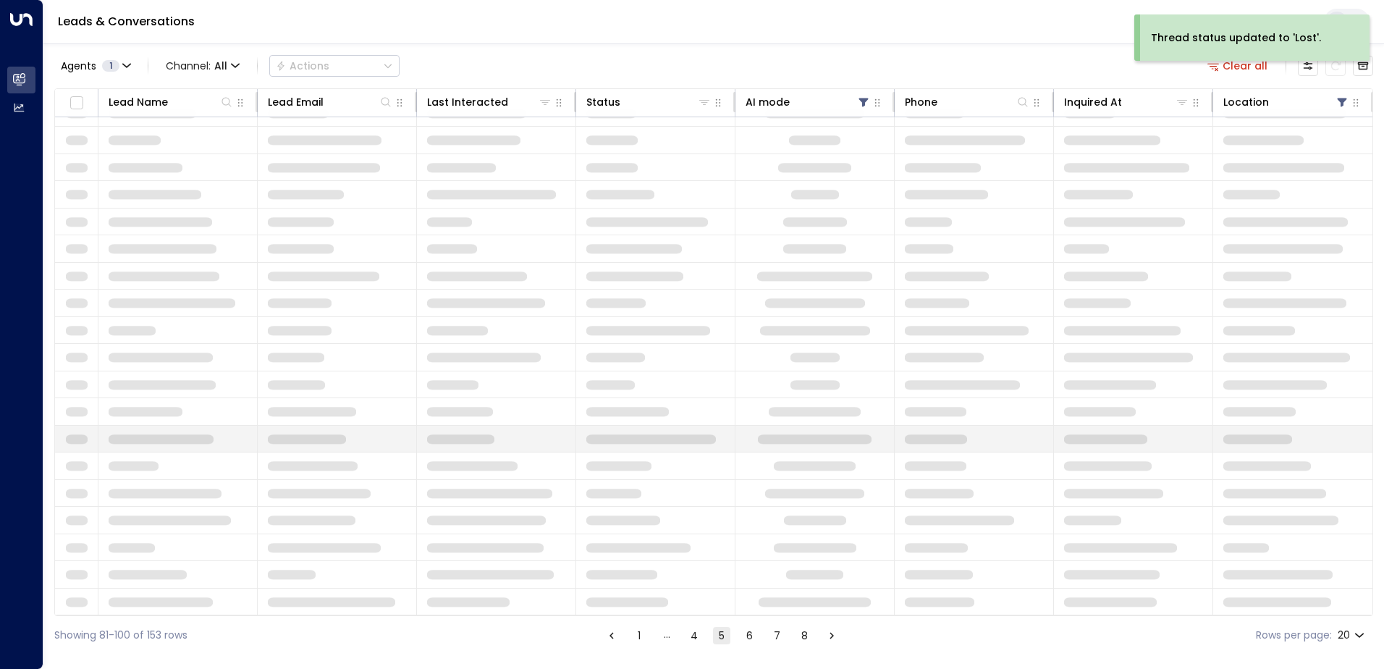
scroll to position [71, 0]
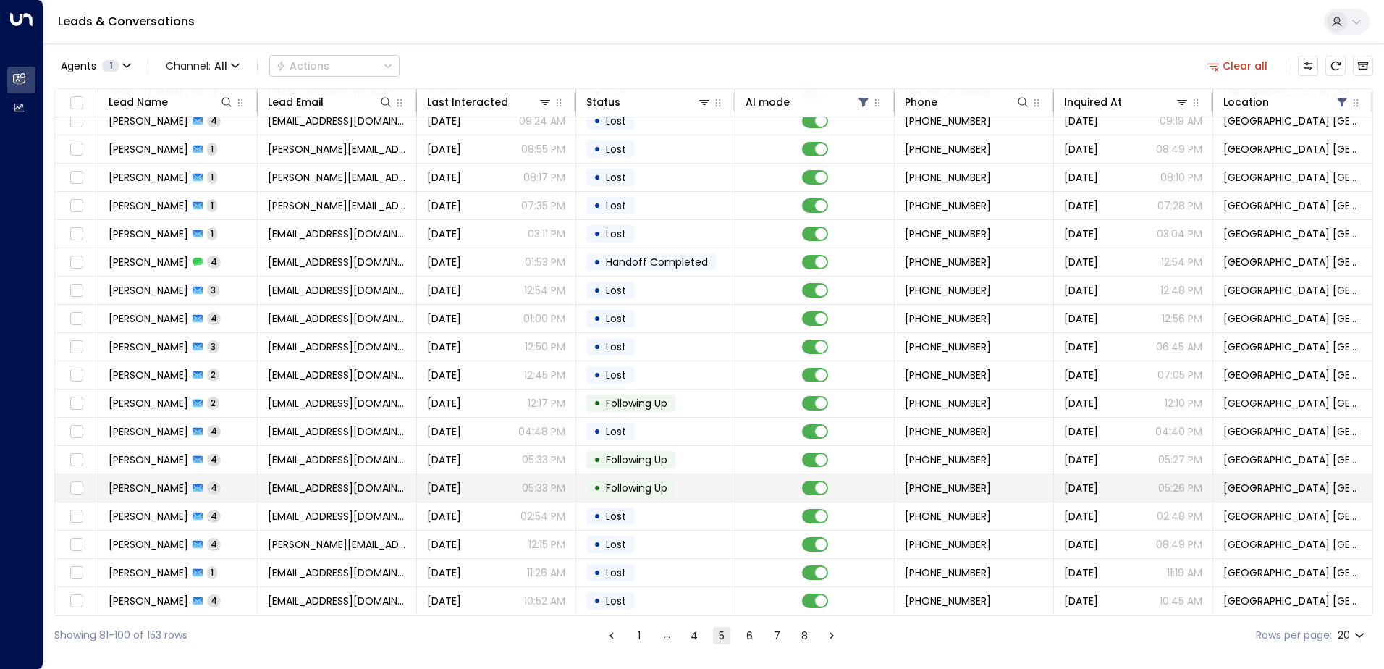
click at [601, 485] on span "Following Up" at bounding box center [637, 488] width 72 height 14
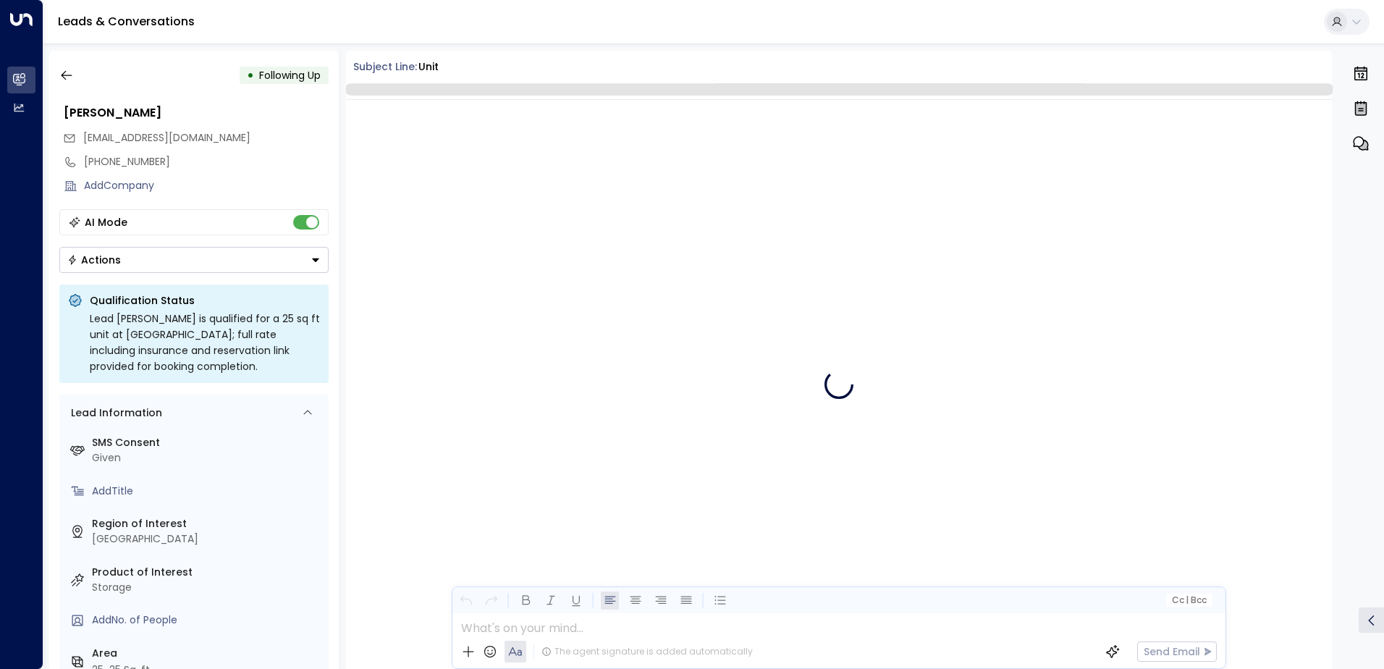
scroll to position [1620, 0]
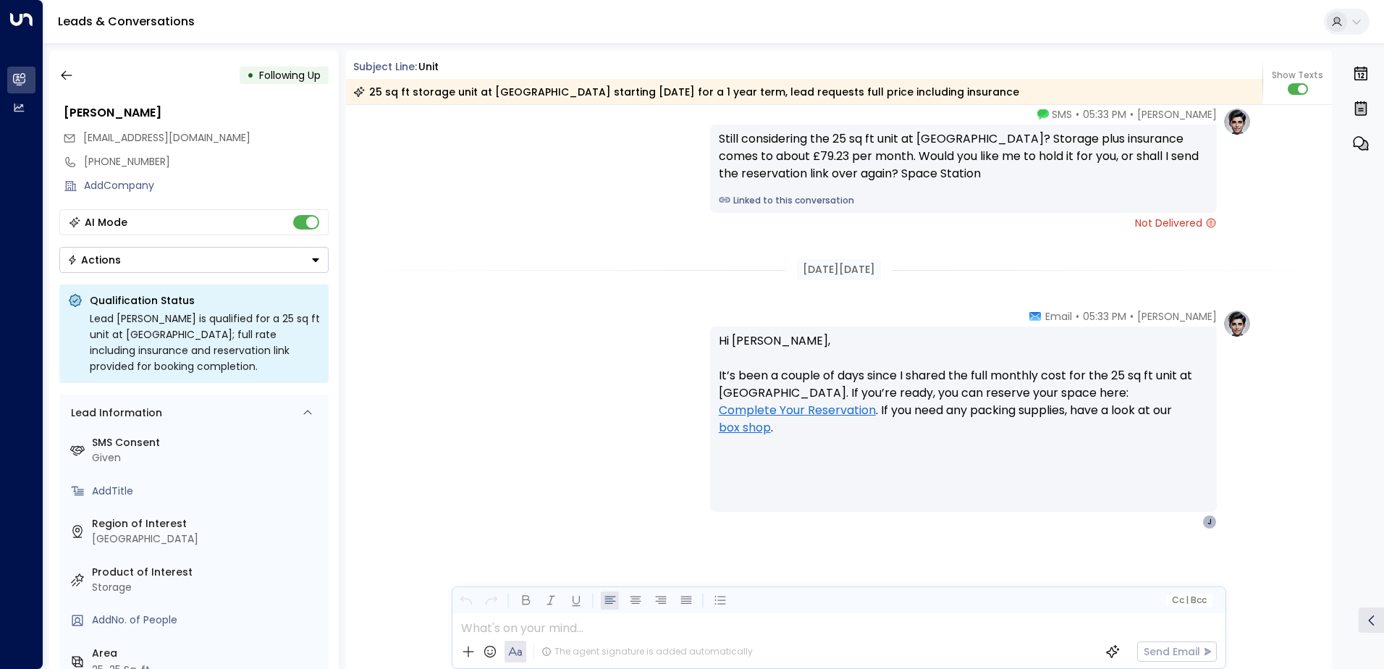
click at [126, 254] on button "Actions" at bounding box center [193, 260] width 269 height 26
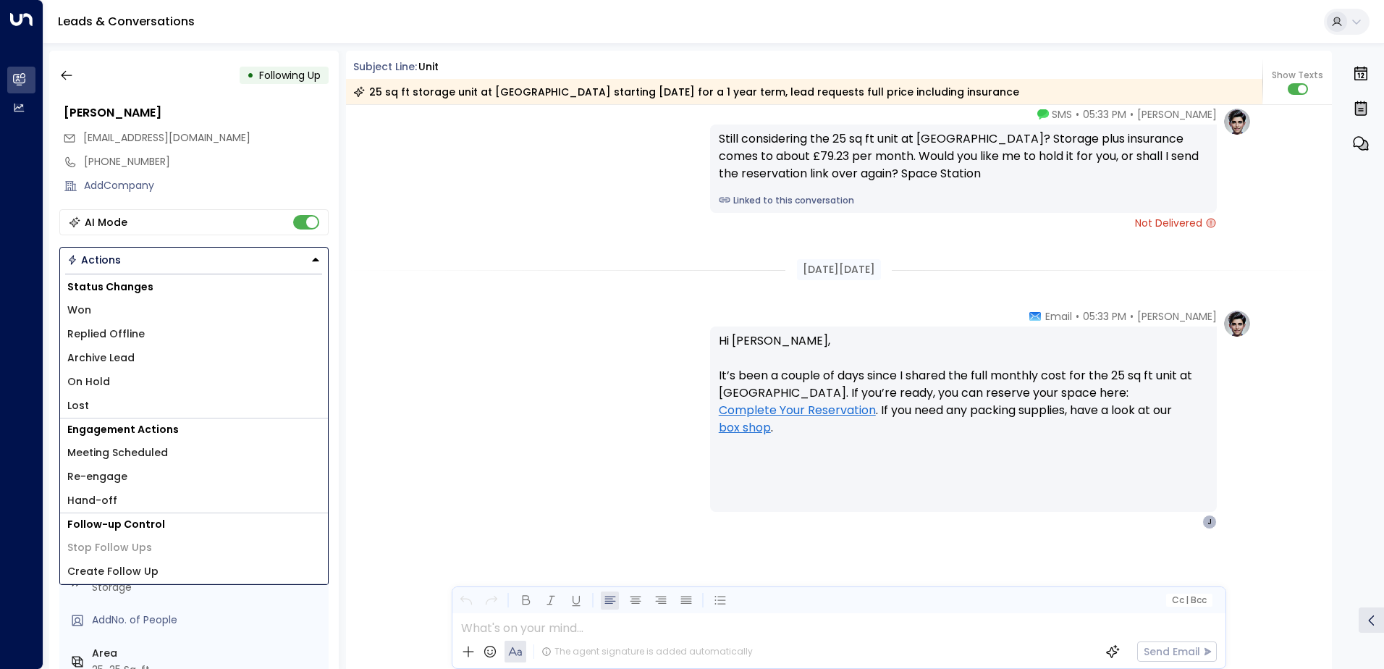
click at [114, 473] on span "Re-engage" at bounding box center [97, 476] width 60 height 15
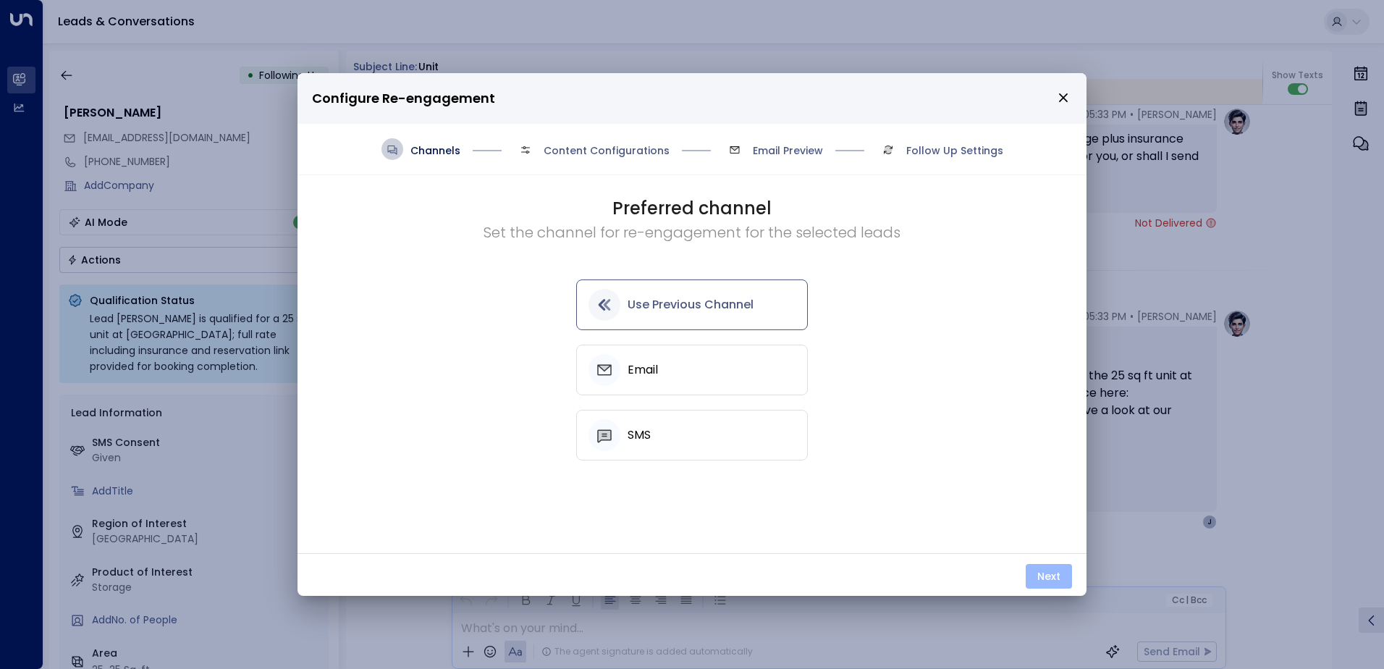
click at [1052, 584] on button "Next" at bounding box center [1049, 576] width 46 height 25
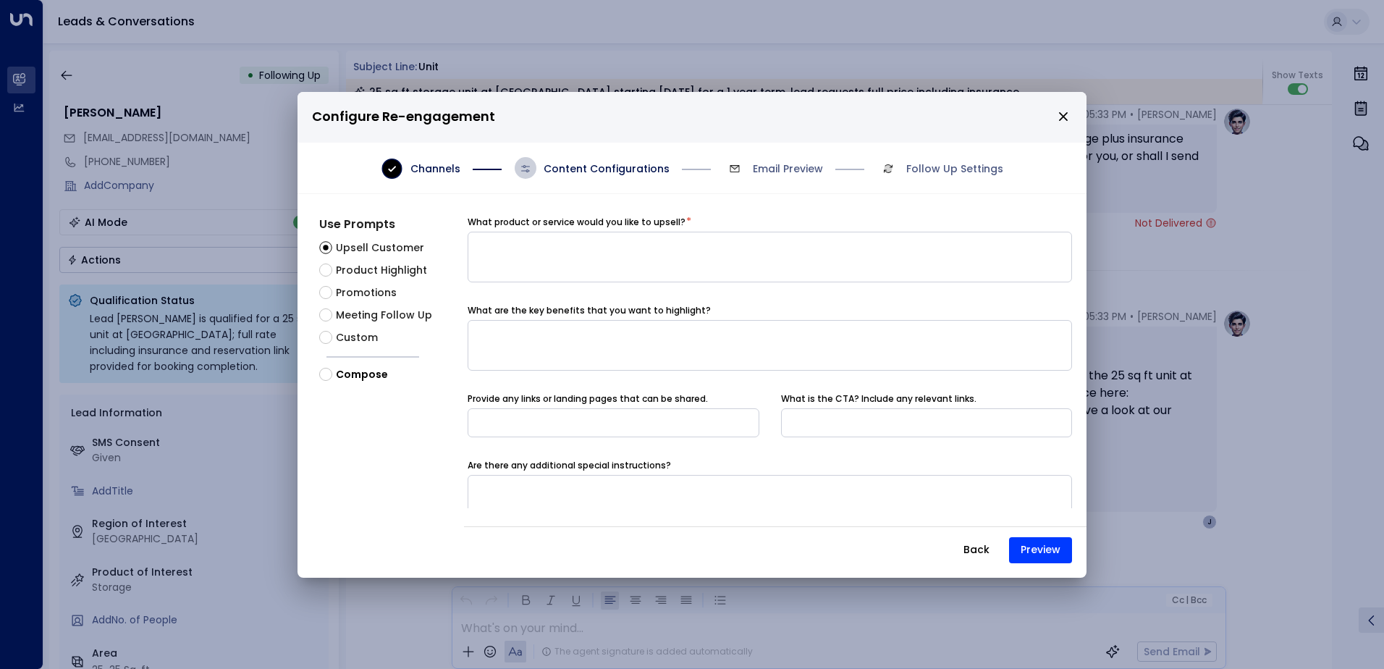
click at [348, 309] on span "Meeting Follow Up" at bounding box center [384, 315] width 96 height 15
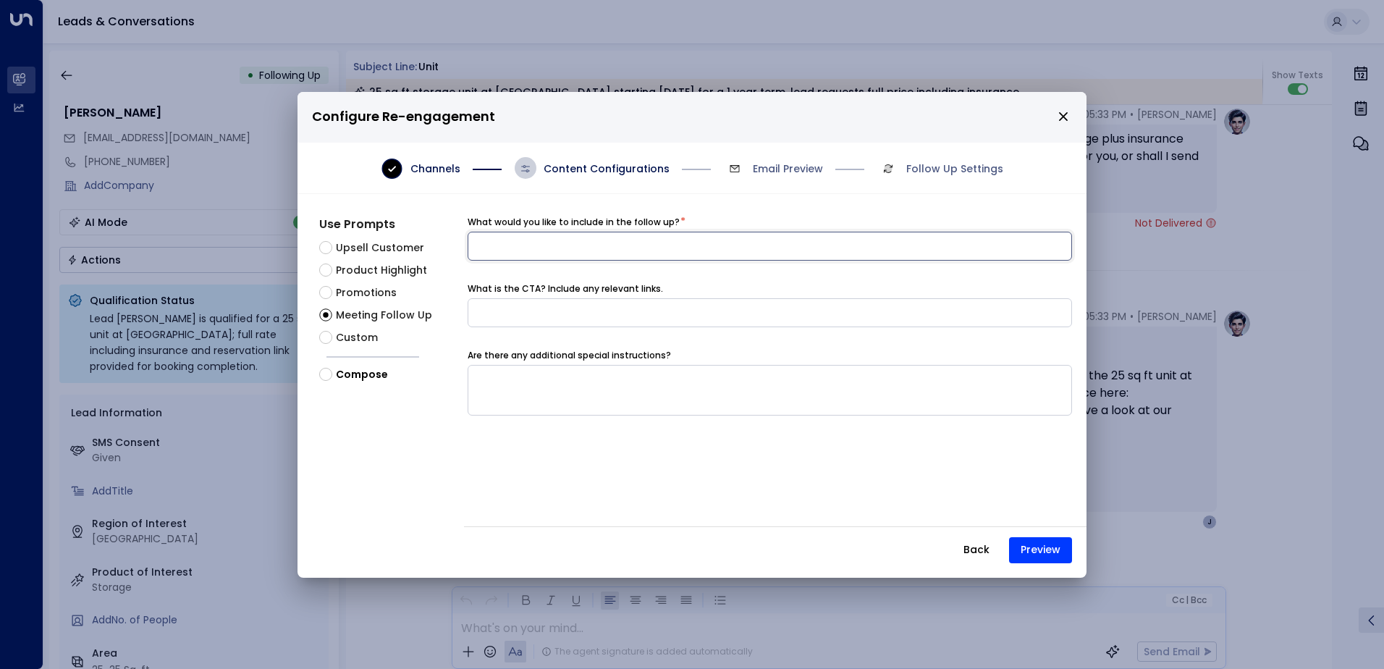
click at [539, 251] on input at bounding box center [770, 246] width 605 height 29
type input "**********"
click at [1048, 556] on button "Preview" at bounding box center [1040, 550] width 63 height 26
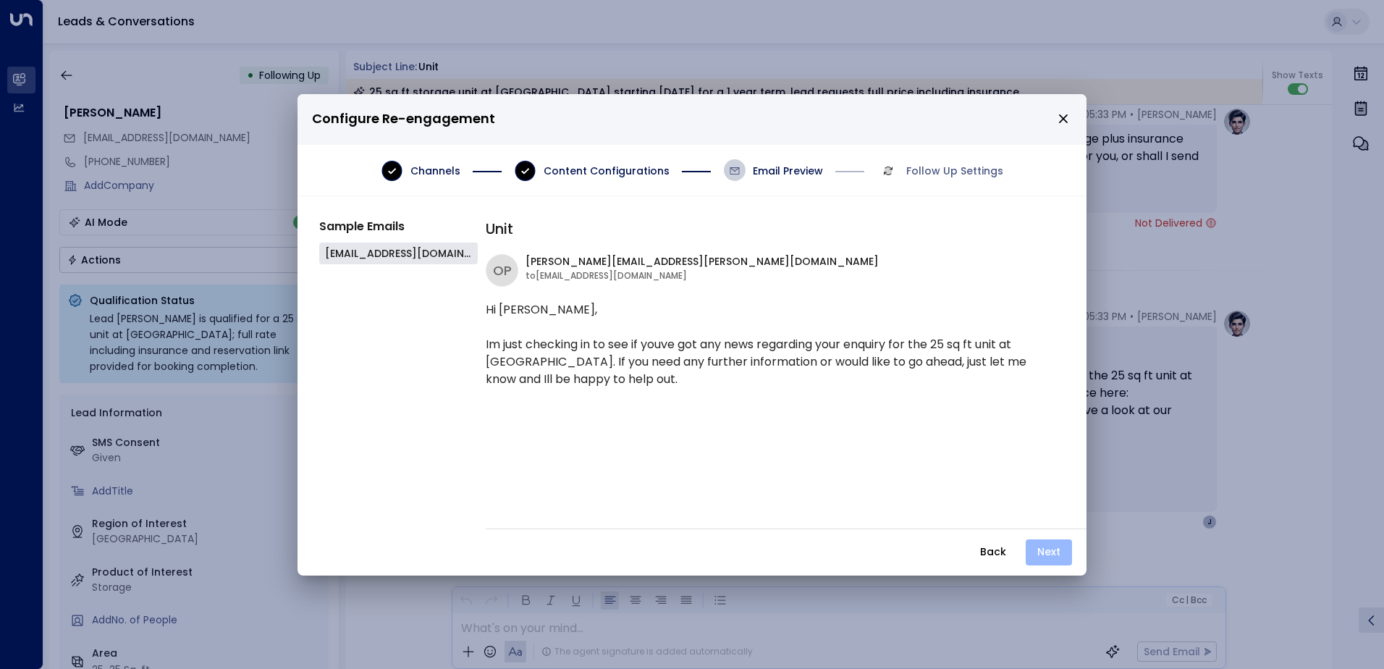
click at [1043, 556] on button "Next" at bounding box center [1049, 552] width 46 height 26
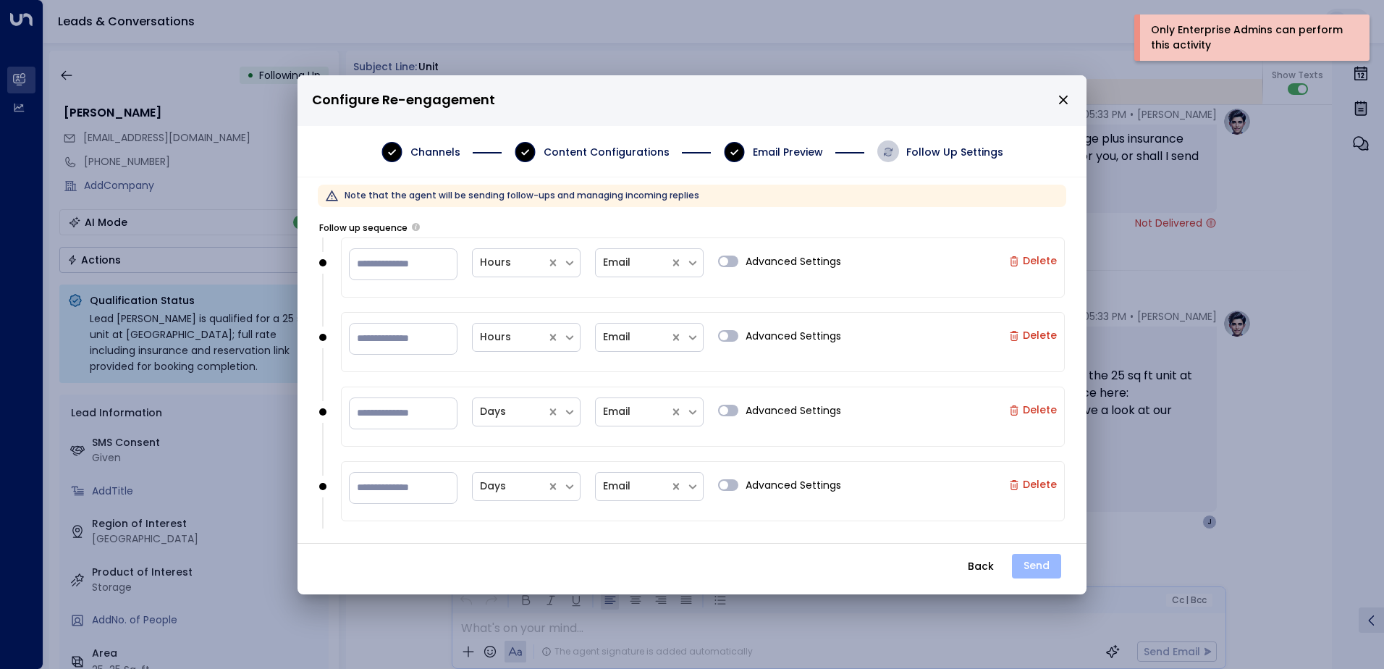
click at [1041, 561] on button "Send" at bounding box center [1036, 566] width 49 height 25
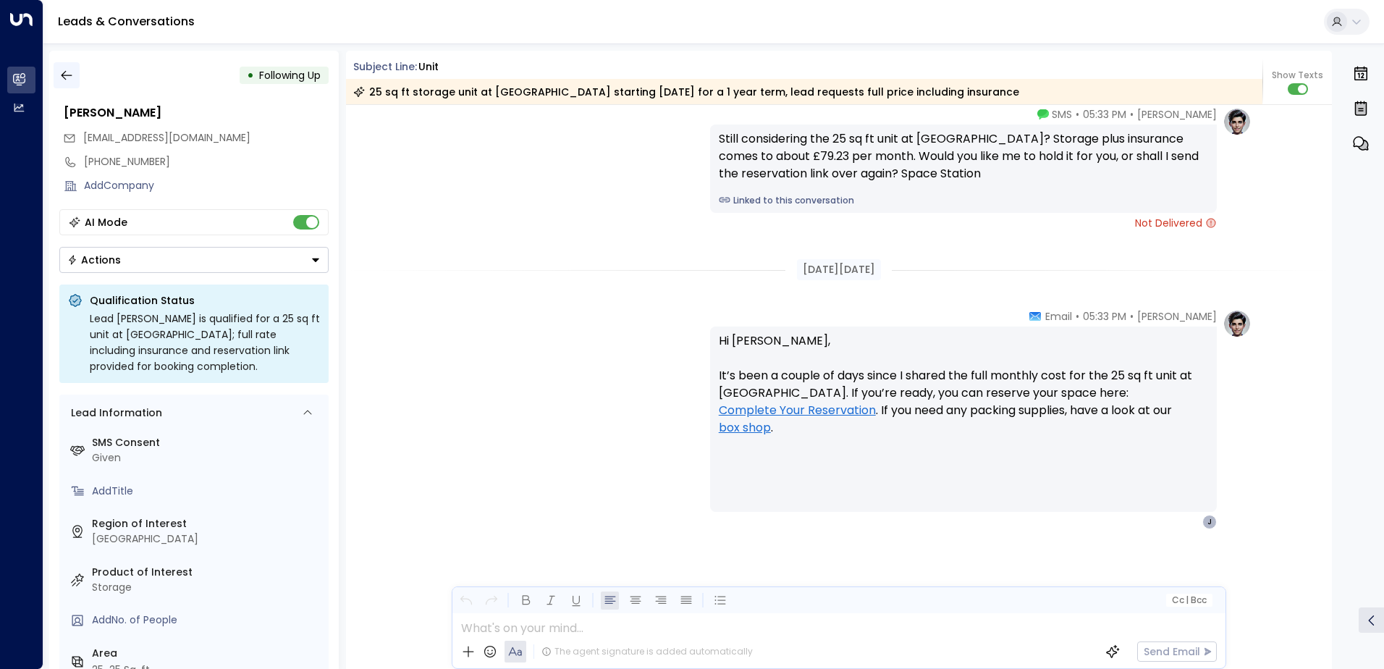
click at [63, 75] on icon "button" at bounding box center [66, 75] width 11 height 9
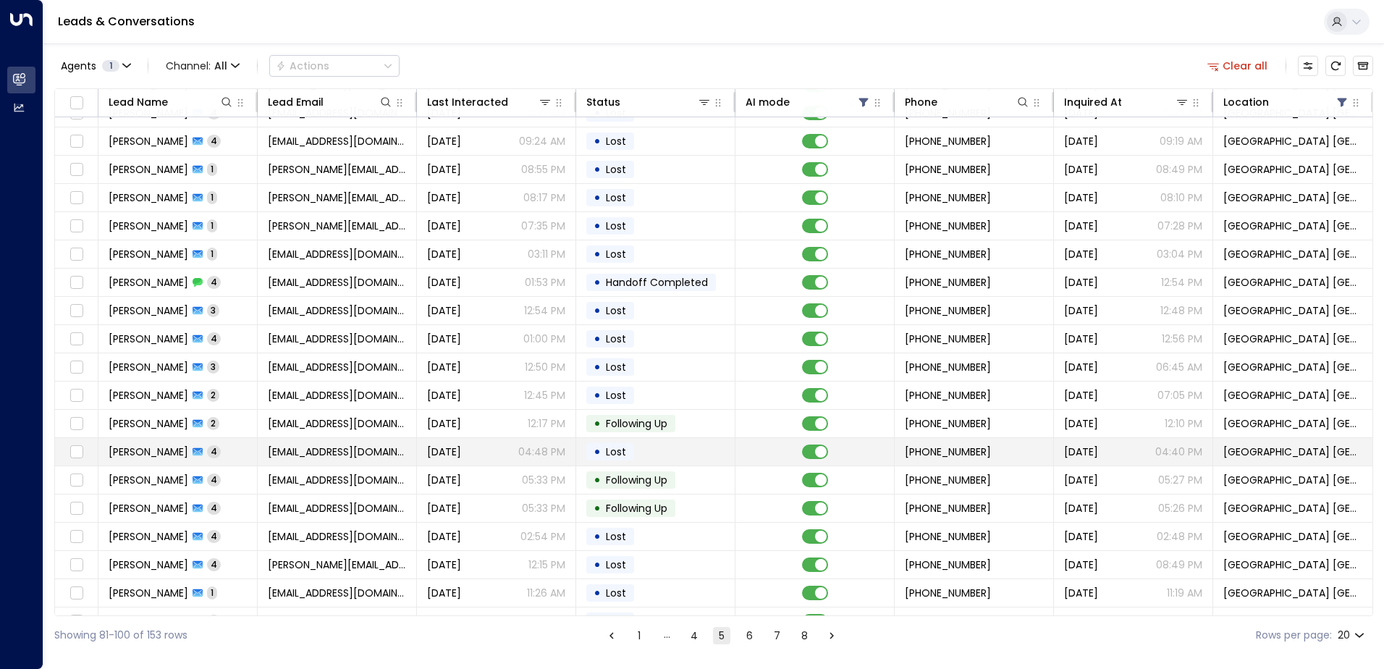
scroll to position [71, 0]
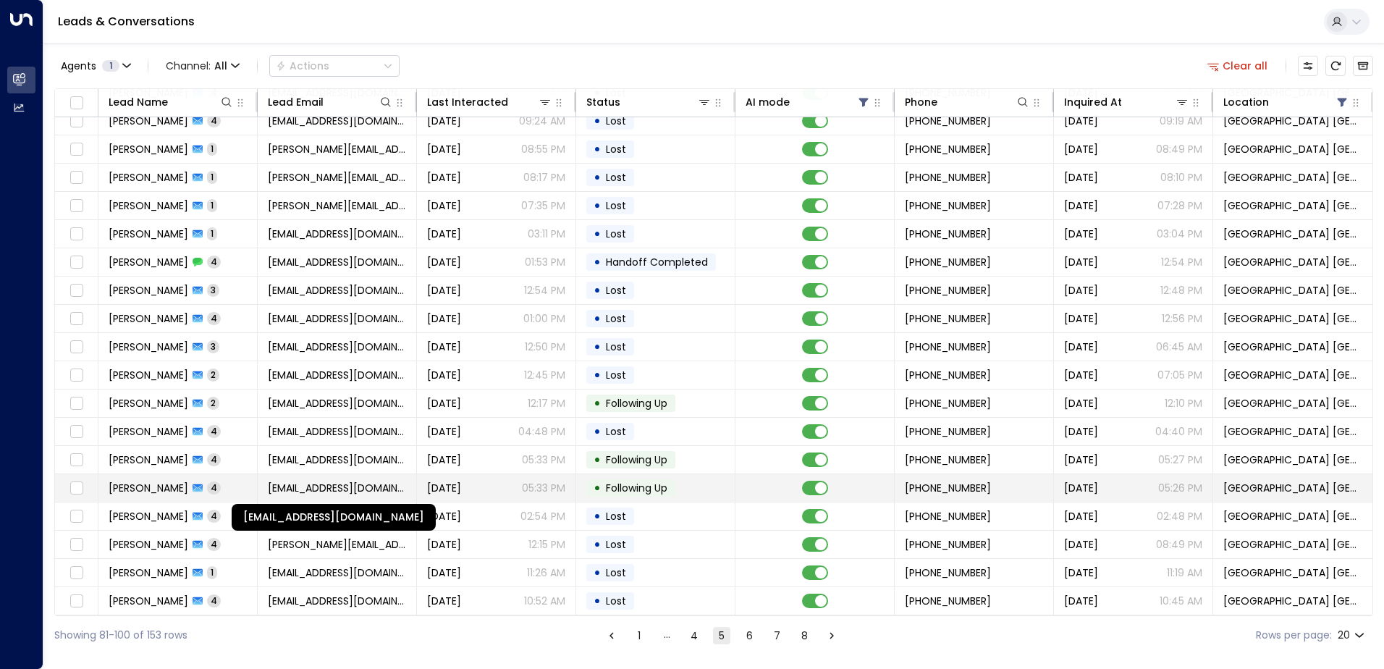
click at [394, 481] on span "justinkwhitehouse@googlemail.com" at bounding box center [337, 488] width 138 height 14
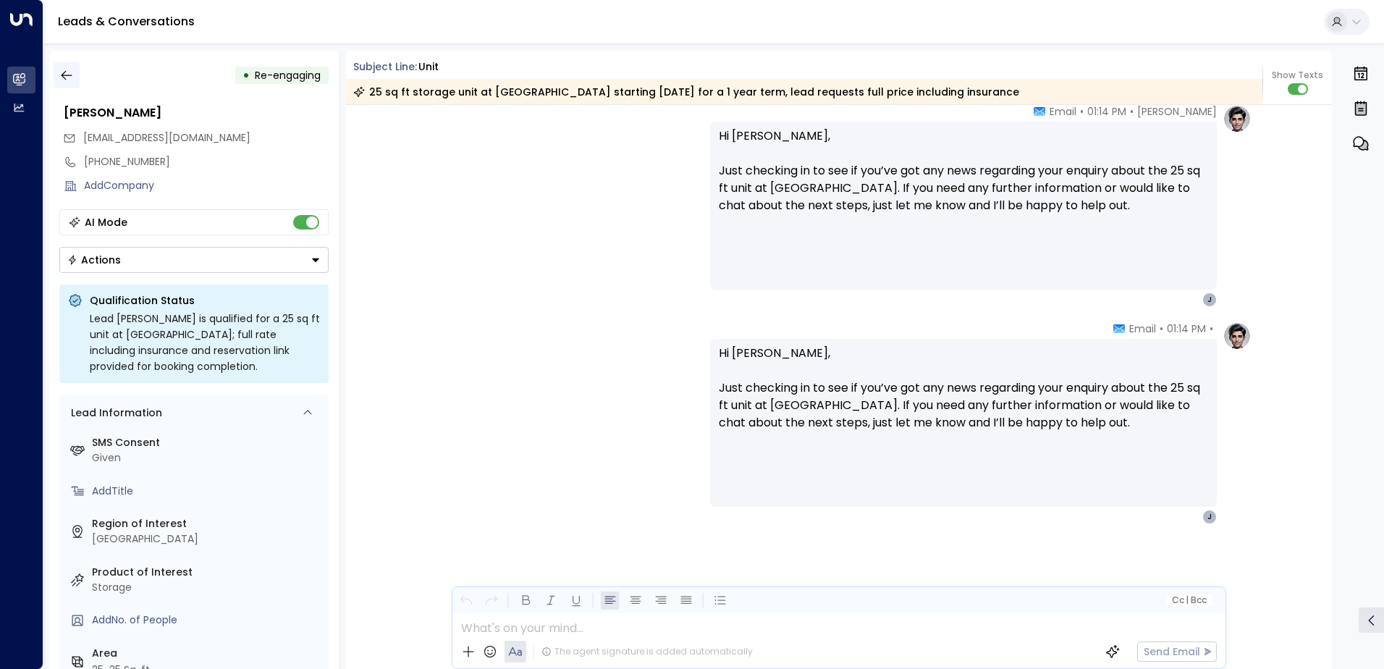
scroll to position [1636, 0]
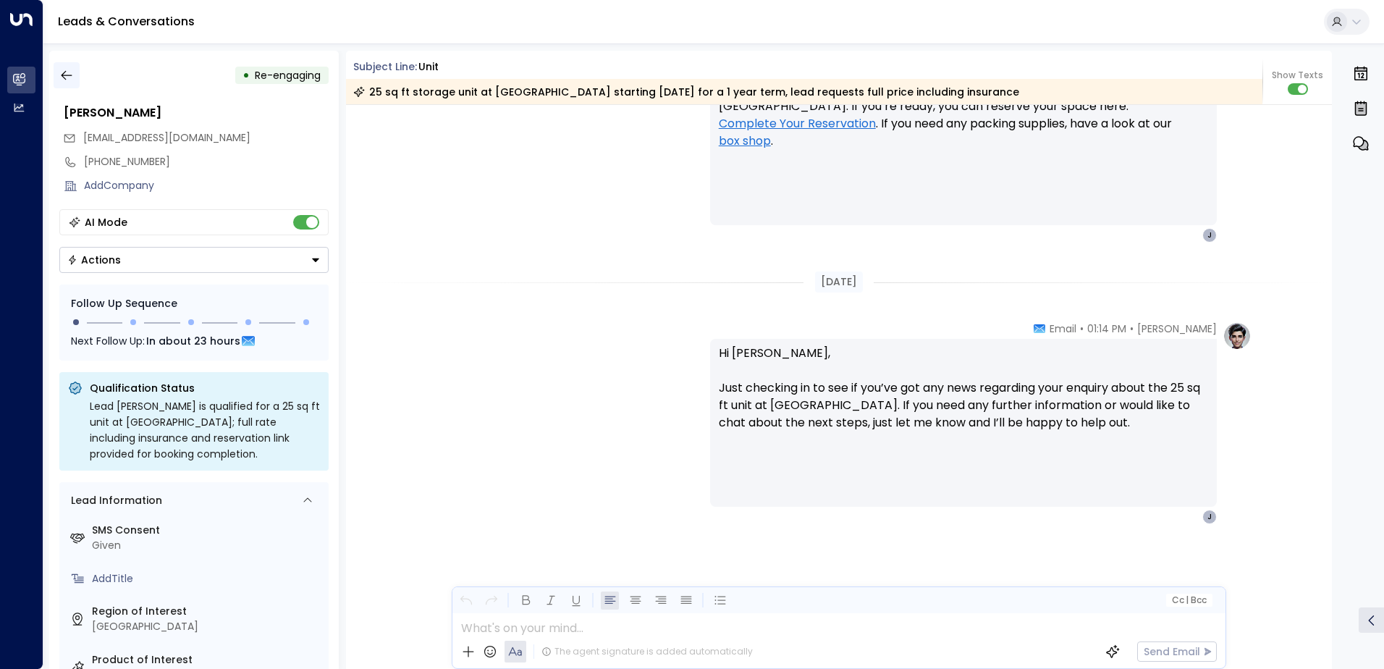
click at [63, 72] on icon "button" at bounding box center [66, 75] width 14 height 14
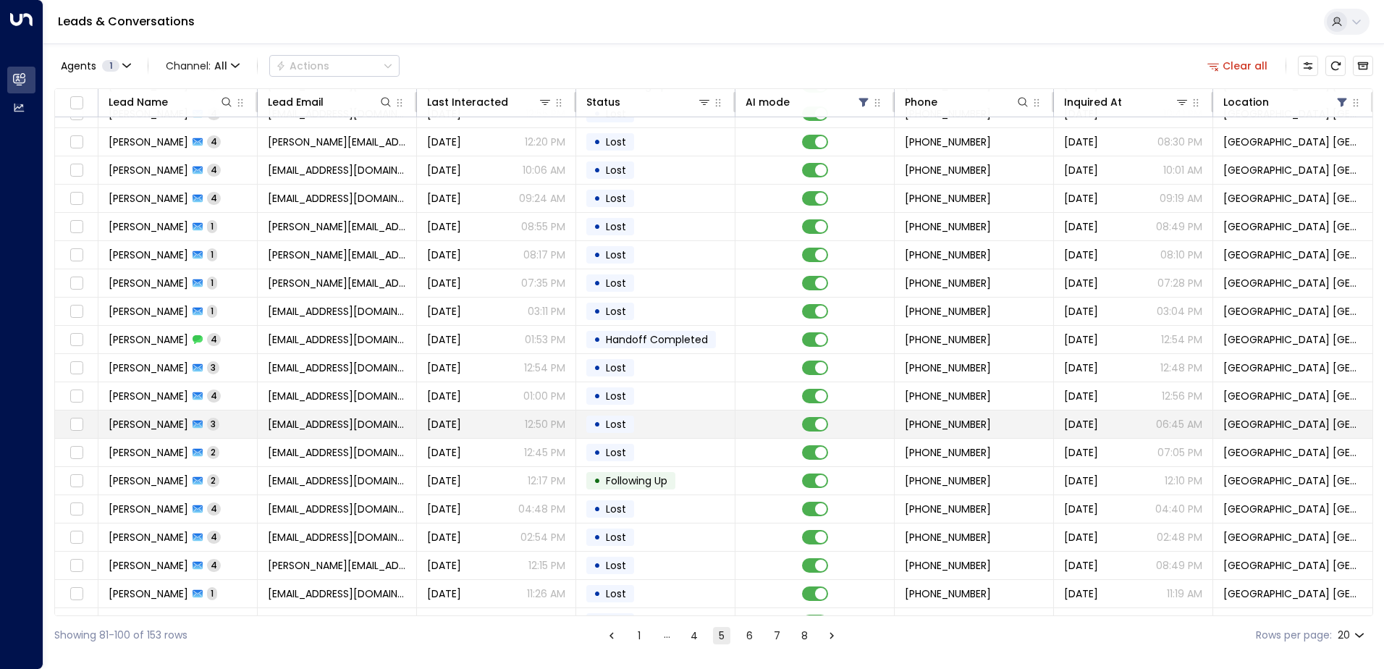
scroll to position [71, 0]
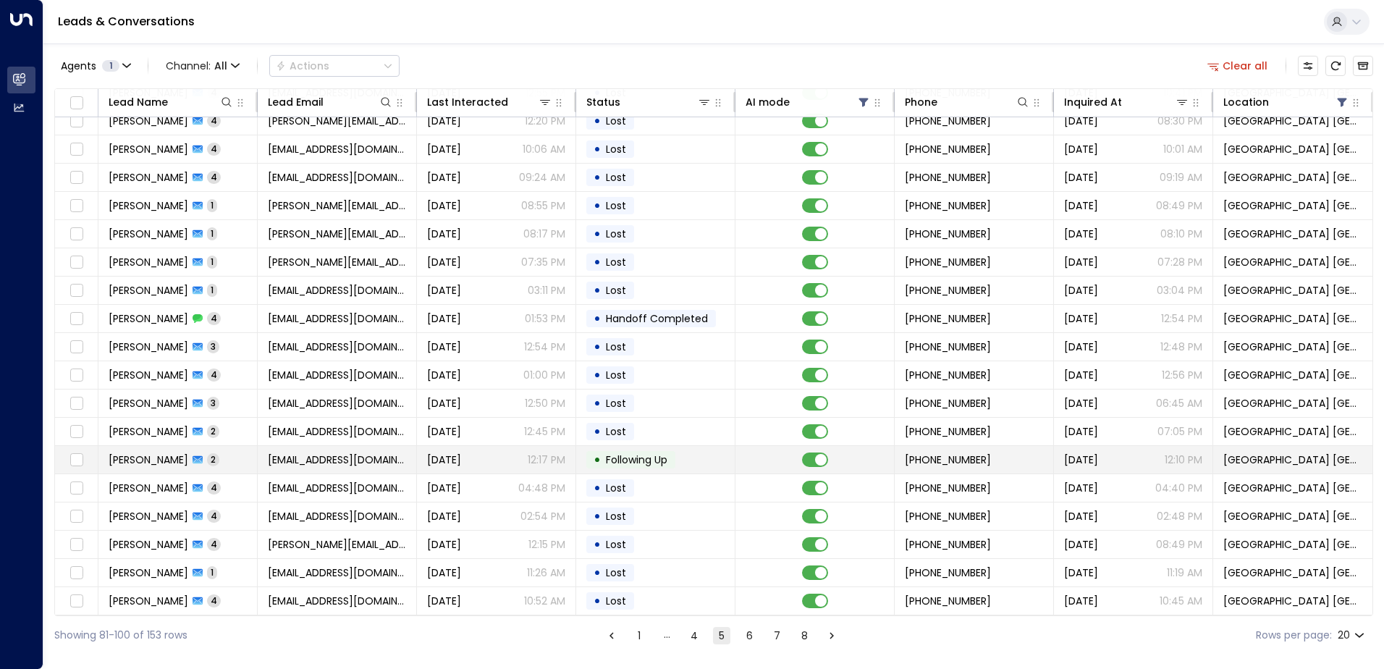
click at [369, 452] on span "lees.millie22@icloud.com" at bounding box center [337, 459] width 138 height 14
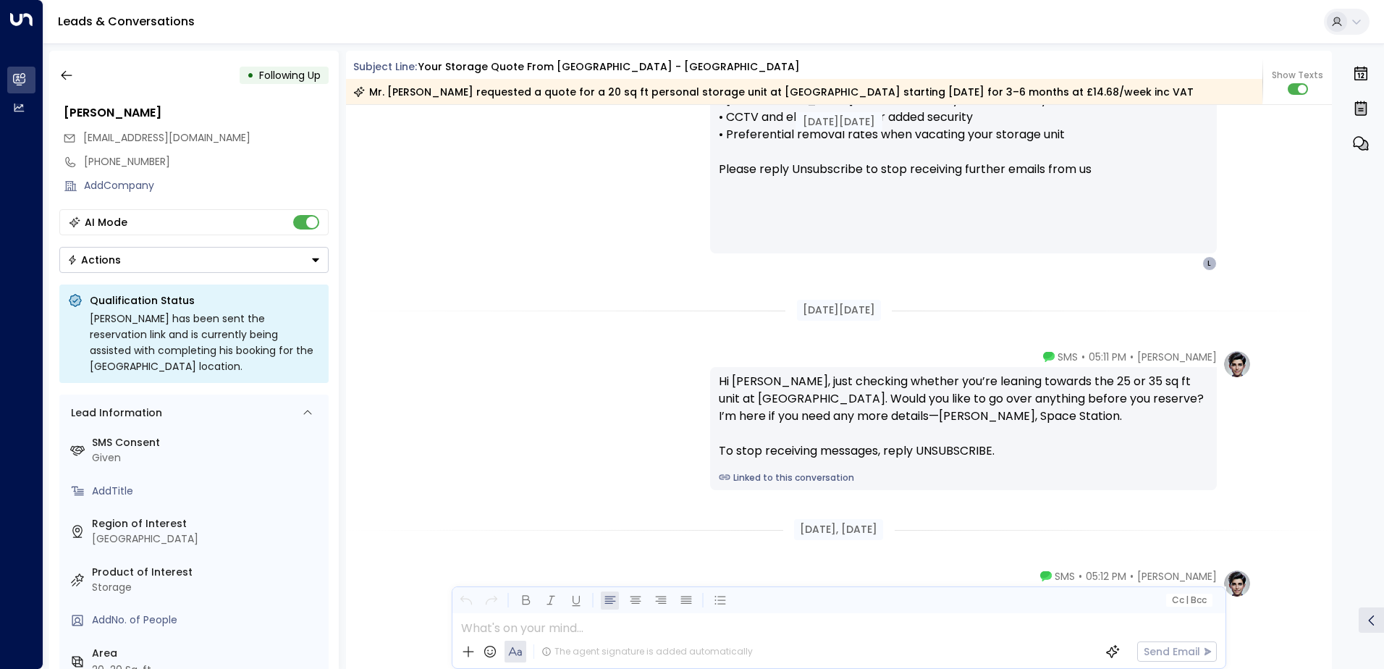
scroll to position [1587, 0]
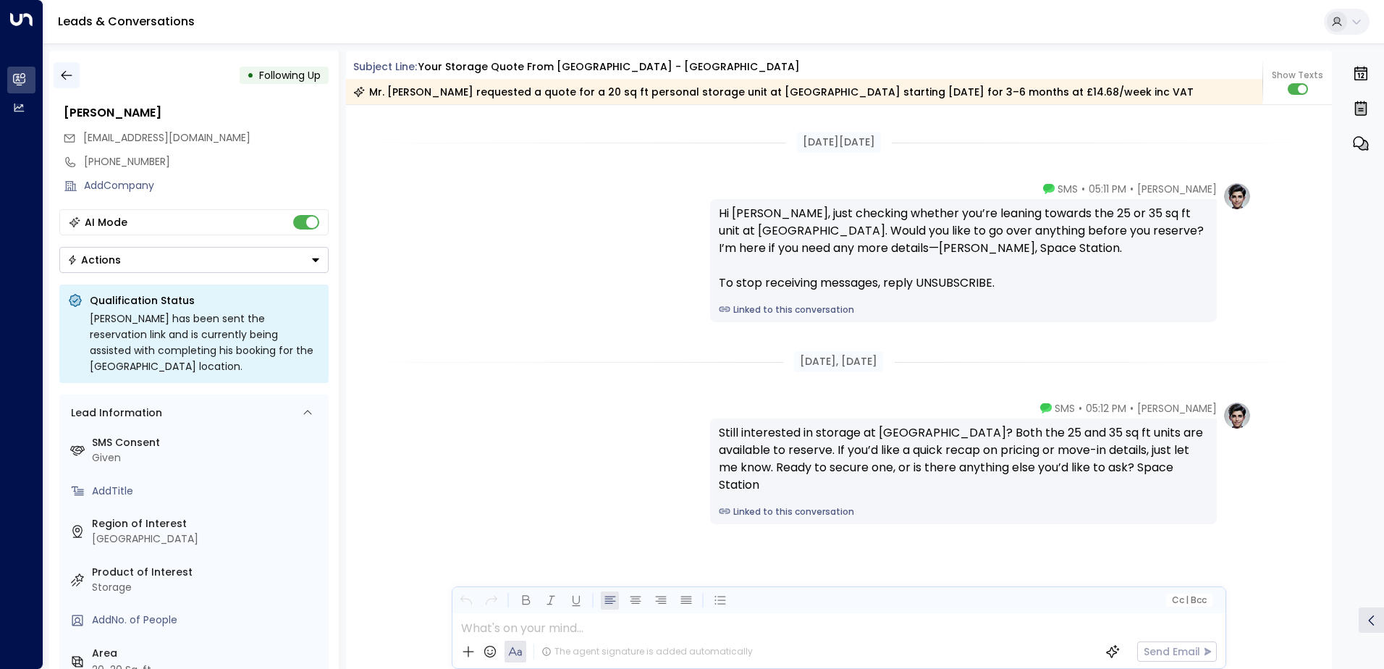
click at [71, 80] on icon "button" at bounding box center [66, 75] width 14 height 14
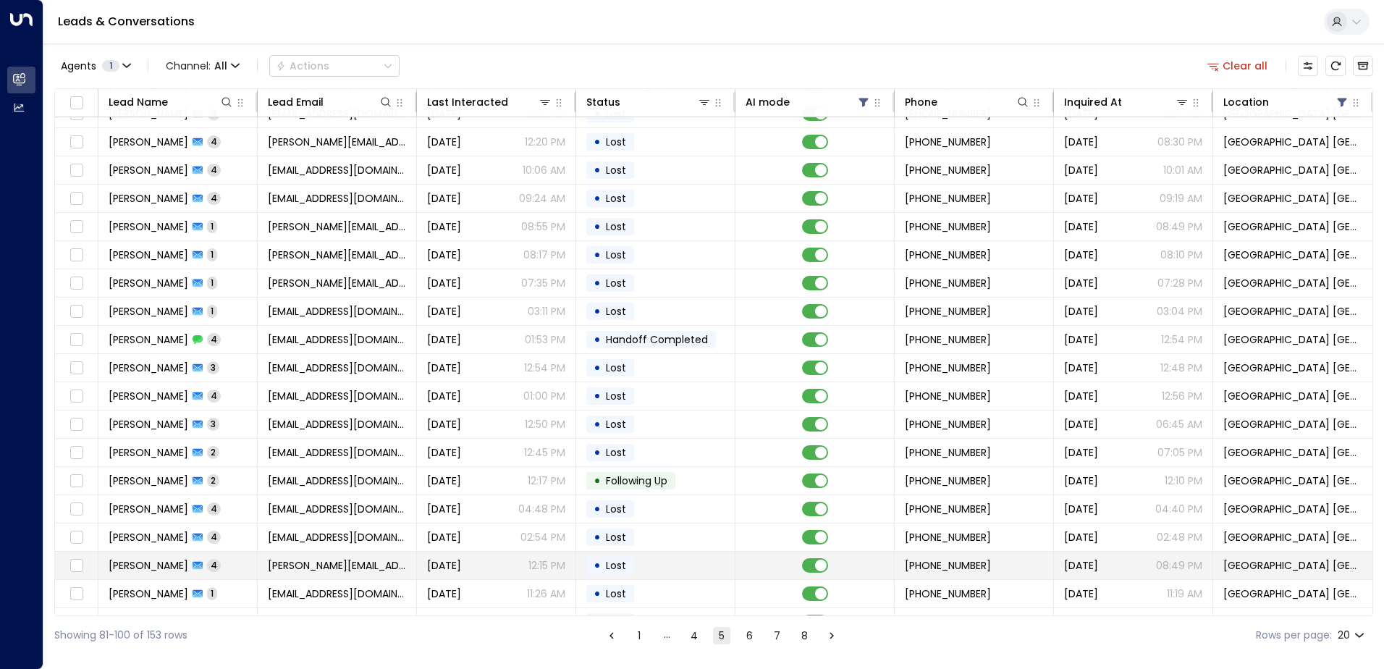
scroll to position [71, 0]
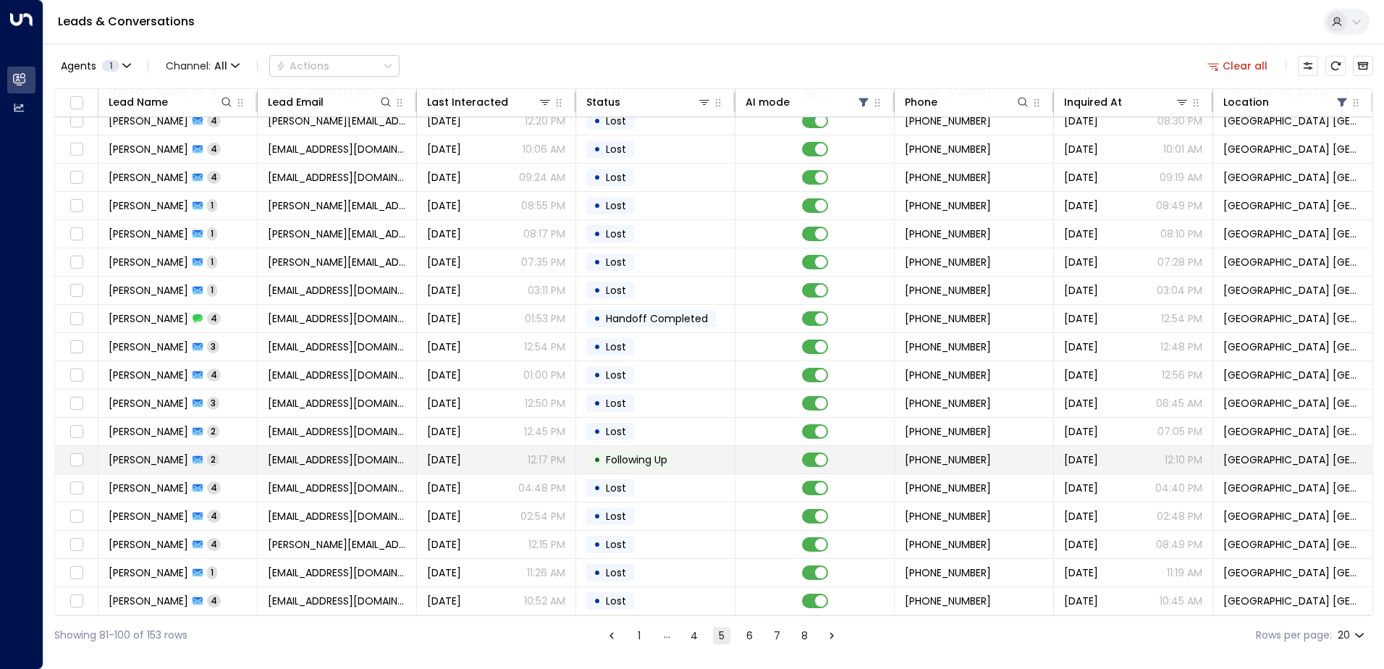
click at [369, 456] on span "lees.millie22@icloud.com" at bounding box center [337, 459] width 138 height 14
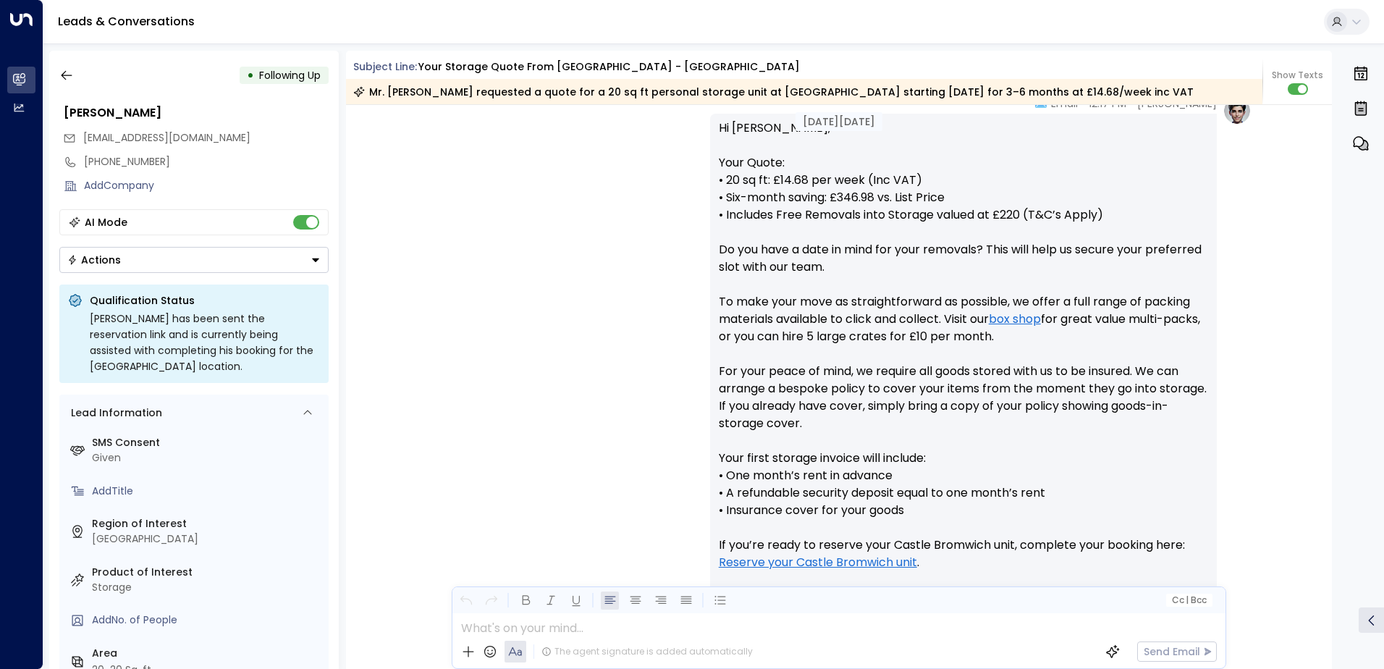
scroll to position [429, 0]
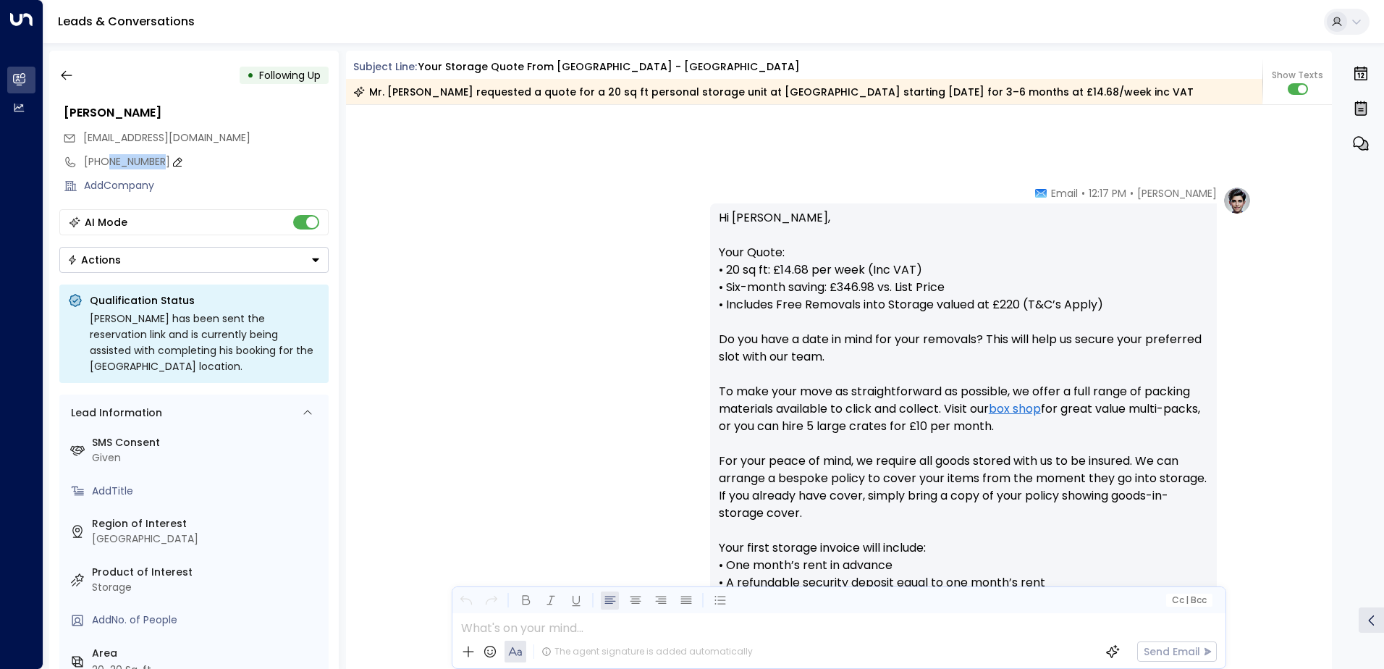
drag, startPoint x: 161, startPoint y: 159, endPoint x: 109, endPoint y: 162, distance: 52.9
click at [109, 162] on div "+447756322942" at bounding box center [206, 161] width 245 height 15
drag, startPoint x: 109, startPoint y: 162, endPoint x: 151, endPoint y: 161, distance: 42.7
click at [151, 161] on input "**********" at bounding box center [204, 161] width 240 height 15
drag, startPoint x: 172, startPoint y: 161, endPoint x: 109, endPoint y: 161, distance: 62.3
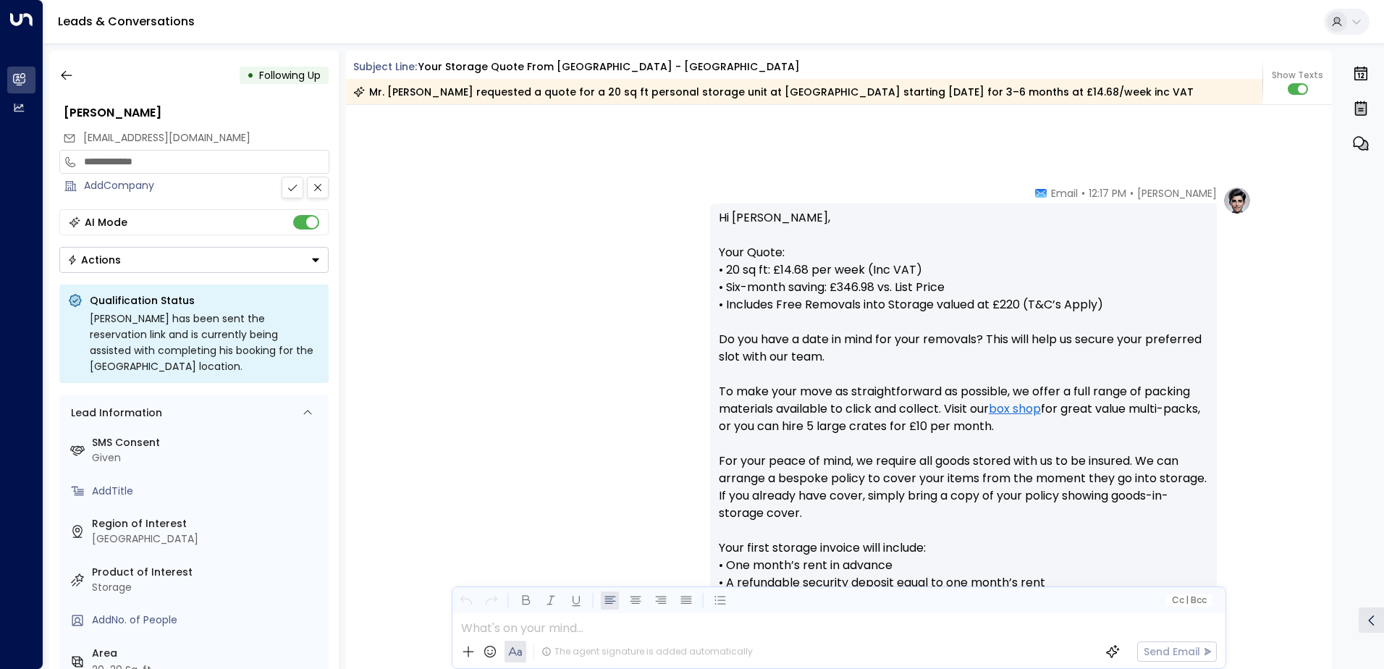
click at [109, 161] on input "**********" at bounding box center [204, 161] width 240 height 15
click at [522, 315] on div "Olivia Parker • 12:17 PM • Email Hi Ben, Your Quote: • 20 sq ft: £14.68 per wee…" at bounding box center [838, 496] width 825 height 620
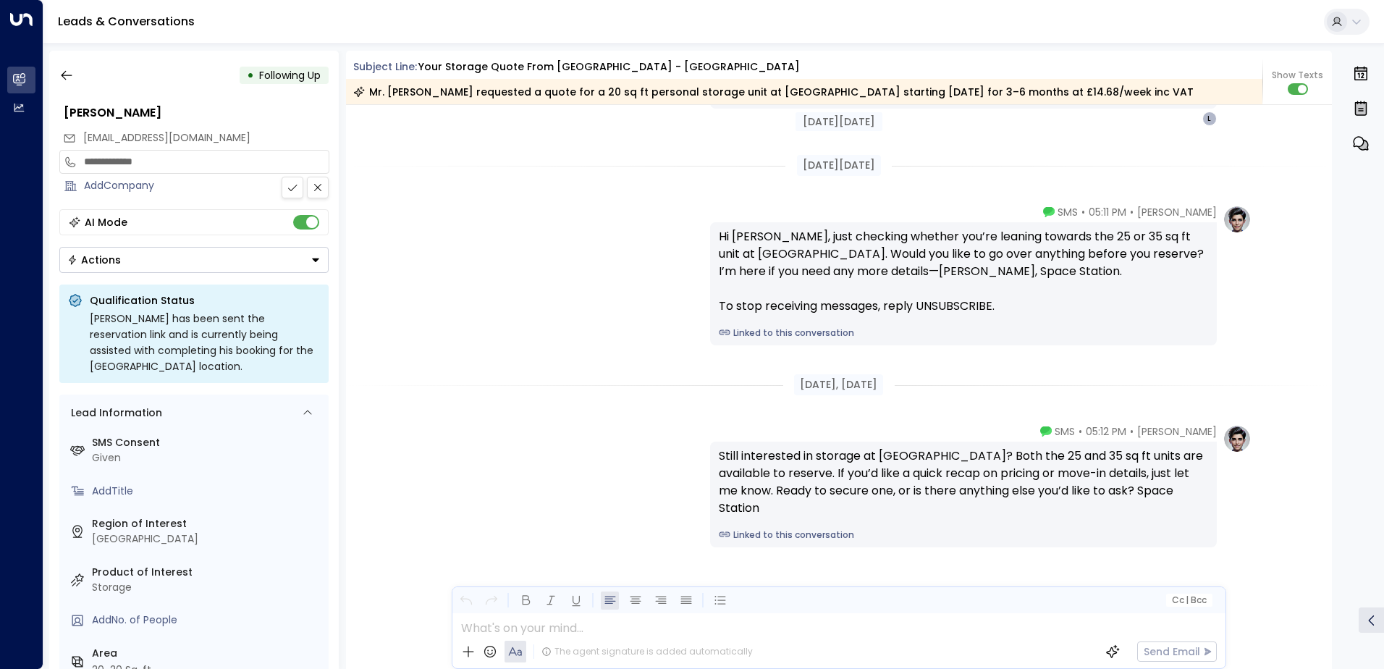
scroll to position [1587, 0]
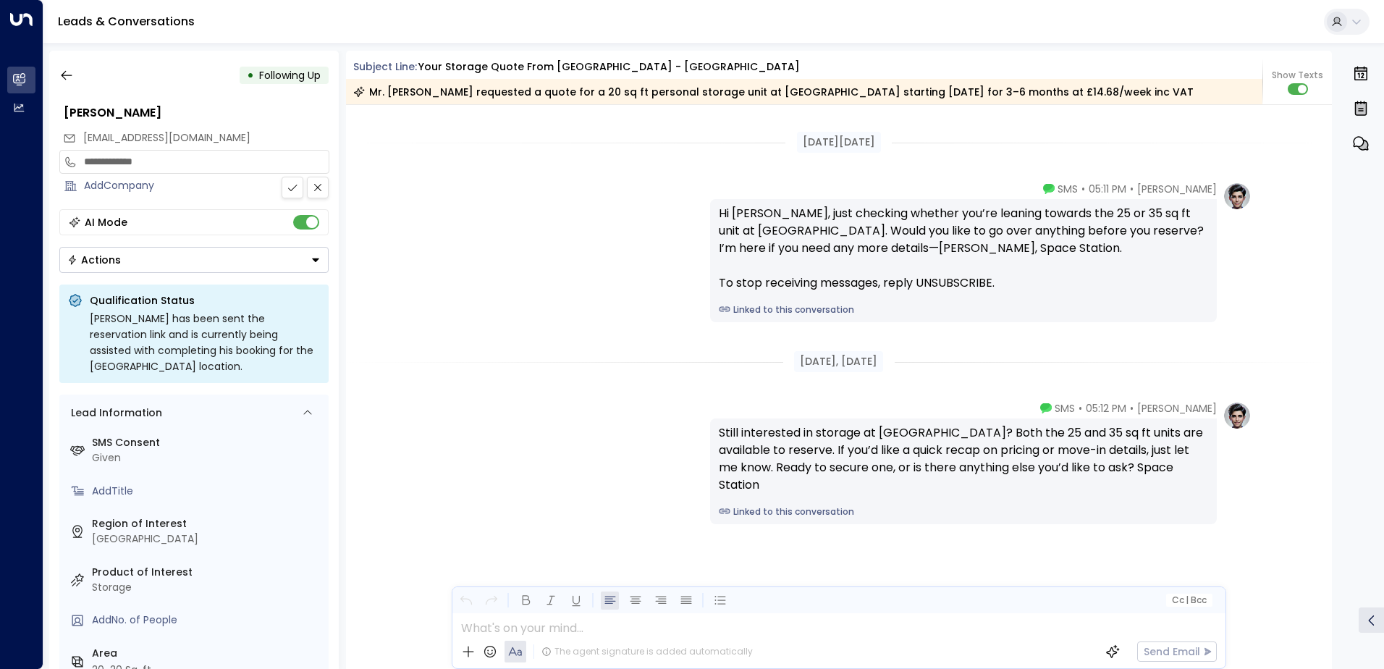
click at [112, 262] on div "Actions" at bounding box center [94, 259] width 54 height 13
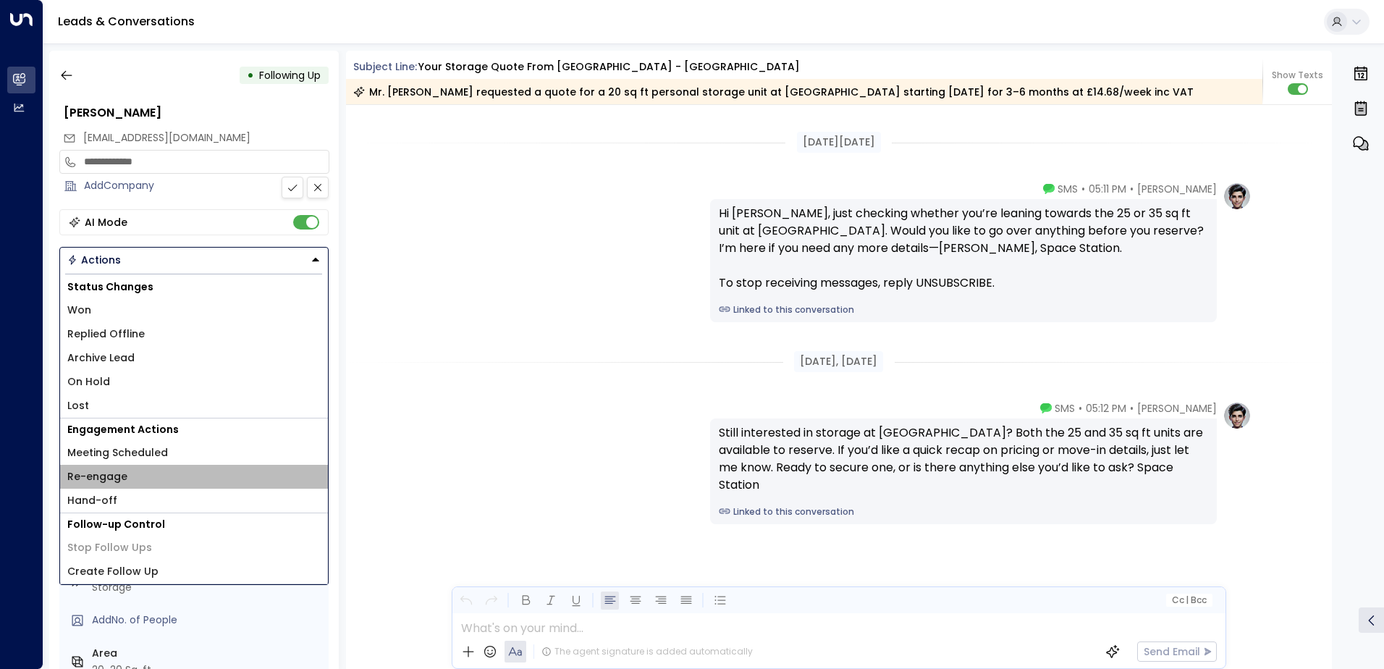
click at [114, 479] on span "Re-engage" at bounding box center [97, 476] width 60 height 15
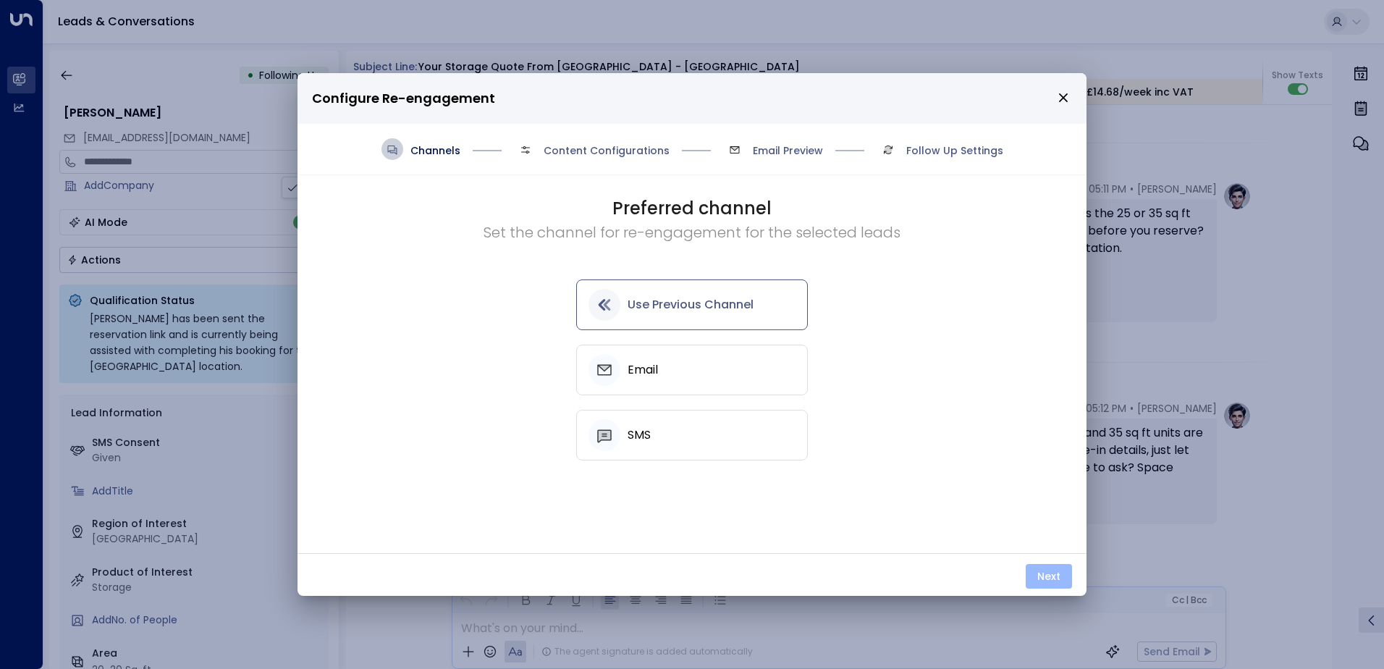
click at [1064, 579] on button "Next" at bounding box center [1049, 576] width 46 height 25
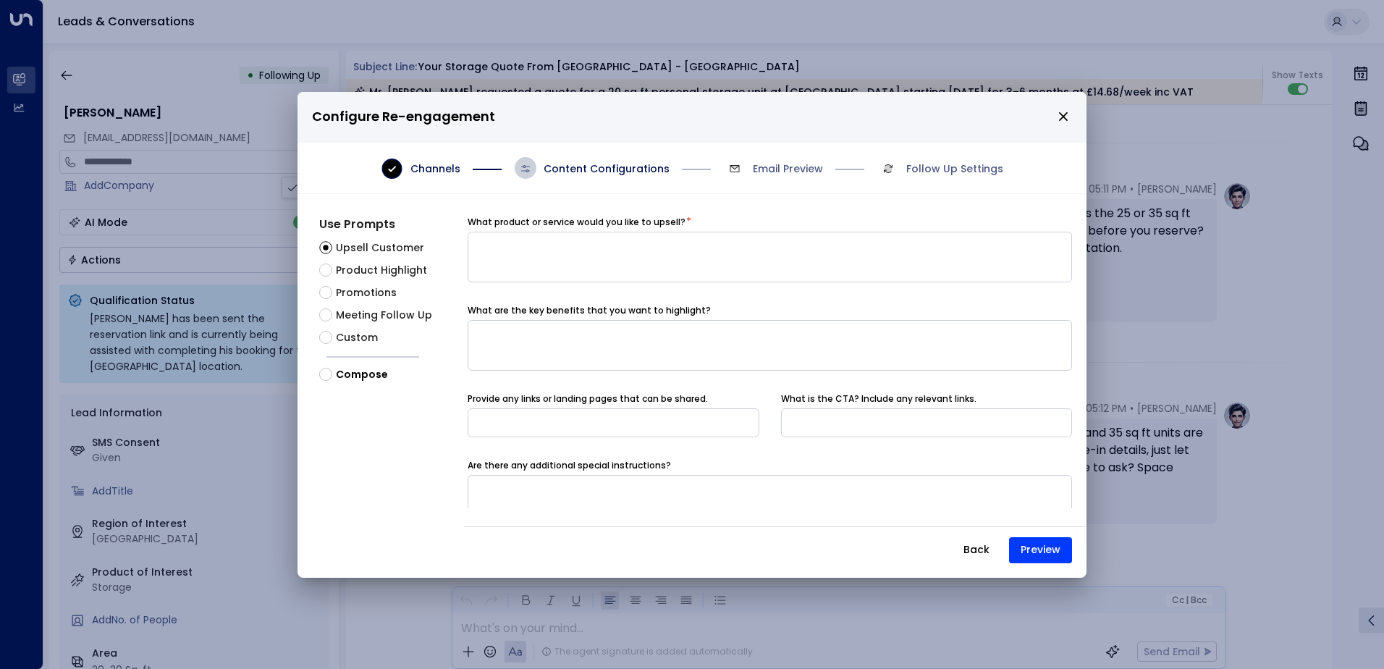
click at [365, 313] on span "Meeting Follow Up" at bounding box center [384, 315] width 96 height 15
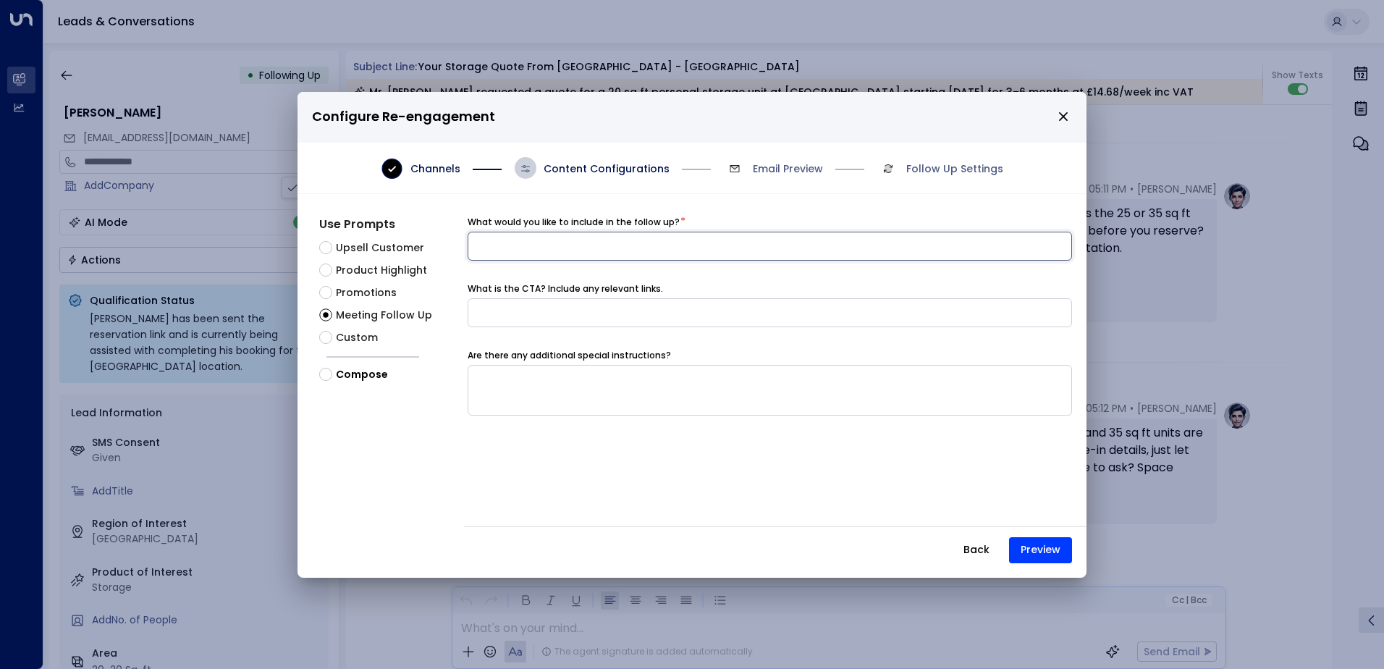
click at [539, 240] on input at bounding box center [770, 246] width 605 height 29
drag, startPoint x: 539, startPoint y: 240, endPoint x: 513, endPoint y: 241, distance: 26.8
click at [513, 241] on input at bounding box center [770, 246] width 605 height 29
type input "**********"
click at [1053, 556] on button "Preview" at bounding box center [1040, 550] width 63 height 26
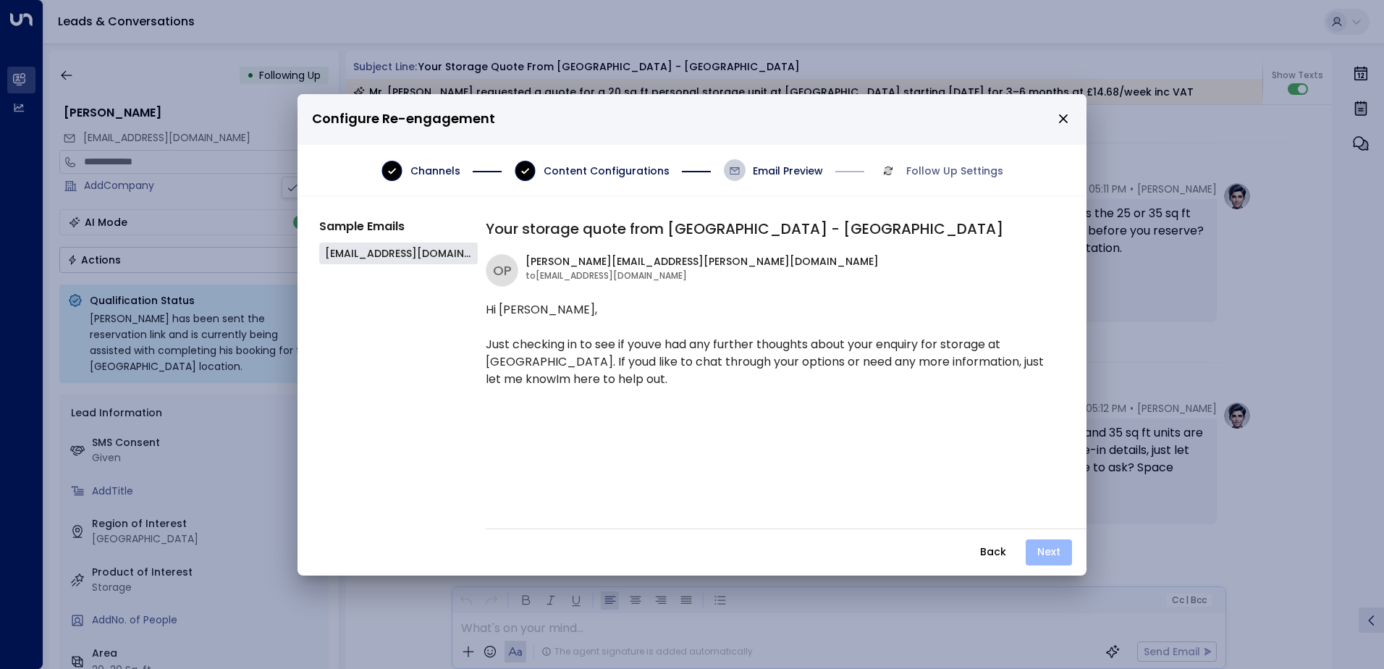
click at [1051, 553] on button "Next" at bounding box center [1049, 552] width 46 height 26
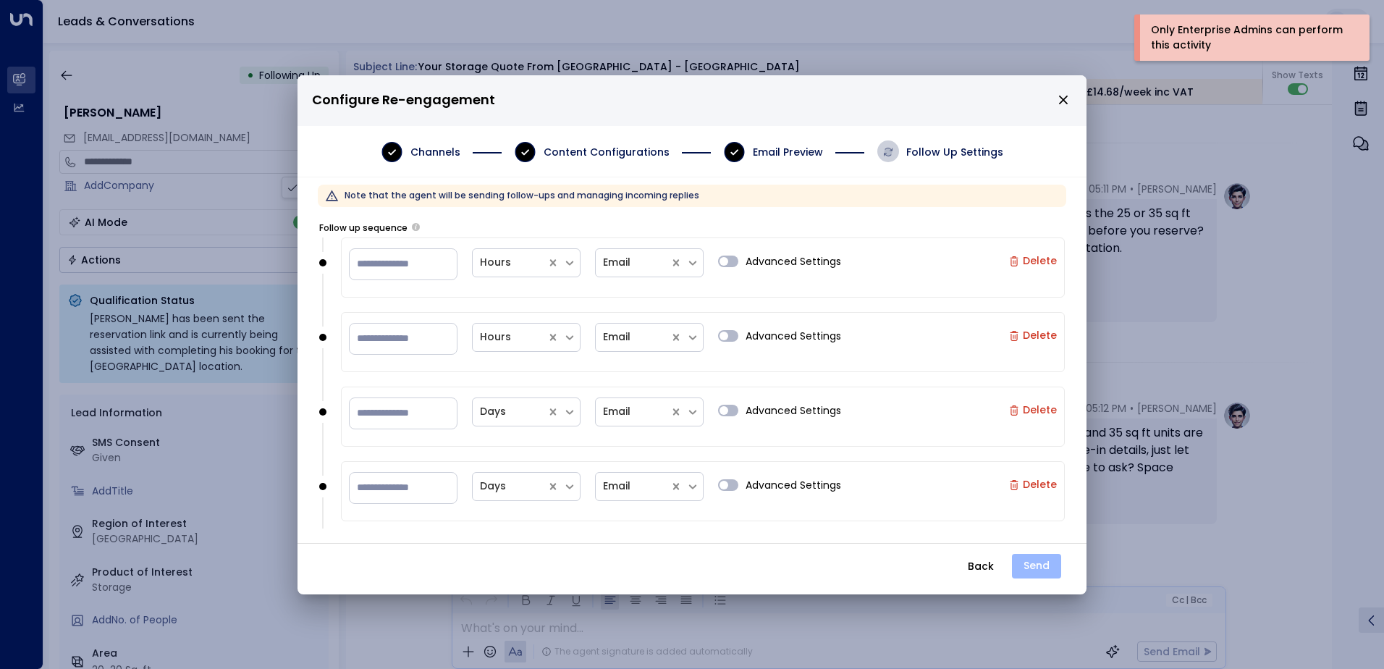
click at [1042, 562] on button "Send" at bounding box center [1036, 566] width 49 height 25
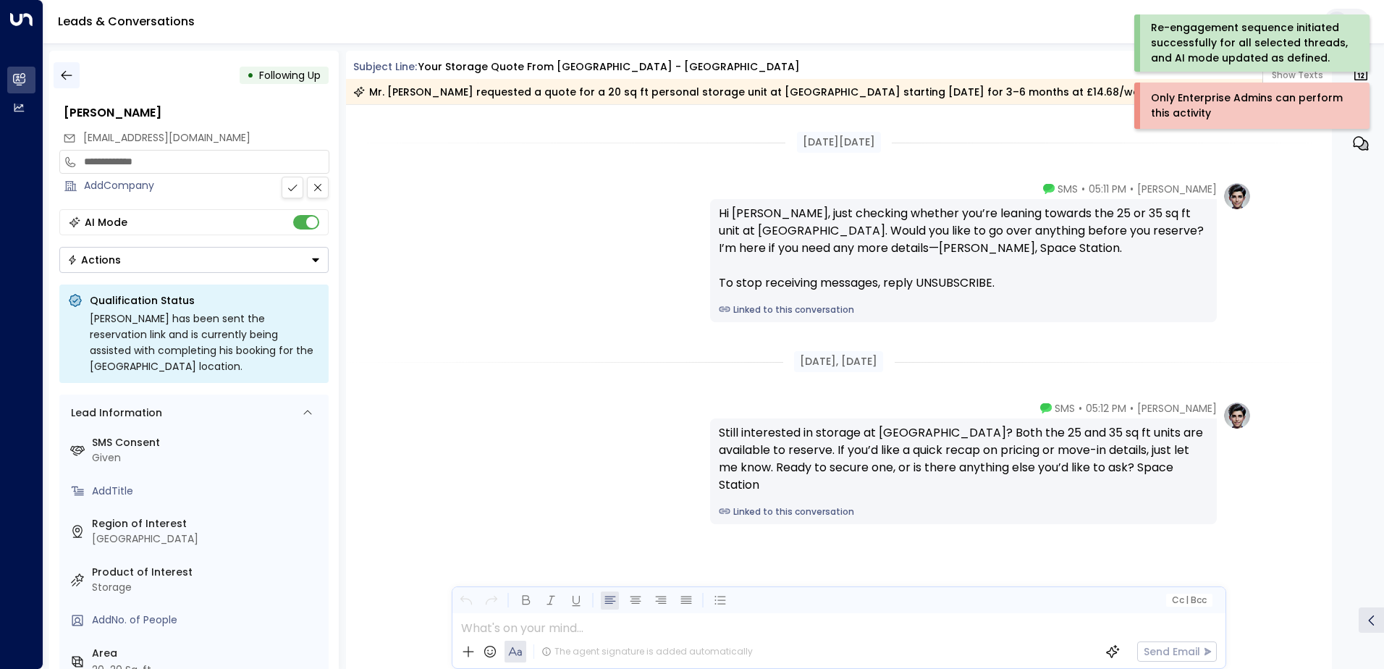
click at [70, 81] on icon "button" at bounding box center [66, 75] width 14 height 14
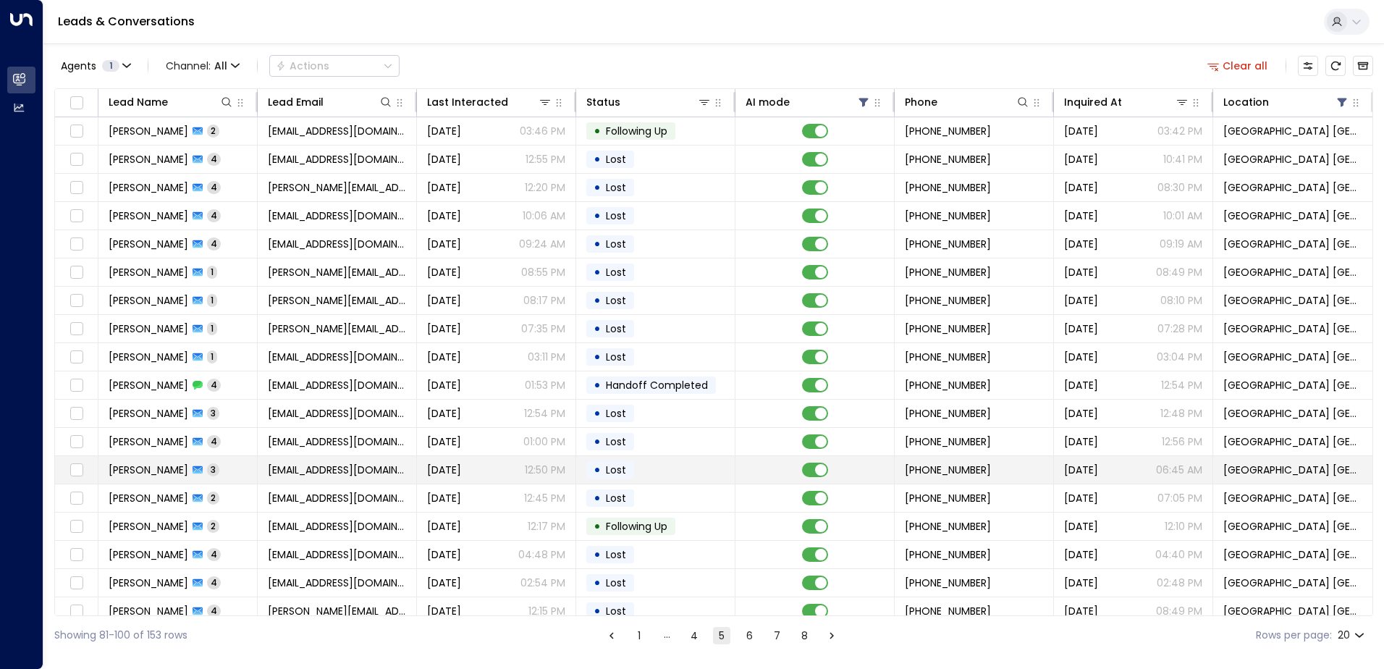
scroll to position [71, 0]
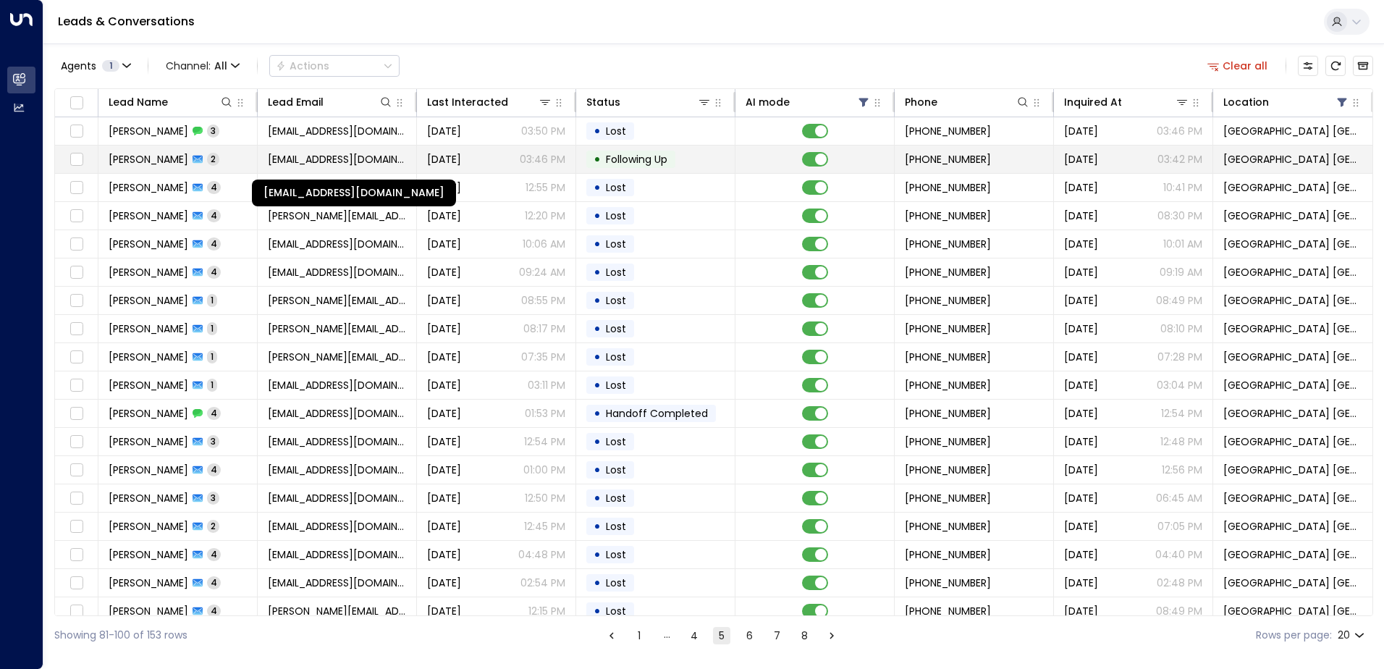
click at [300, 161] on span "[EMAIL_ADDRESS][DOMAIN_NAME]" at bounding box center [337, 159] width 138 height 14
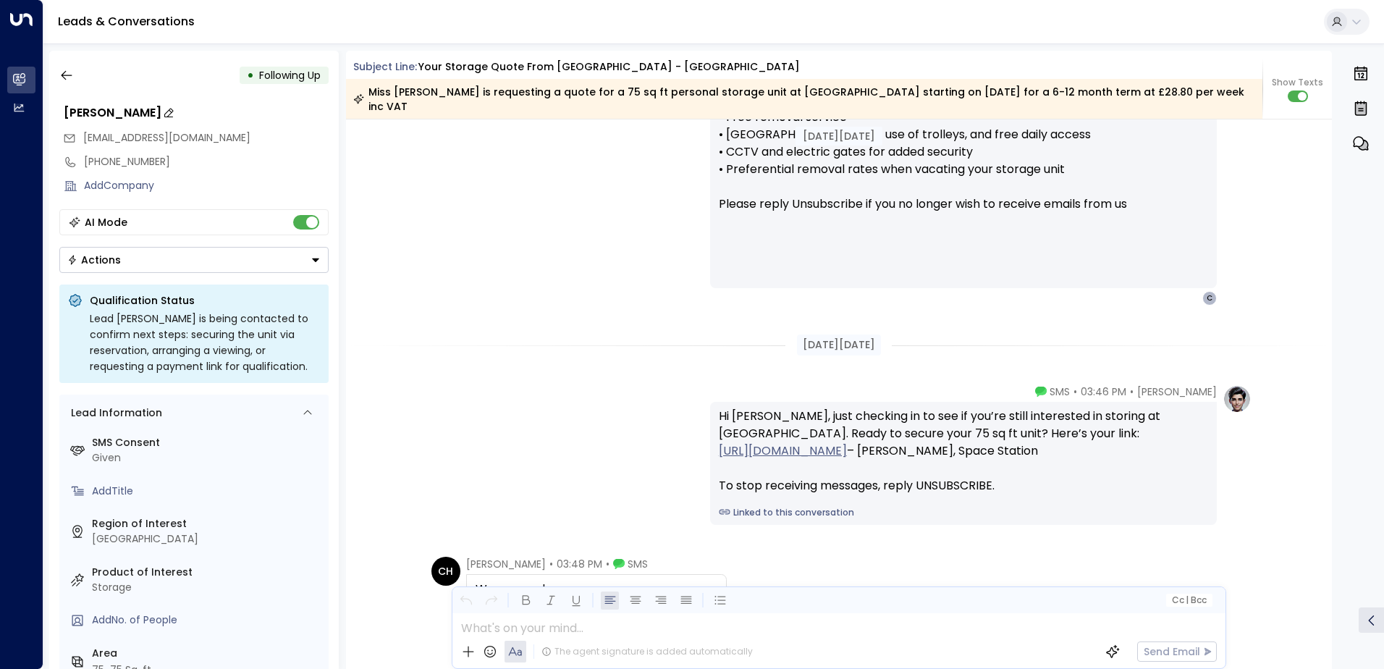
scroll to position [1525, 0]
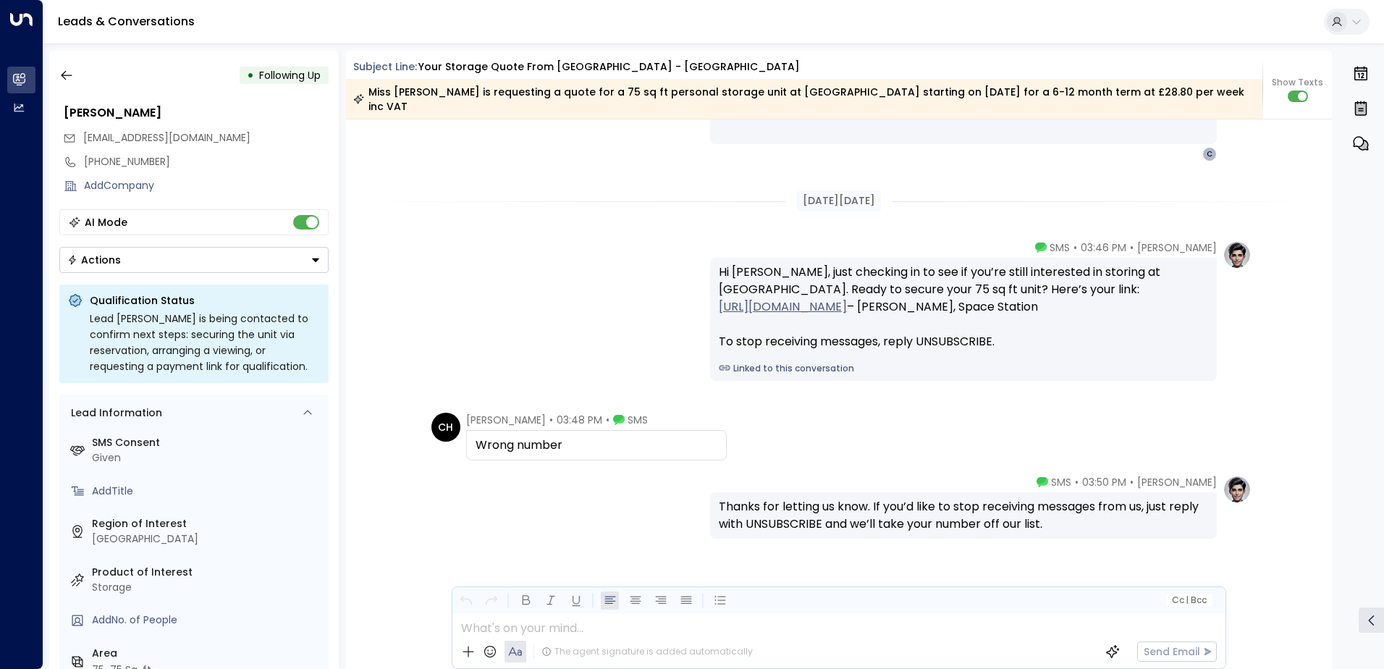
click at [129, 263] on button "Actions" at bounding box center [193, 260] width 269 height 26
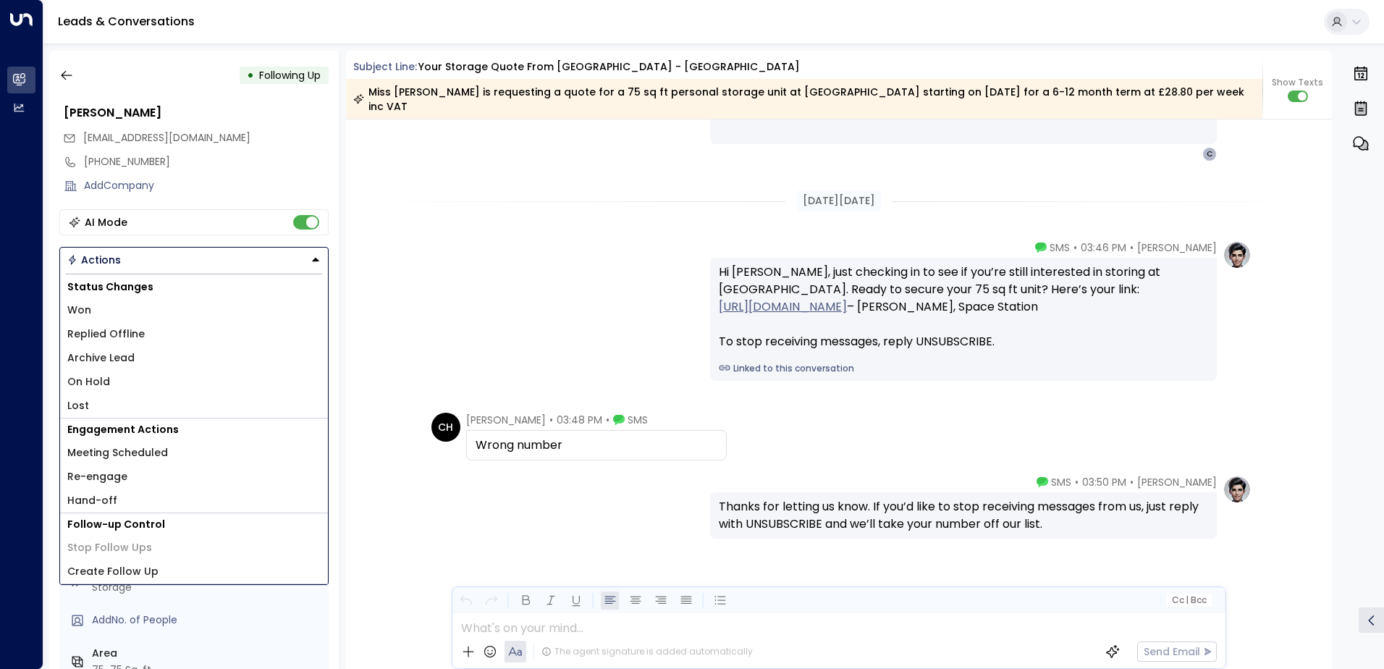
click at [109, 401] on li "Lost" at bounding box center [194, 406] width 268 height 24
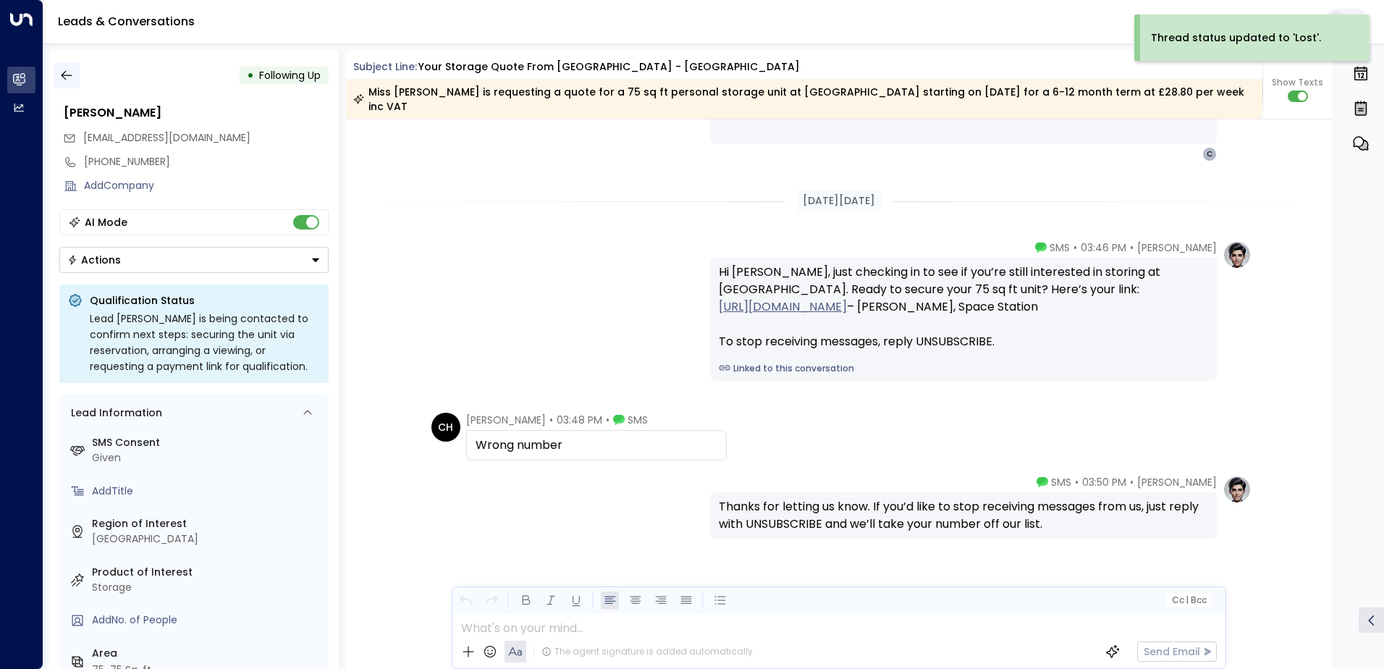
click at [65, 70] on icon "button" at bounding box center [66, 75] width 14 height 14
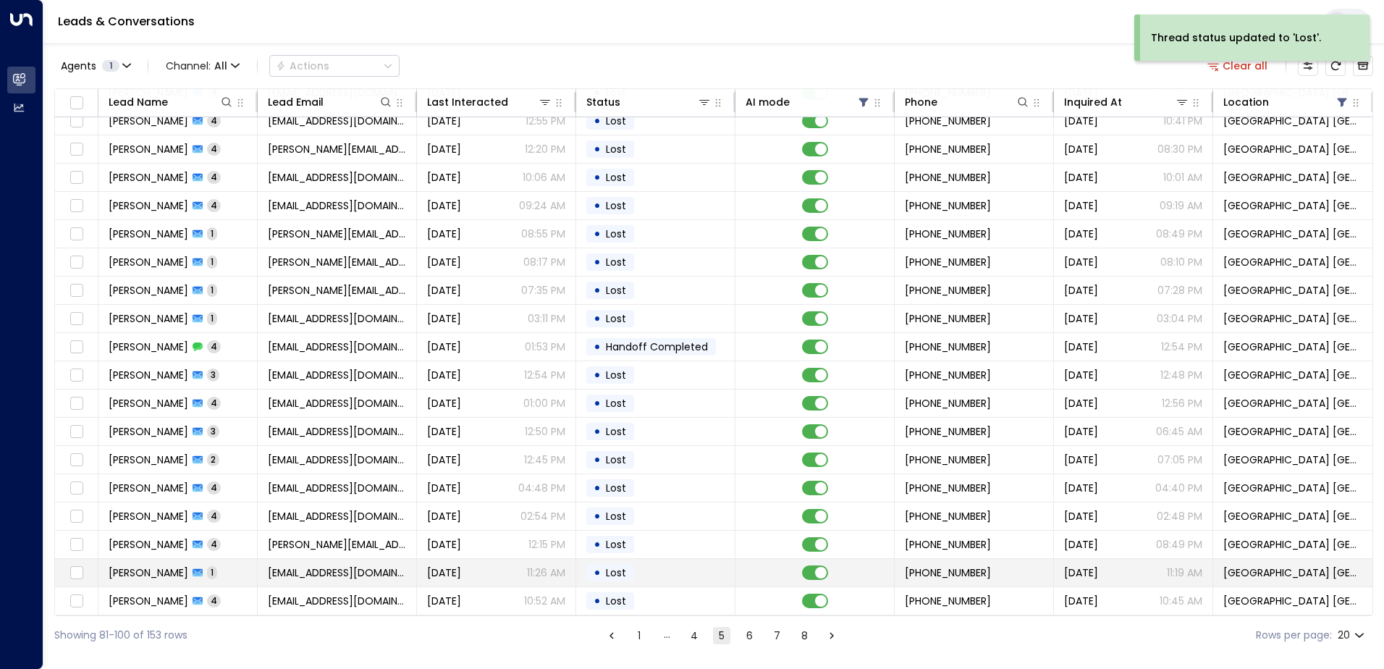
scroll to position [71, 0]
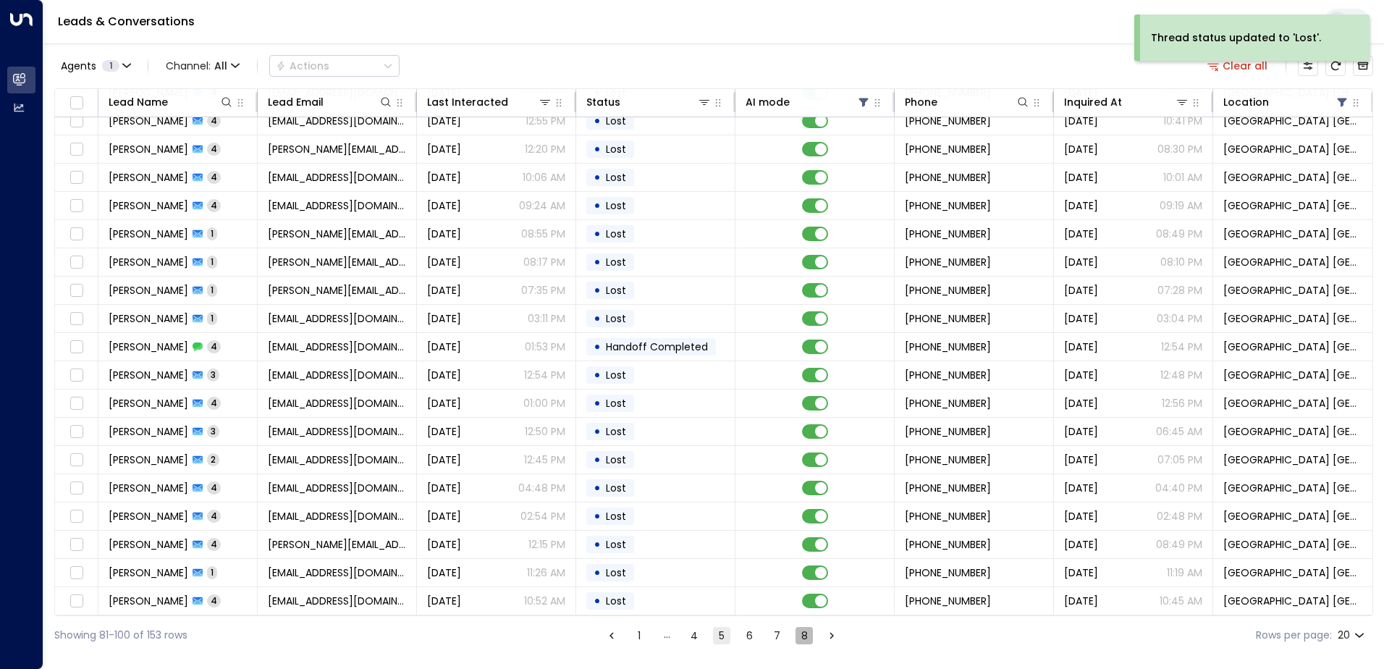
click at [807, 631] on button "8" at bounding box center [804, 635] width 17 height 17
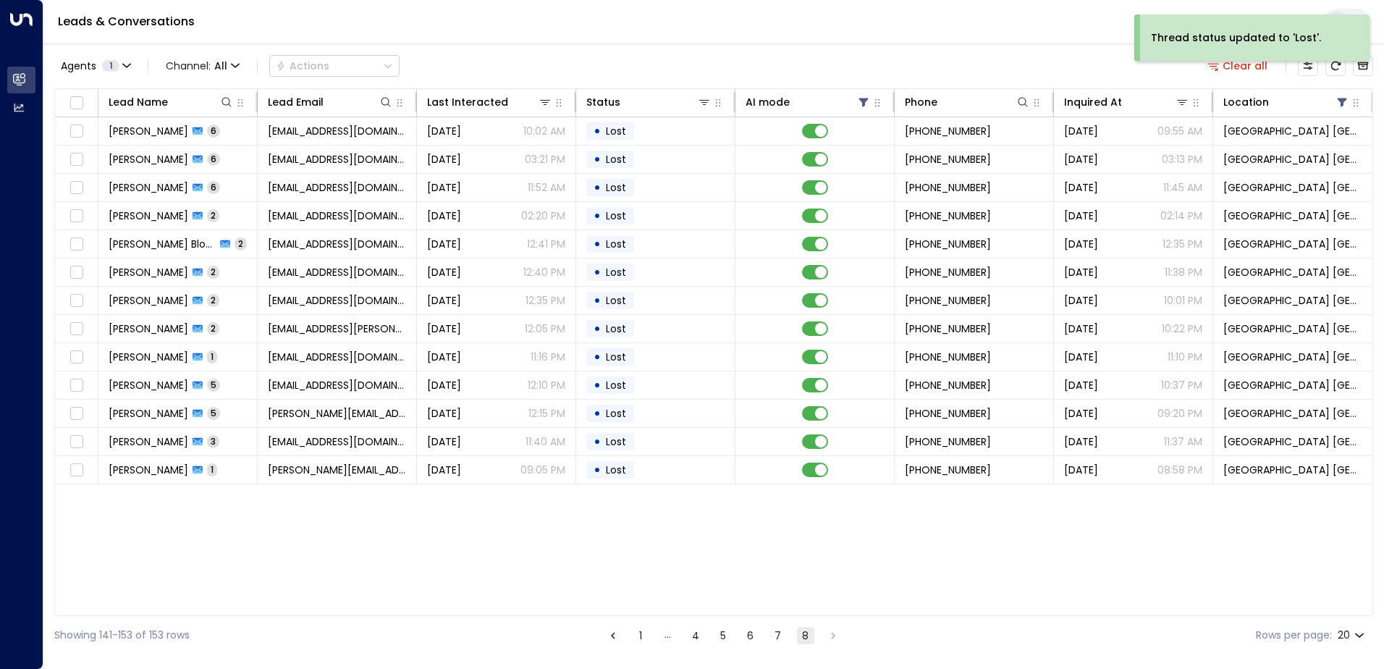
click at [781, 633] on button "7" at bounding box center [778, 635] width 17 height 17
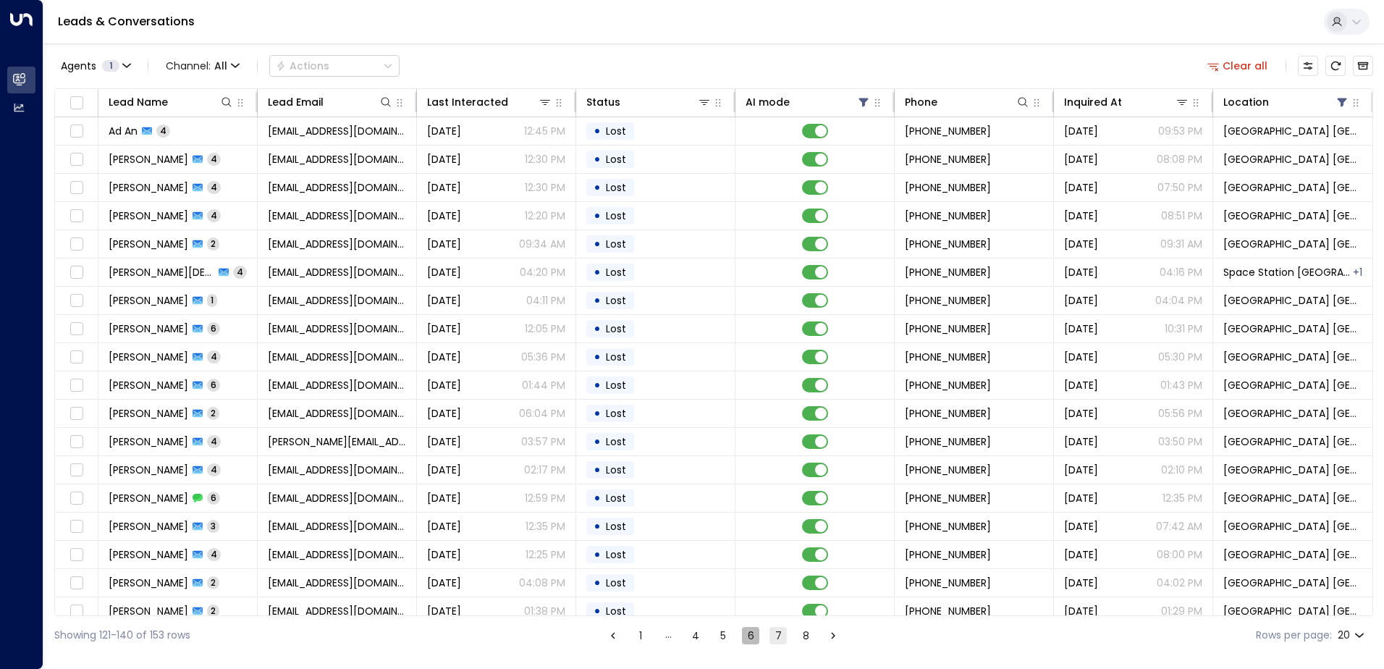
click at [757, 636] on button "6" at bounding box center [750, 635] width 17 height 17
click at [720, 628] on button "5" at bounding box center [723, 635] width 17 height 17
click at [693, 634] on button "4" at bounding box center [694, 635] width 17 height 17
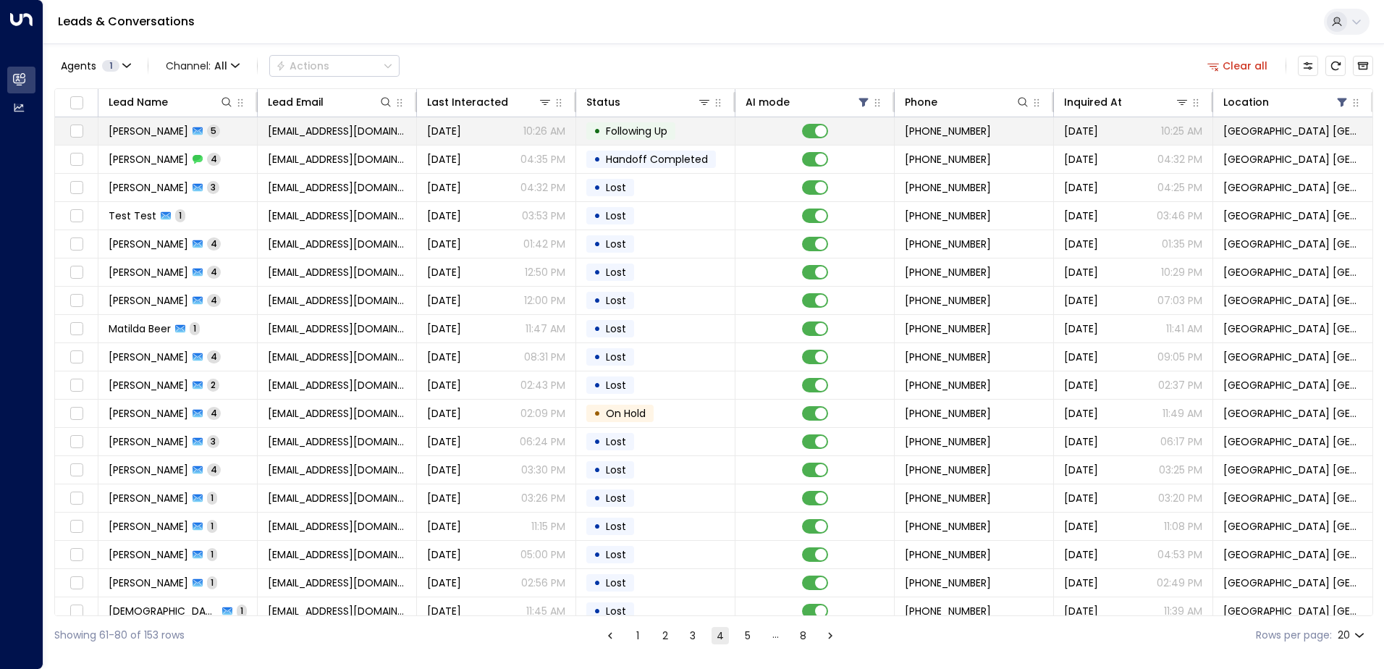
click at [230, 132] on td "Susan Sharpe 5" at bounding box center [177, 131] width 159 height 28
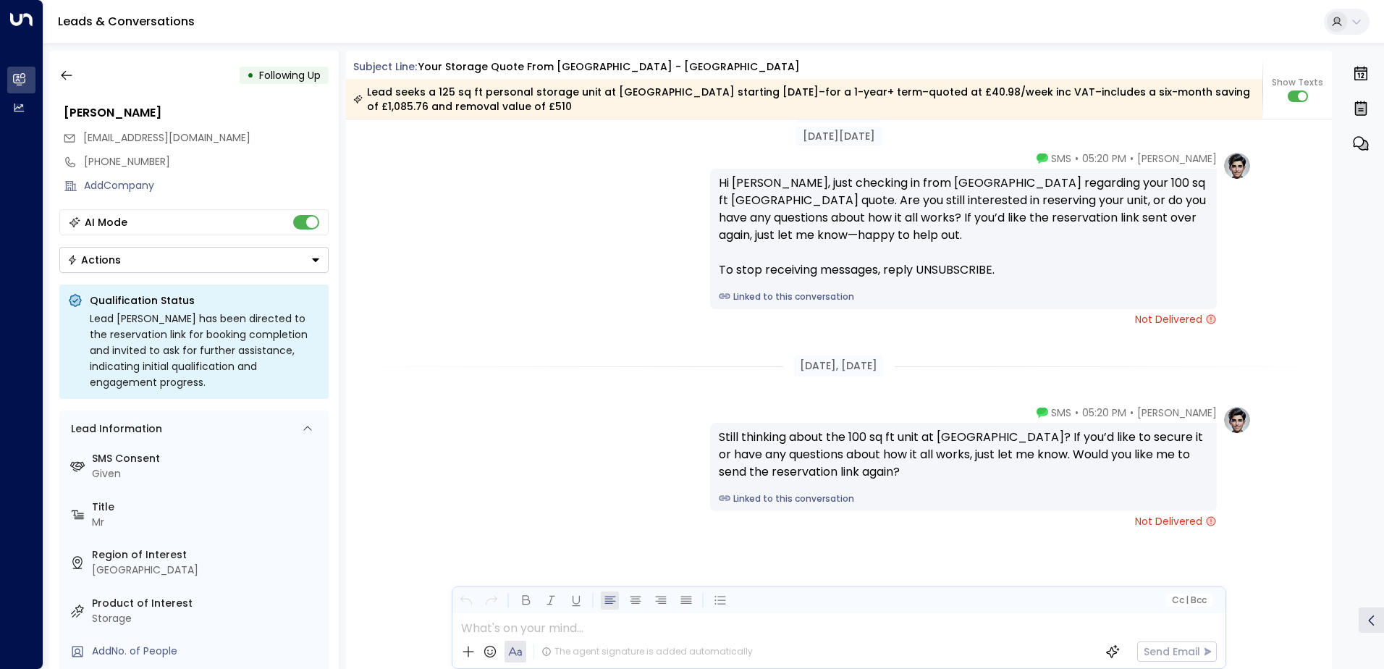
scroll to position [2903, 0]
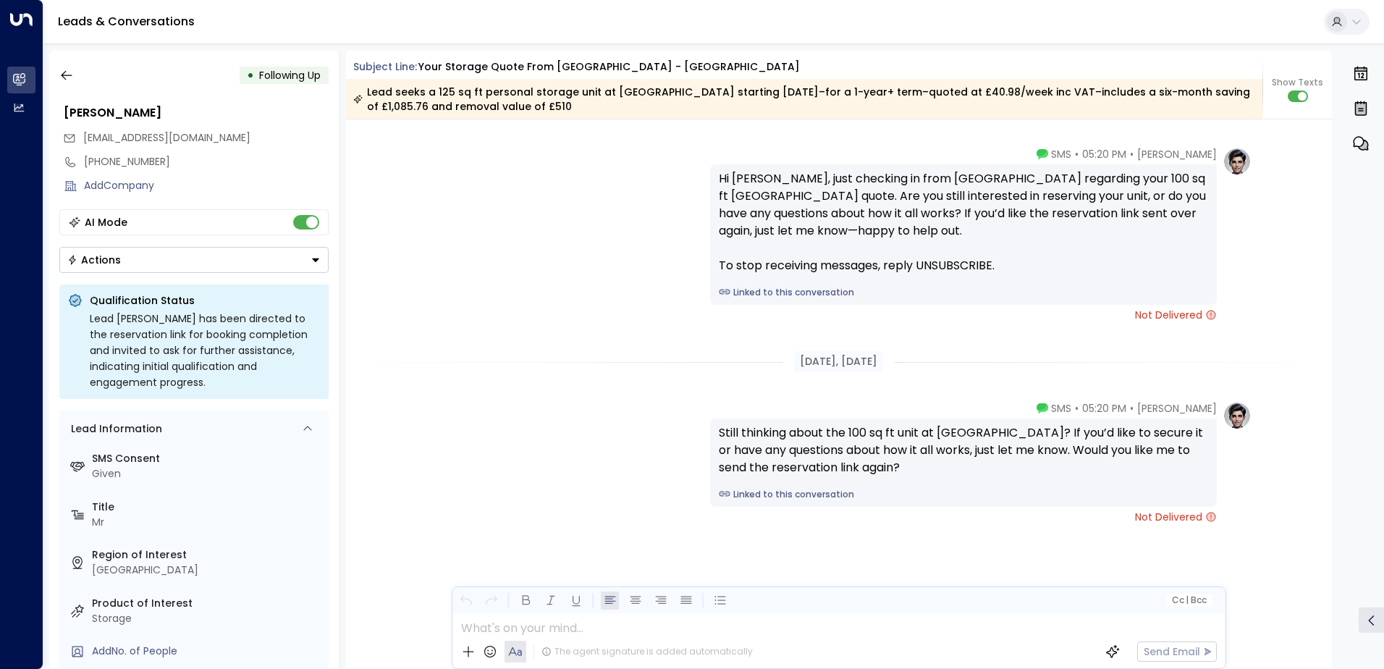
click at [178, 253] on button "Actions" at bounding box center [193, 260] width 269 height 26
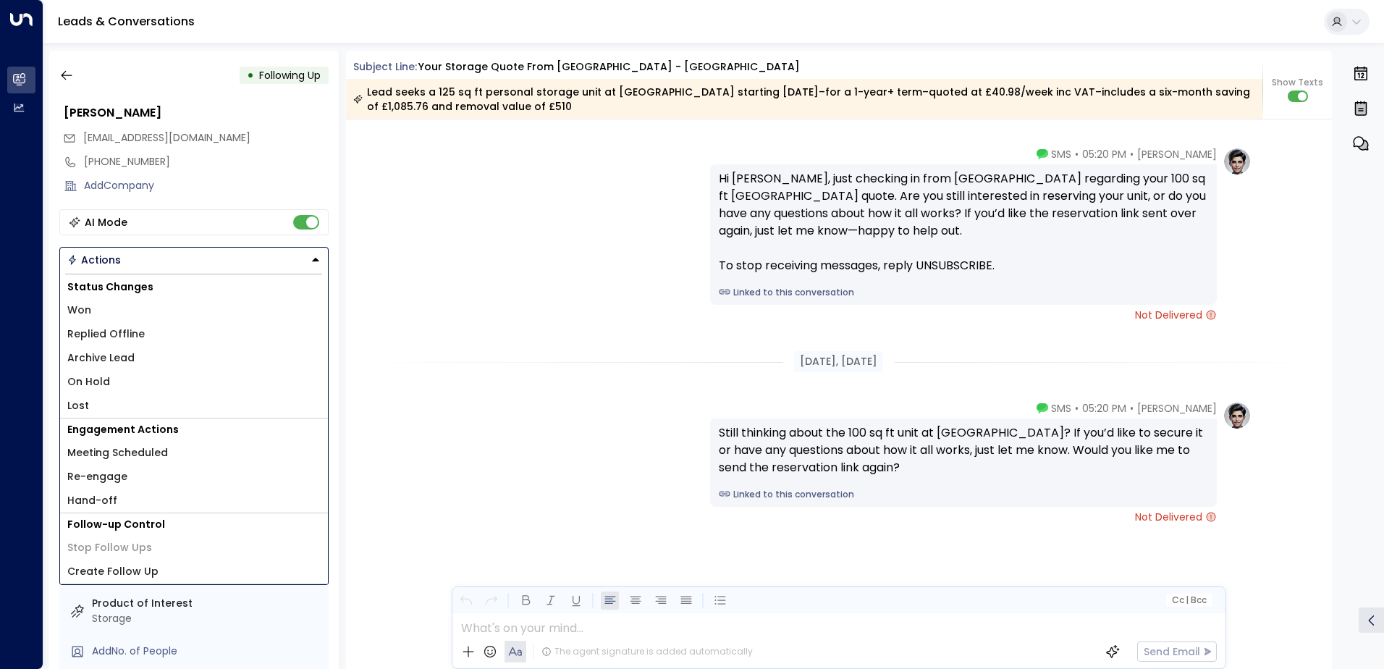
click at [130, 472] on li "Re-engage" at bounding box center [194, 477] width 268 height 24
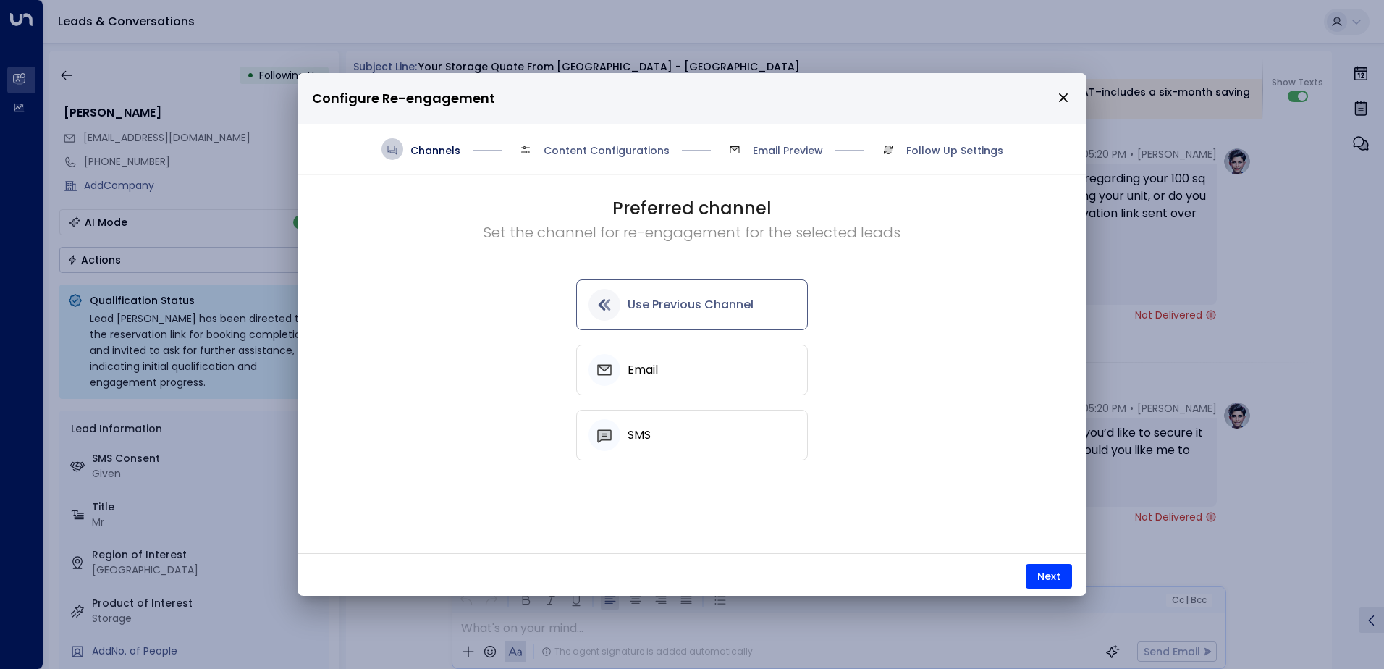
click at [635, 369] on h5 "Email" at bounding box center [643, 369] width 30 height 13
click at [660, 432] on div "SMS" at bounding box center [692, 435] width 207 height 32
click at [1045, 575] on button "Next" at bounding box center [1049, 576] width 46 height 25
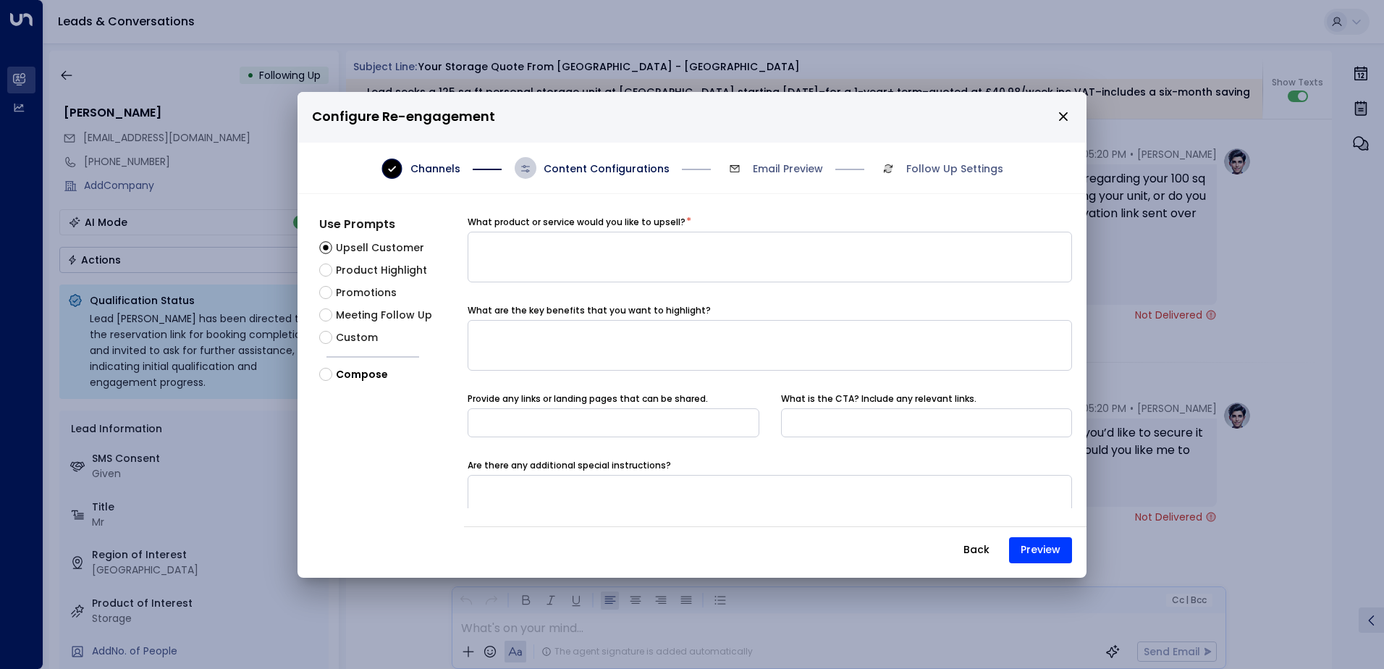
click at [359, 313] on span "Meeting Follow Up" at bounding box center [384, 315] width 96 height 15
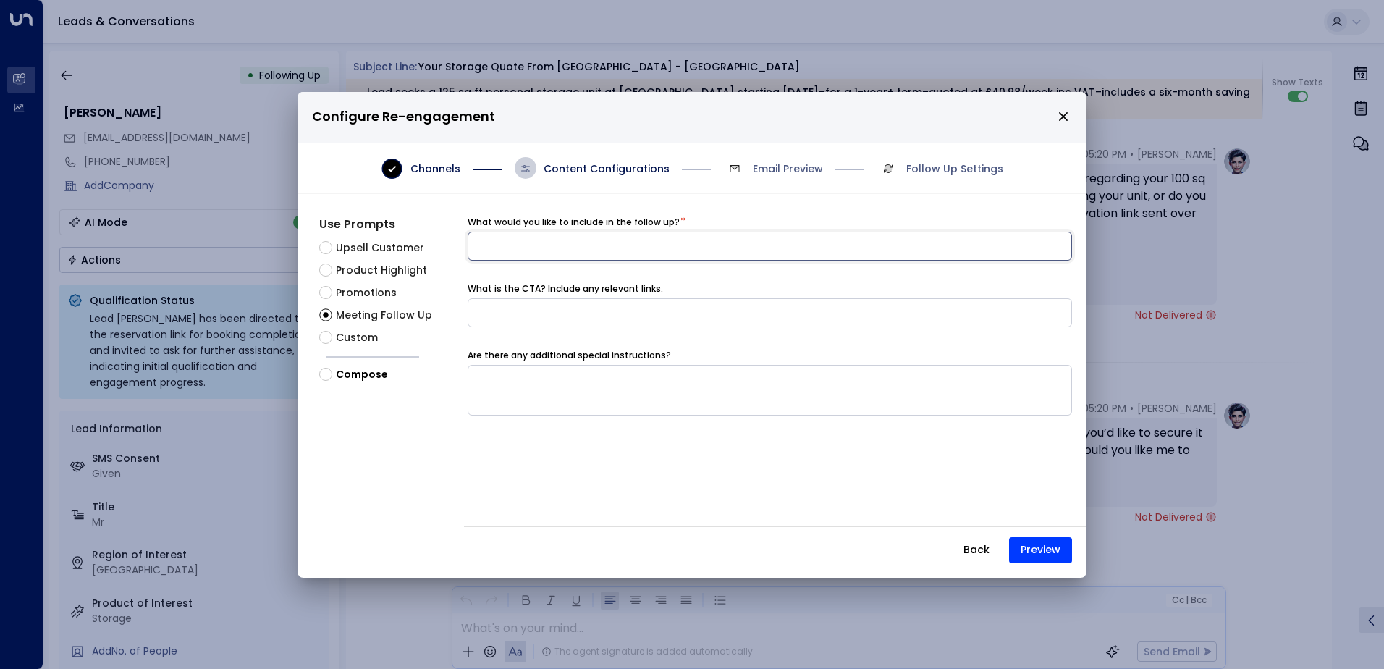
click at [499, 247] on input at bounding box center [770, 246] width 605 height 29
type input "**********"
click at [1043, 560] on button "Preview" at bounding box center [1040, 550] width 63 height 26
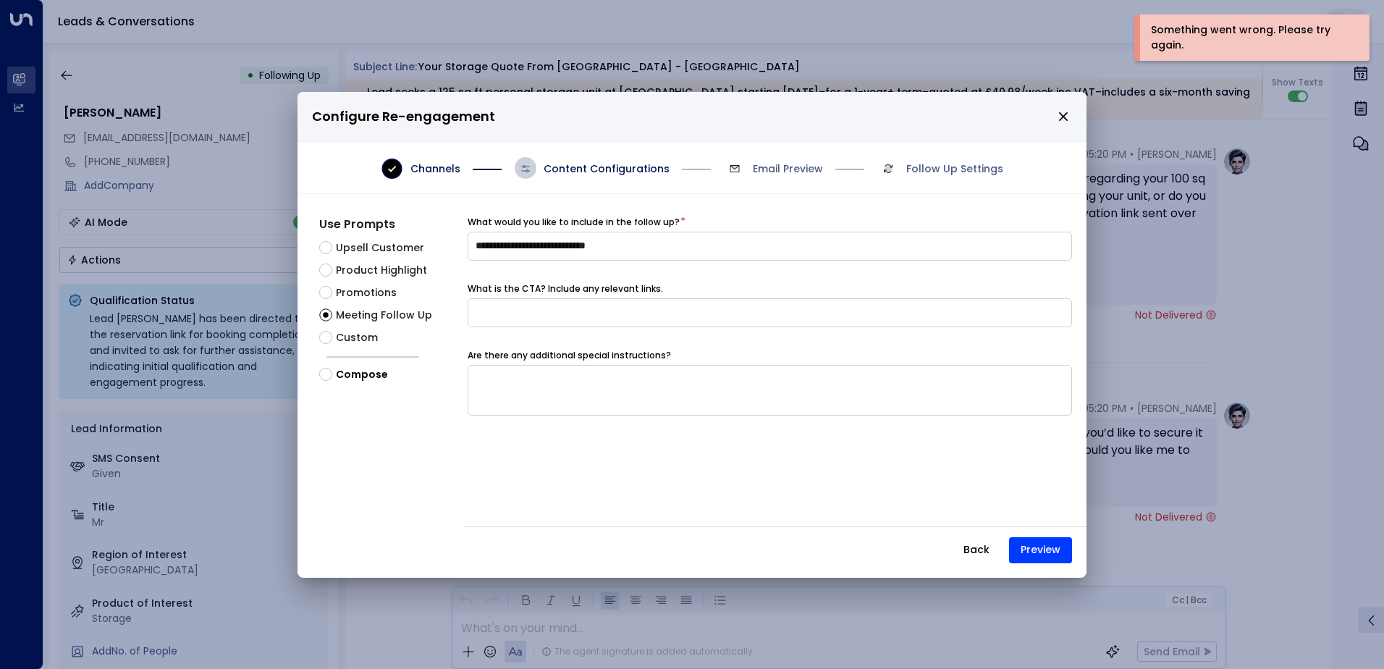
click at [965, 546] on button "Back" at bounding box center [976, 550] width 51 height 26
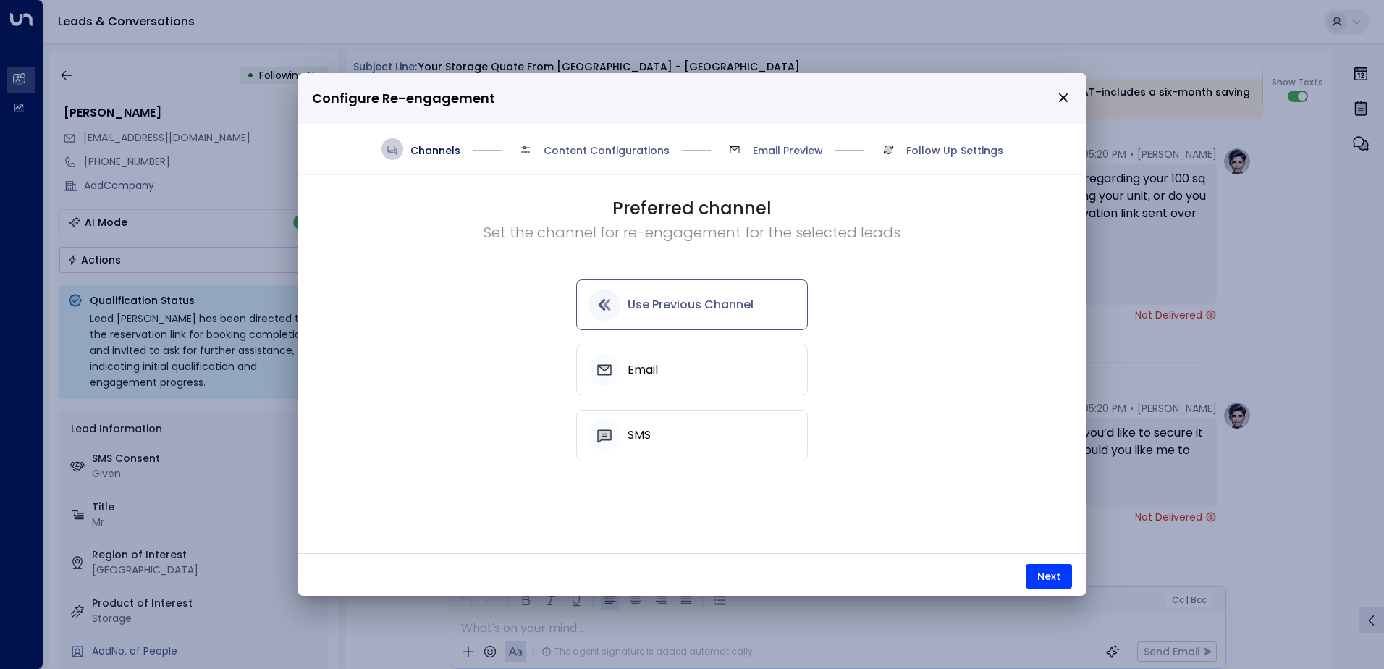
click at [697, 361] on div "Email" at bounding box center [692, 370] width 207 height 32
click at [1041, 575] on button "Next" at bounding box center [1049, 576] width 46 height 25
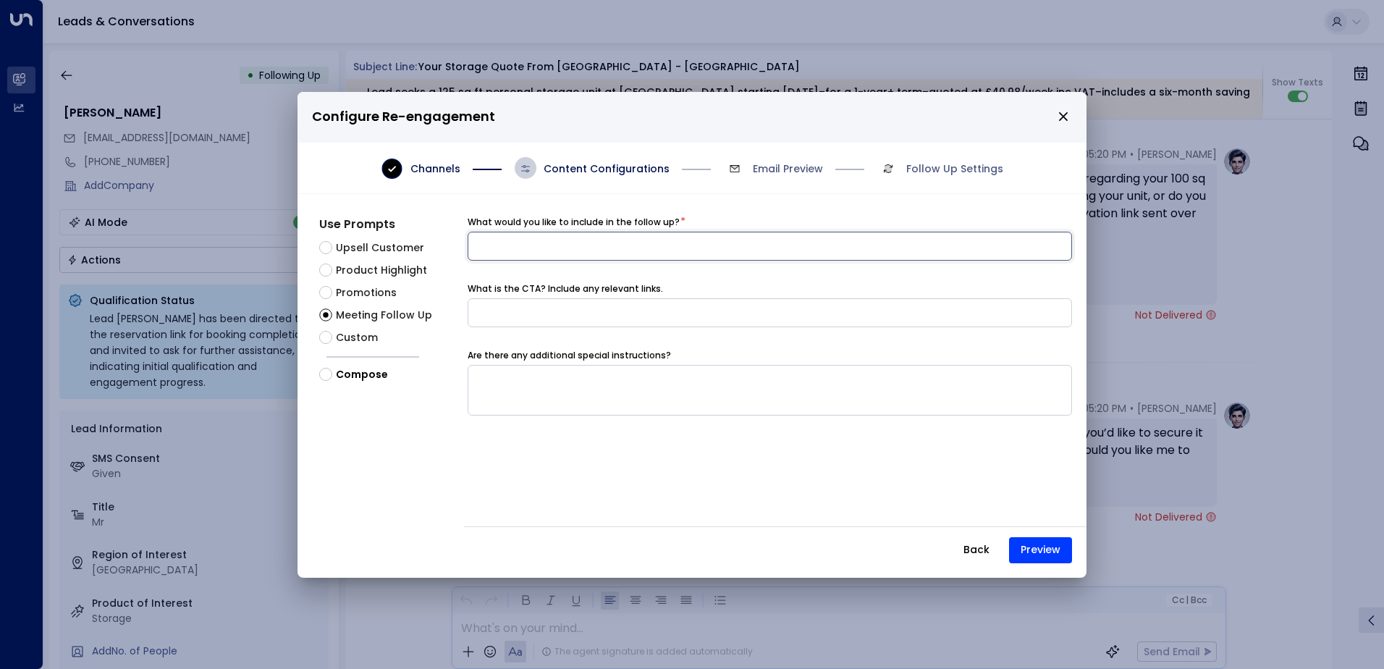
click at [510, 251] on input at bounding box center [770, 246] width 605 height 29
type input "**********"
click at [1032, 544] on button "Preview" at bounding box center [1040, 550] width 63 height 26
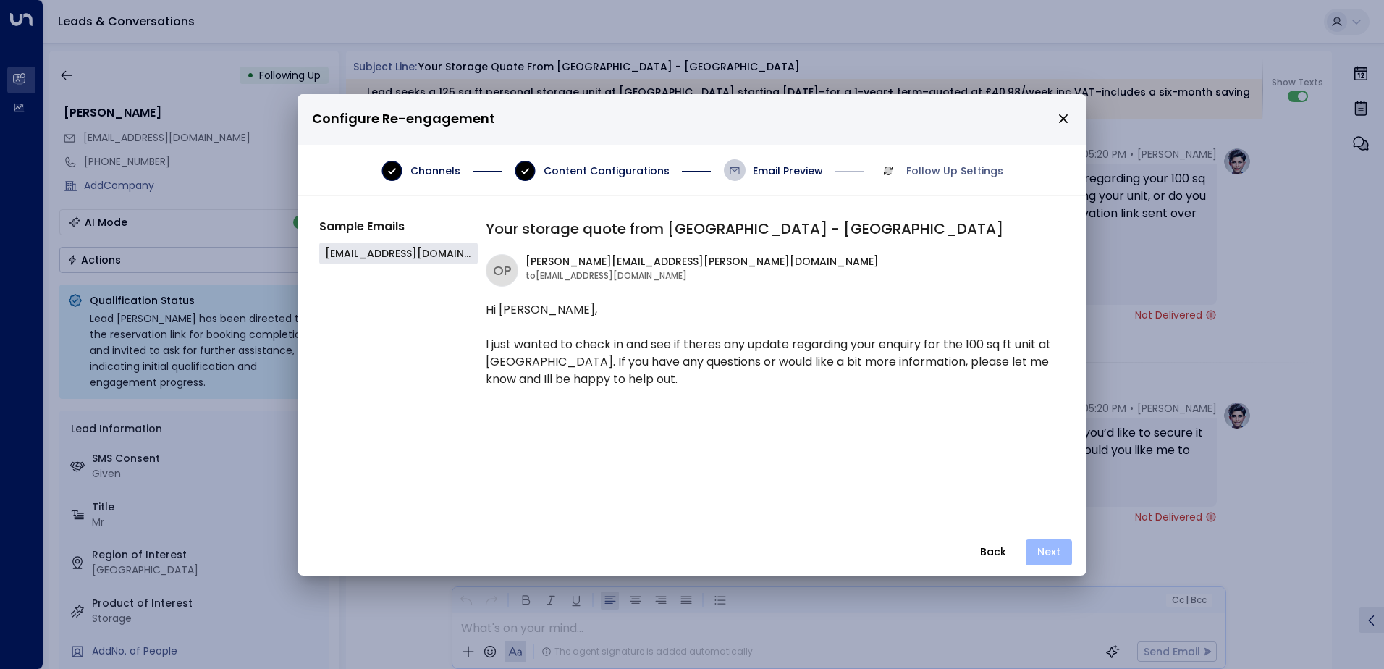
click at [1043, 550] on button "Next" at bounding box center [1049, 552] width 46 height 26
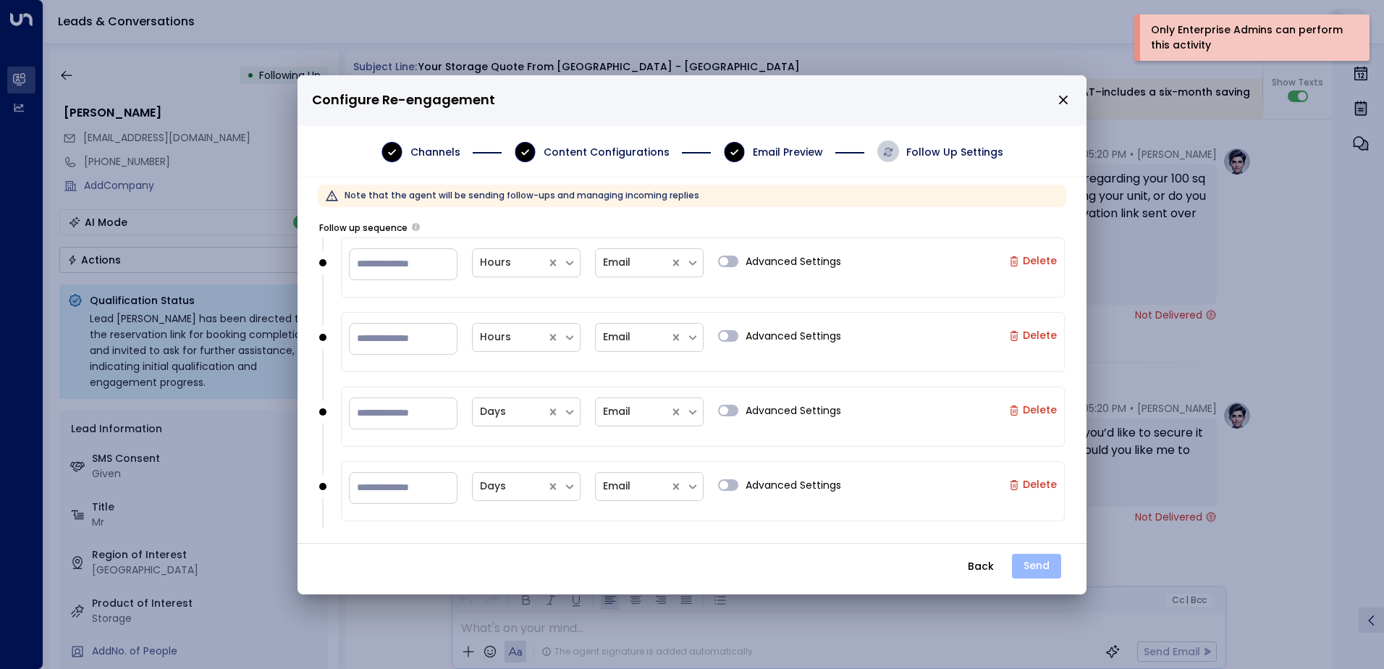
click at [1016, 569] on button "Send" at bounding box center [1036, 566] width 49 height 25
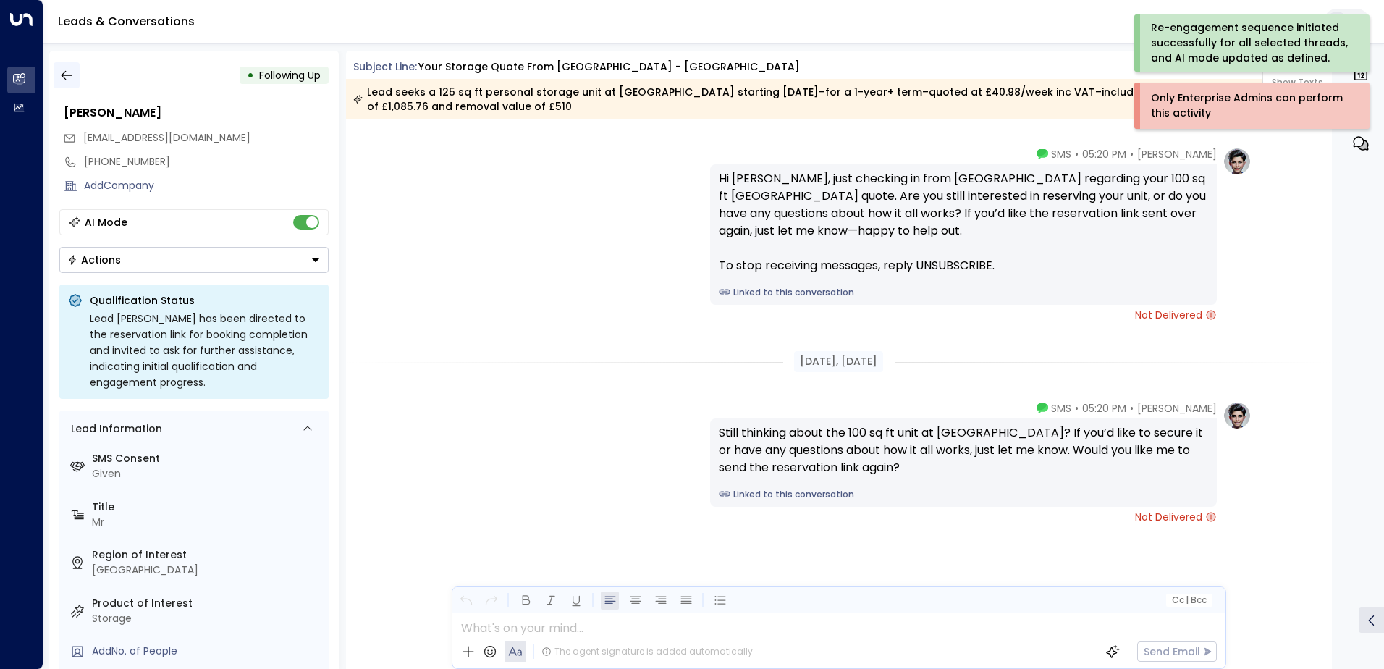
click at [70, 77] on icon "button" at bounding box center [66, 75] width 14 height 14
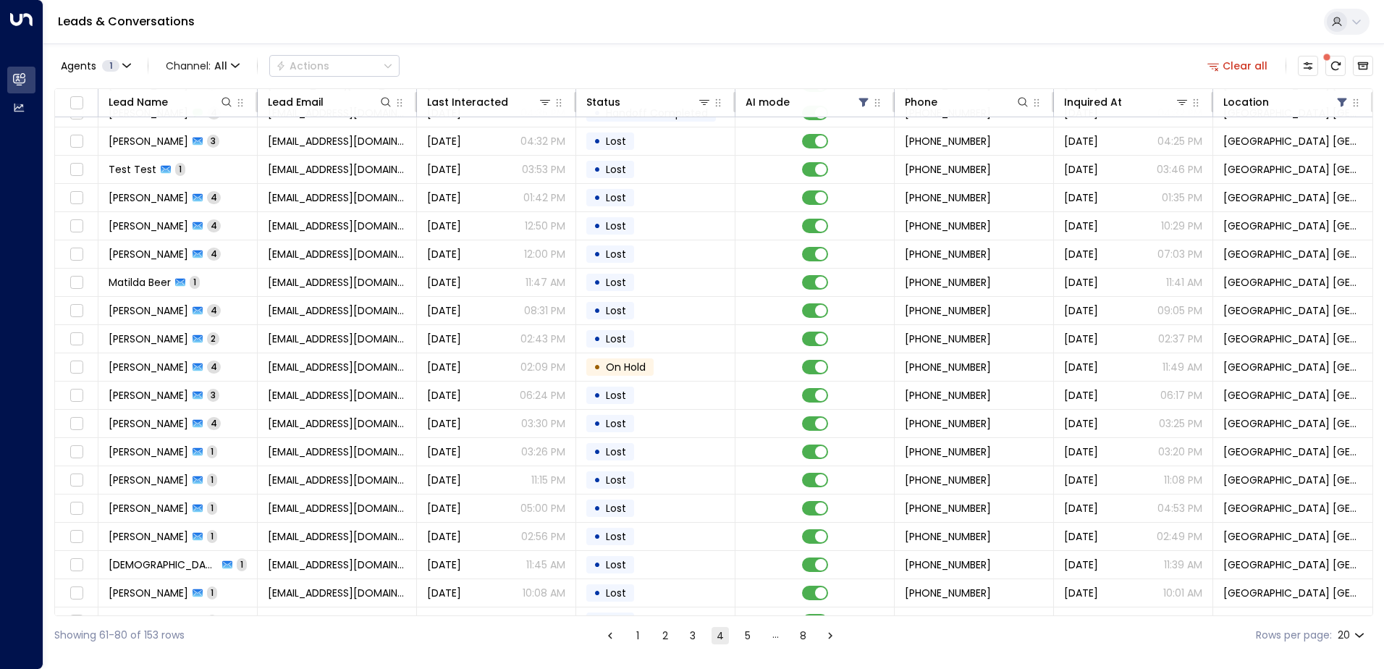
scroll to position [71, 0]
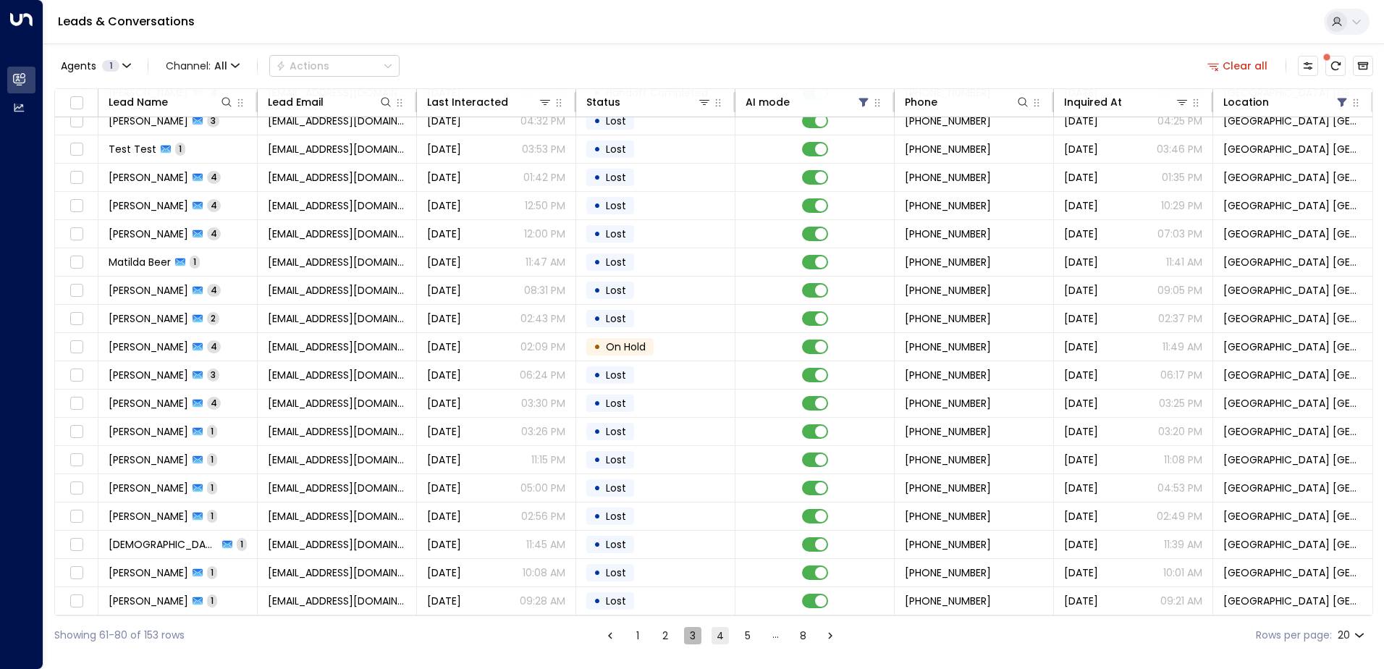
click at [700, 639] on button "3" at bounding box center [692, 635] width 17 height 17
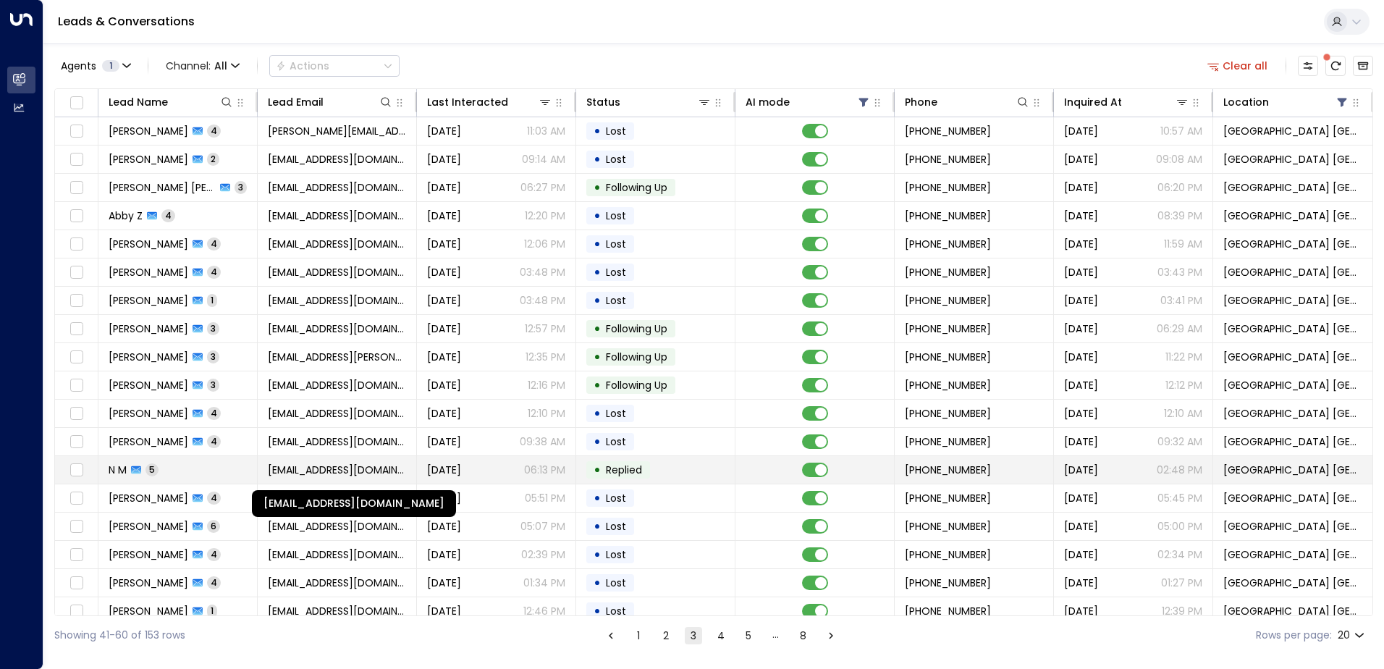
click at [357, 476] on span "[EMAIL_ADDRESS][DOMAIN_NAME]" at bounding box center [337, 470] width 138 height 14
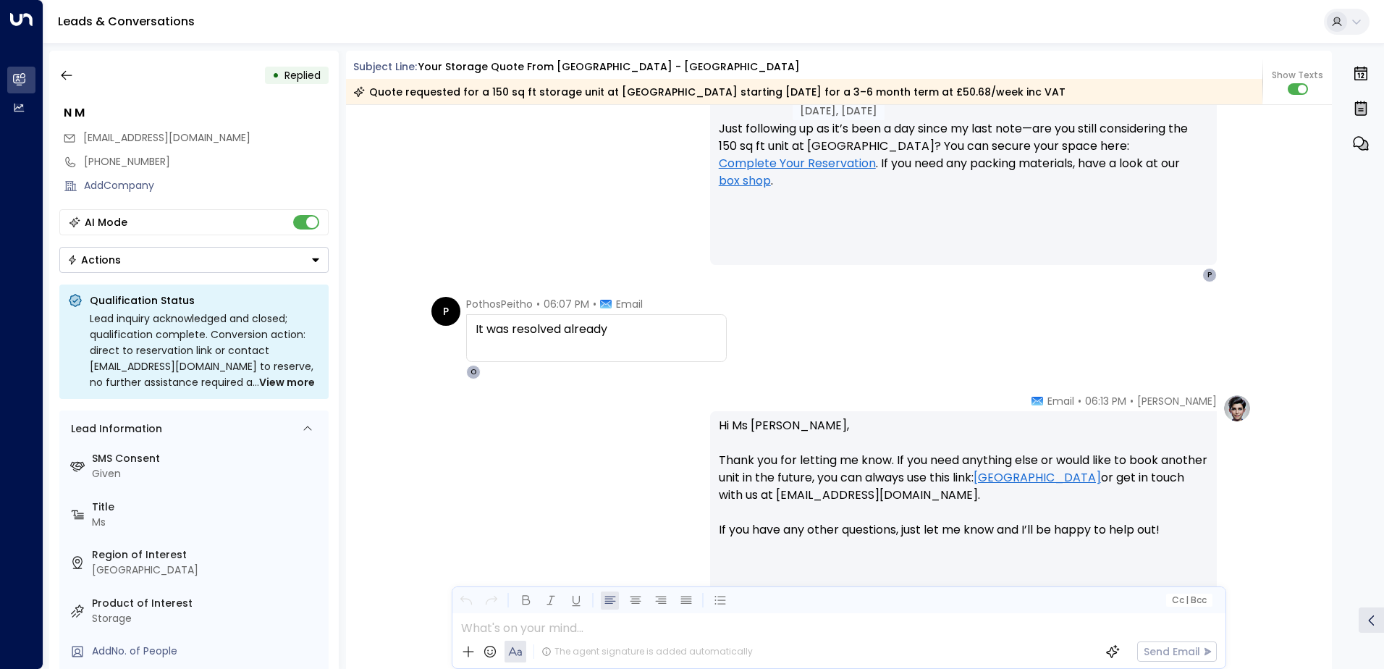
scroll to position [1775, 0]
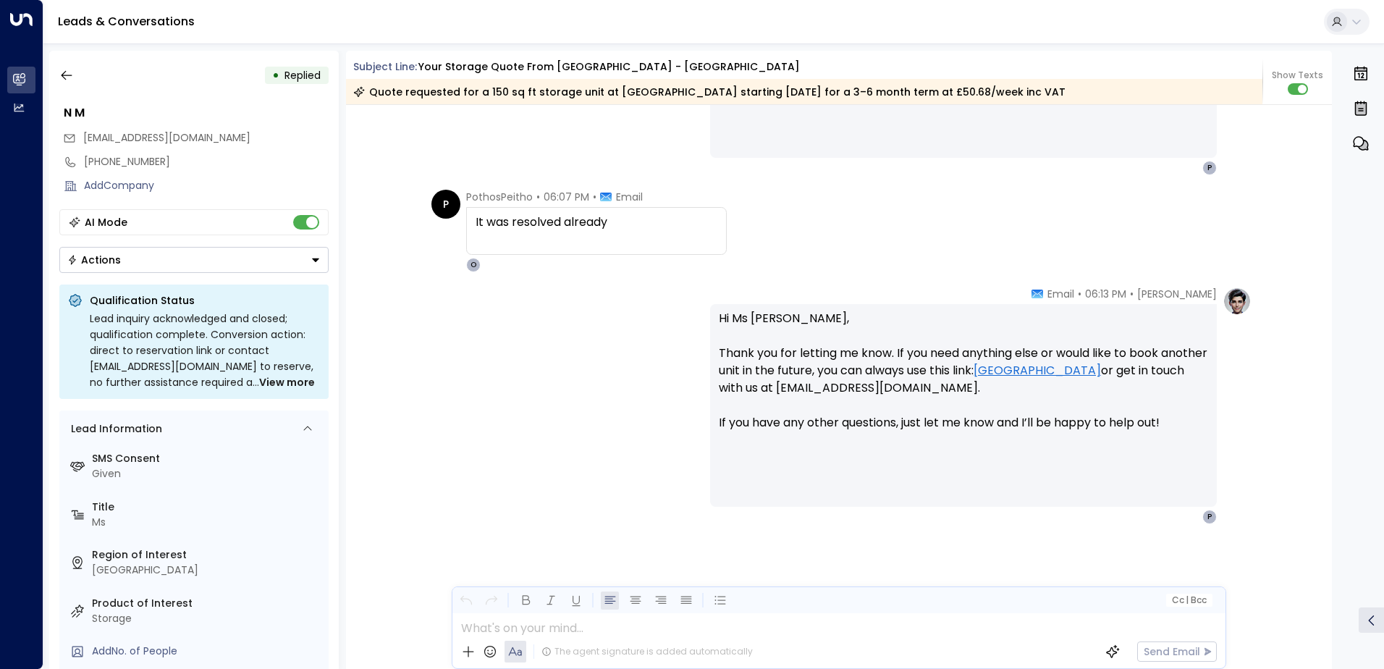
click at [127, 265] on button "Actions" at bounding box center [193, 260] width 269 height 26
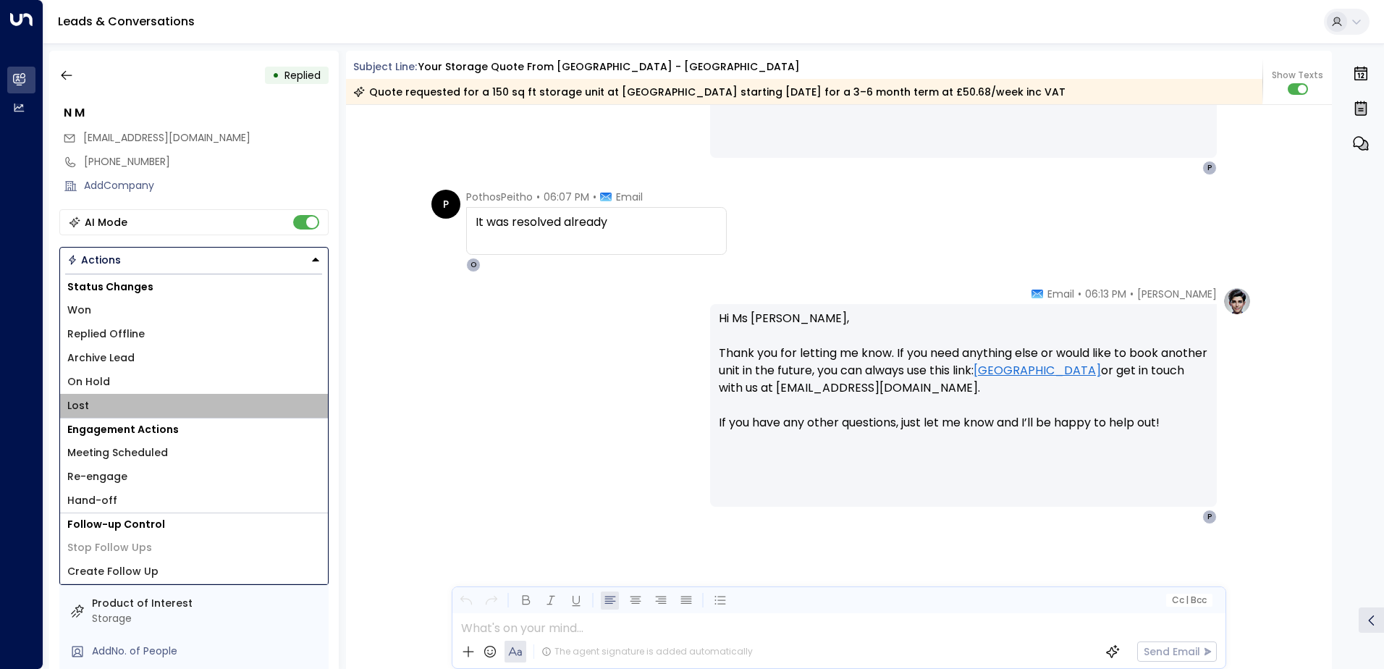
click at [103, 395] on li "Lost" at bounding box center [194, 406] width 268 height 24
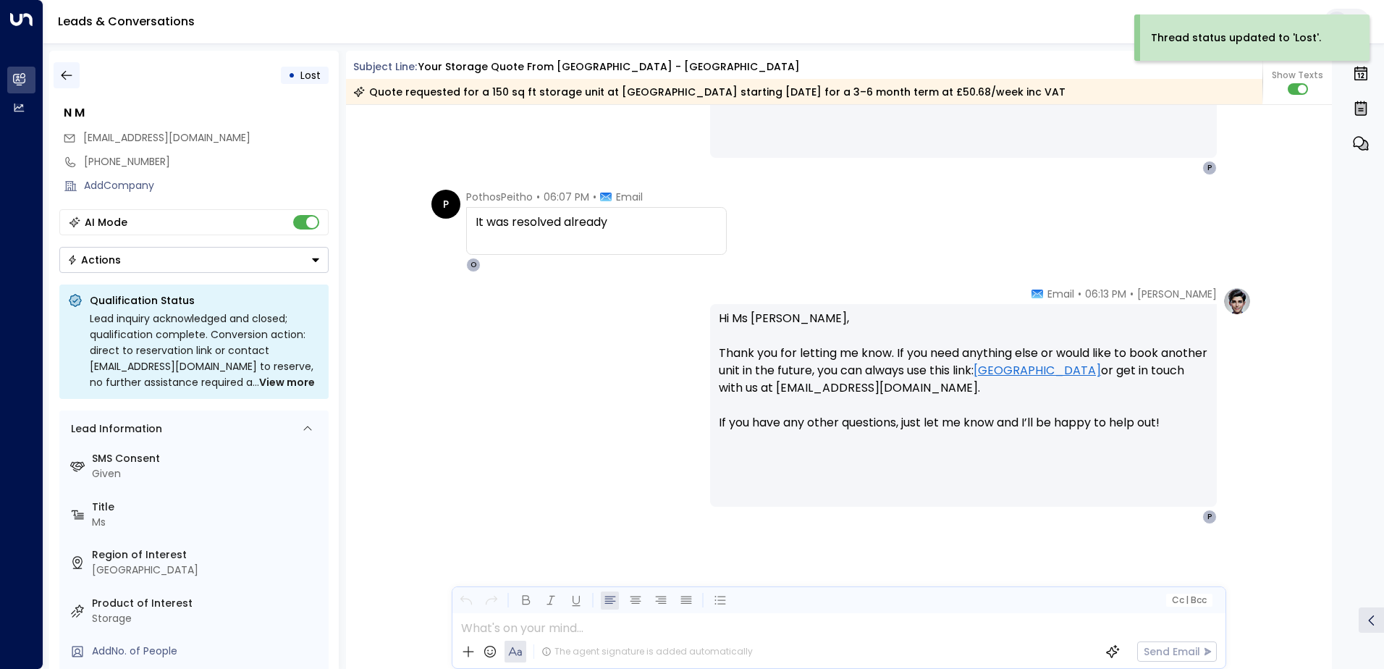
click at [72, 76] on icon "button" at bounding box center [66, 75] width 14 height 14
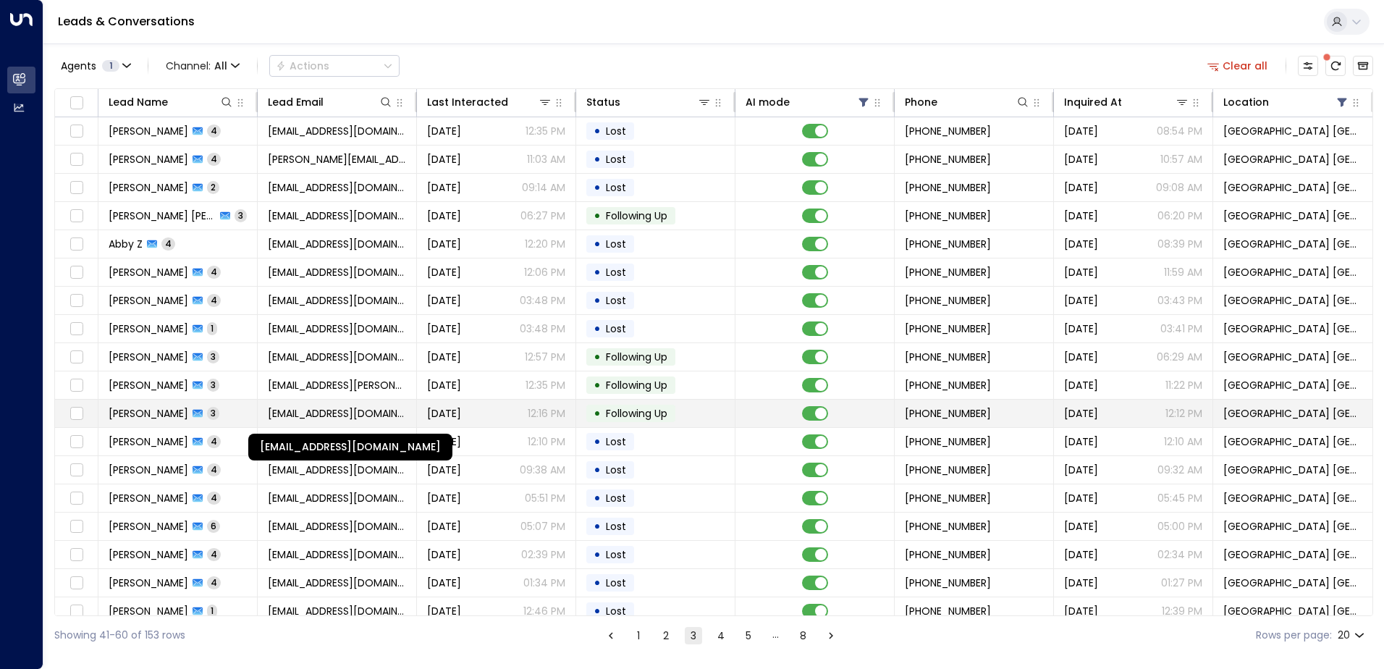
click at [293, 414] on span "[EMAIL_ADDRESS][DOMAIN_NAME]" at bounding box center [337, 413] width 138 height 14
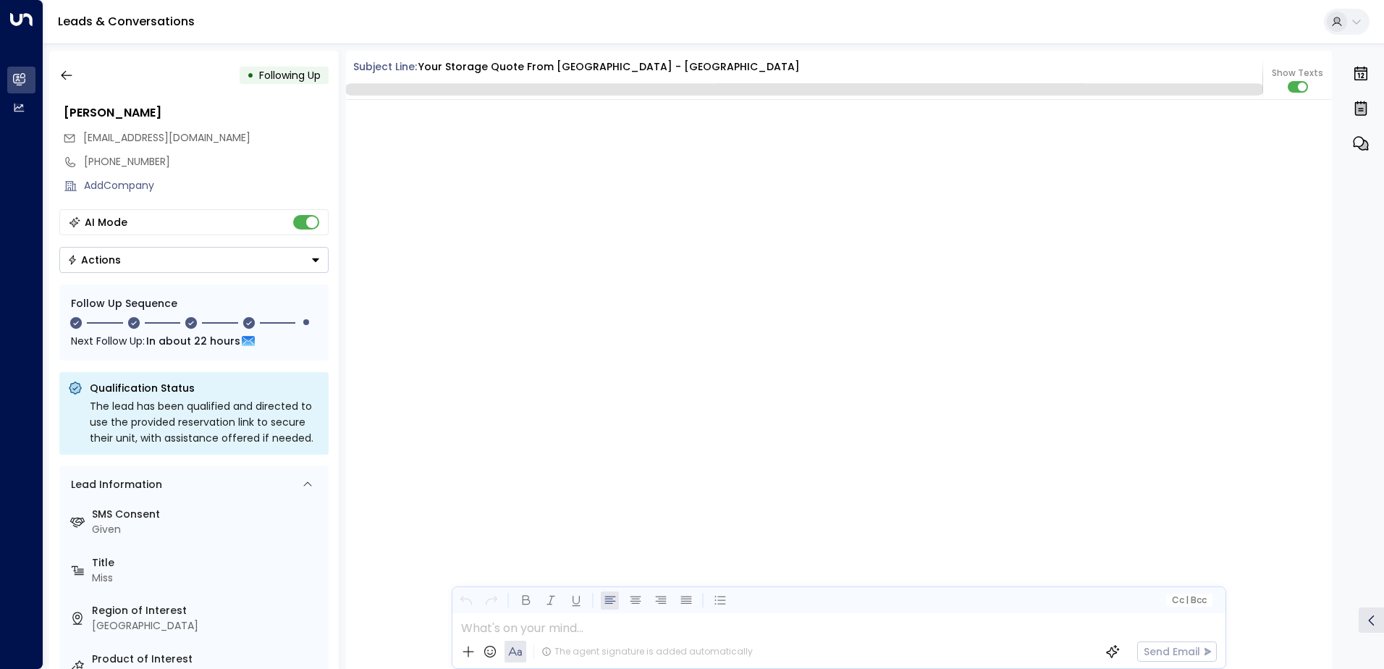
scroll to position [2261, 0]
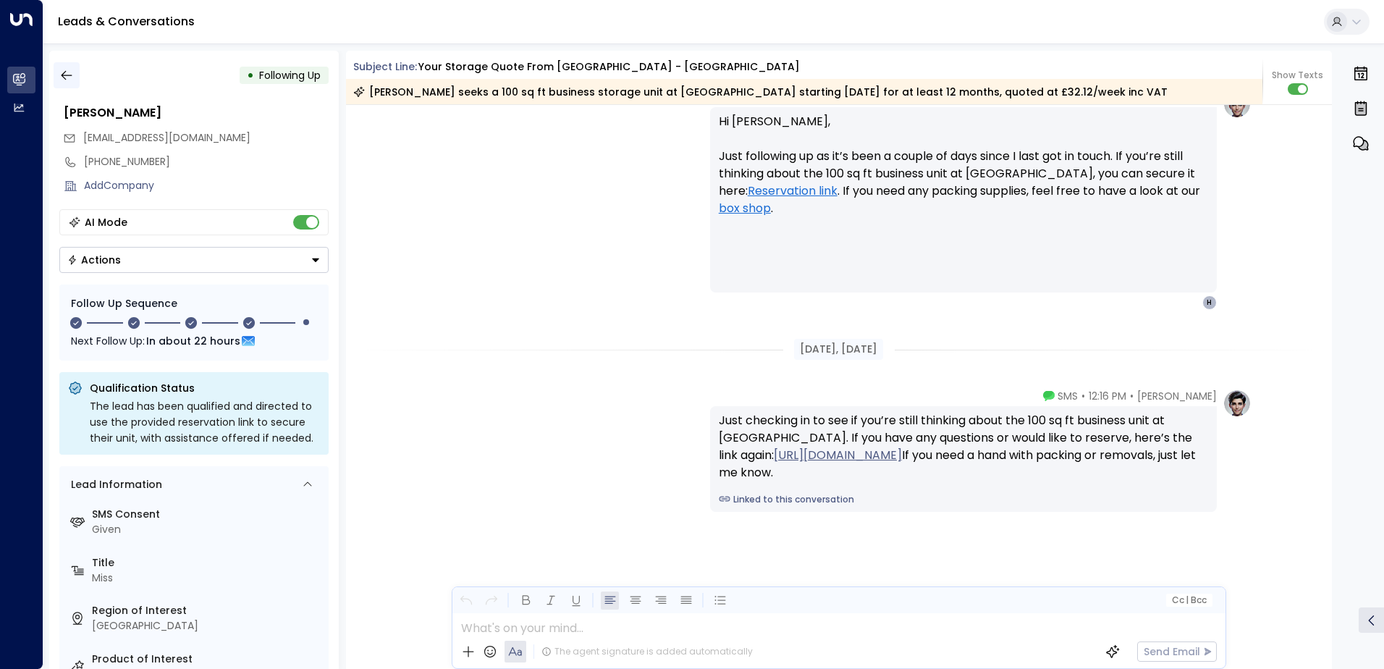
click at [69, 77] on icon "button" at bounding box center [66, 75] width 14 height 14
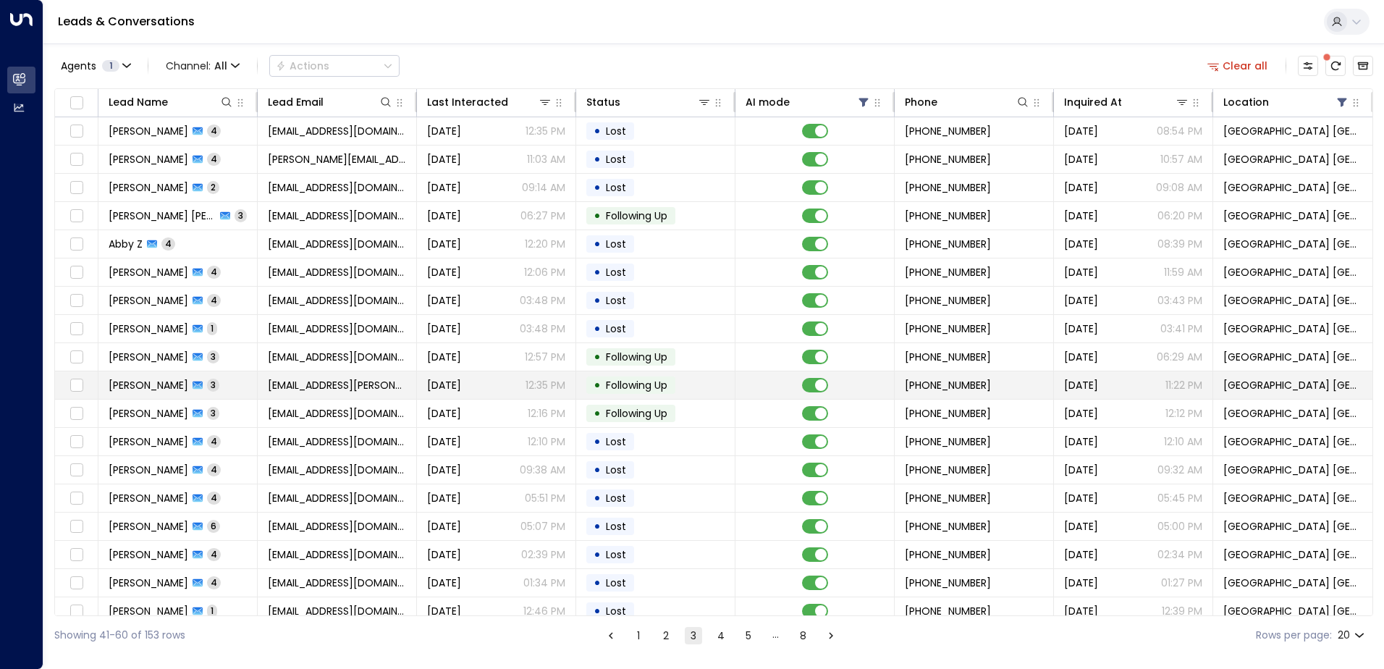
click at [436, 386] on span "[DATE]" at bounding box center [444, 385] width 34 height 14
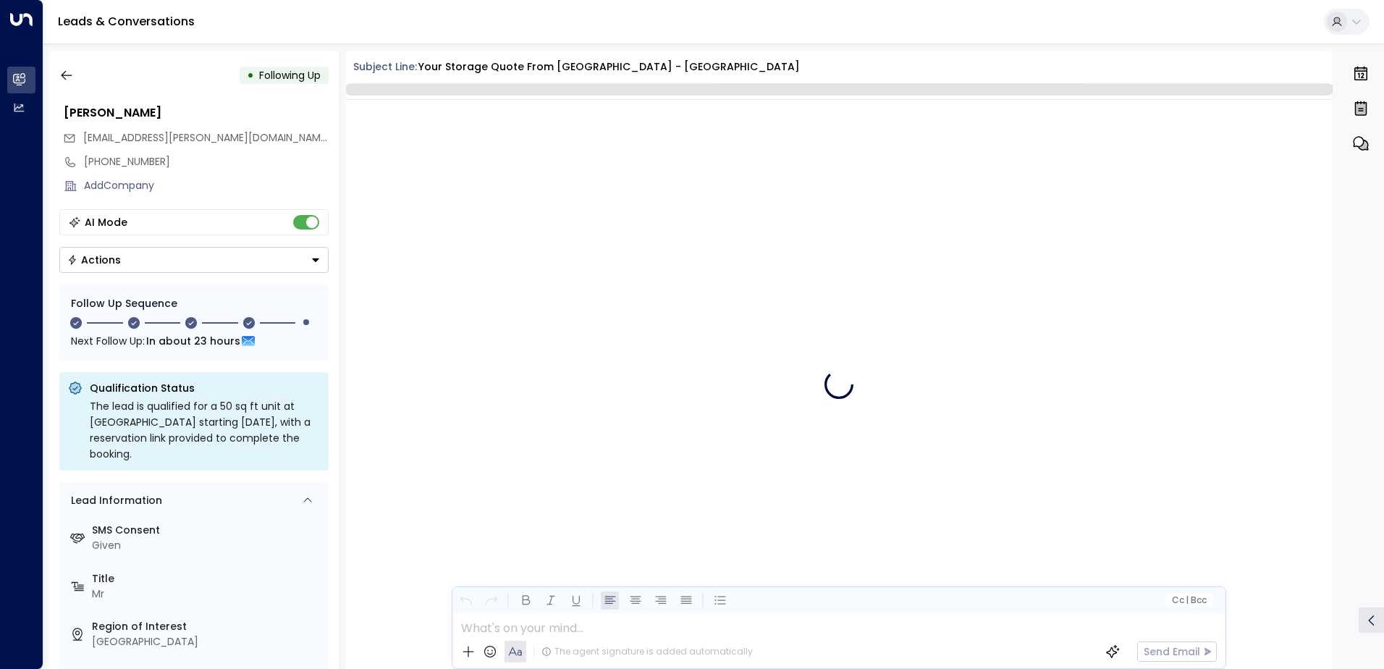
scroll to position [1864, 0]
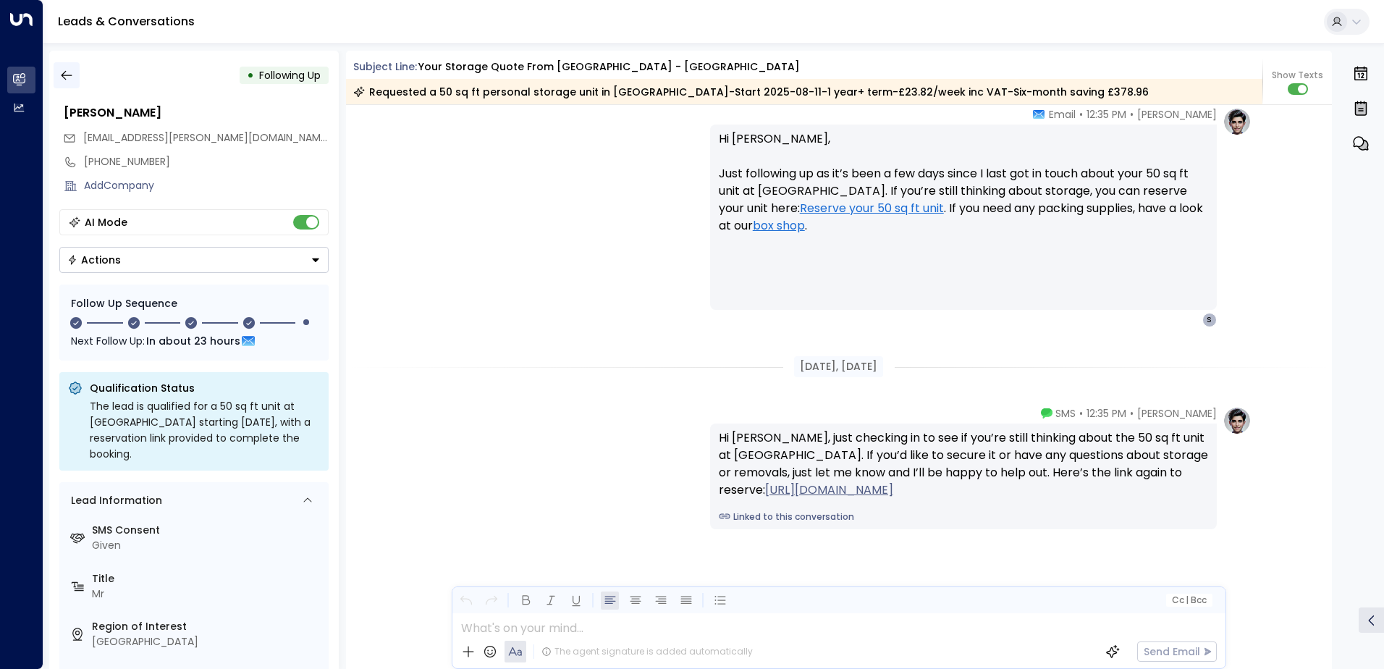
click at [62, 78] on icon "button" at bounding box center [66, 75] width 14 height 14
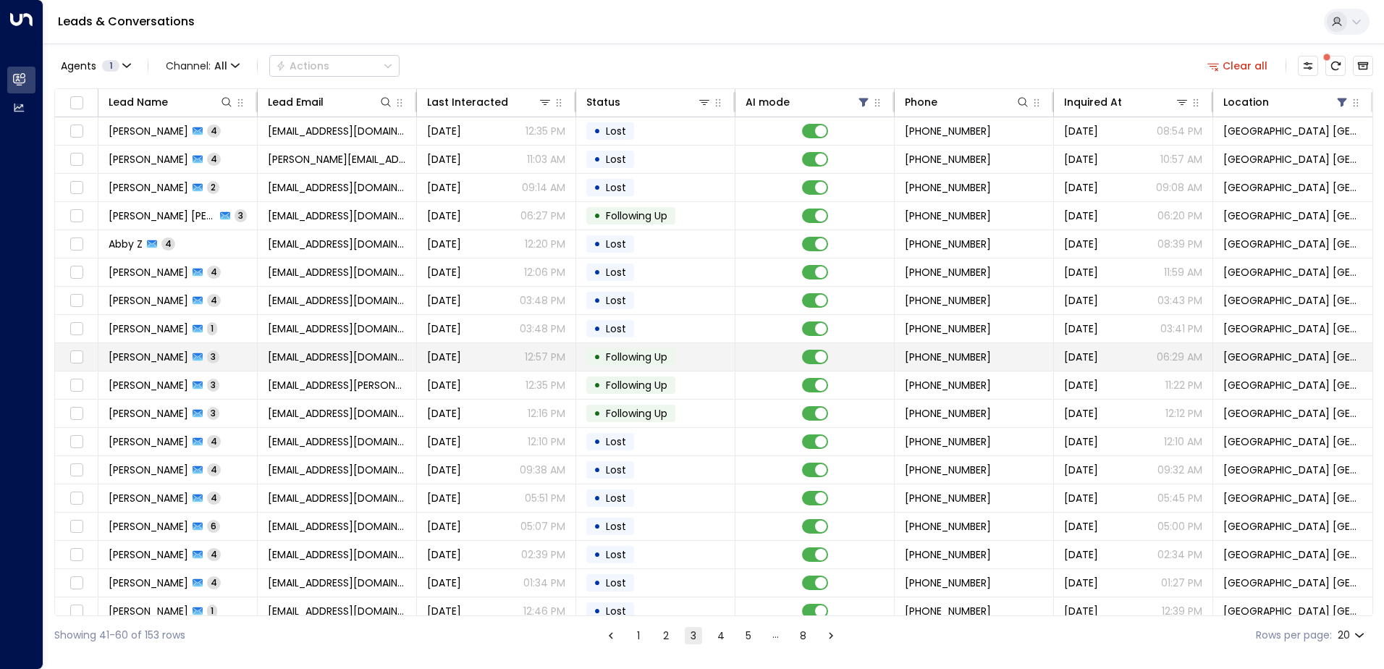
click at [289, 348] on td "tabtab915@hotmail.com" at bounding box center [337, 357] width 159 height 28
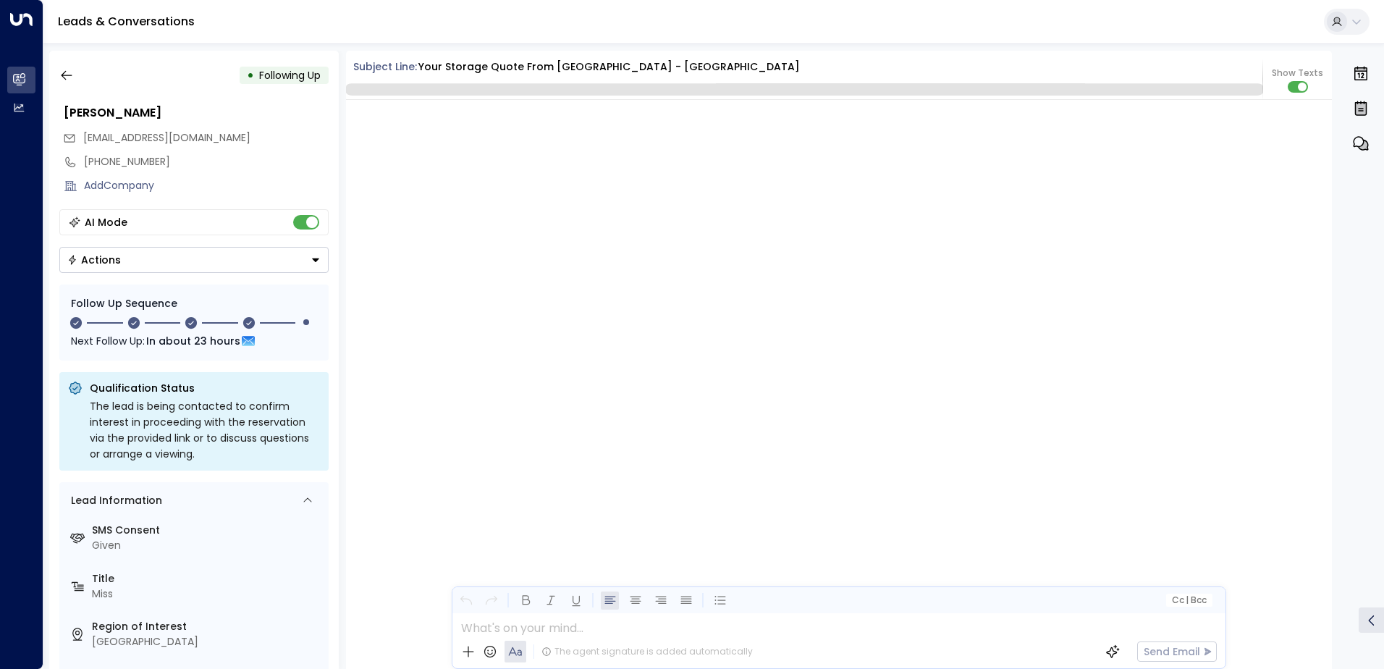
scroll to position [2296, 0]
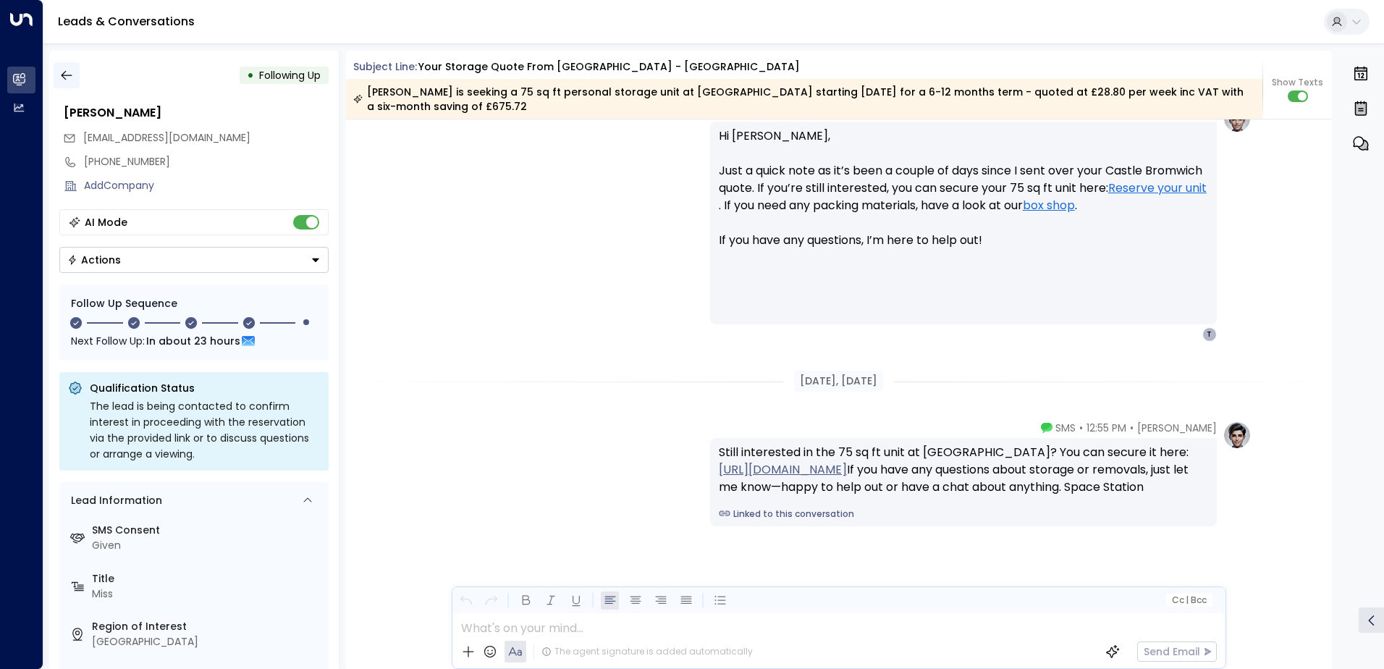
click at [65, 72] on icon "button" at bounding box center [66, 75] width 11 height 9
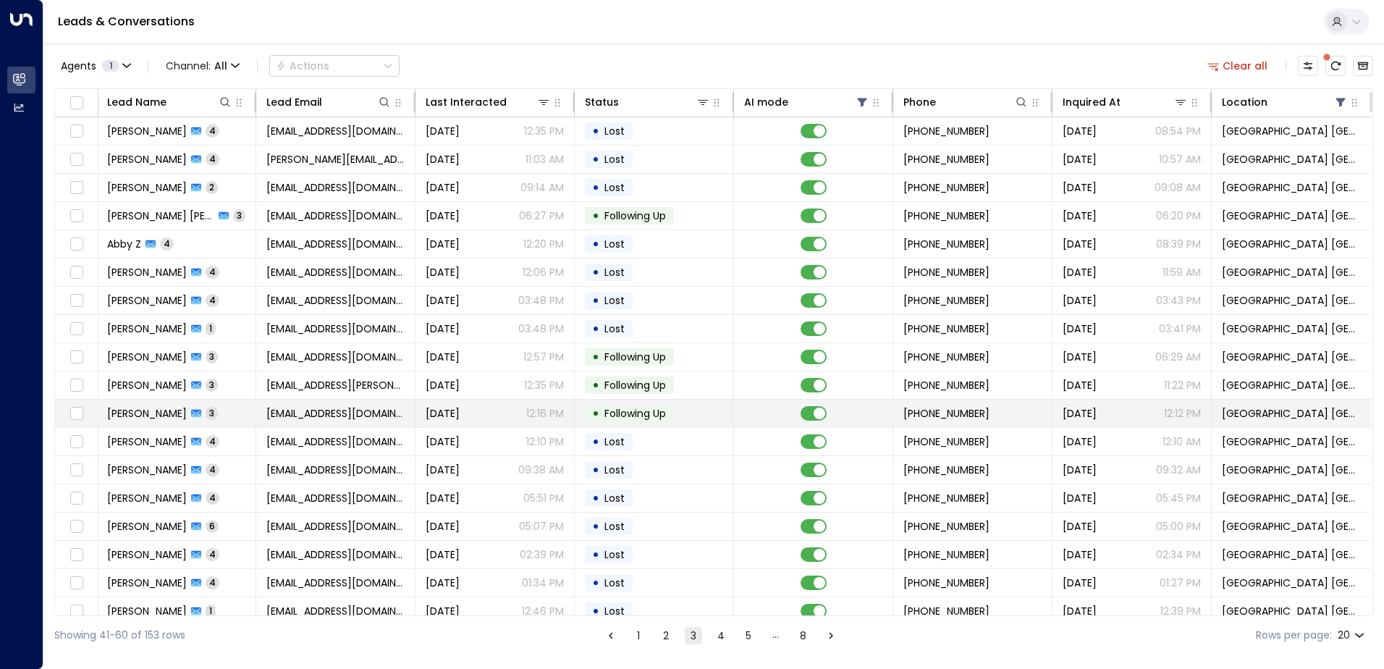
scroll to position [71, 1]
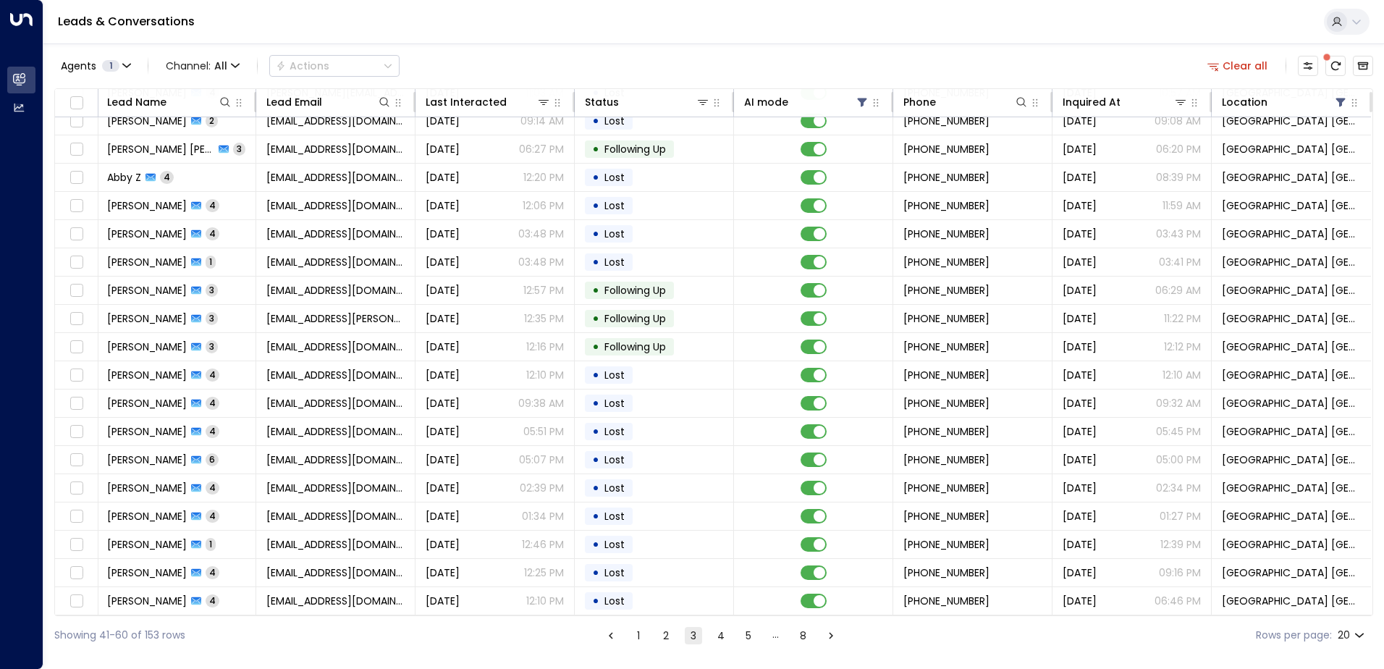
click at [801, 635] on button "8" at bounding box center [803, 635] width 17 height 17
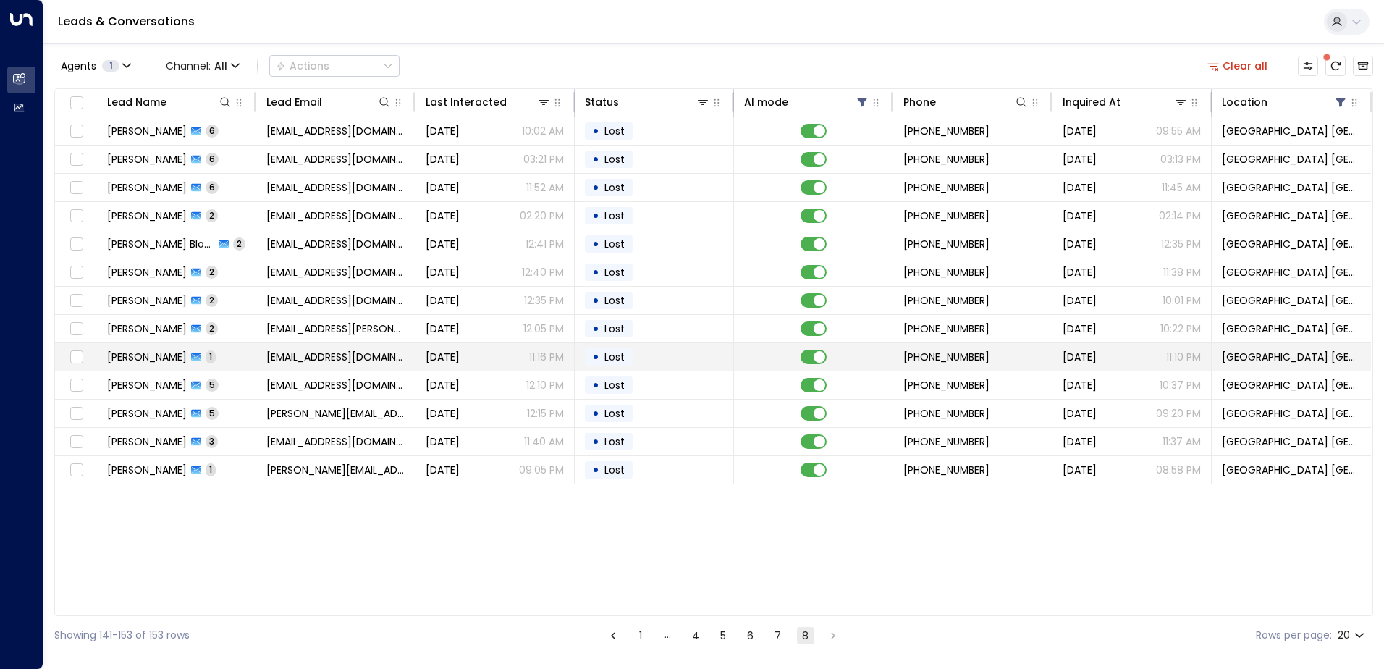
scroll to position [0, 1]
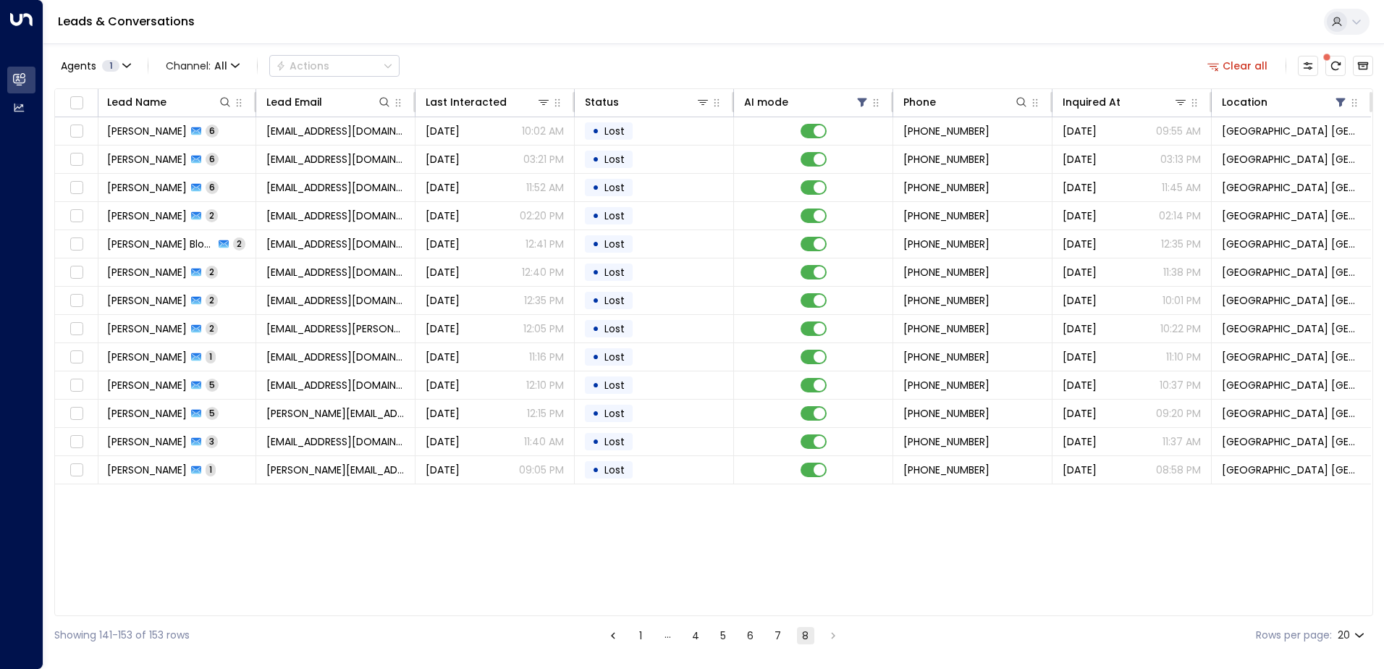
click at [634, 636] on button "1" at bounding box center [640, 635] width 17 height 17
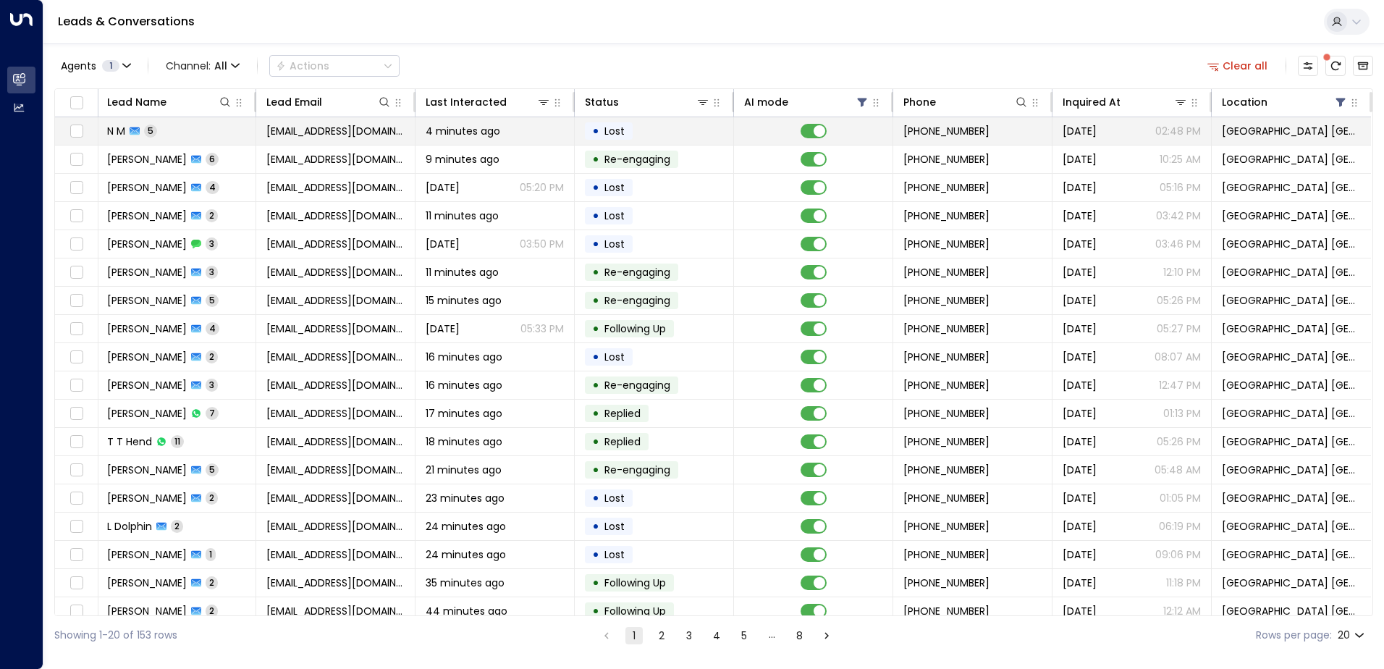
click at [478, 137] on span "4 minutes ago" at bounding box center [463, 131] width 75 height 14
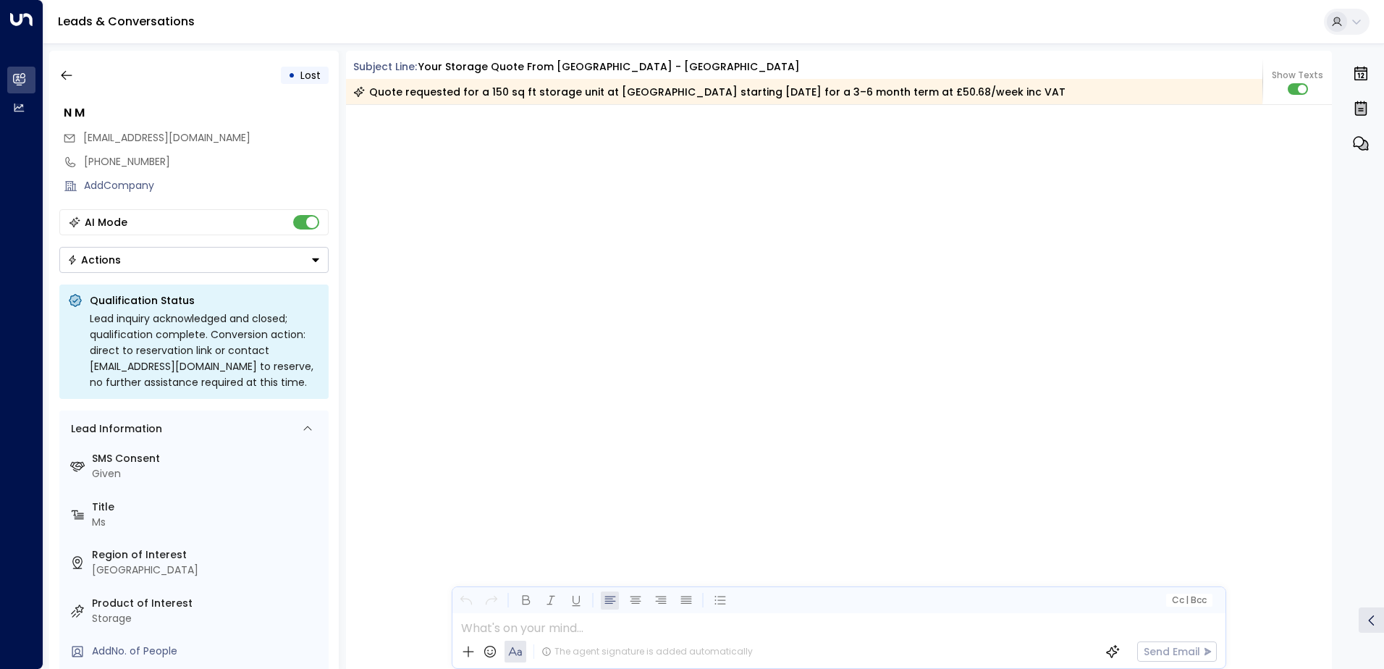
scroll to position [2271, 0]
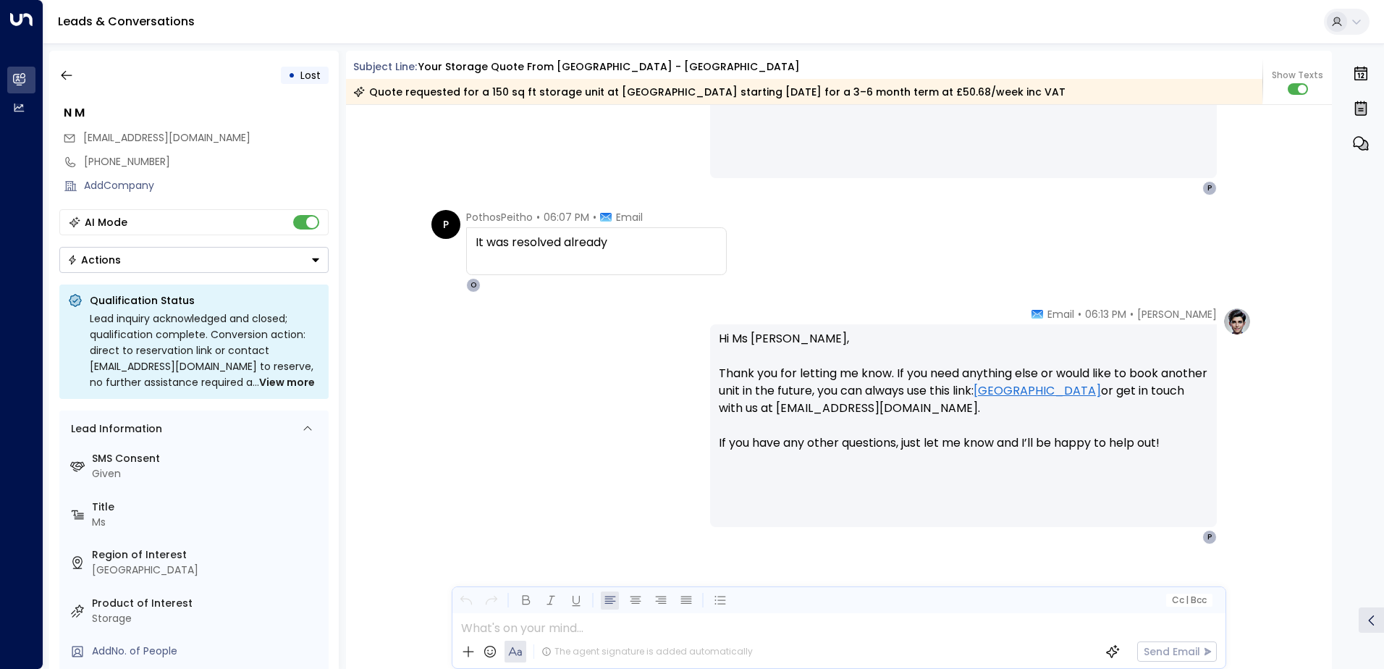
click at [124, 256] on button "Actions" at bounding box center [193, 260] width 269 height 26
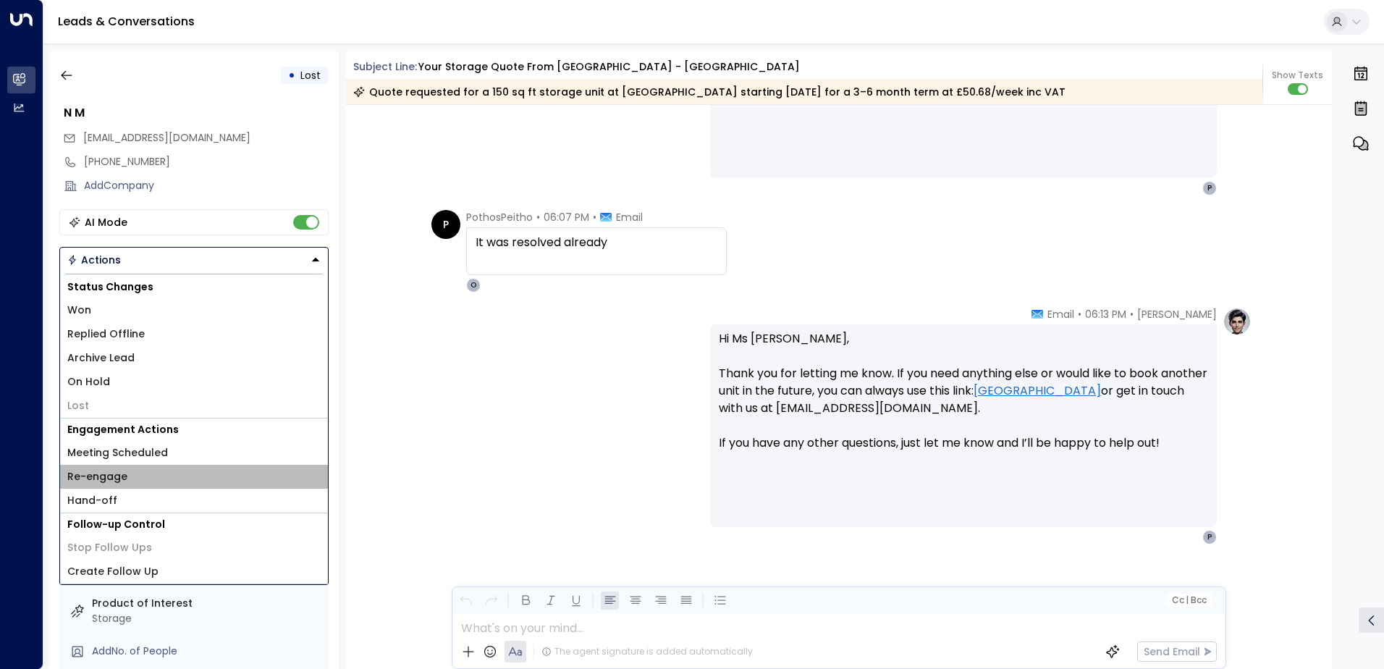
click at [123, 480] on span "Re-engage" at bounding box center [97, 476] width 60 height 15
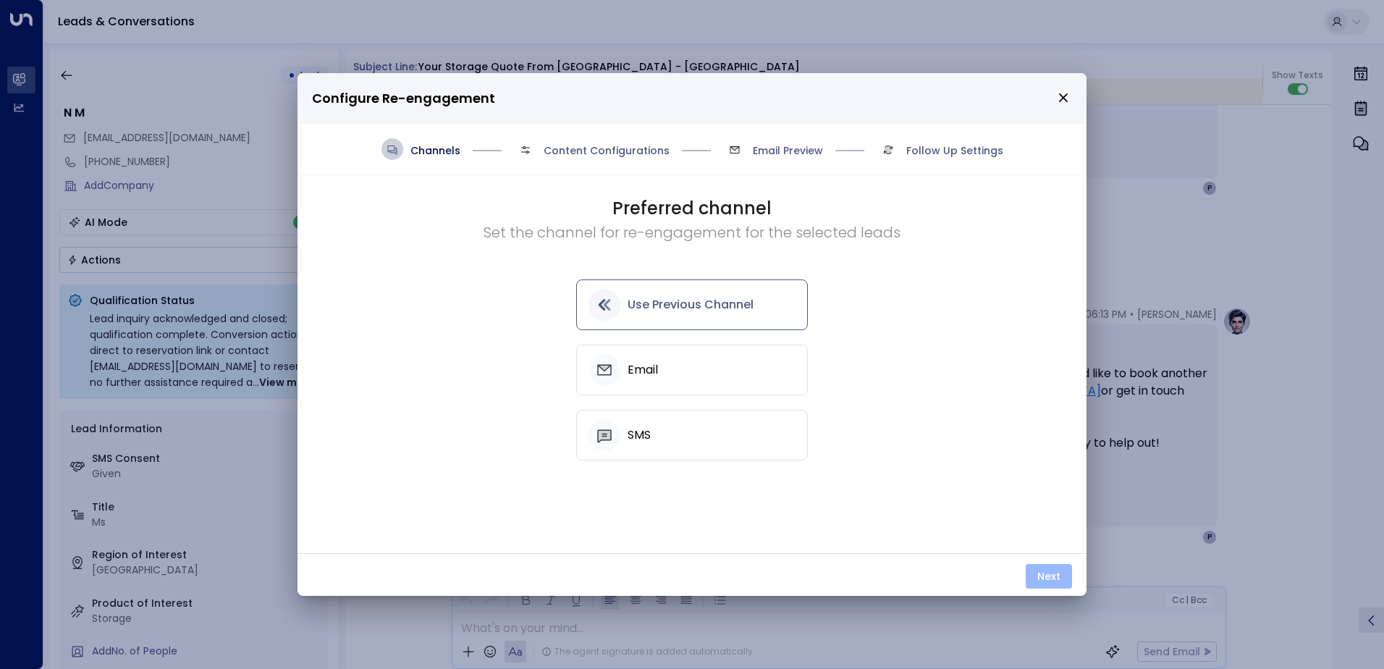
click at [1051, 573] on button "Next" at bounding box center [1049, 576] width 46 height 25
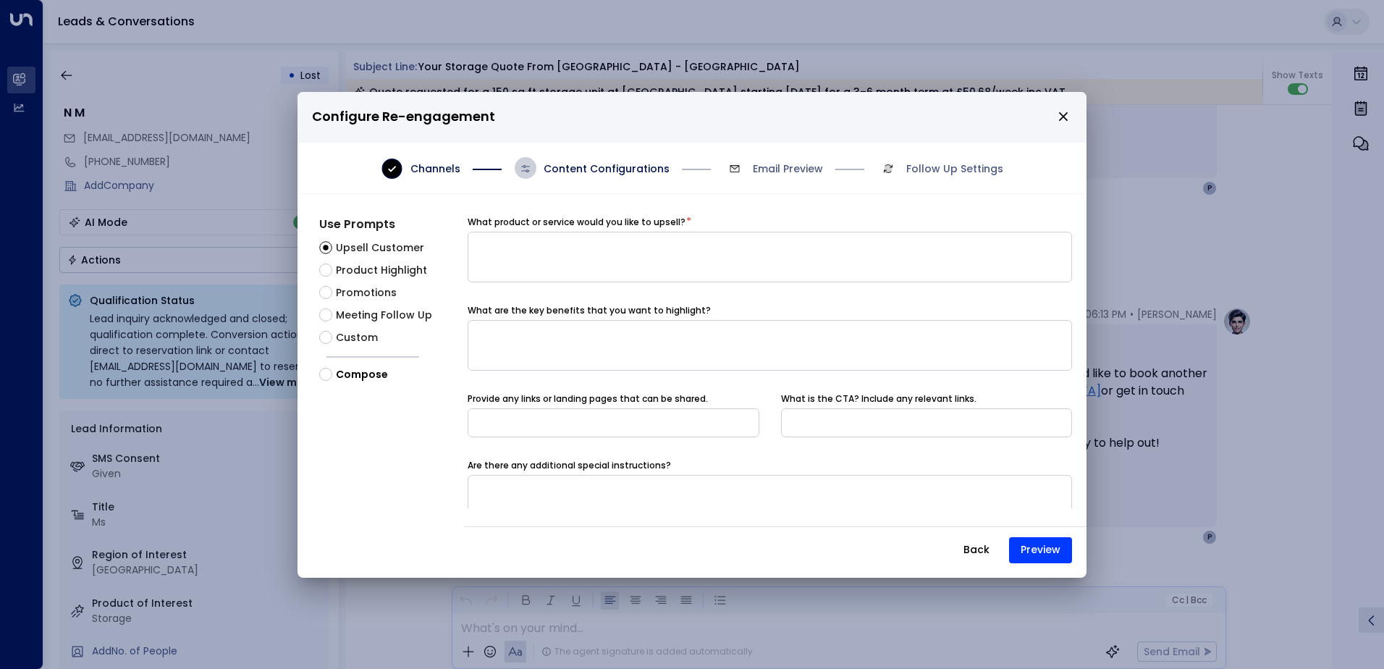
click at [340, 311] on span "Meeting Follow Up" at bounding box center [384, 315] width 96 height 15
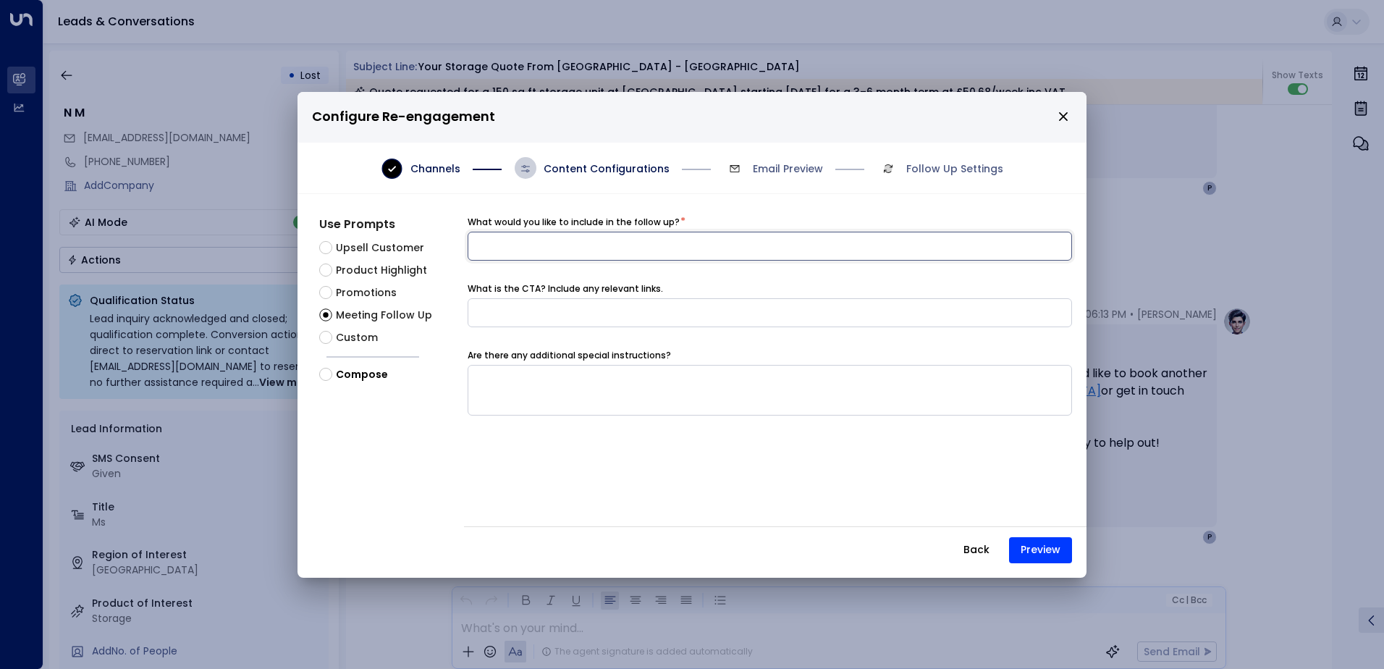
click at [494, 240] on input at bounding box center [770, 246] width 605 height 29
type input "**********"
click at [1011, 547] on button "Preview" at bounding box center [1040, 550] width 63 height 26
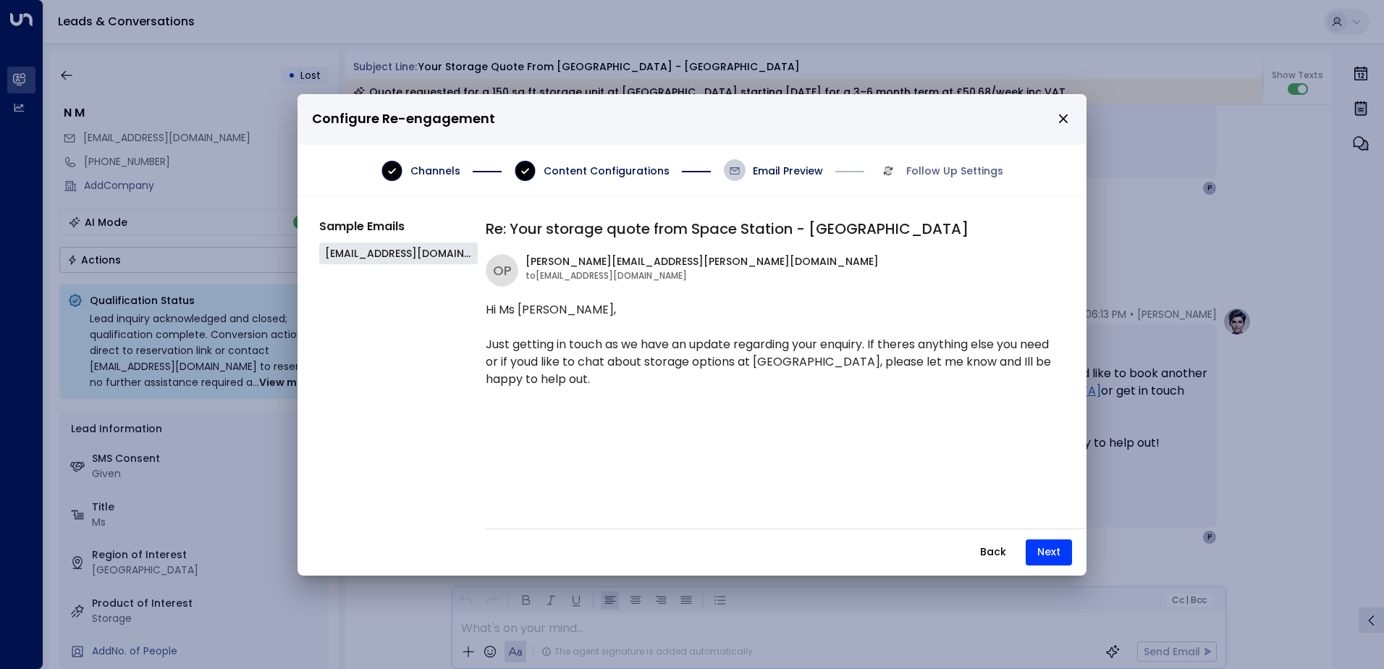
click at [990, 553] on button "Back" at bounding box center [993, 552] width 51 height 26
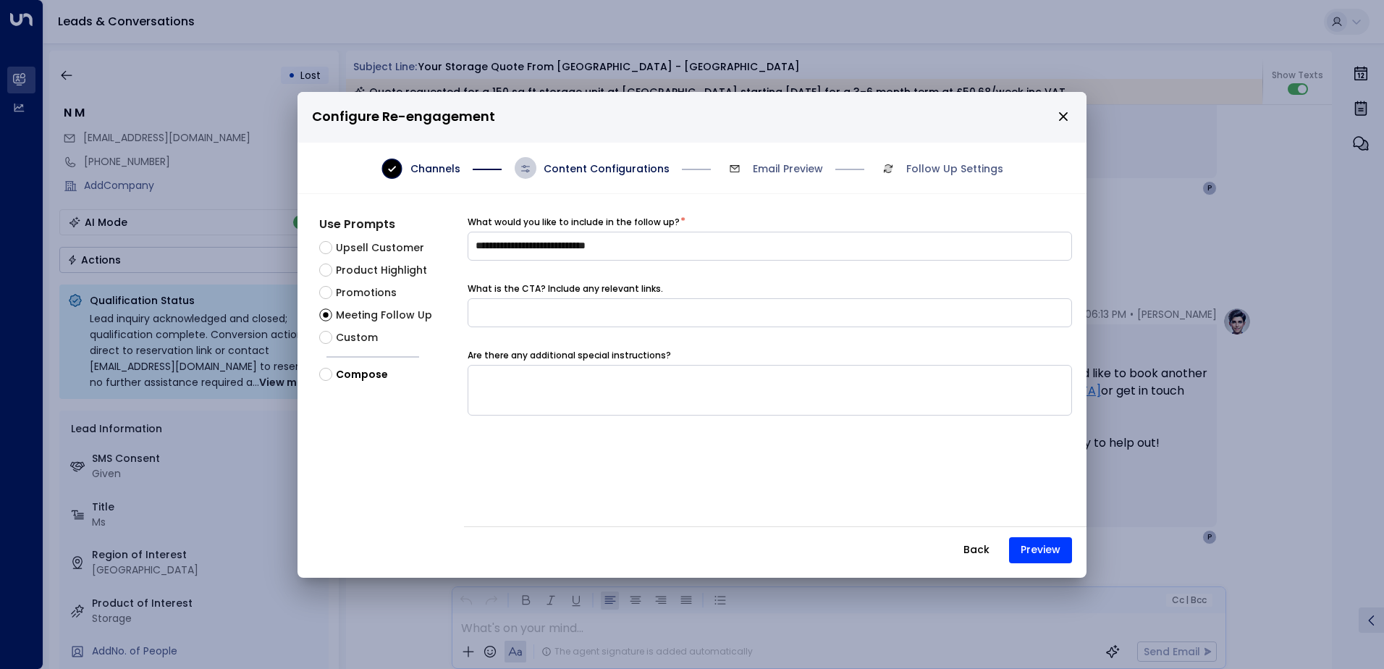
click at [982, 553] on button "Back" at bounding box center [976, 550] width 51 height 26
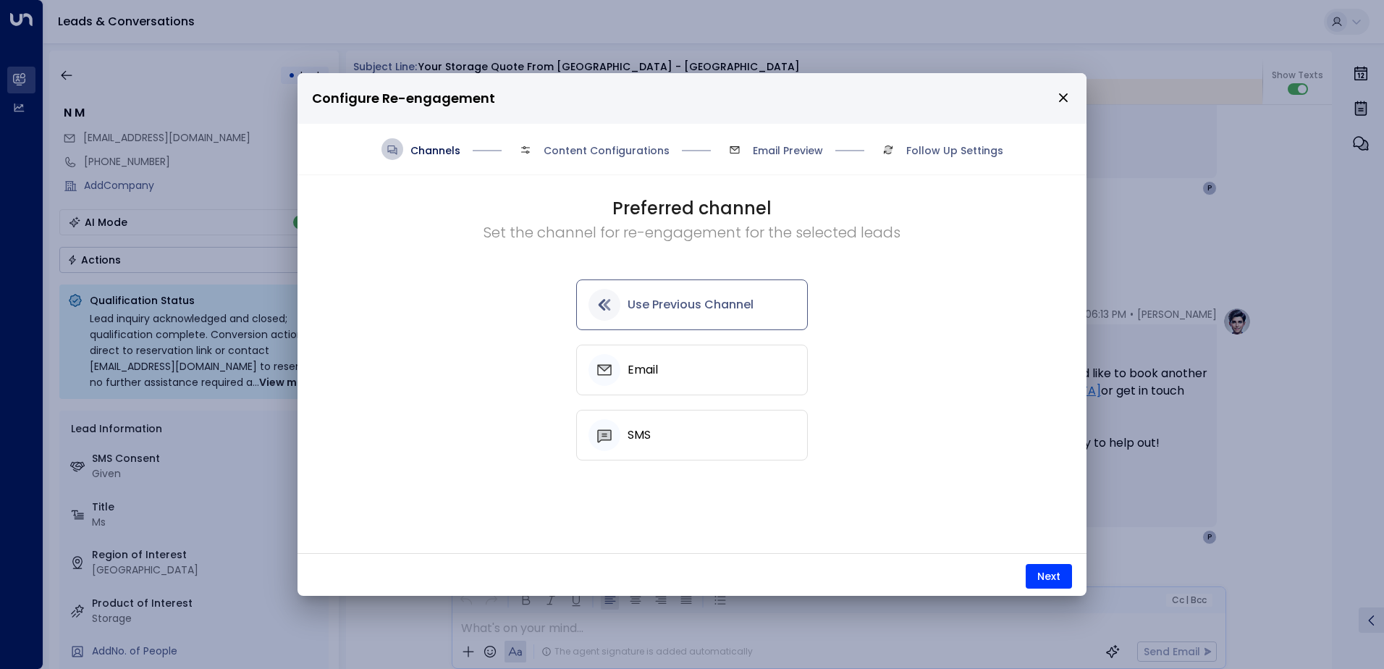
click at [1060, 104] on p "Configure Re-engagement" at bounding box center [692, 99] width 760 height 28
click at [1063, 99] on icon "close" at bounding box center [1063, 97] width 9 height 9
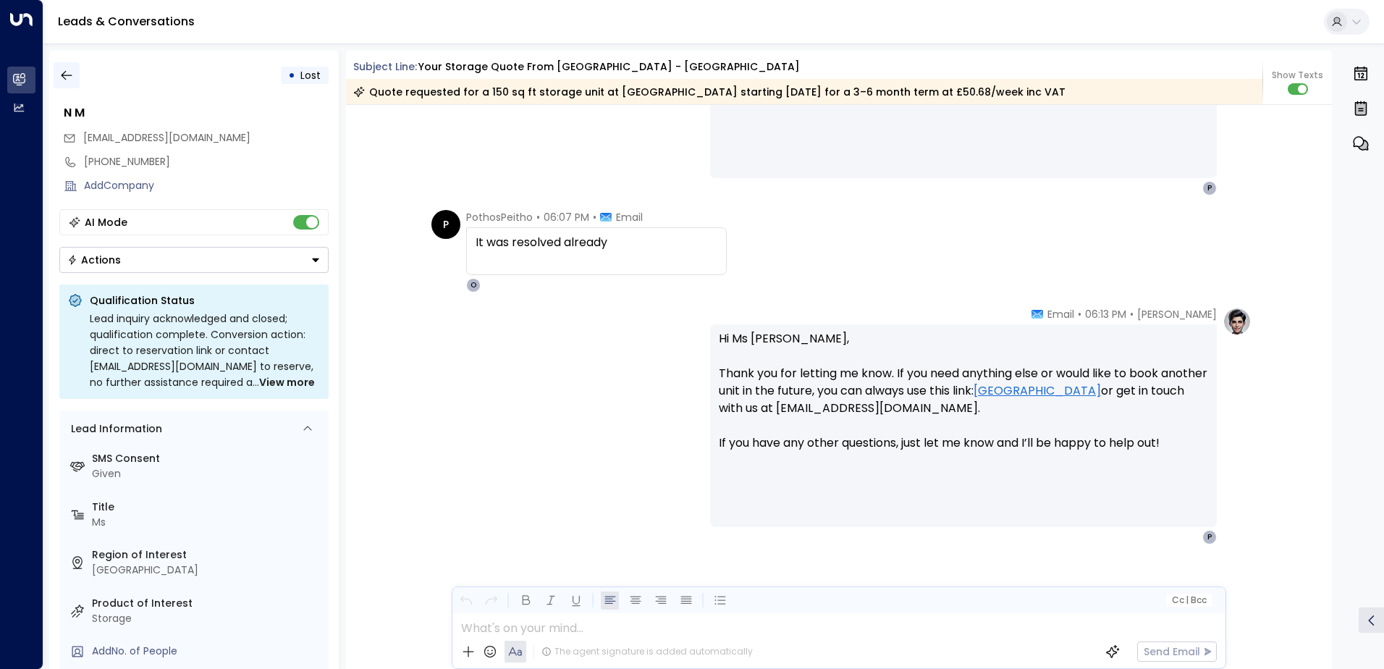
click at [71, 81] on icon "button" at bounding box center [66, 75] width 14 height 14
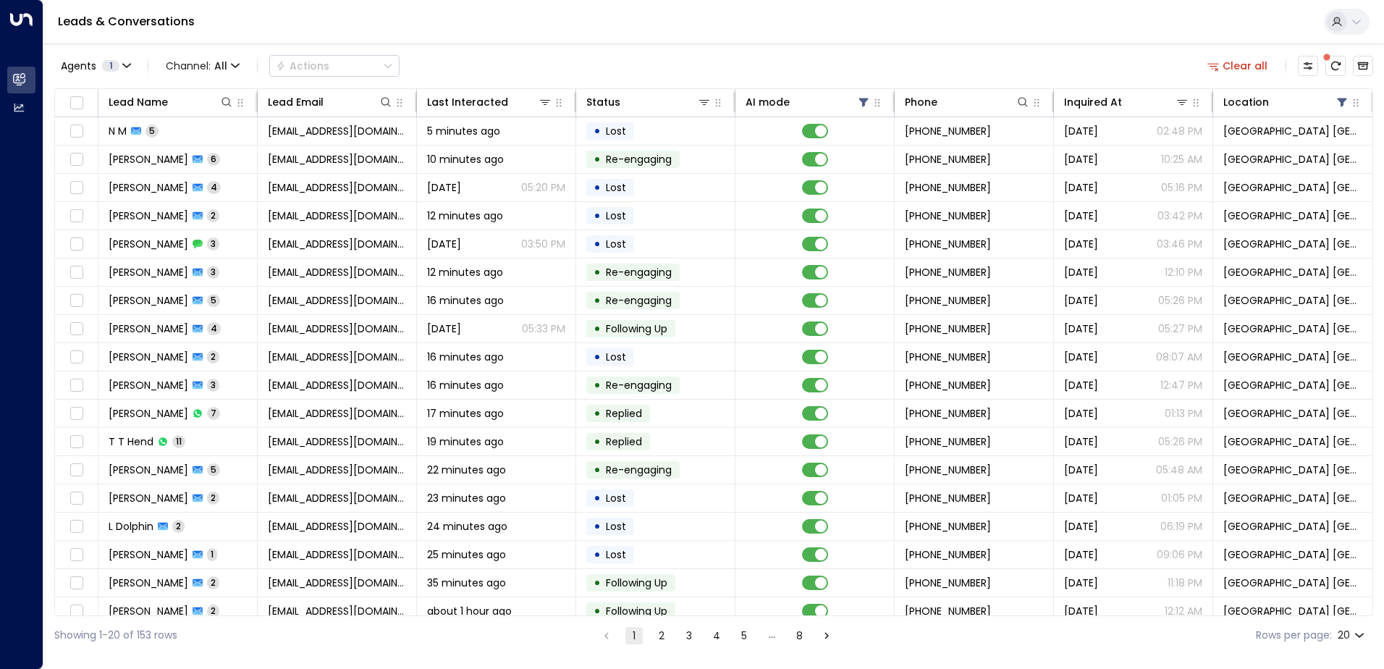
drag, startPoint x: 1375, startPoint y: 266, endPoint x: 1376, endPoint y: 285, distance: 18.2
click at [1376, 285] on div "Agents 1 Channel: All Actions Clear all Lead Name Lead Email Last Interacted St…" at bounding box center [713, 348] width 1341 height 611
click at [486, 43] on div "Leads & Conversations" at bounding box center [713, 22] width 1341 height 44
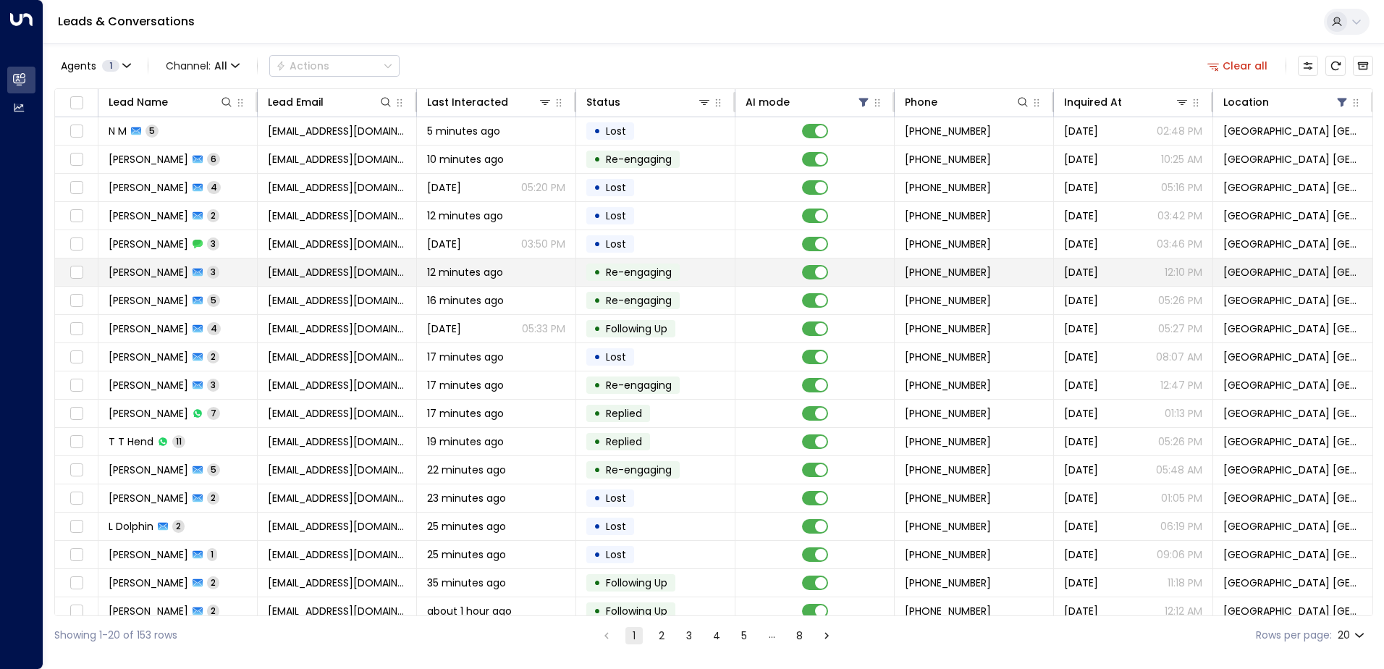
click at [335, 274] on span "[EMAIL_ADDRESS][DOMAIN_NAME]" at bounding box center [337, 272] width 138 height 14
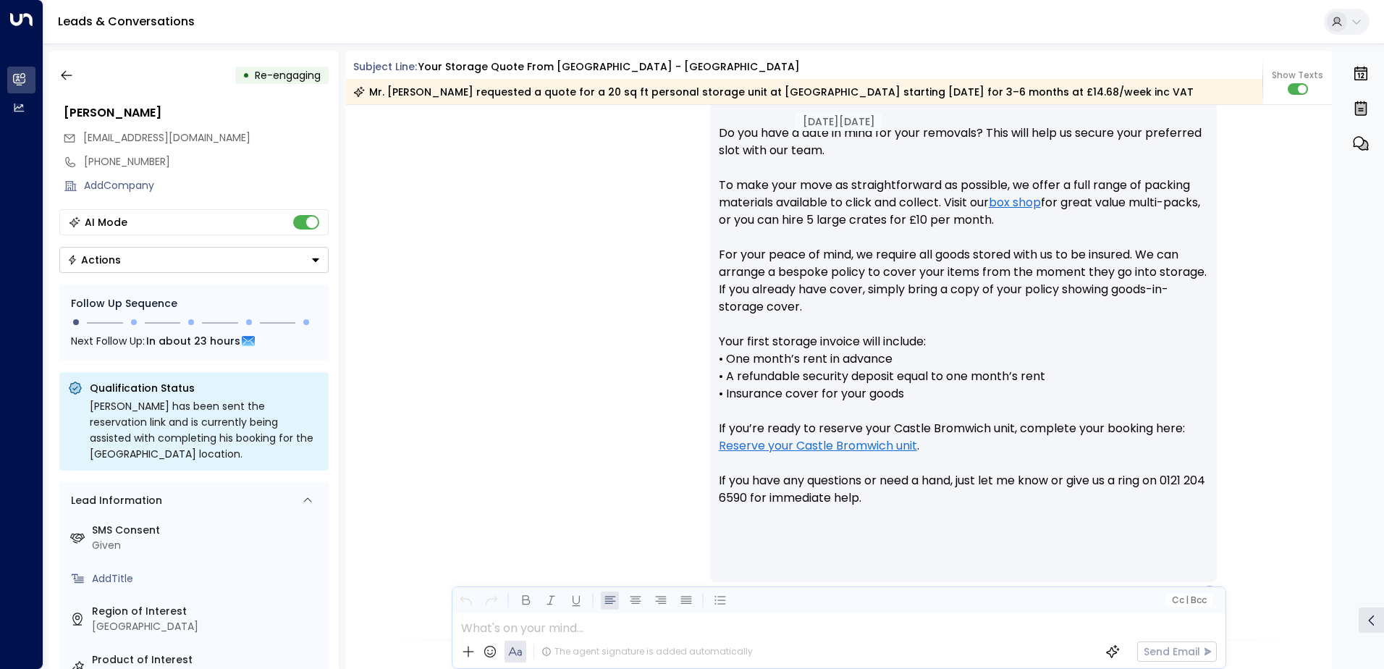
scroll to position [633, 0]
click at [69, 80] on icon "button" at bounding box center [66, 75] width 14 height 14
